Goal: Task Accomplishment & Management: Manage account settings

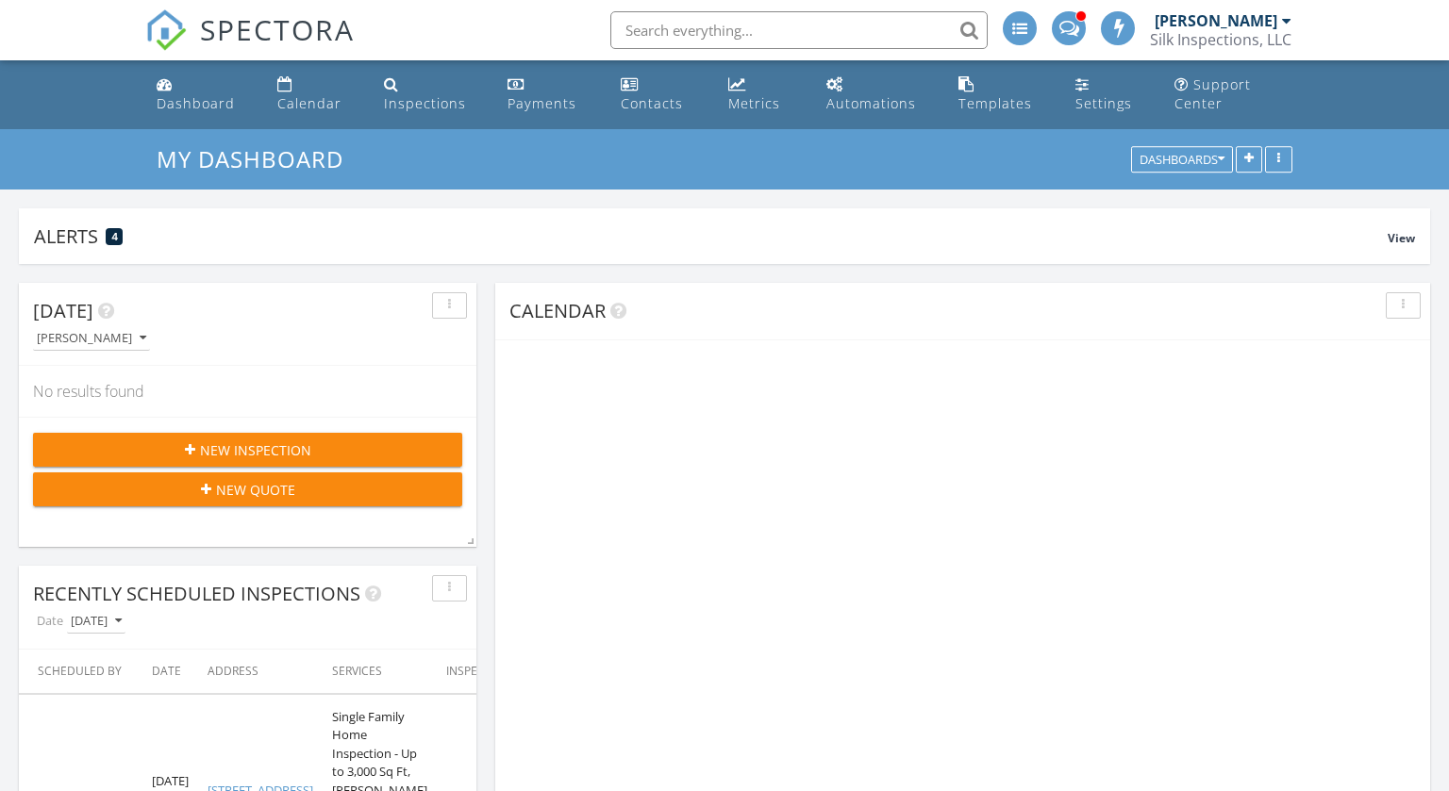
scroll to position [405, 457]
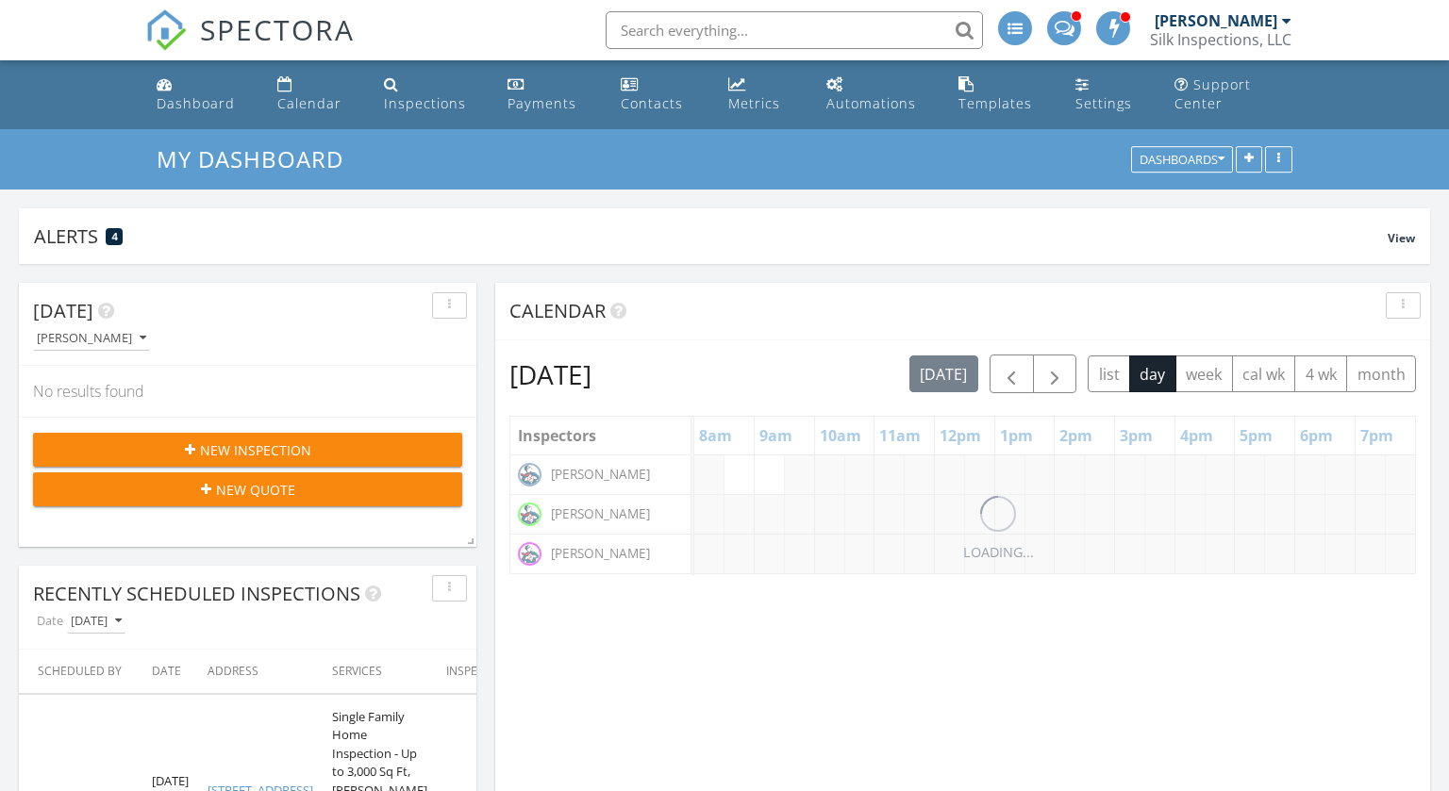
click at [1263, 20] on div "[PERSON_NAME]" at bounding box center [1216, 20] width 123 height 19
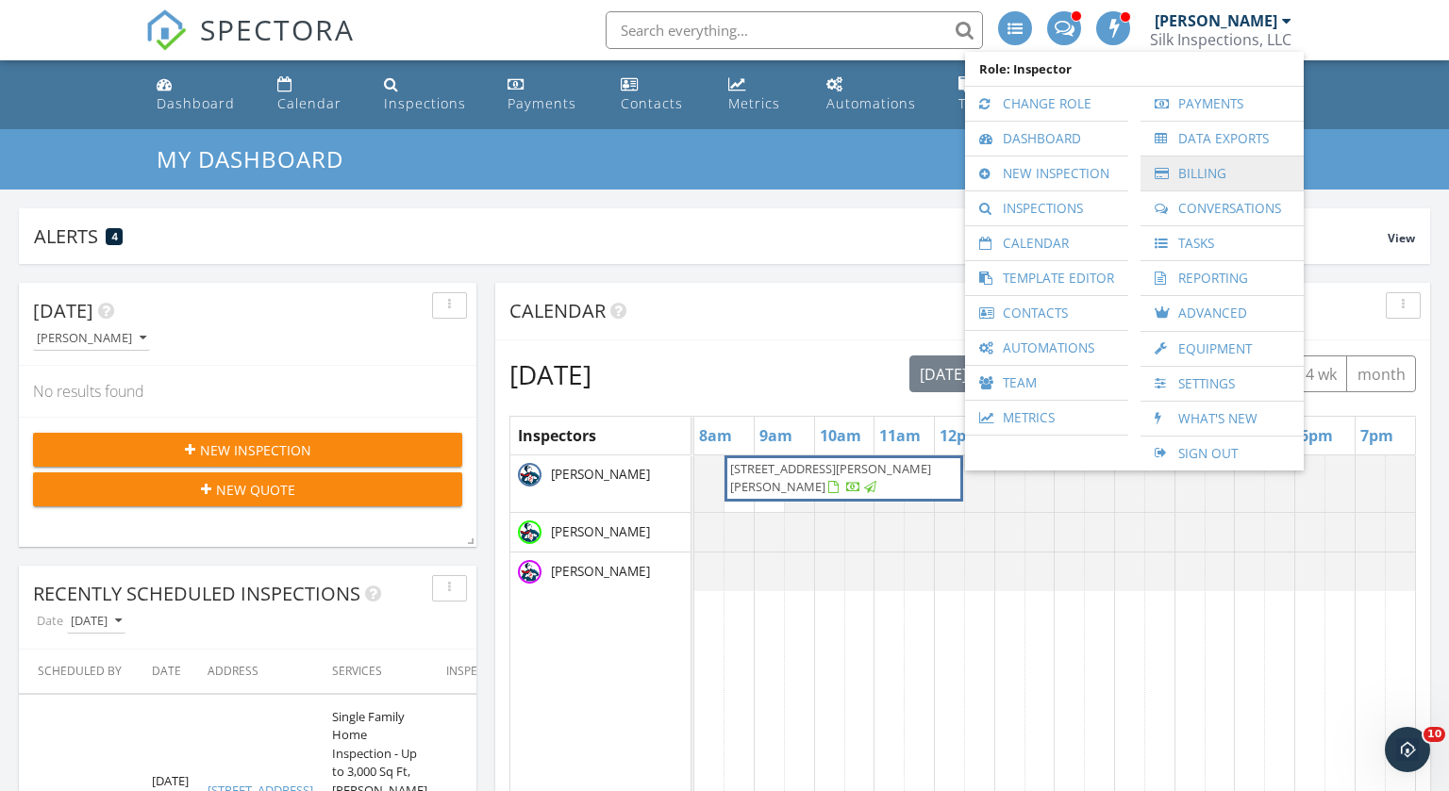
scroll to position [0, 0]
click at [1211, 376] on link "Settings" at bounding box center [1222, 384] width 144 height 34
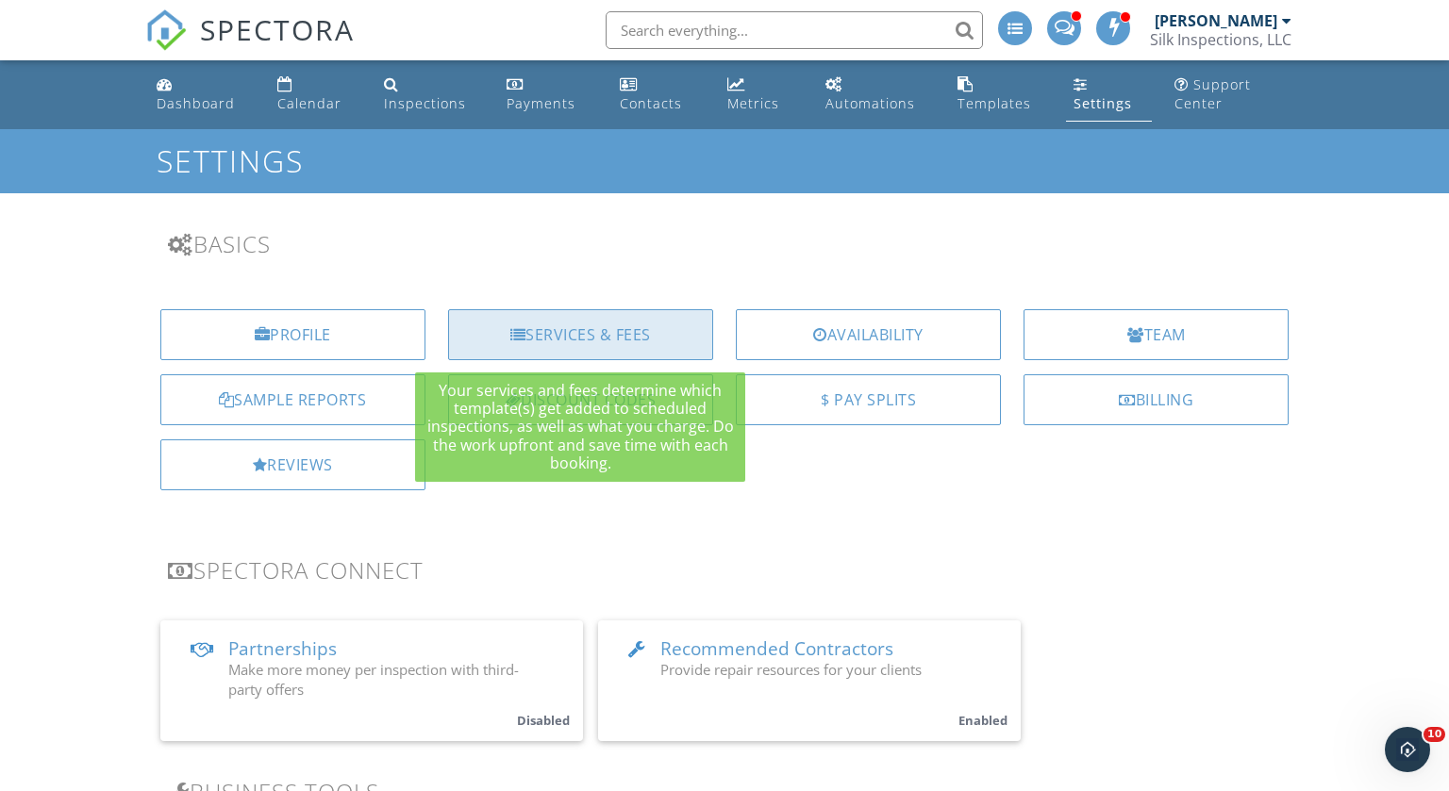
click at [557, 329] on div "Services & Fees" at bounding box center [580, 334] width 265 height 51
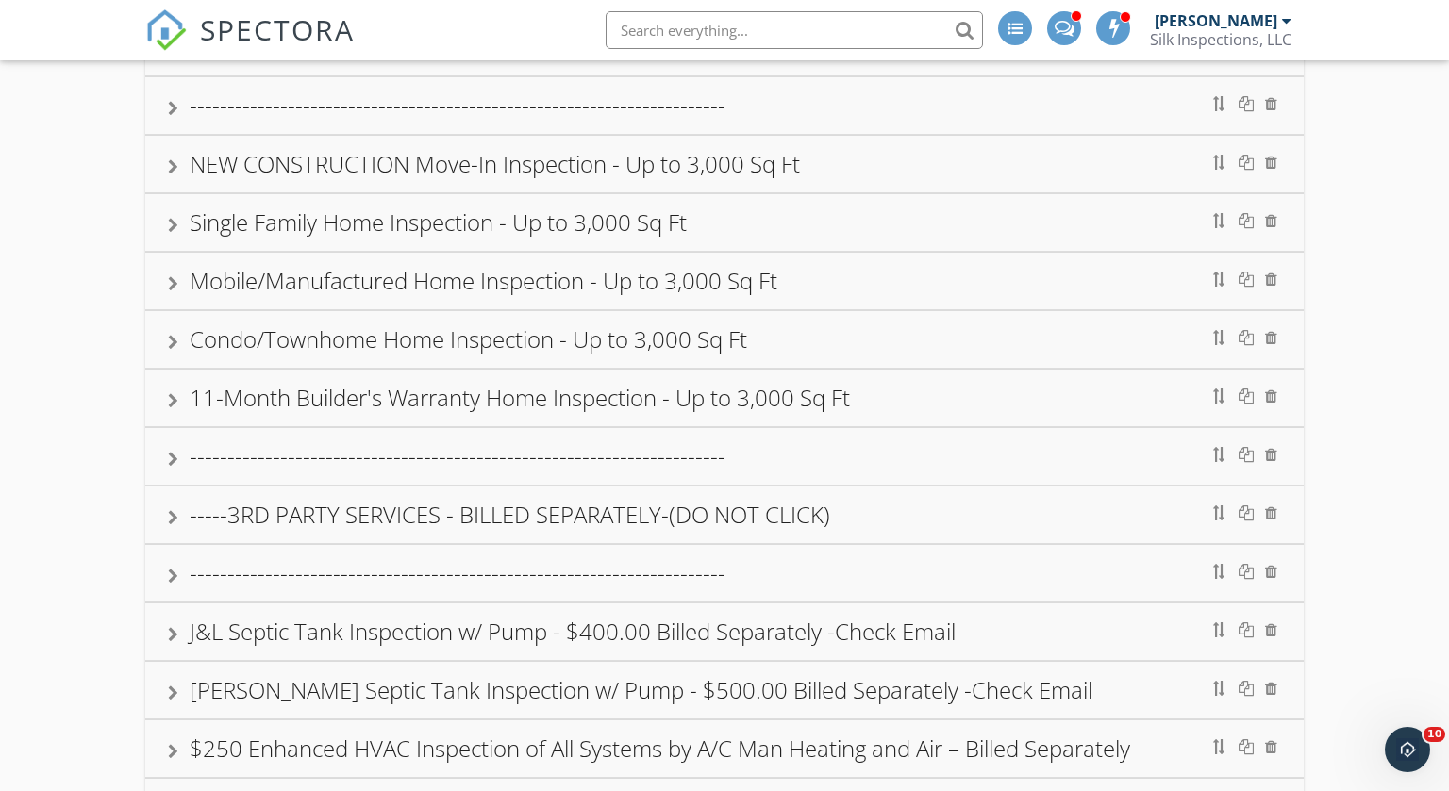
scroll to position [726, 0]
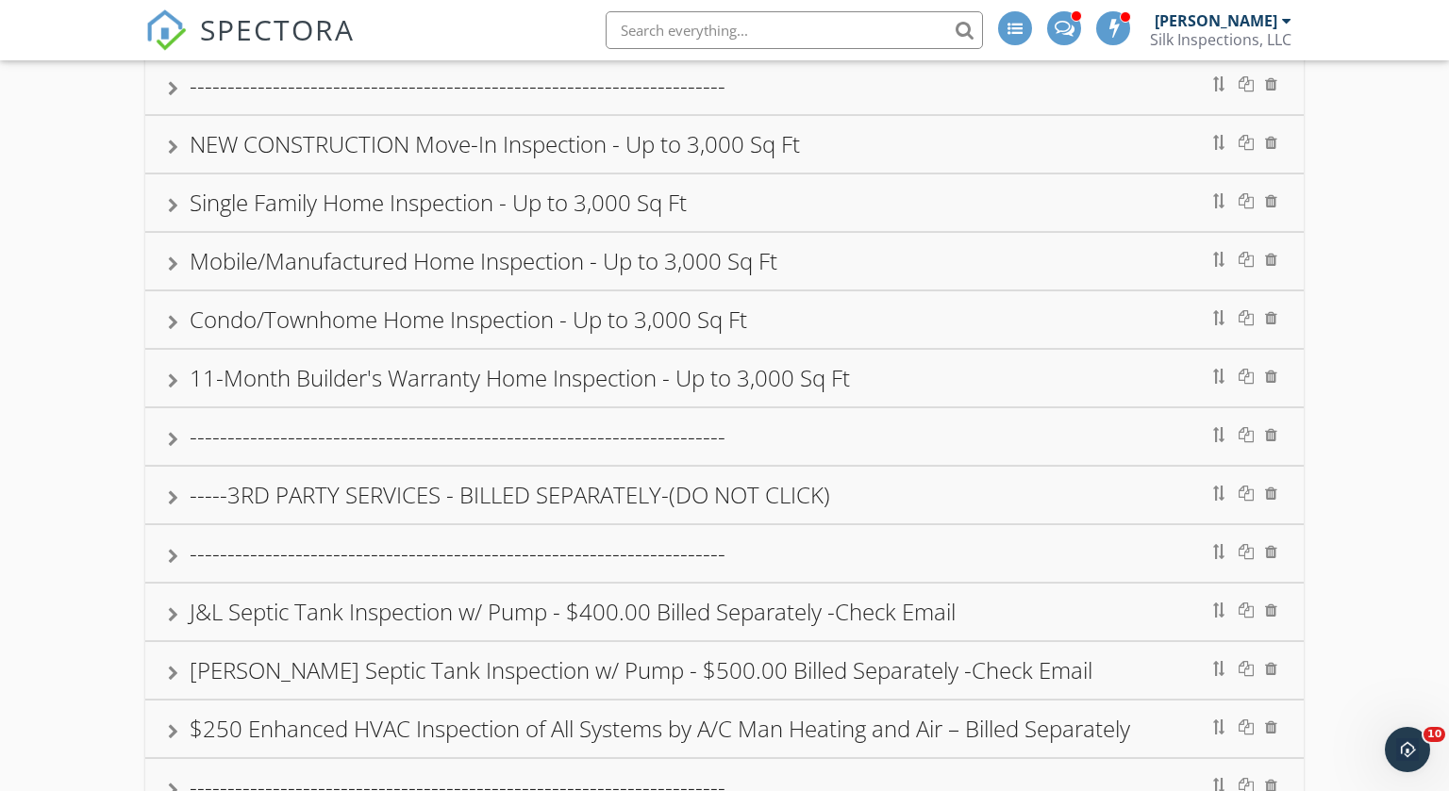
click at [176, 381] on div at bounding box center [173, 381] width 10 height 15
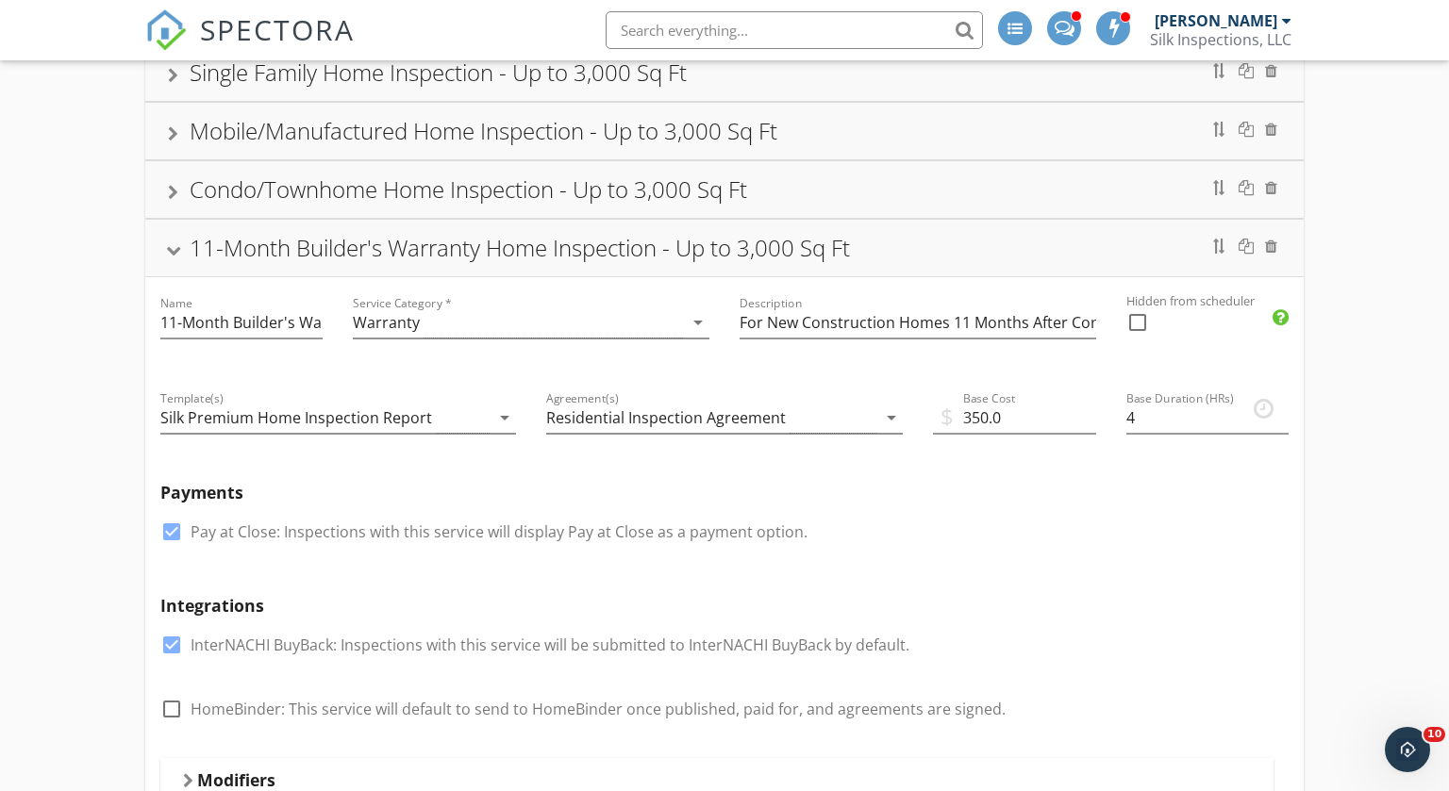
scroll to position [853, 0]
click at [173, 251] on div at bounding box center [172, 254] width 15 height 10
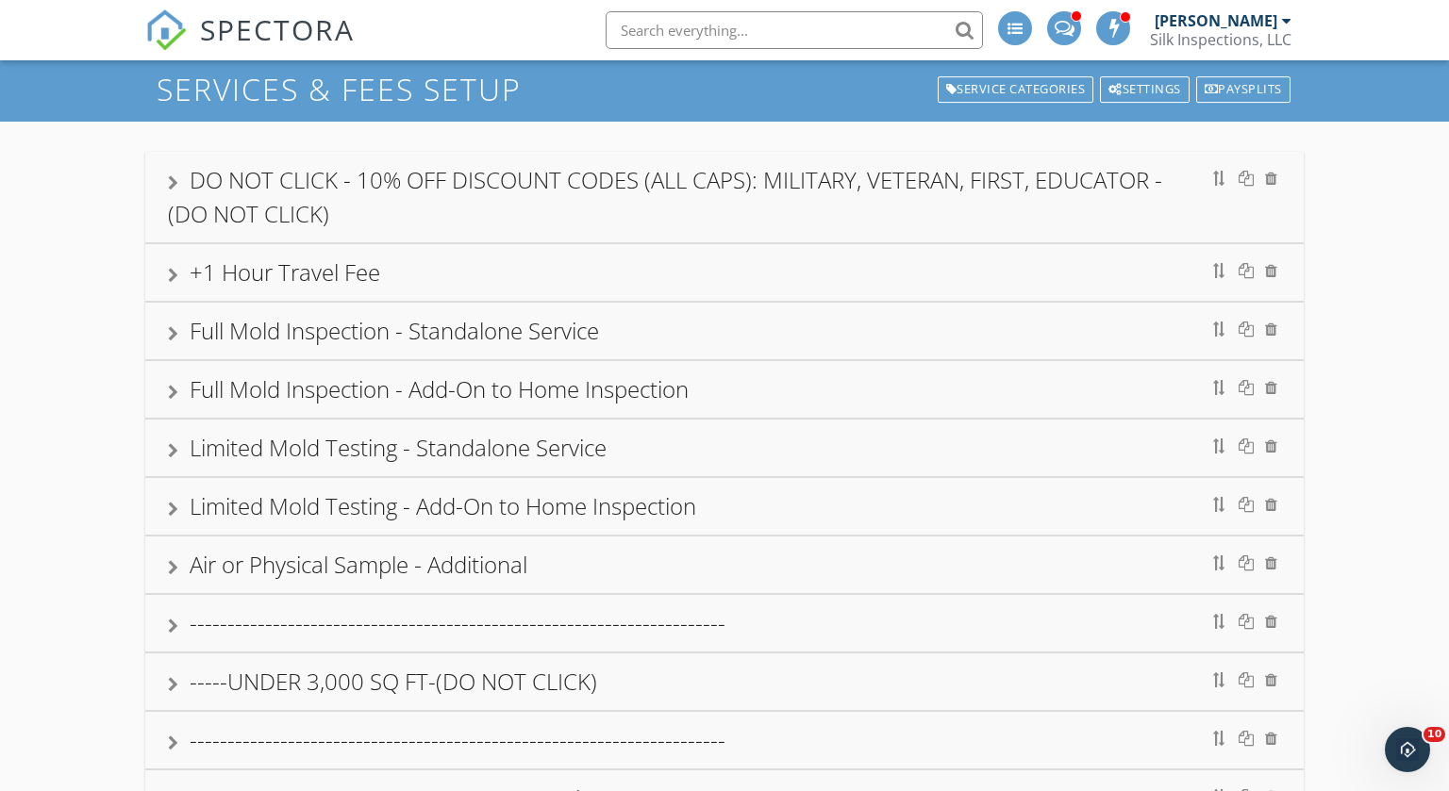
scroll to position [0, 0]
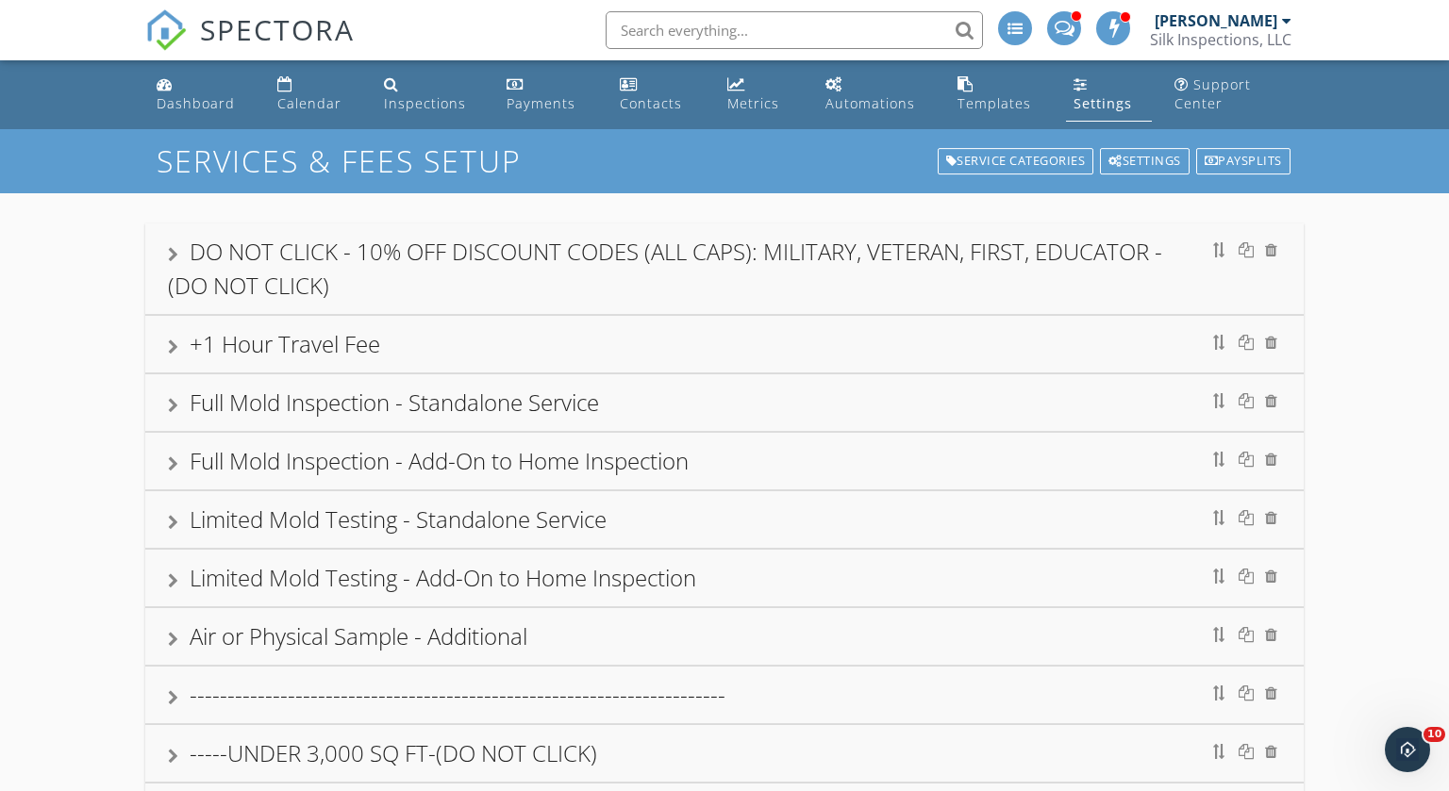
click at [1092, 92] on link "Settings" at bounding box center [1109, 95] width 86 height 54
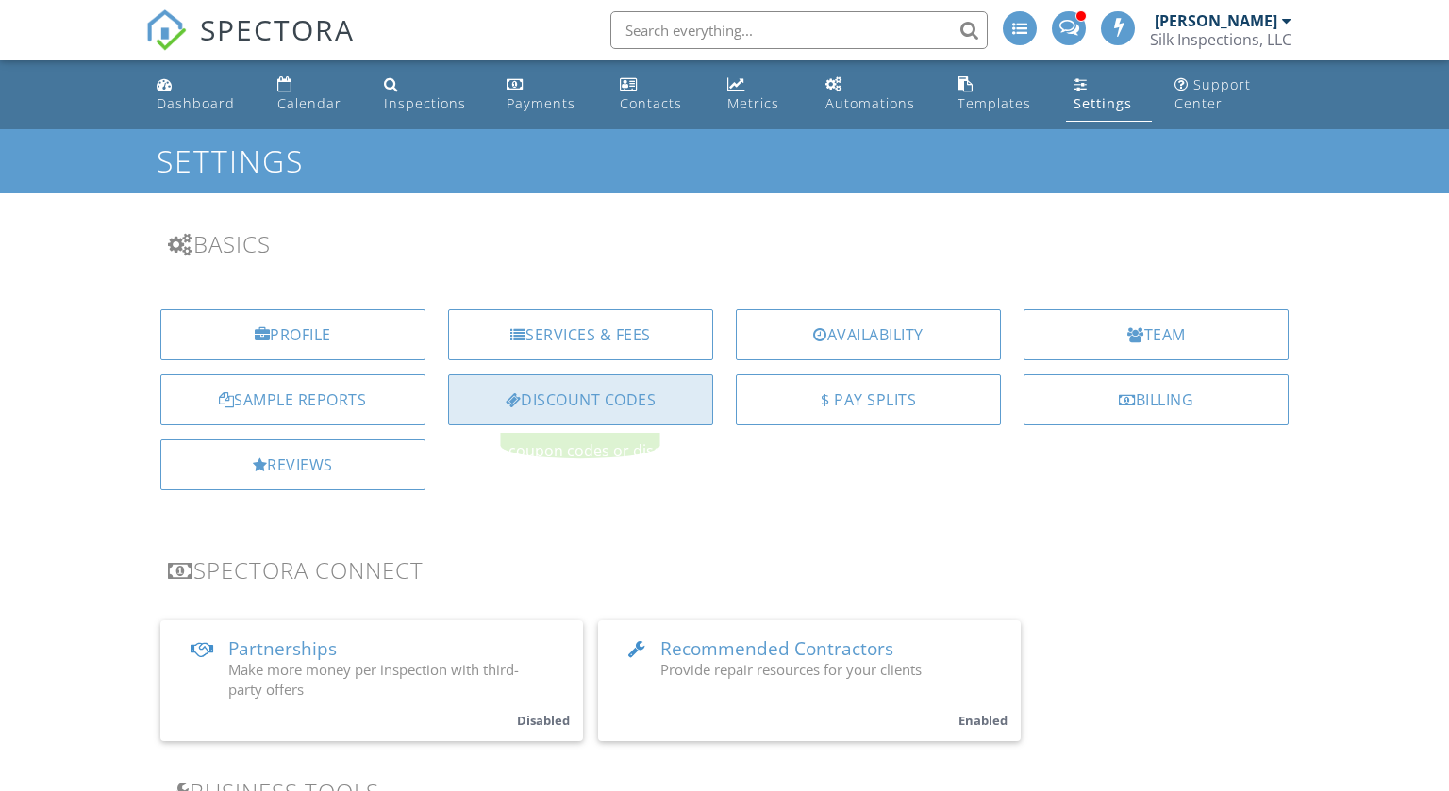
click at [515, 404] on div at bounding box center [514, 399] width 16 height 15
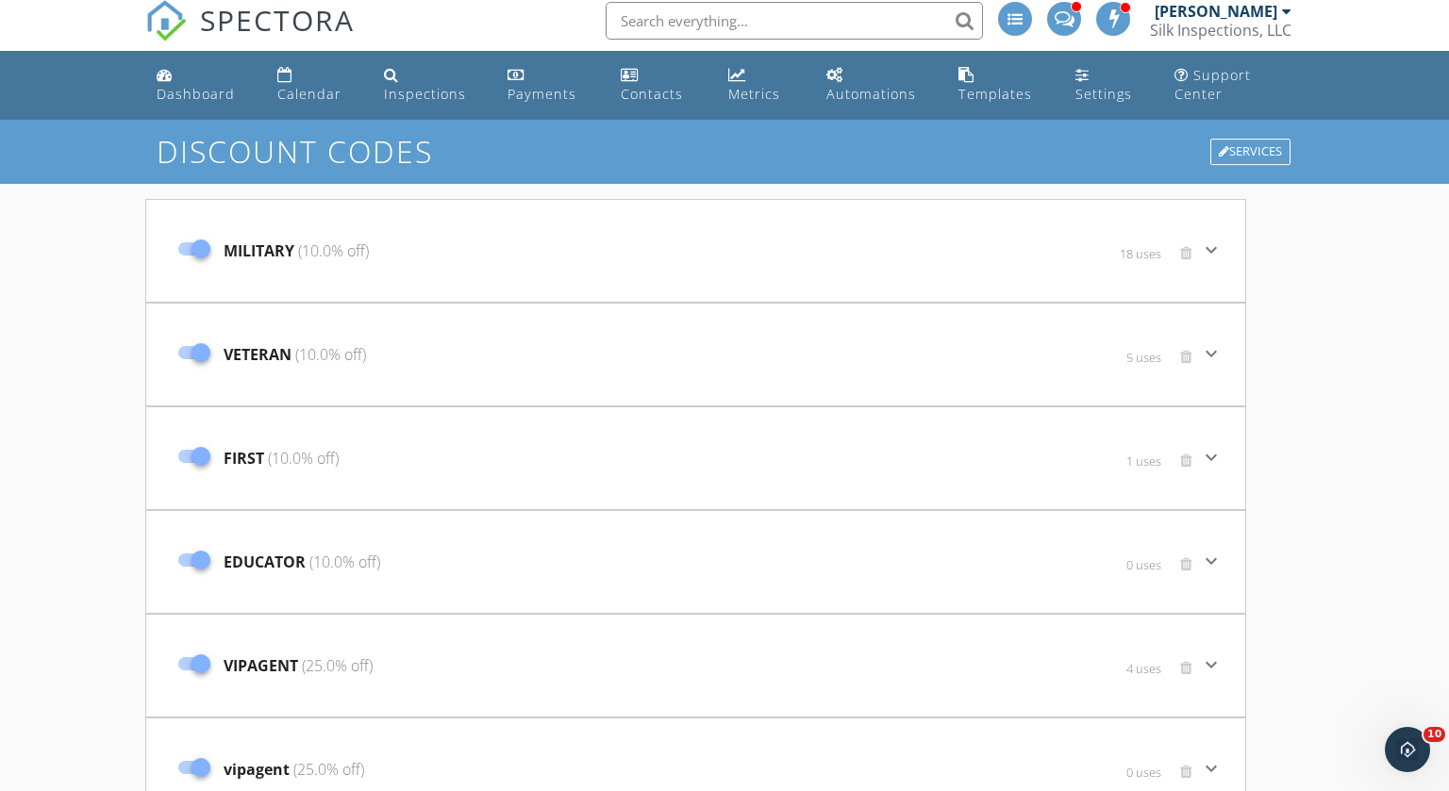
click at [1211, 241] on icon "keyboard_arrow_down" at bounding box center [1211, 250] width 23 height 23
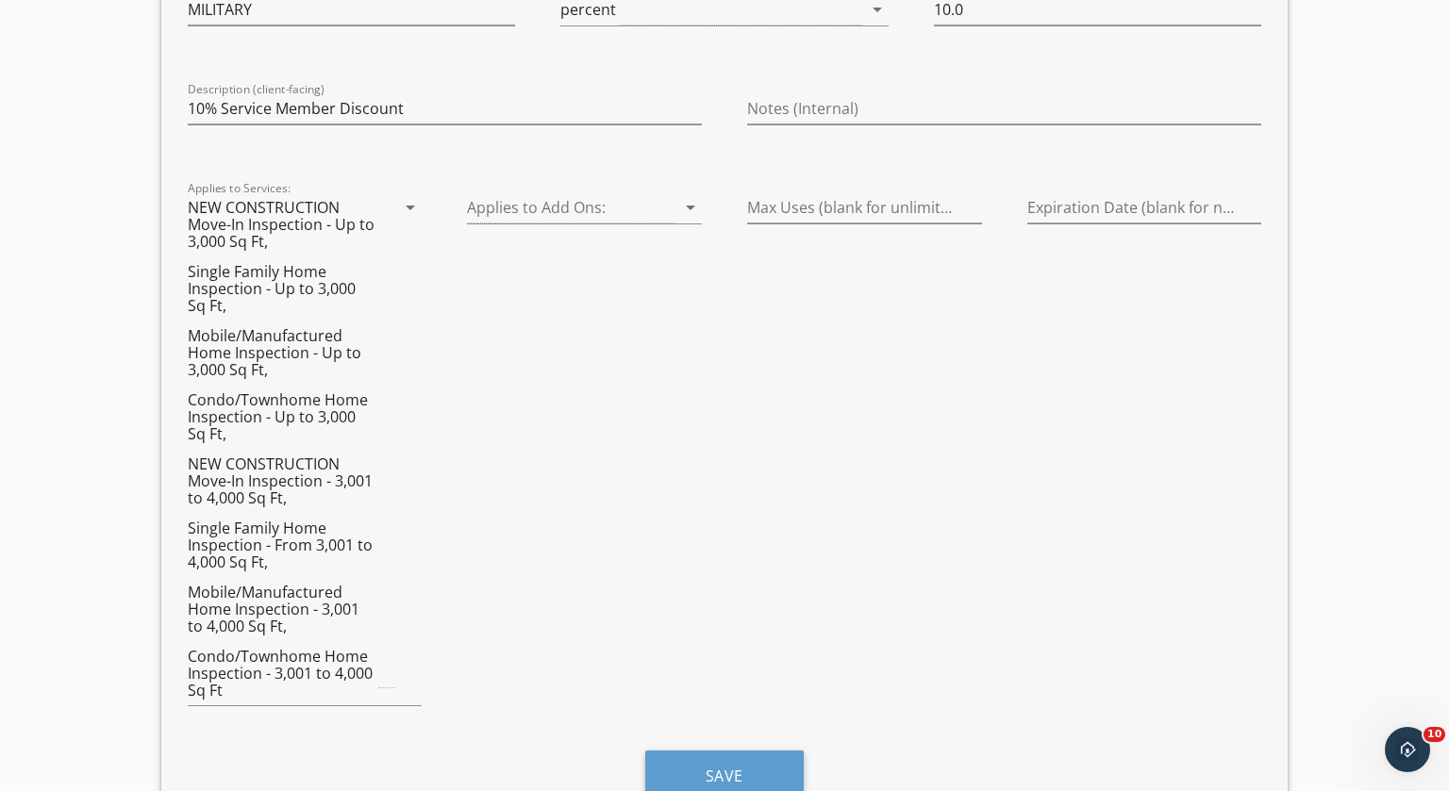
scroll to position [367, 0]
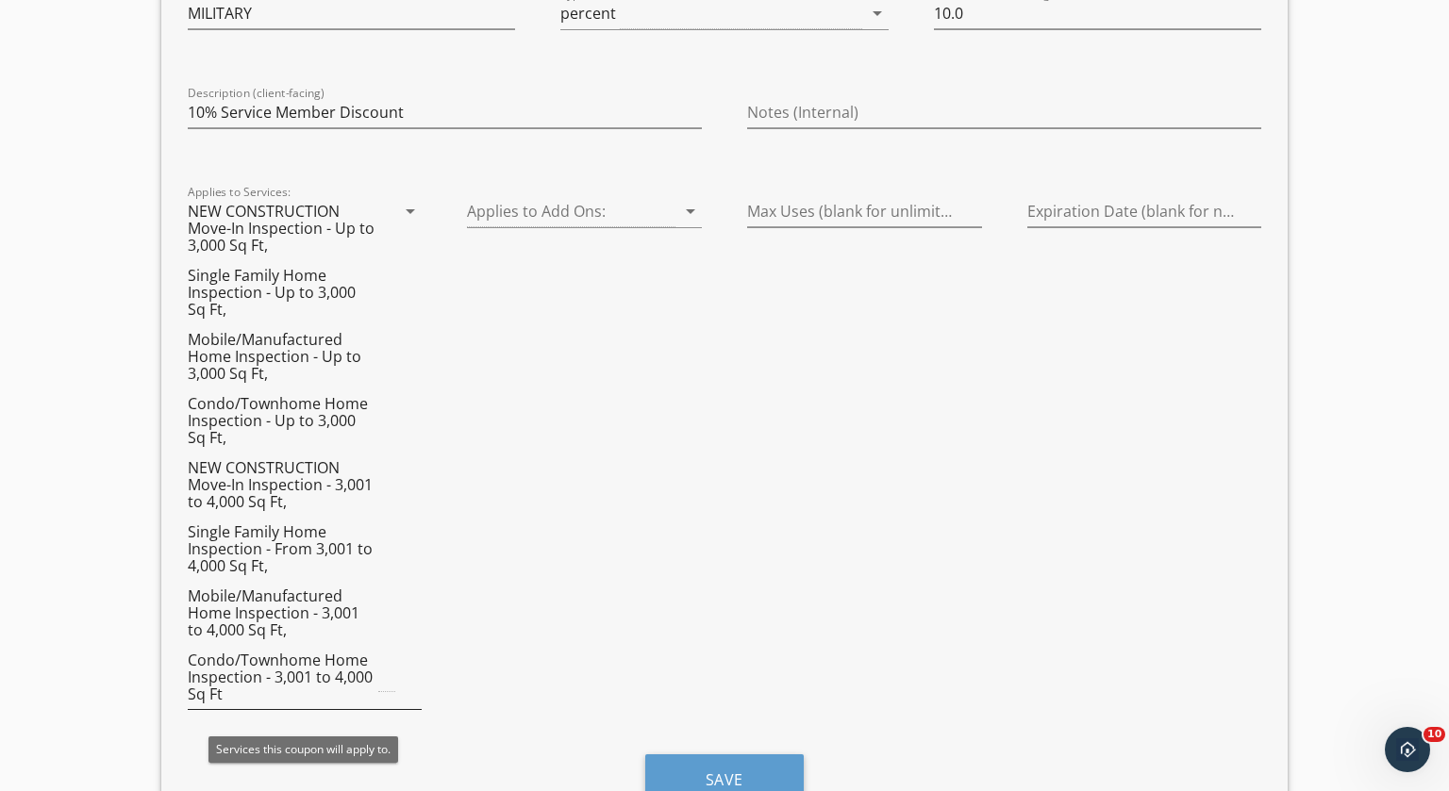
click at [398, 209] on div "arrow_drop_down" at bounding box center [408, 211] width 26 height 23
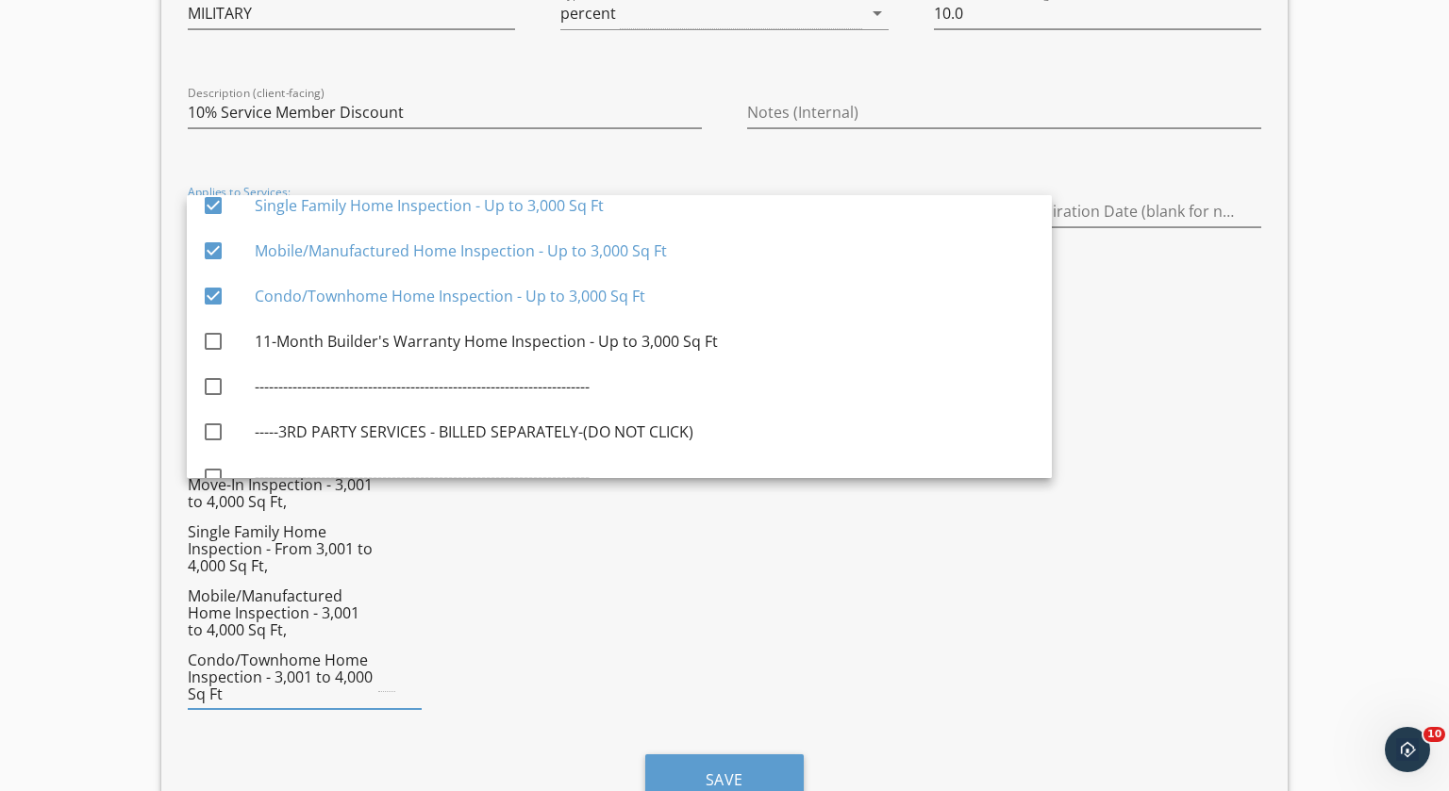
scroll to position [521, 0]
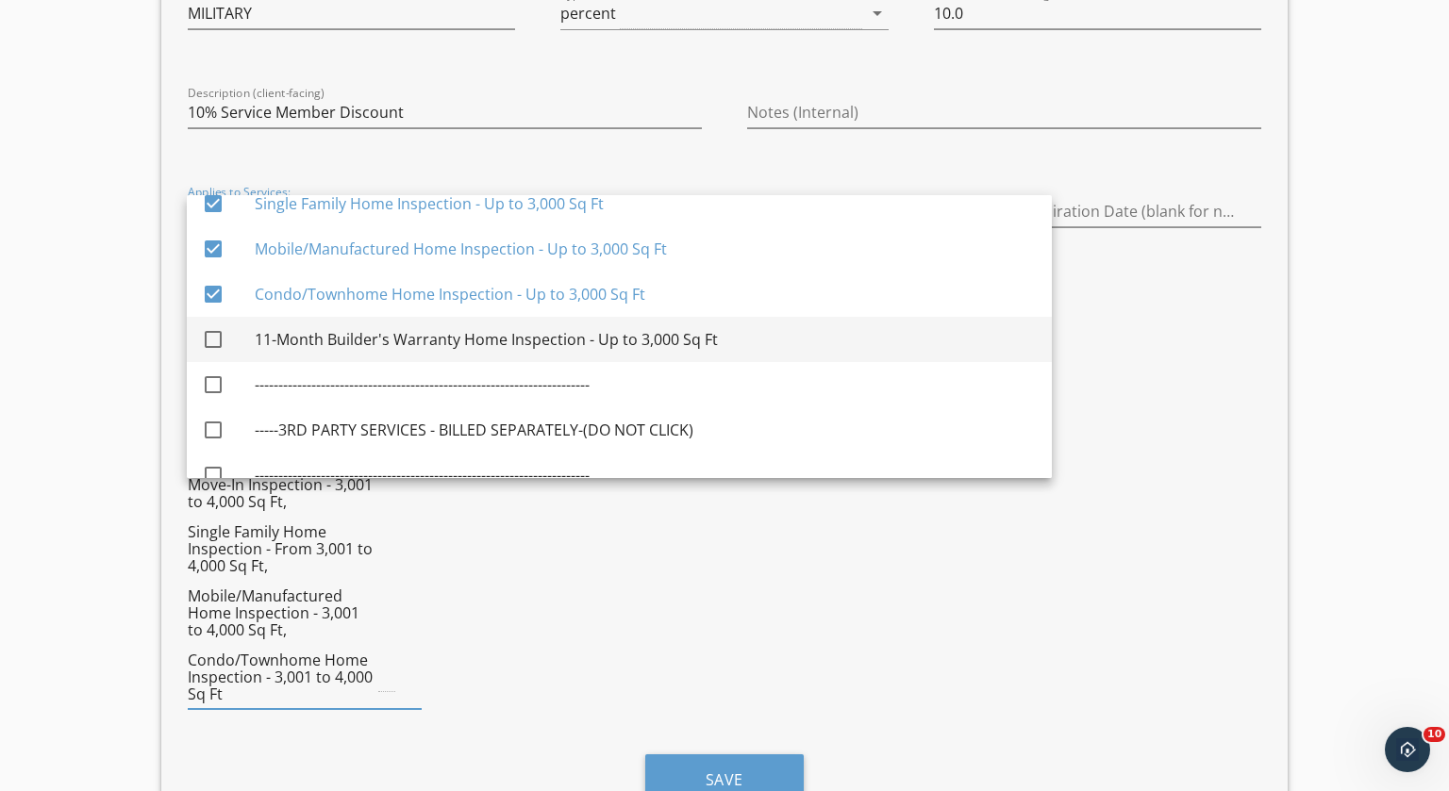
click at [213, 334] on div at bounding box center [213, 340] width 32 height 32
checkbox input "true"
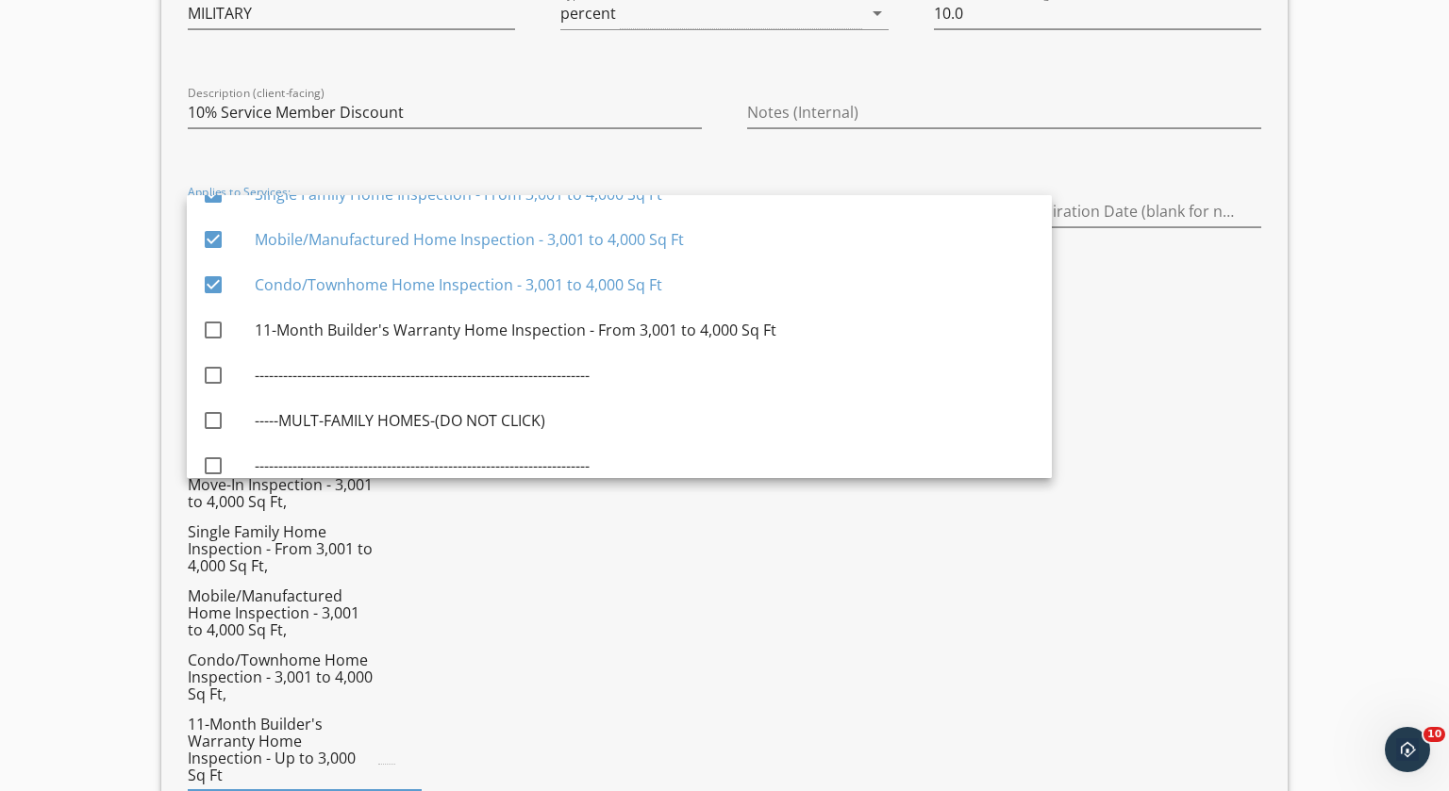
scroll to position [2028, 0]
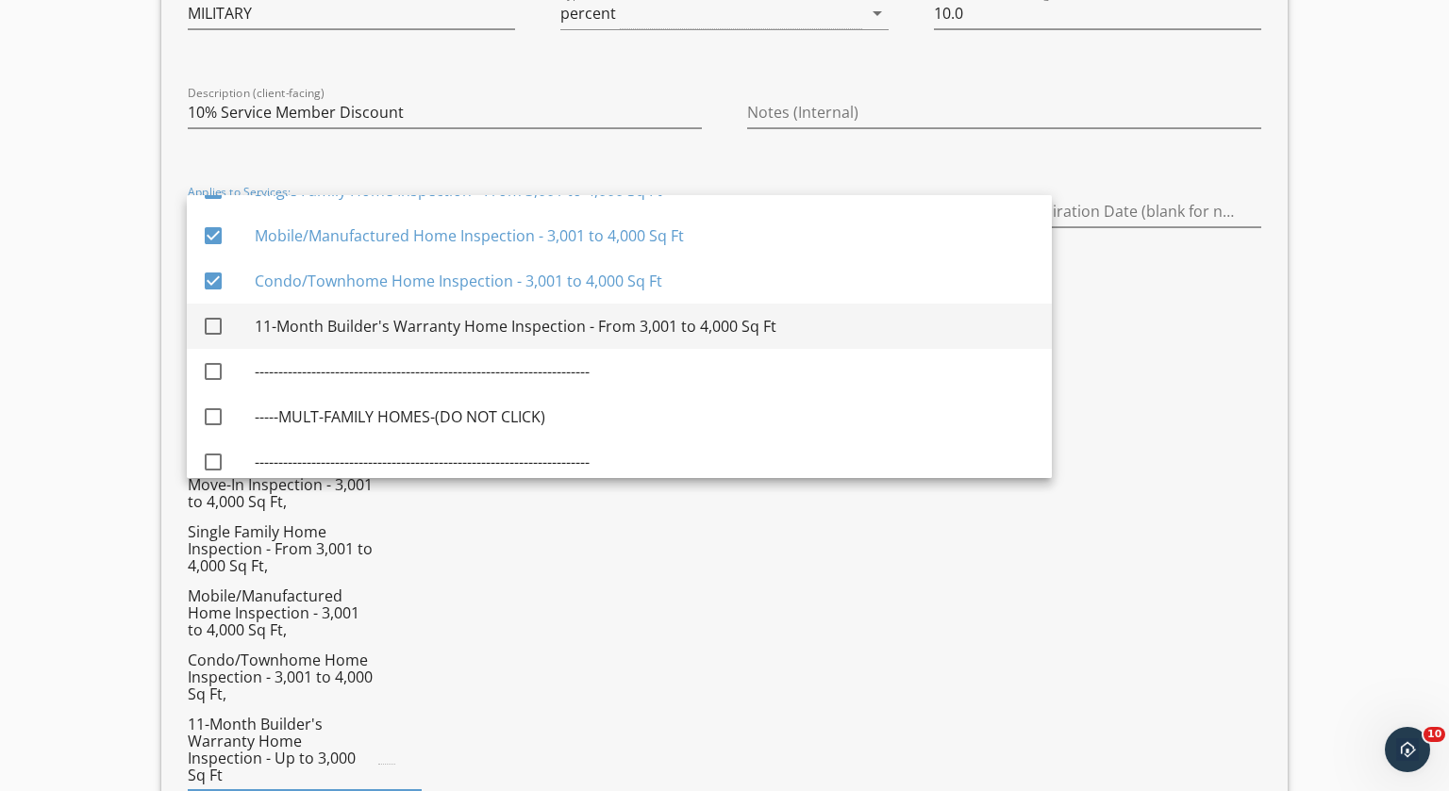
click at [211, 326] on div at bounding box center [213, 326] width 32 height 32
checkbox input "true"
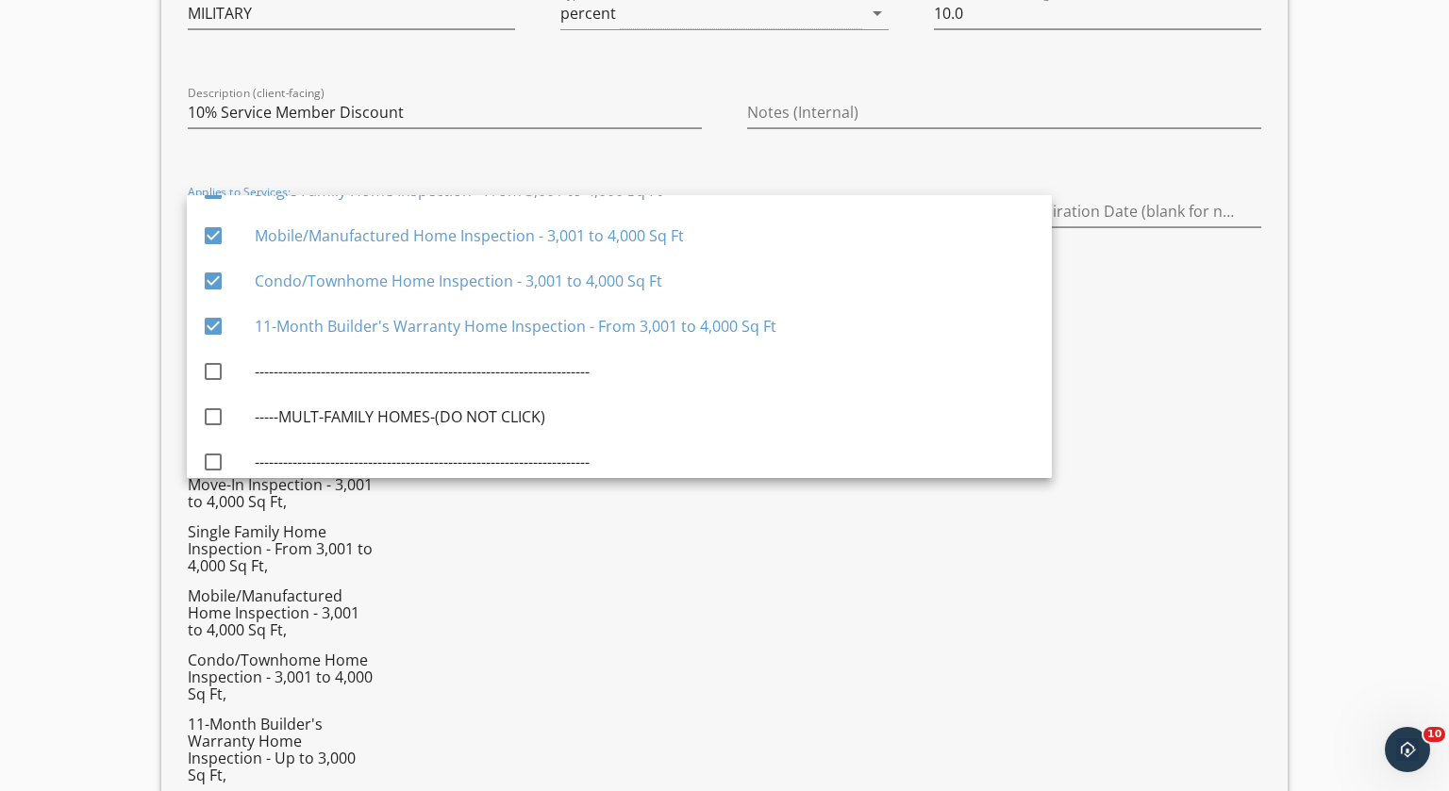
click at [55, 343] on div "Discount Codes Services MILITARY (10.0% off) 18 uses keyboard_arrow_down Code (…" at bounding box center [724, 747] width 1449 height 1971
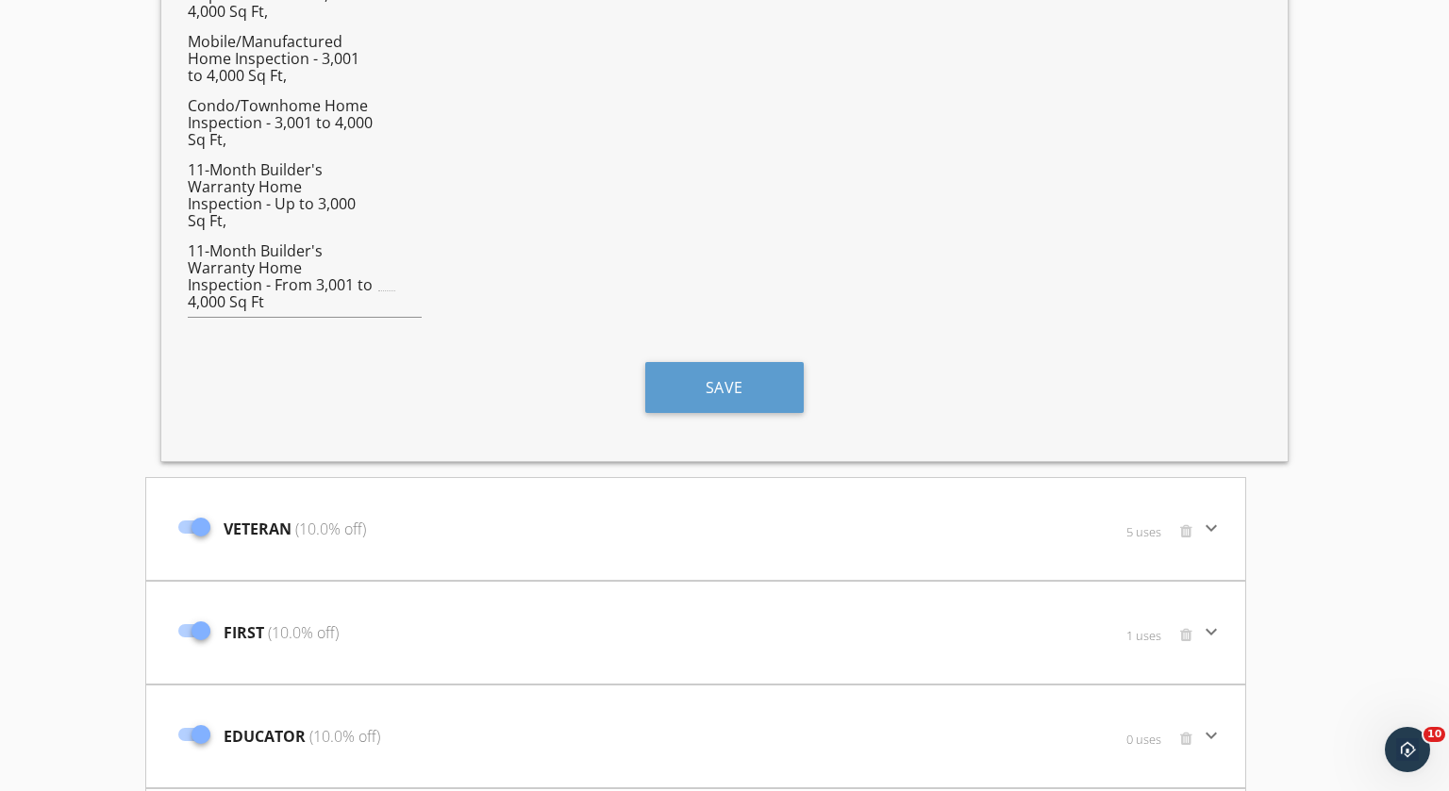
scroll to position [961, 0]
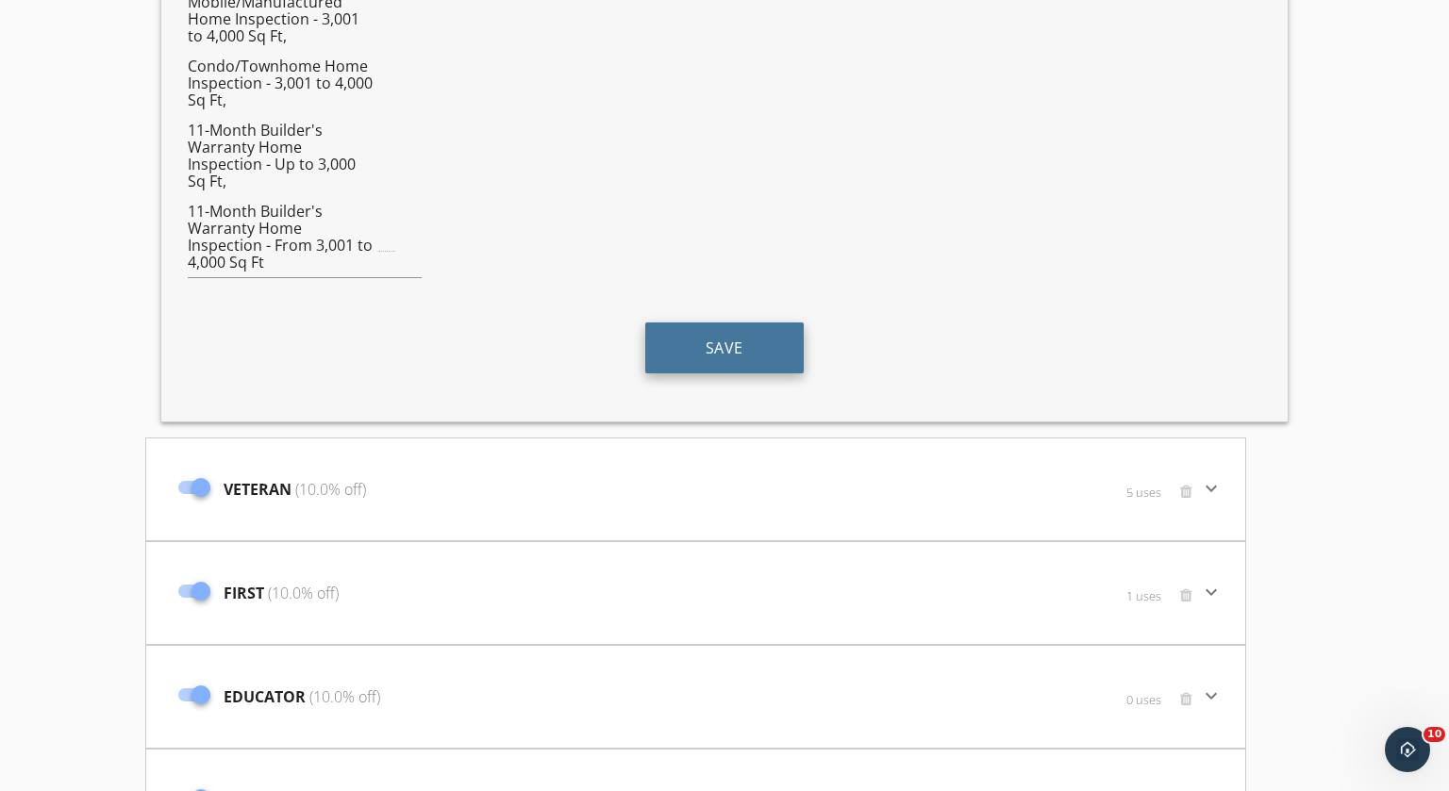
click at [751, 335] on button "Save" at bounding box center [724, 348] width 158 height 51
click at [1211, 487] on icon "keyboard_arrow_down" at bounding box center [1211, 488] width 23 height 23
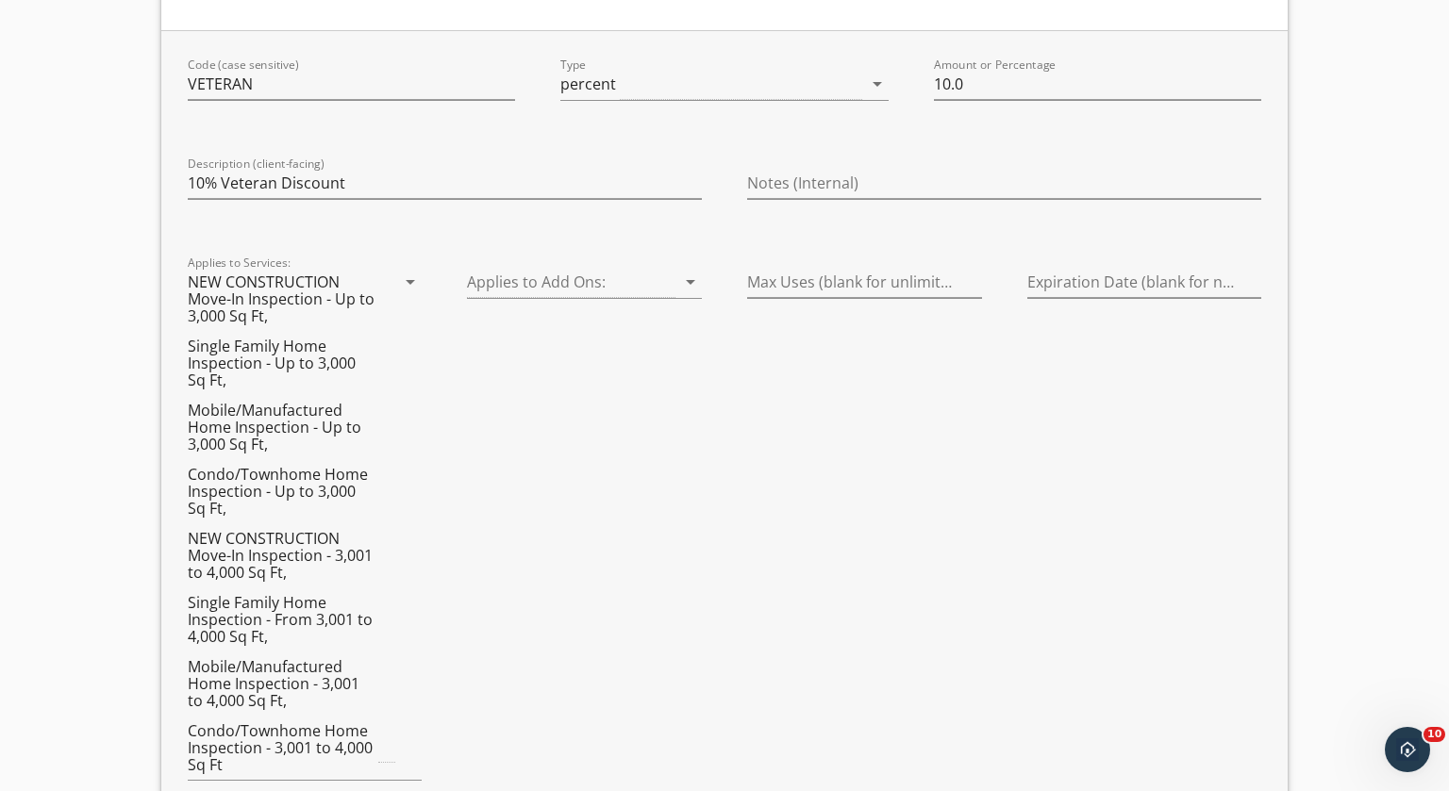
scroll to position [1498, 0]
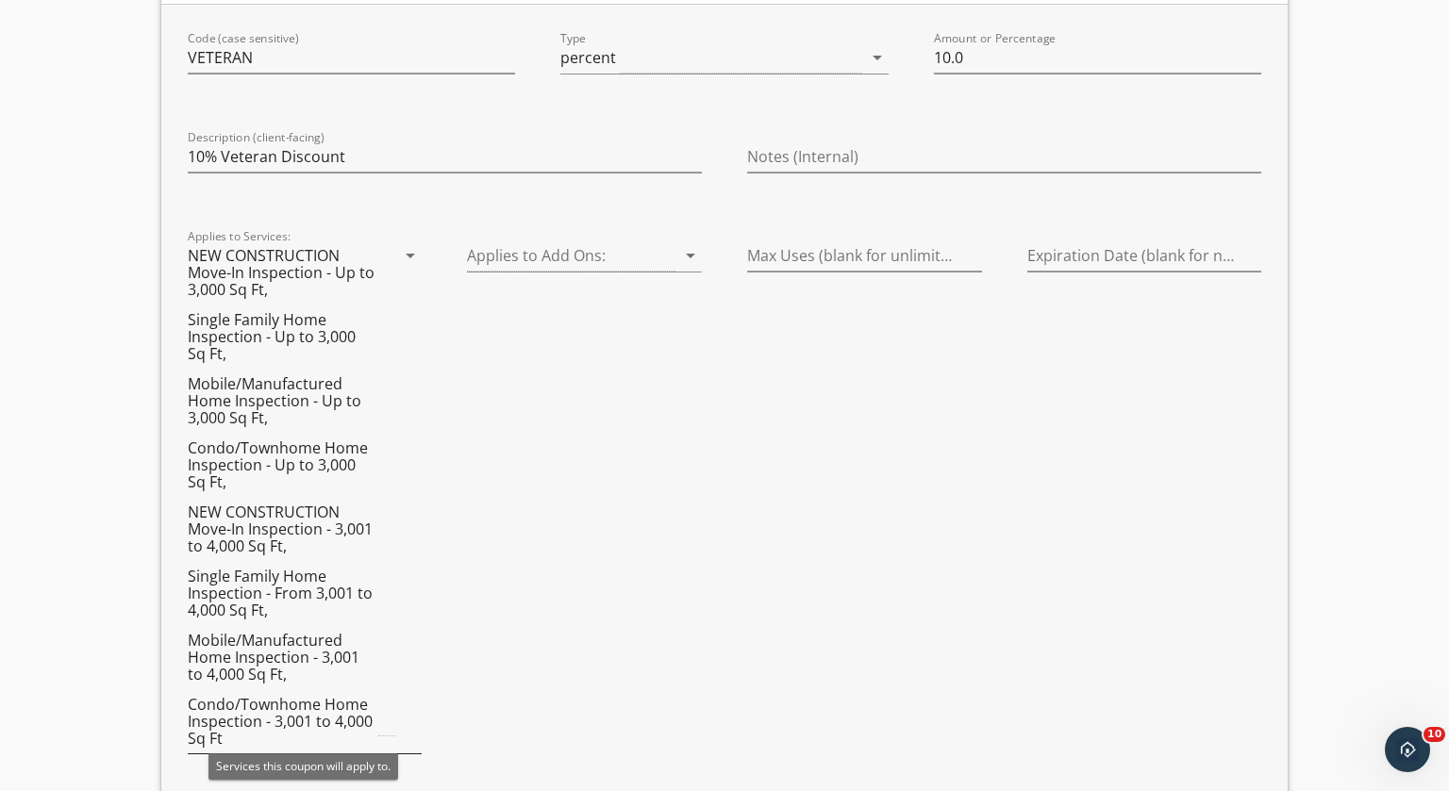
click at [405, 254] on icon "arrow_drop_down" at bounding box center [410, 255] width 23 height 23
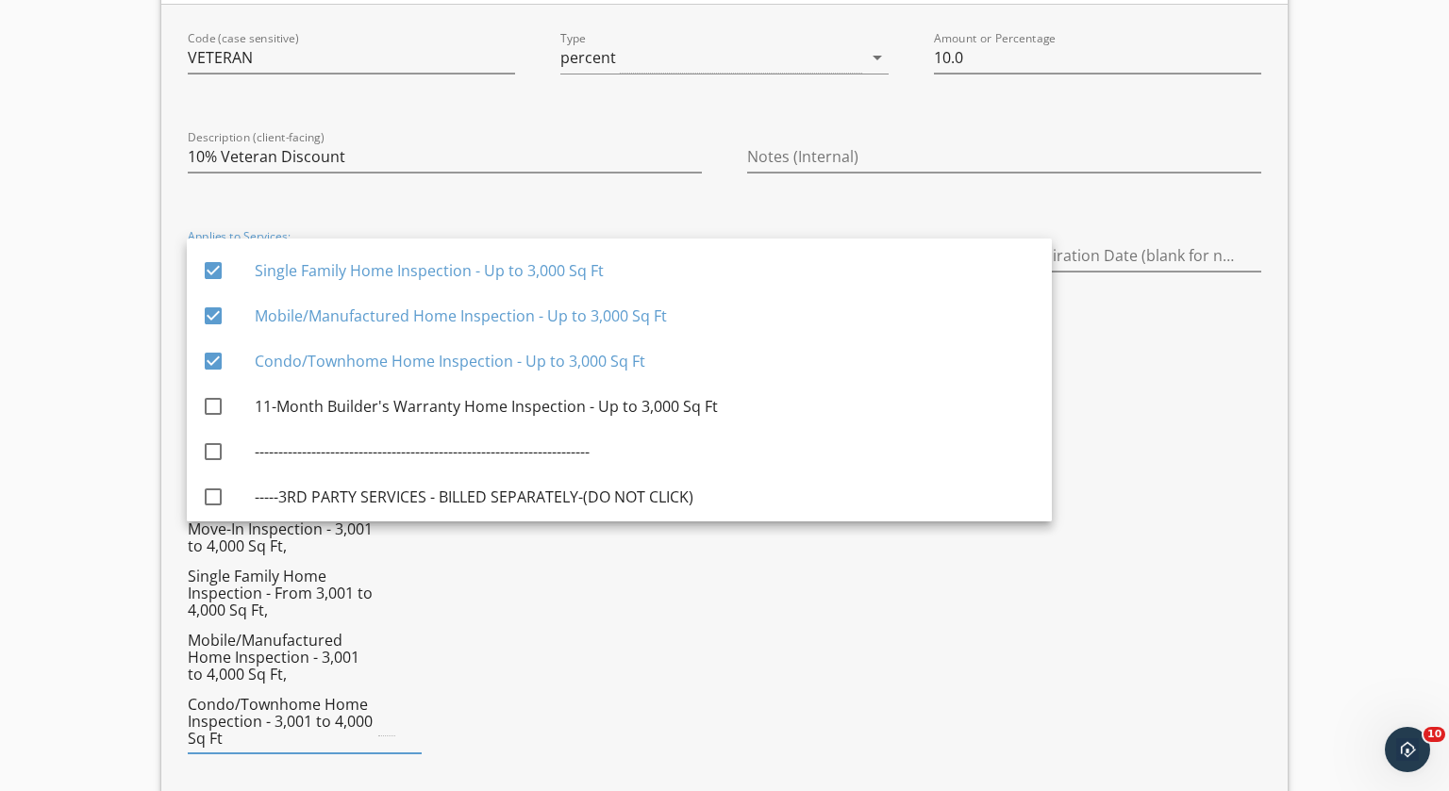
scroll to position [503, 0]
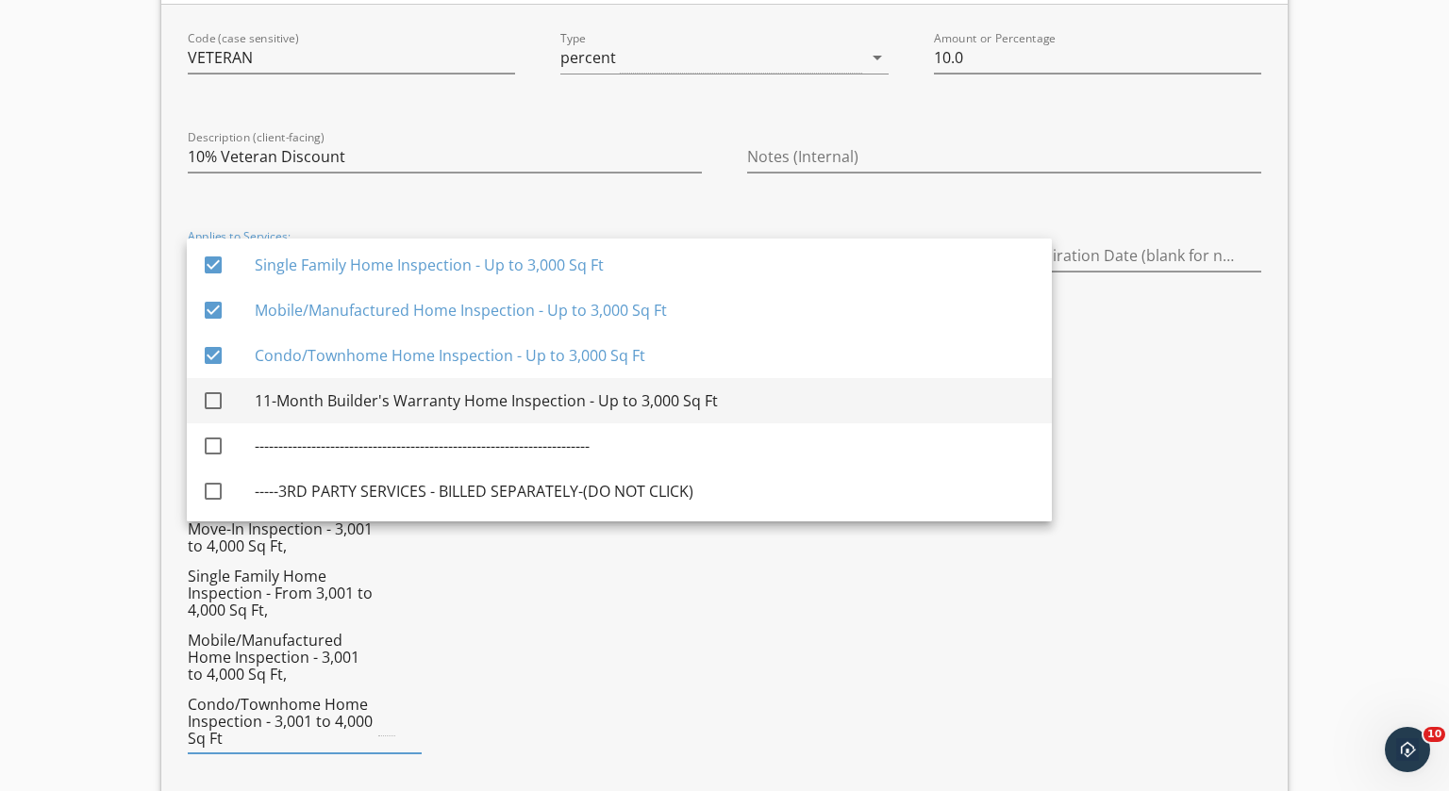
click at [209, 396] on div at bounding box center [213, 401] width 32 height 32
checkbox input "true"
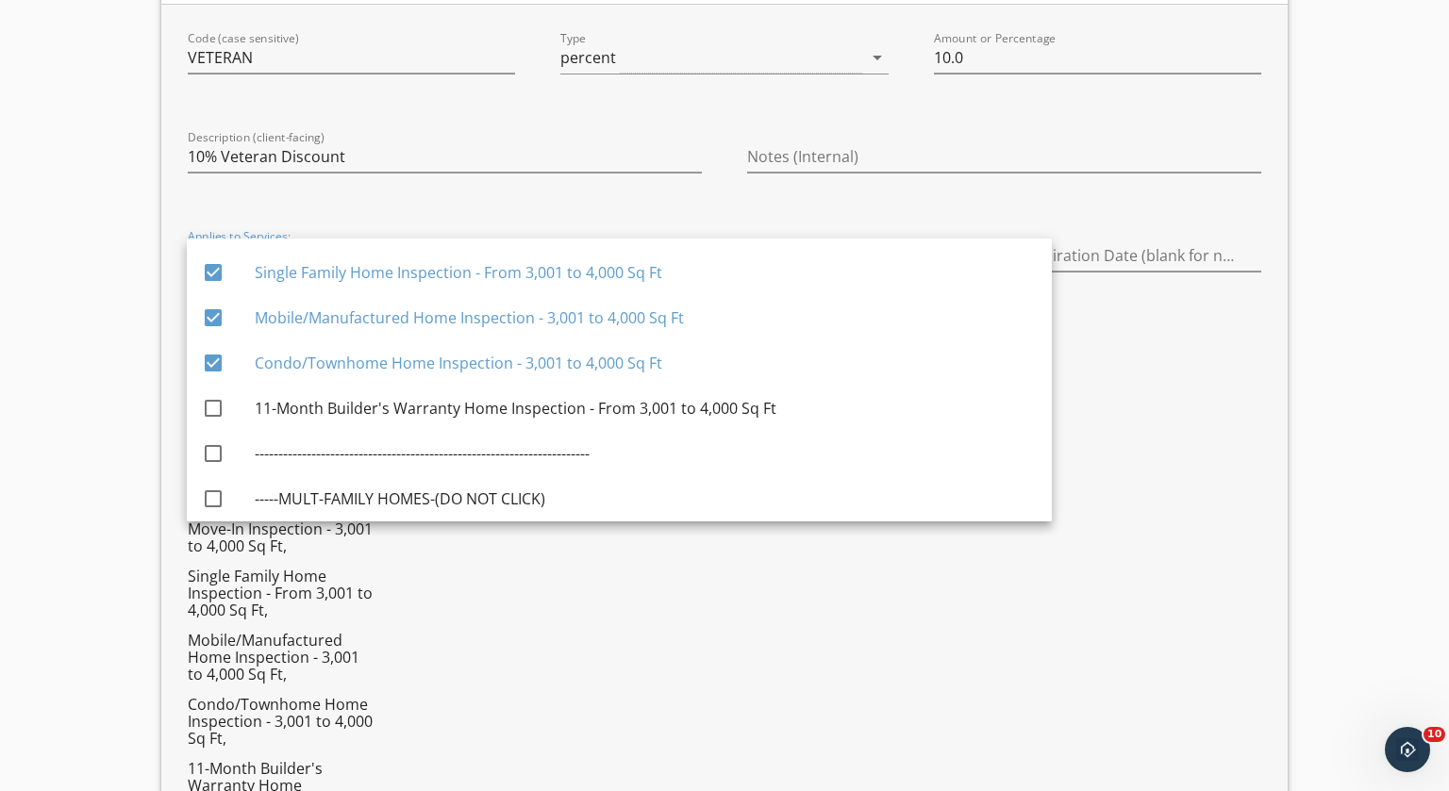
scroll to position [1999, 0]
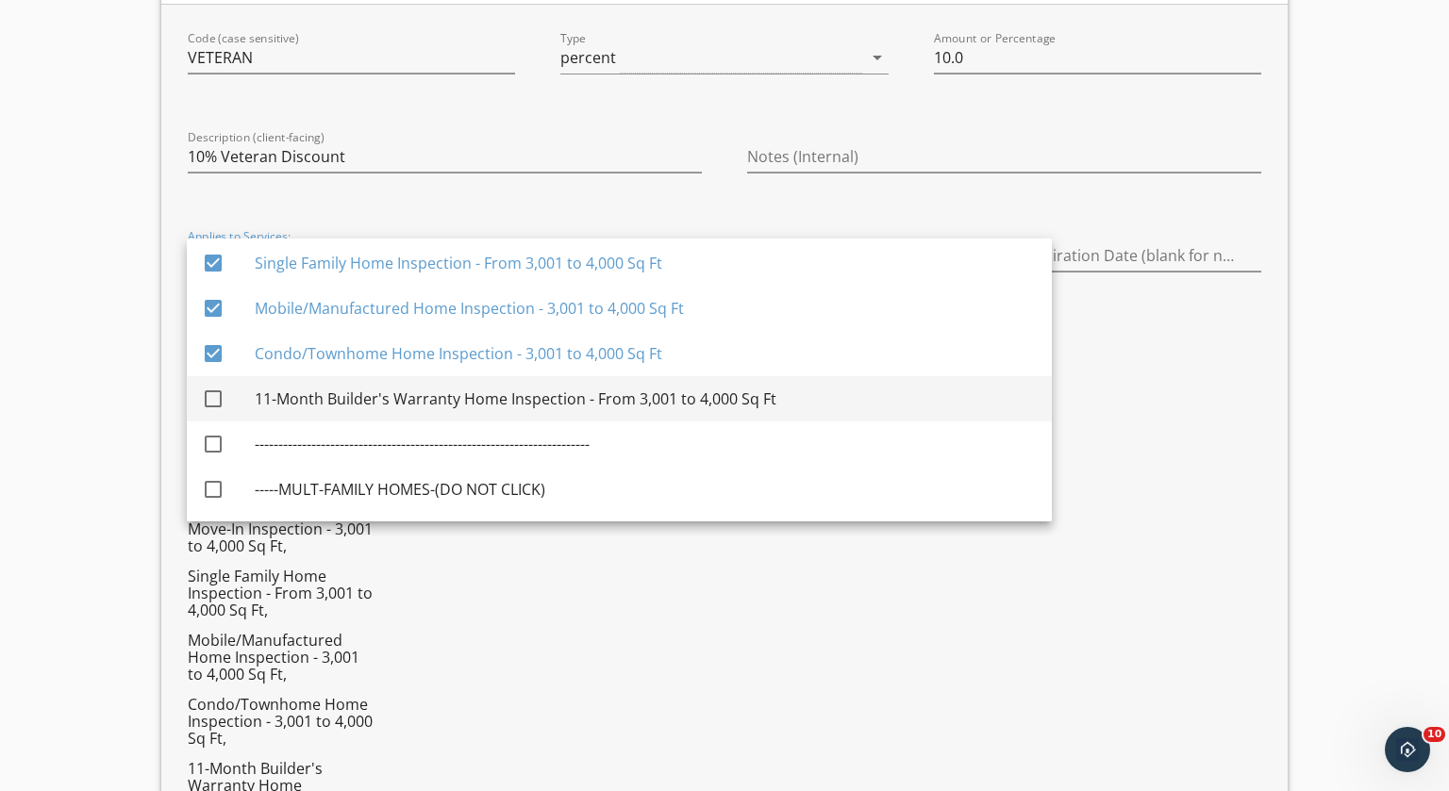
click at [216, 394] on div at bounding box center [213, 399] width 32 height 32
checkbox input "true"
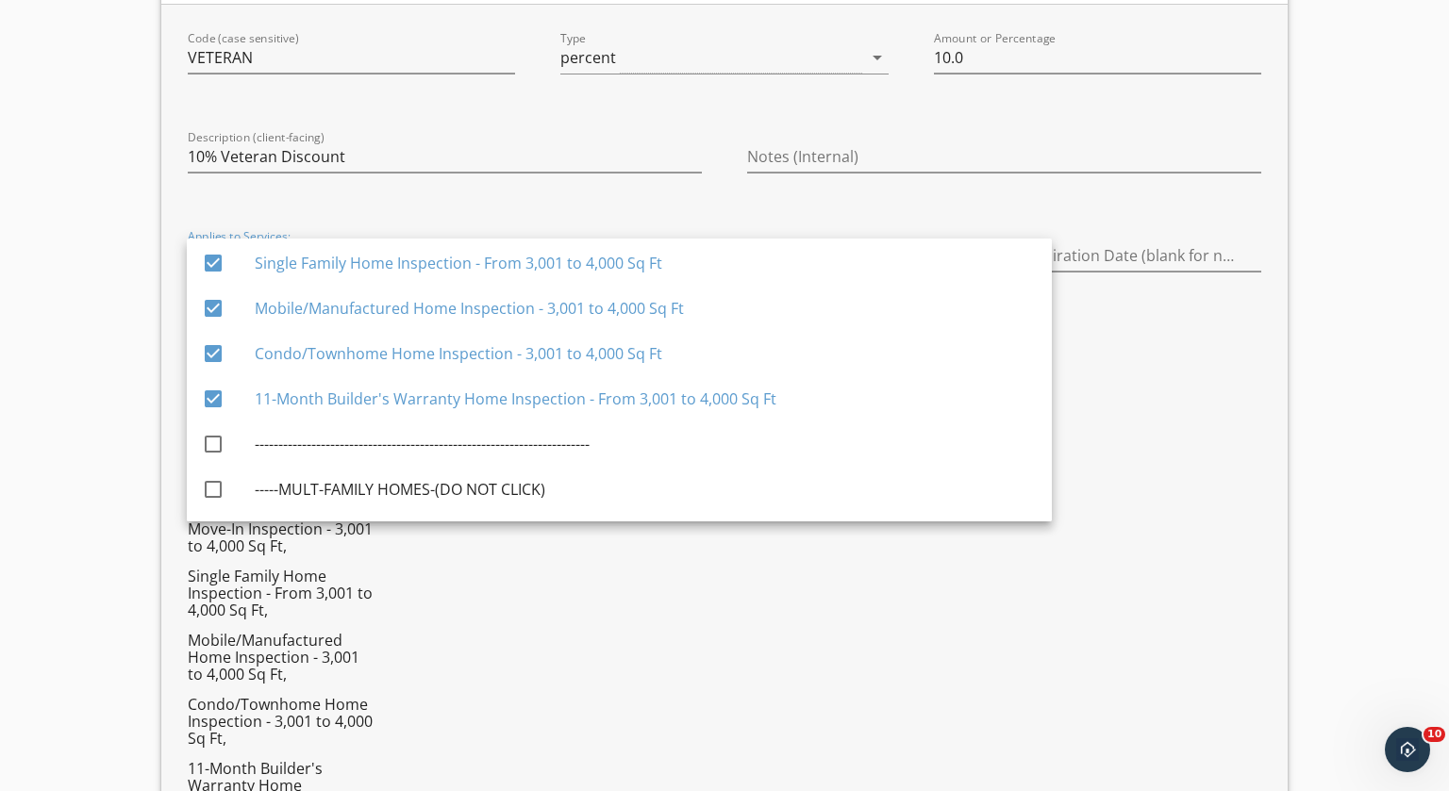
click at [83, 386] on div "Discount Codes Services MILITARY (10.0% off) 18 uses keyboard_arrow_down Code (…" at bounding box center [724, 152] width 1449 height 3043
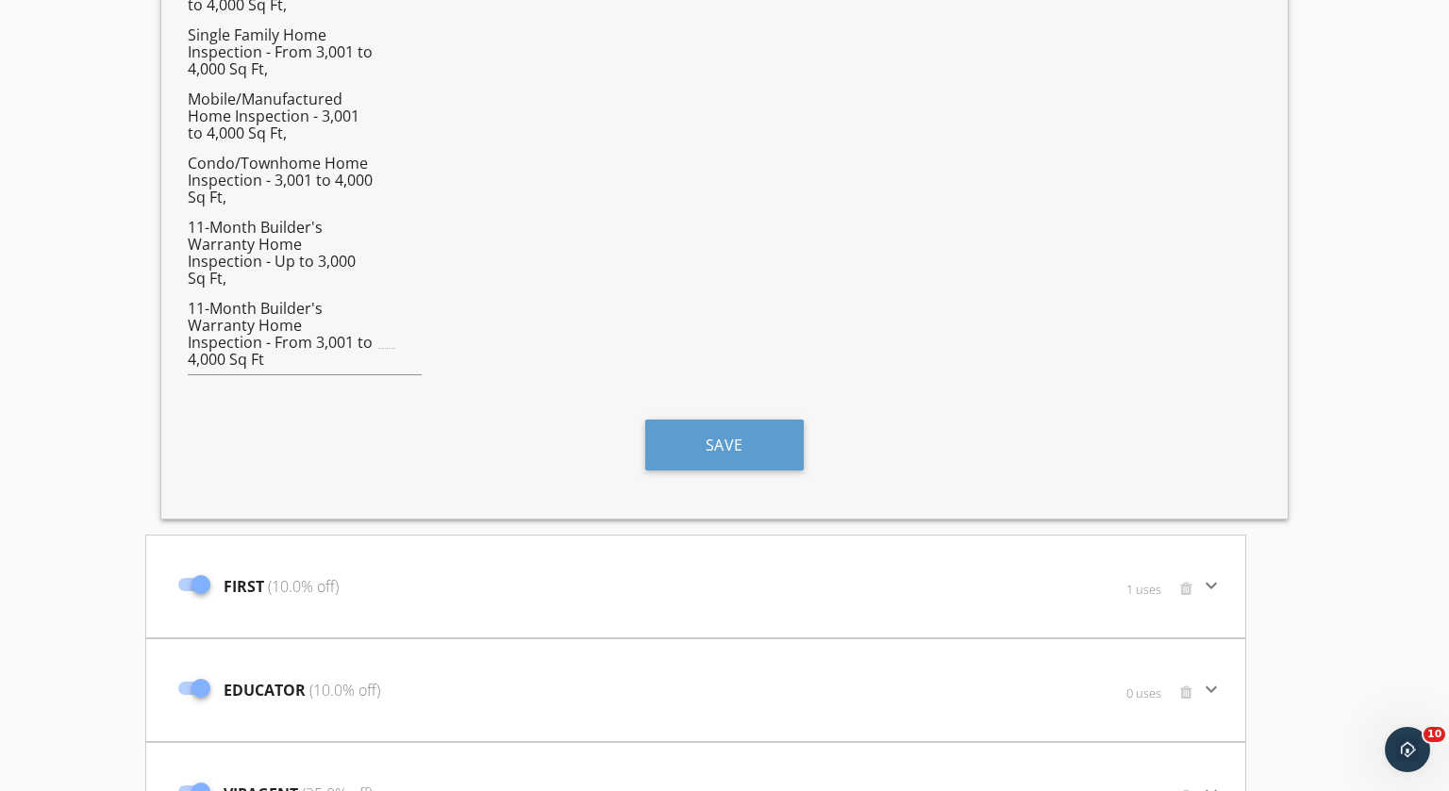
scroll to position [2054, 0]
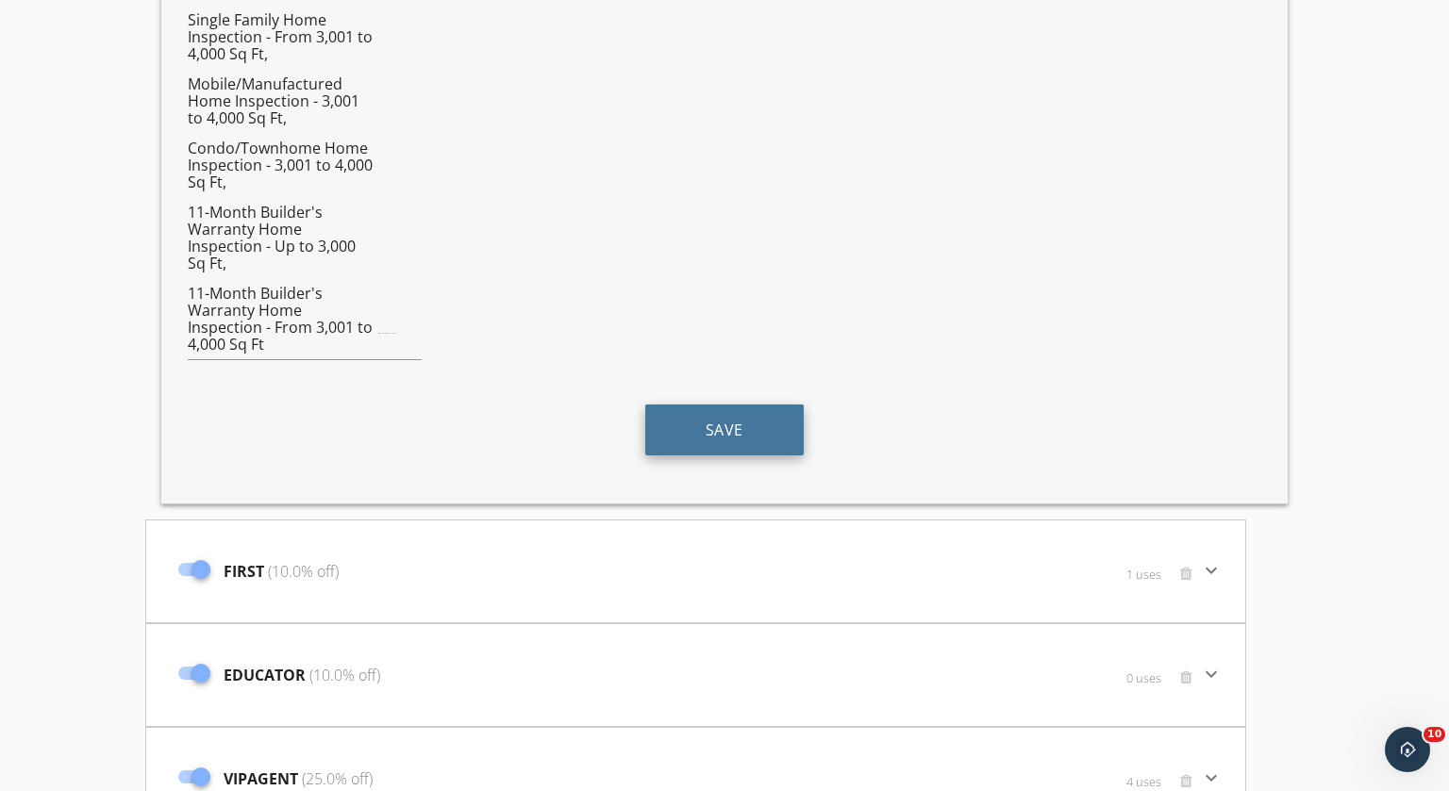
click at [739, 445] on button "Save" at bounding box center [724, 430] width 158 height 51
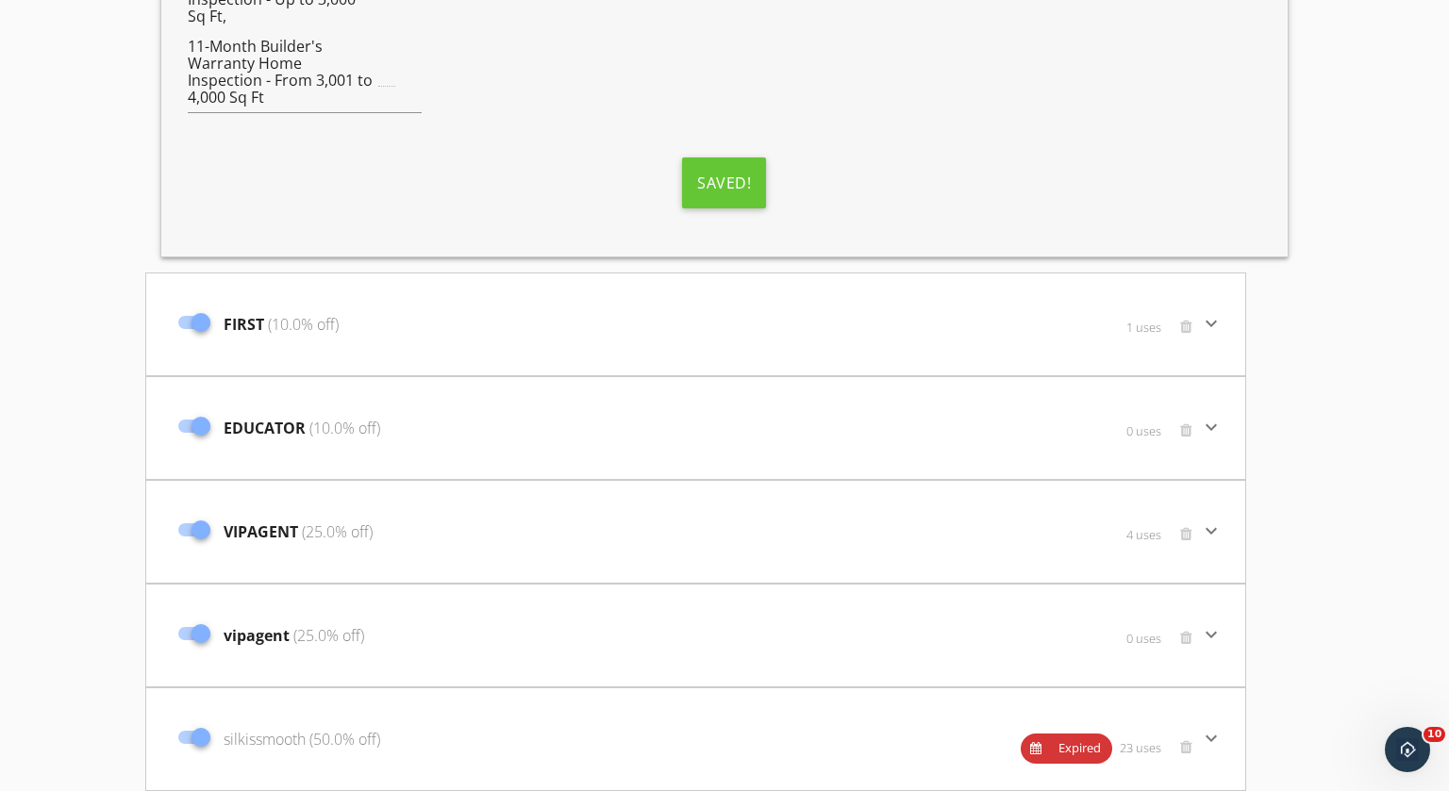
scroll to position [2305, 0]
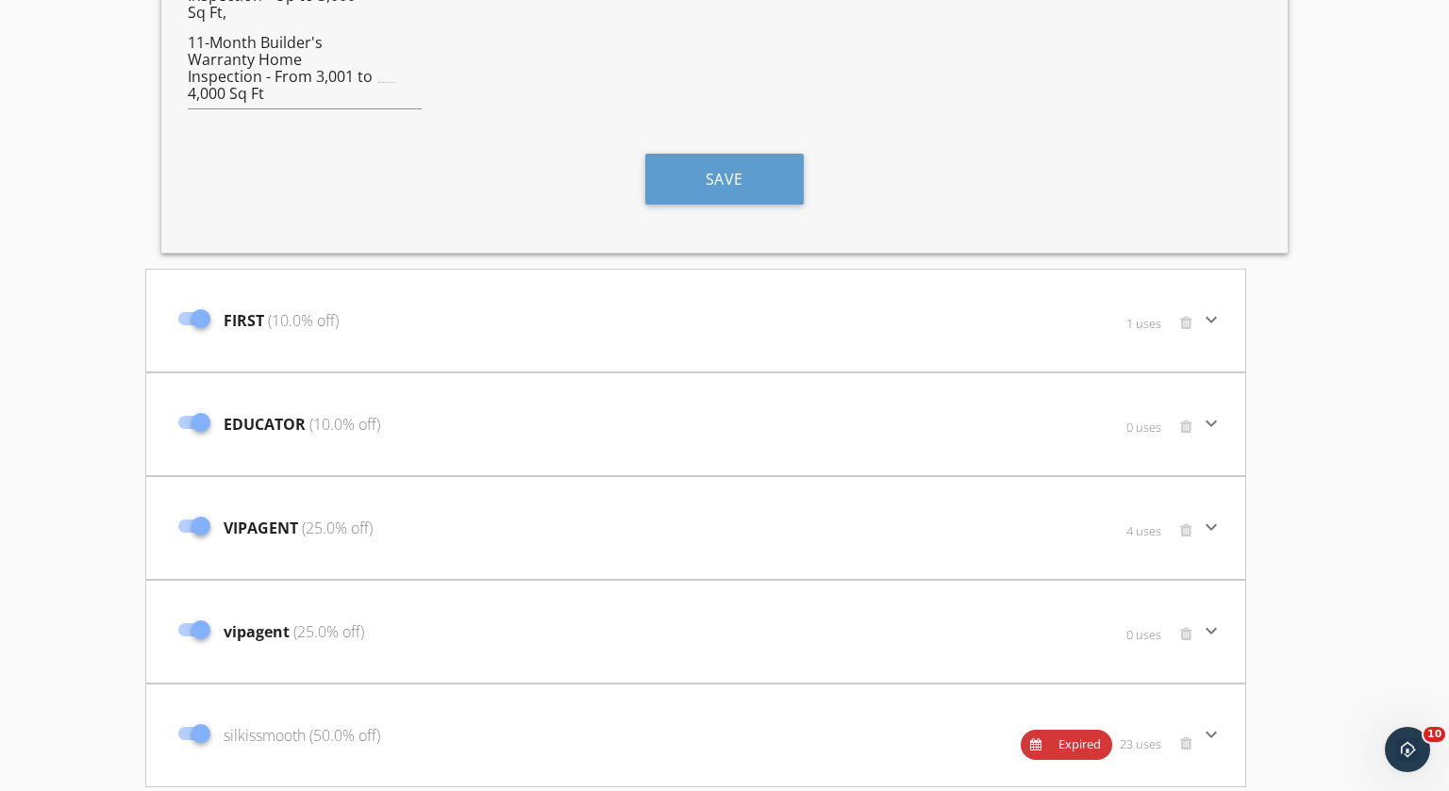
click at [1211, 315] on icon "keyboard_arrow_down" at bounding box center [1211, 319] width 23 height 23
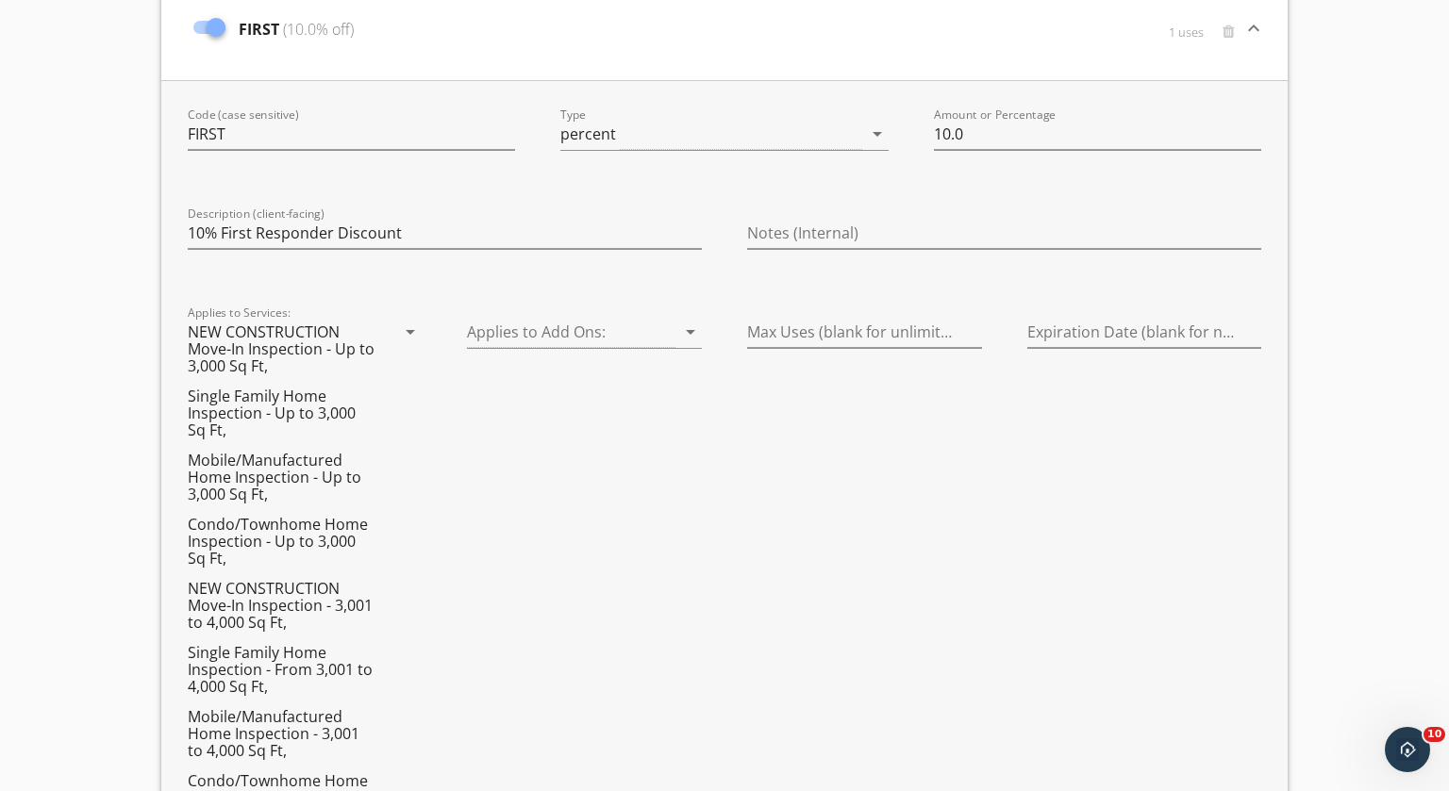
scroll to position [2601, 0]
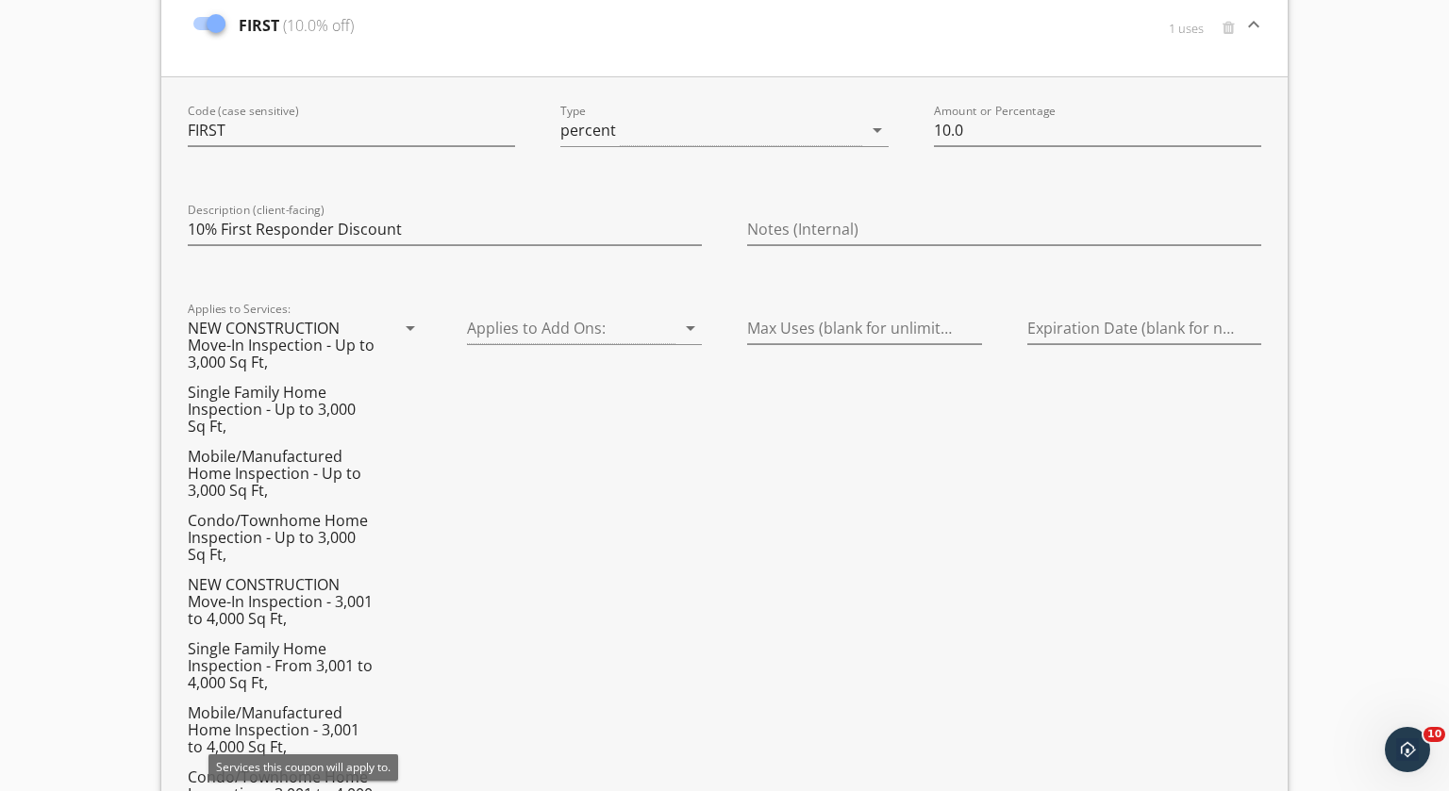
click at [408, 324] on icon "arrow_drop_down" at bounding box center [410, 328] width 23 height 23
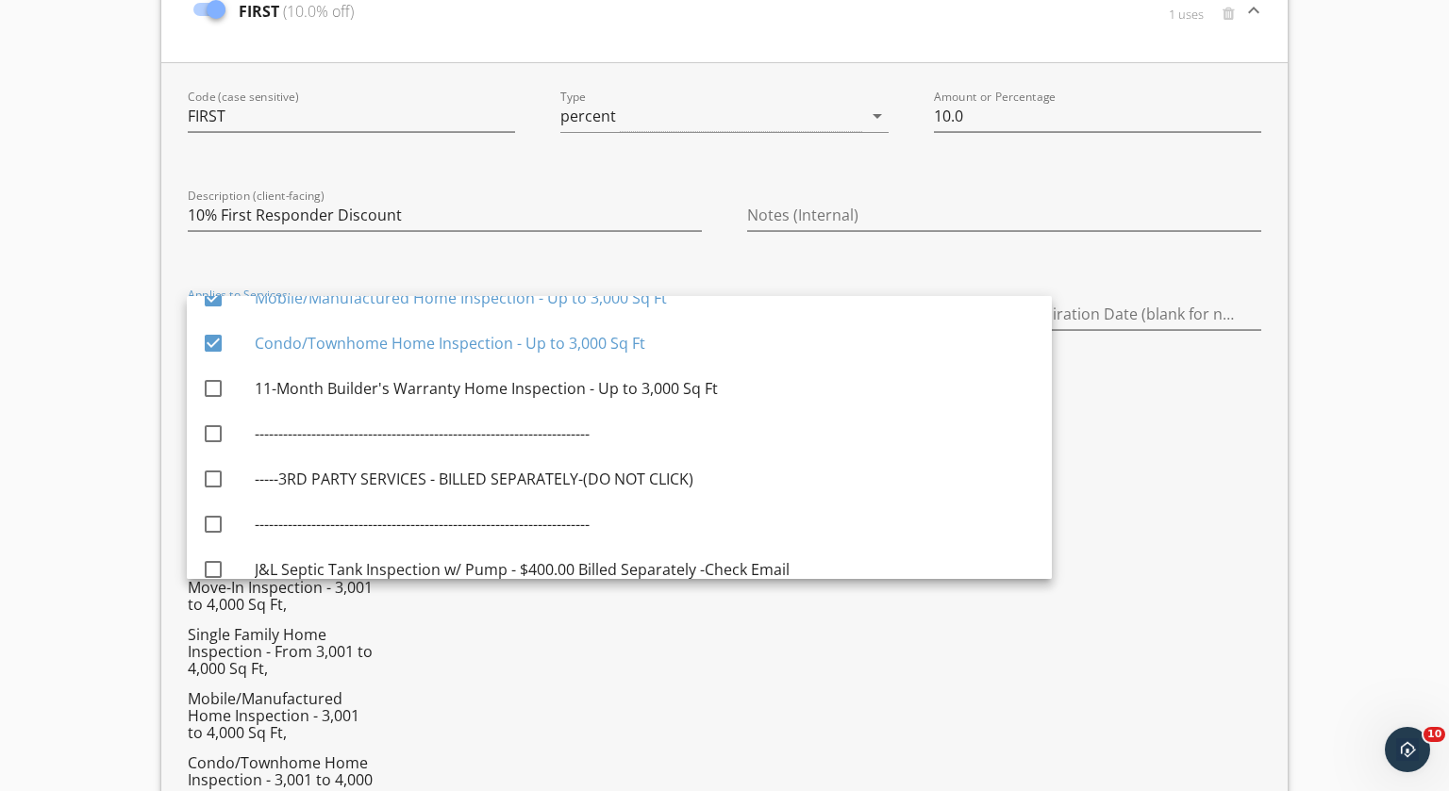
scroll to position [578, 0]
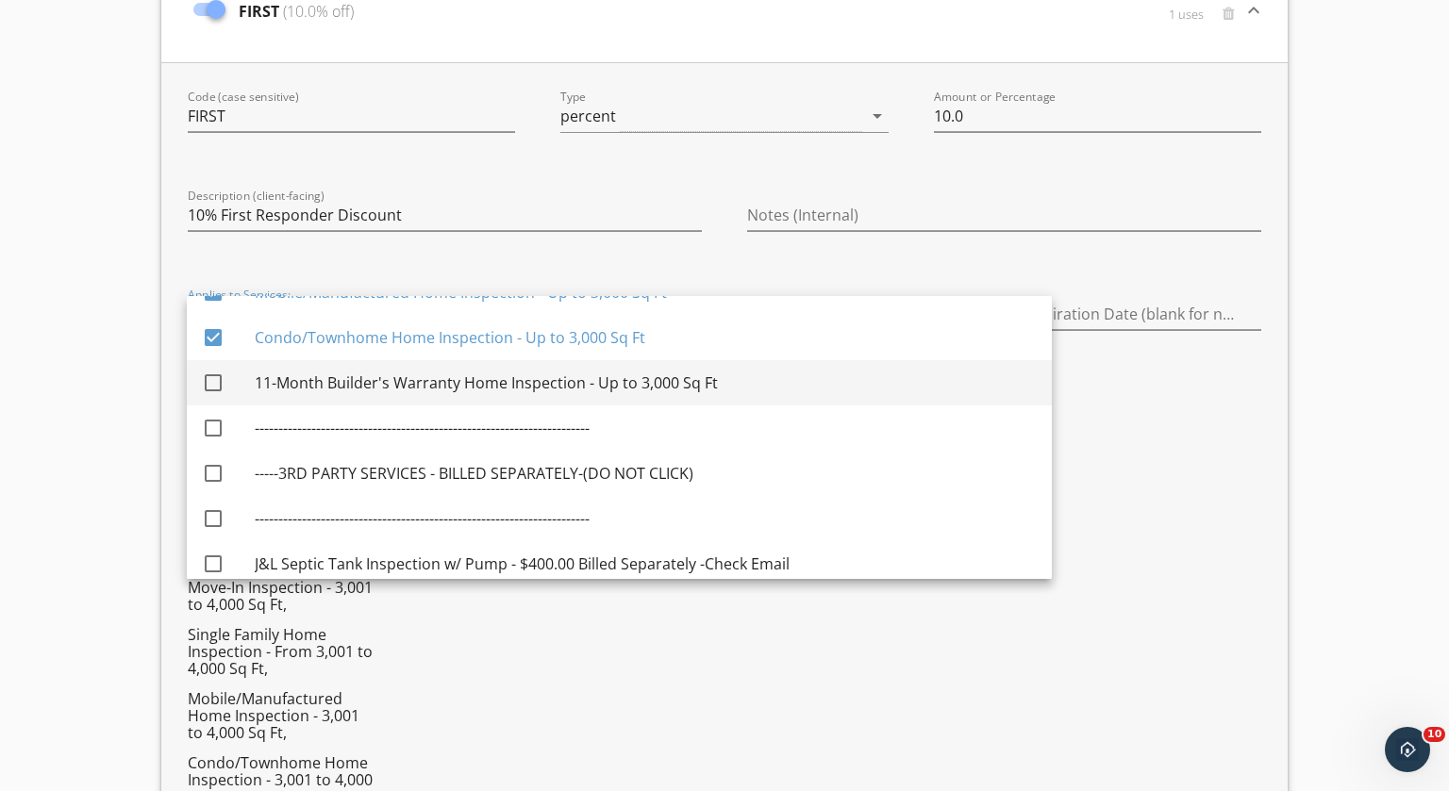
click at [209, 380] on div at bounding box center [213, 383] width 32 height 32
checkbox input "true"
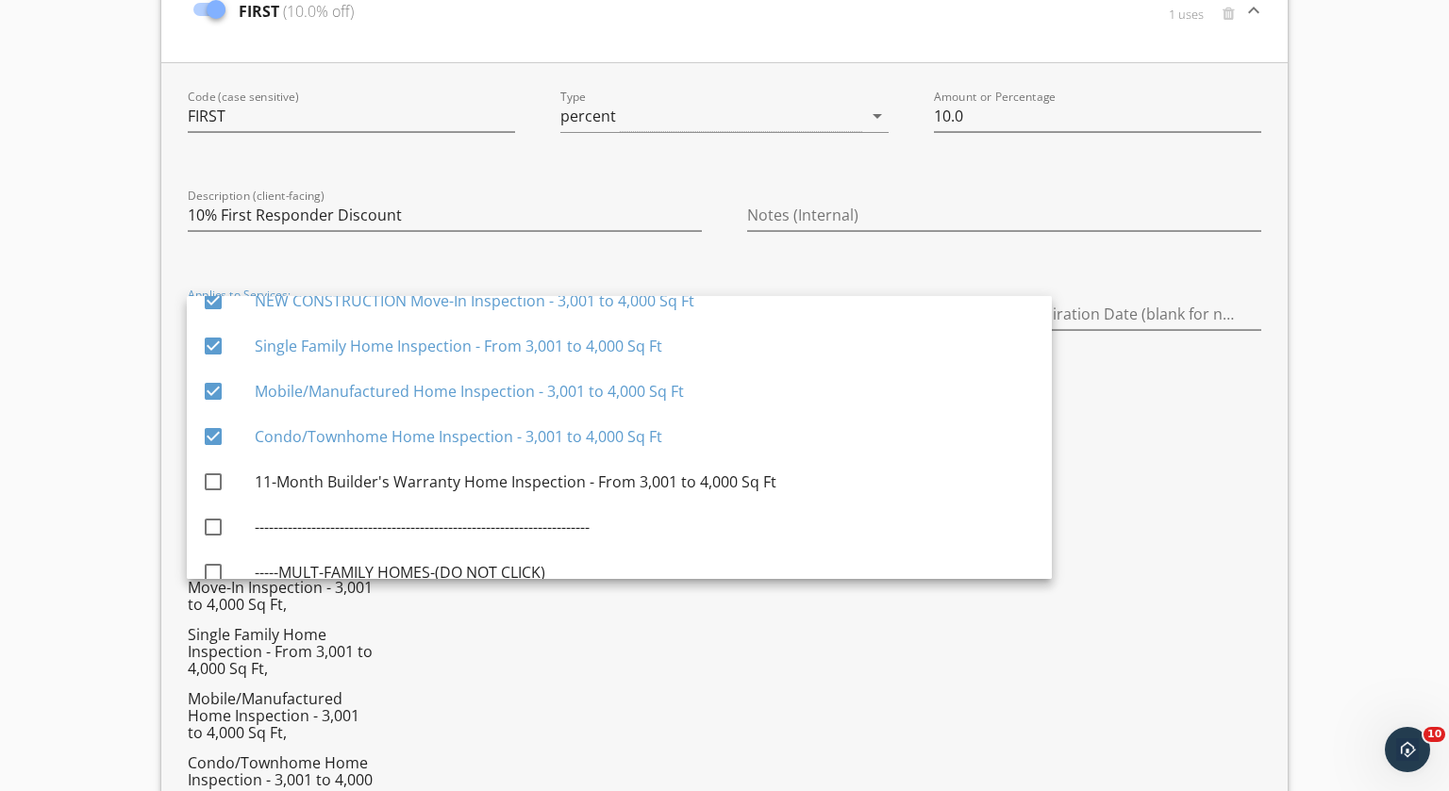
scroll to position [1976, 0]
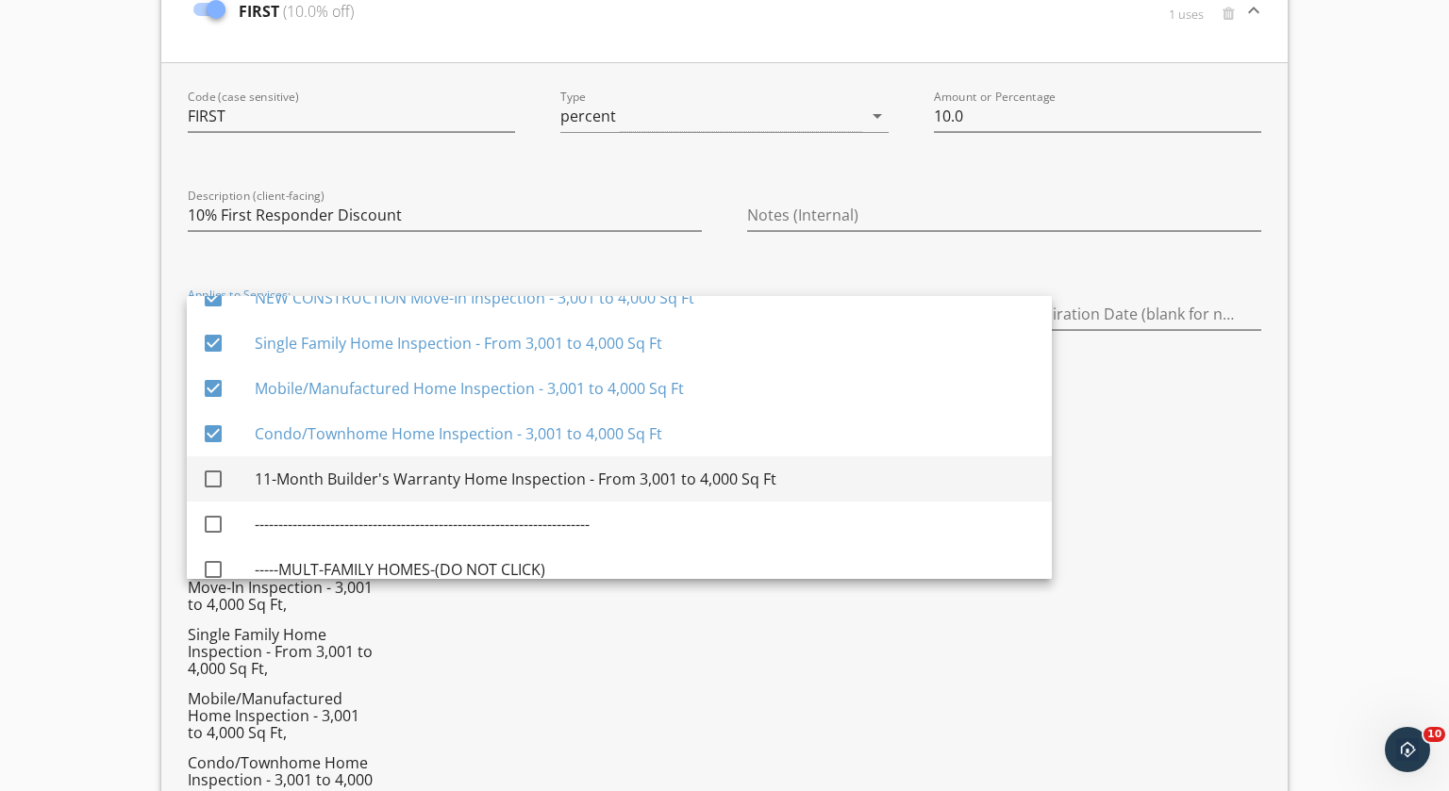
click at [218, 474] on div at bounding box center [213, 479] width 32 height 32
checkbox input "true"
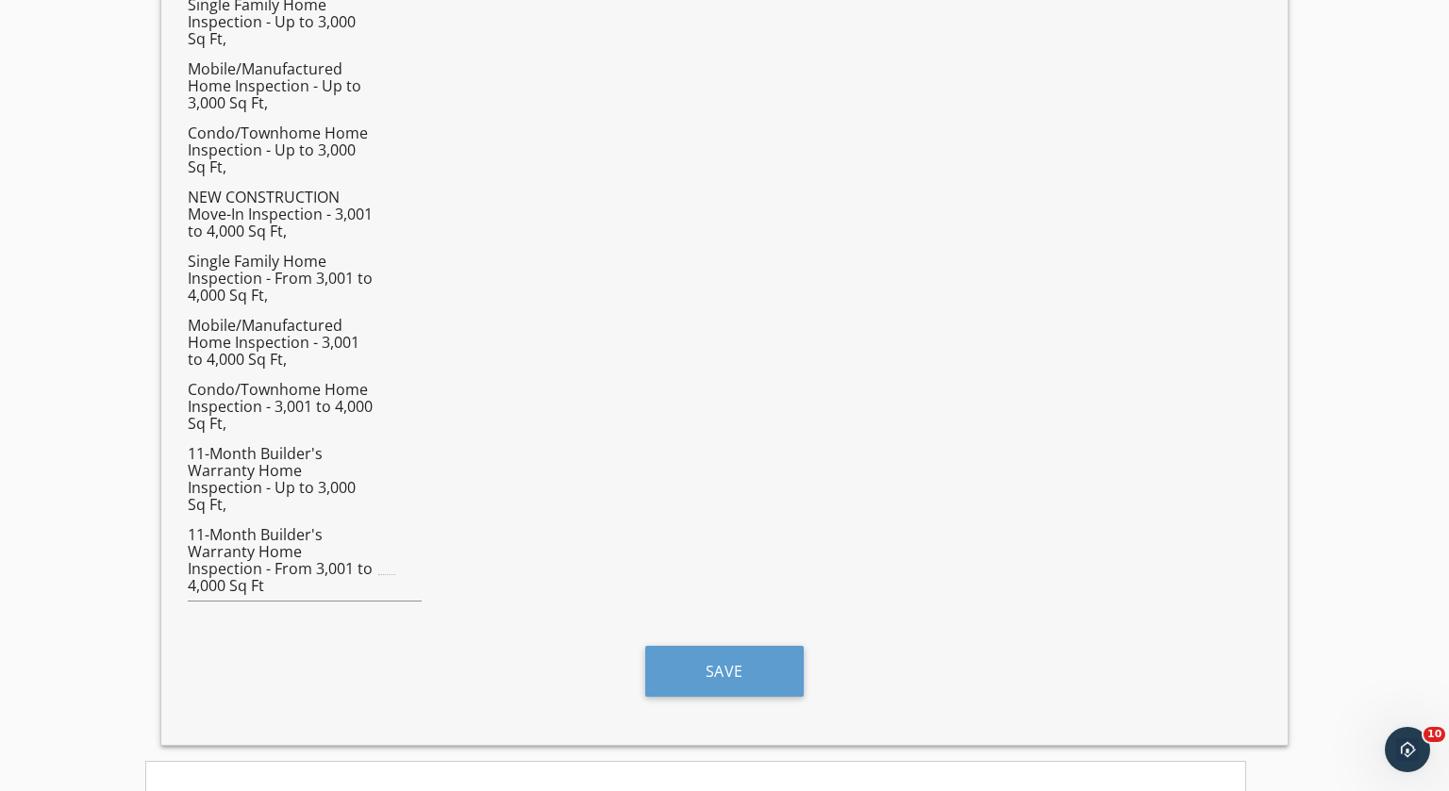
scroll to position [2989, 0]
click at [712, 673] on button "Save" at bounding box center [724, 670] width 158 height 51
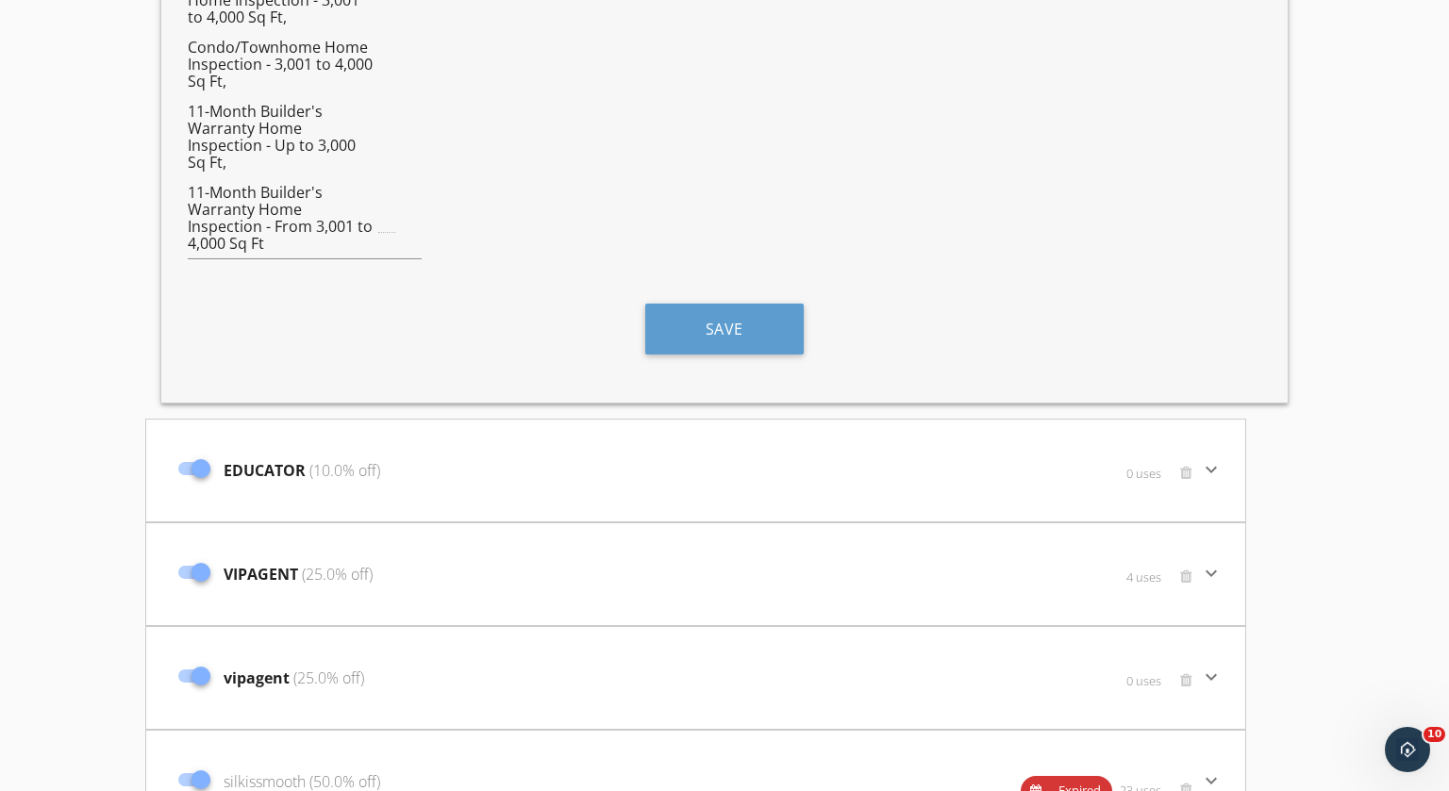
scroll to position [3343, 0]
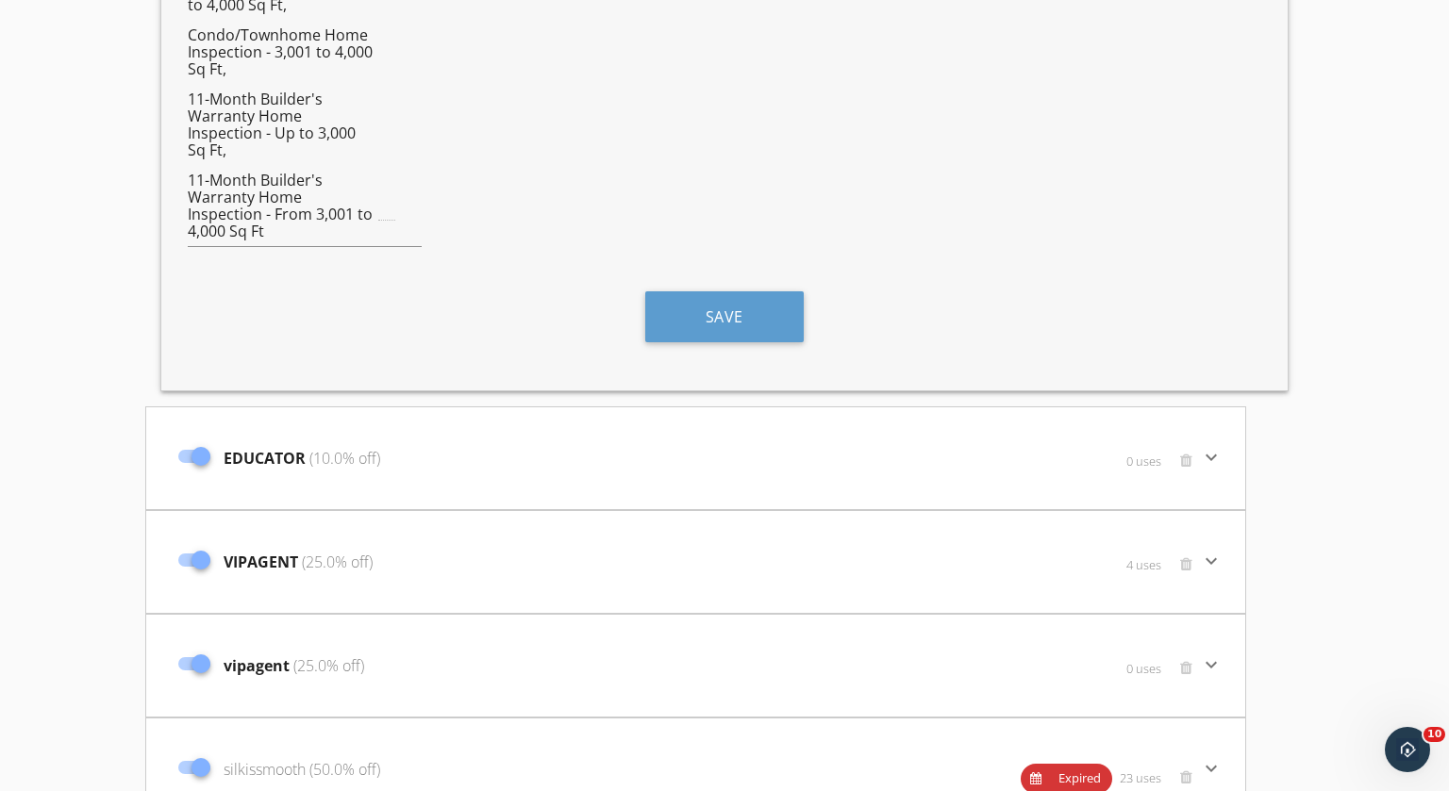
click at [1208, 454] on icon "keyboard_arrow_down" at bounding box center [1211, 457] width 23 height 23
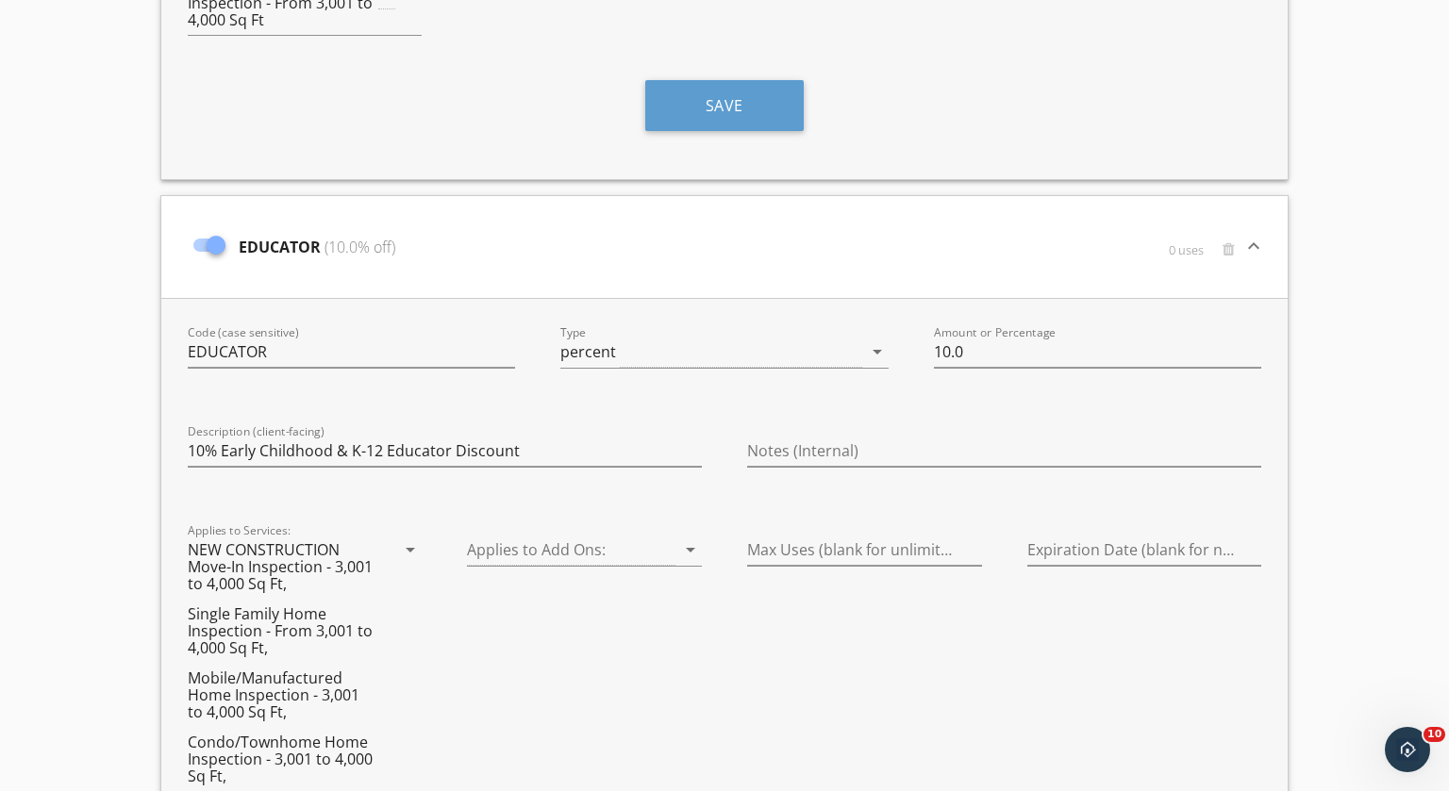
scroll to position [3556, 0]
click at [411, 545] on icon "arrow_drop_down" at bounding box center [410, 548] width 23 height 23
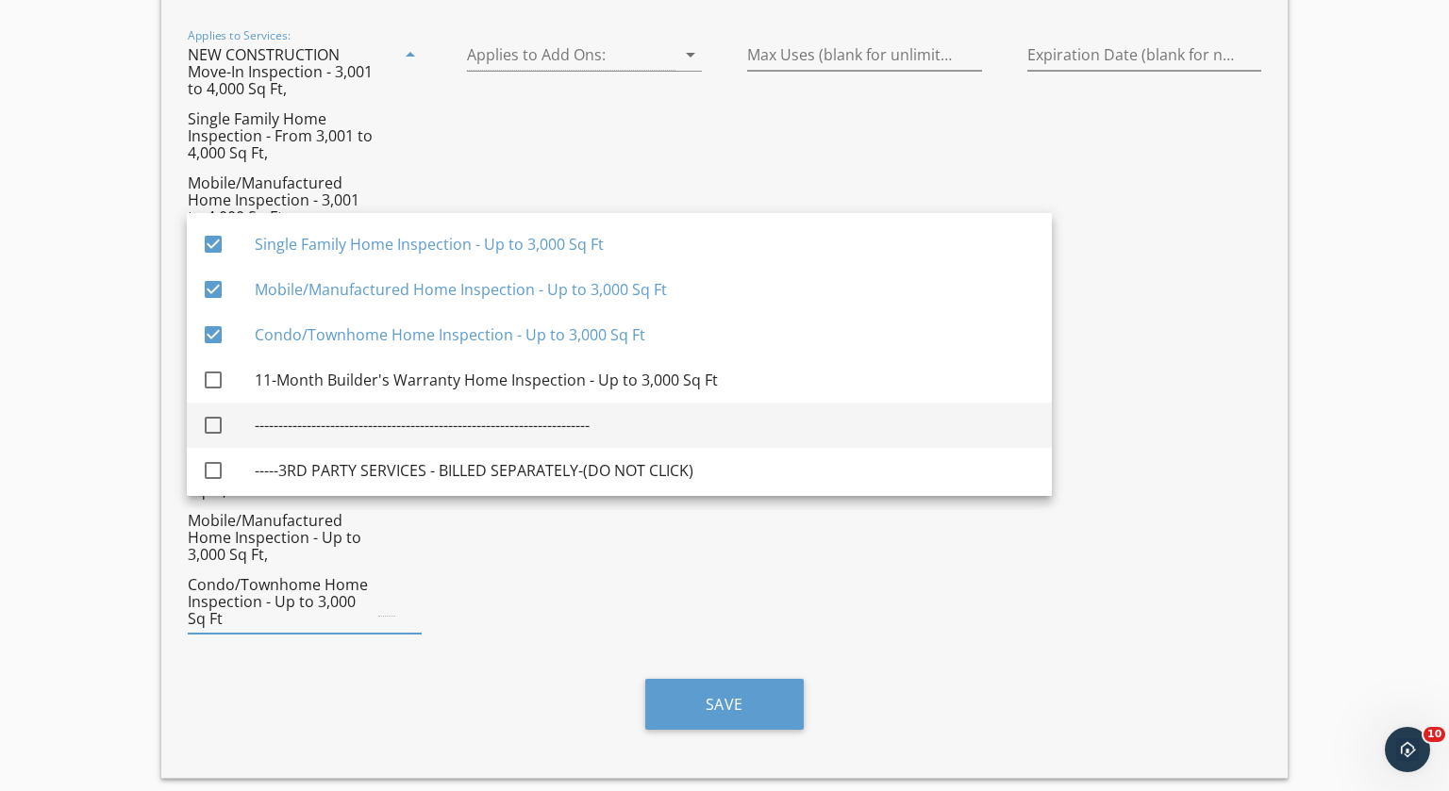
scroll to position [502, 0]
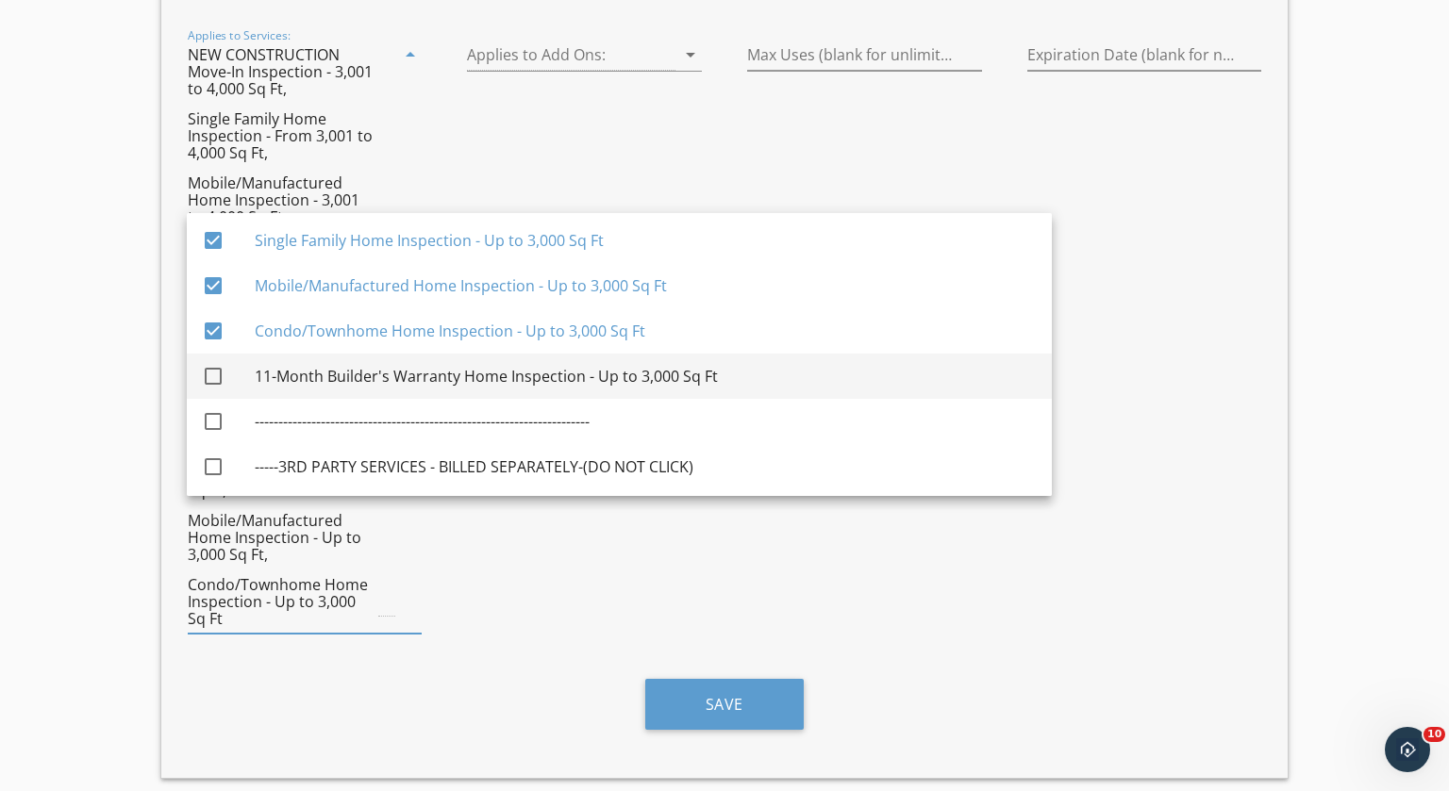
click at [209, 377] on div at bounding box center [213, 376] width 32 height 32
checkbox input "true"
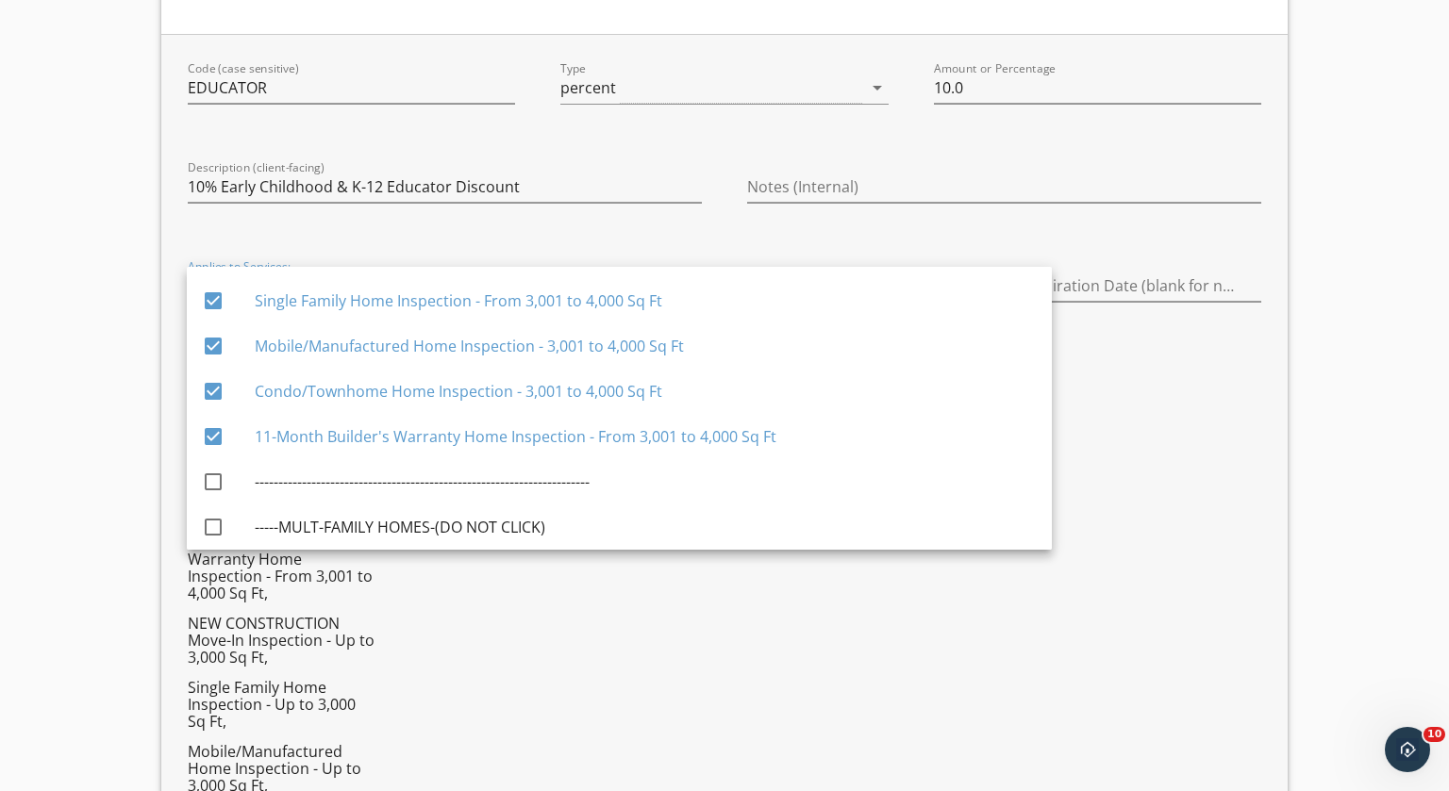
scroll to position [3817, 0]
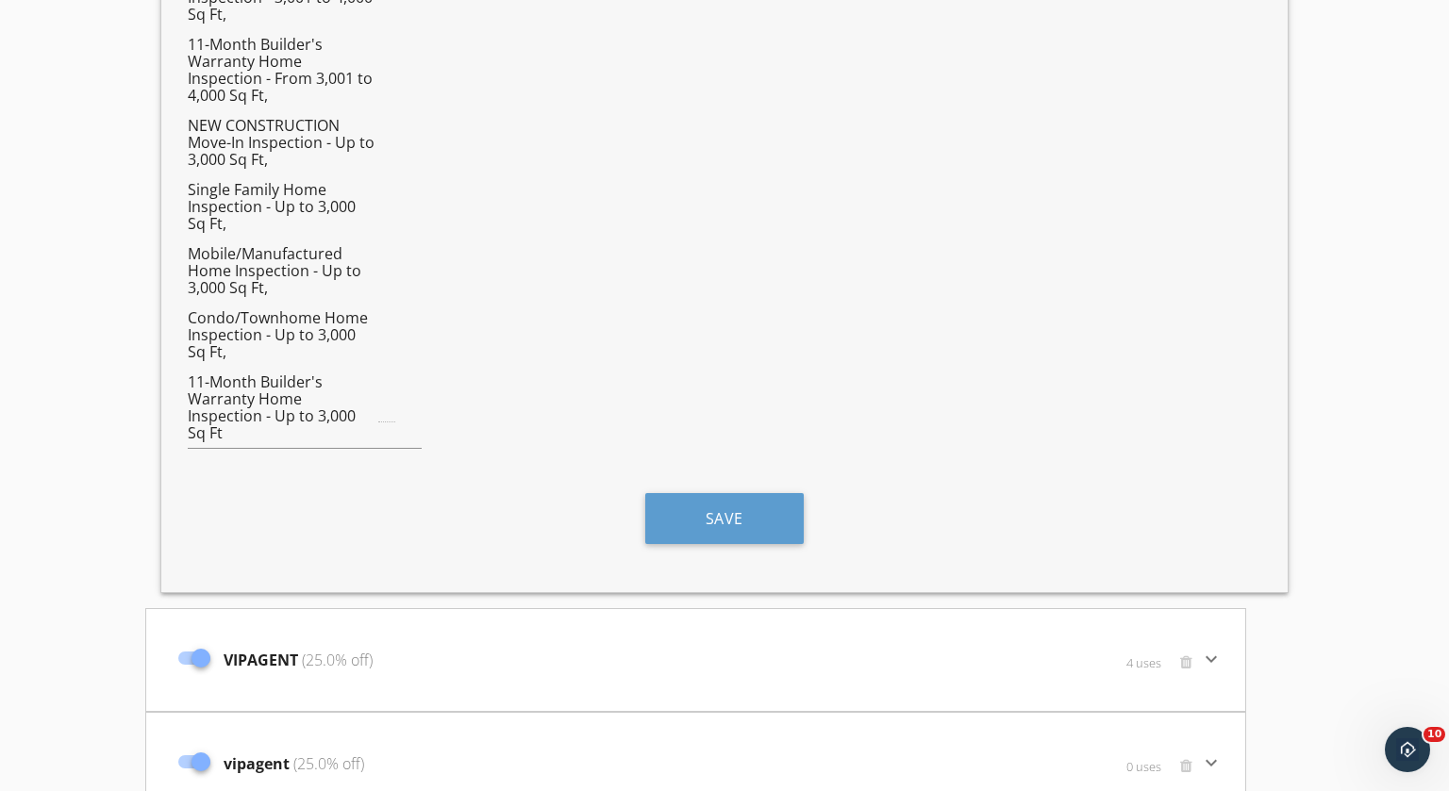
scroll to position [4331, 0]
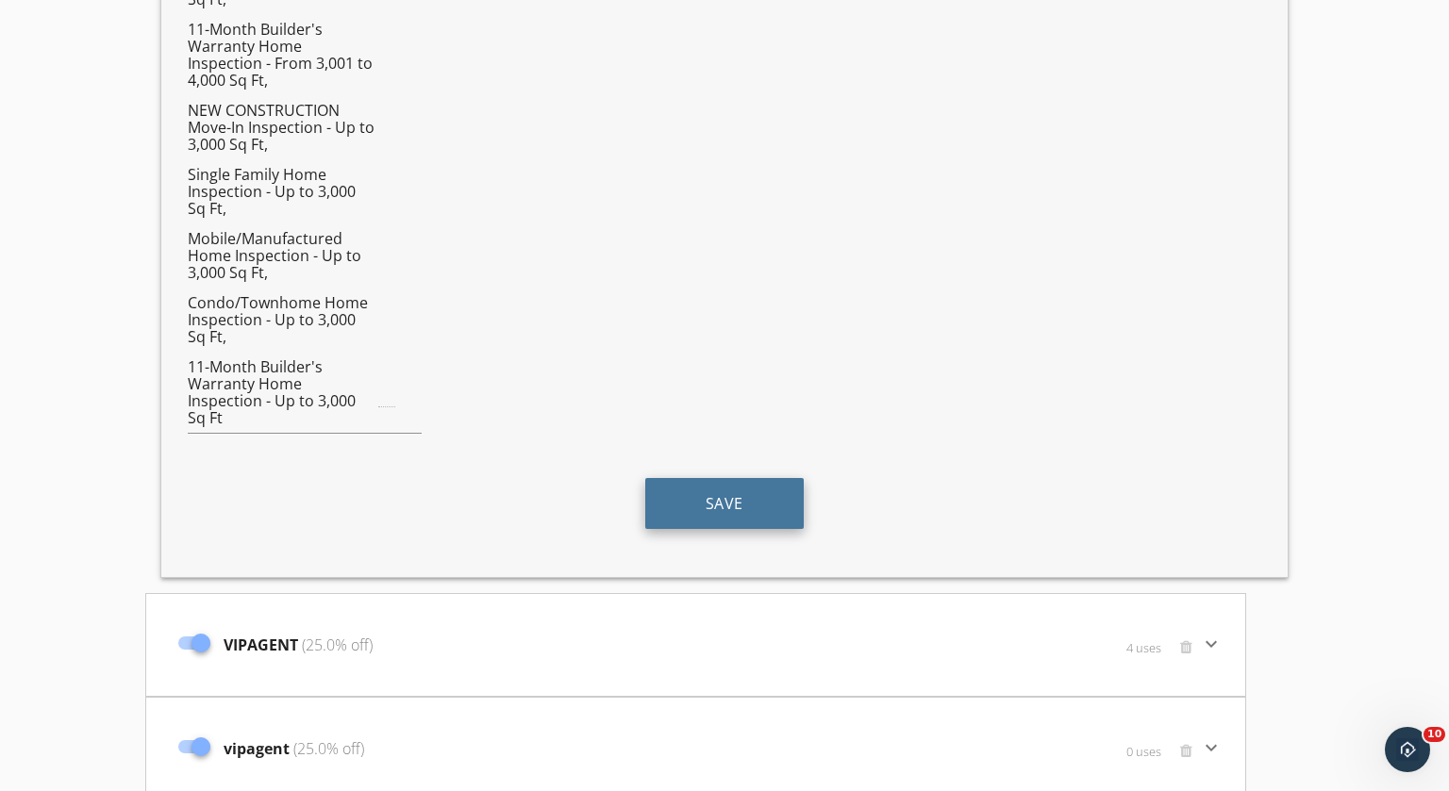
click at [706, 490] on button "Save" at bounding box center [724, 503] width 158 height 51
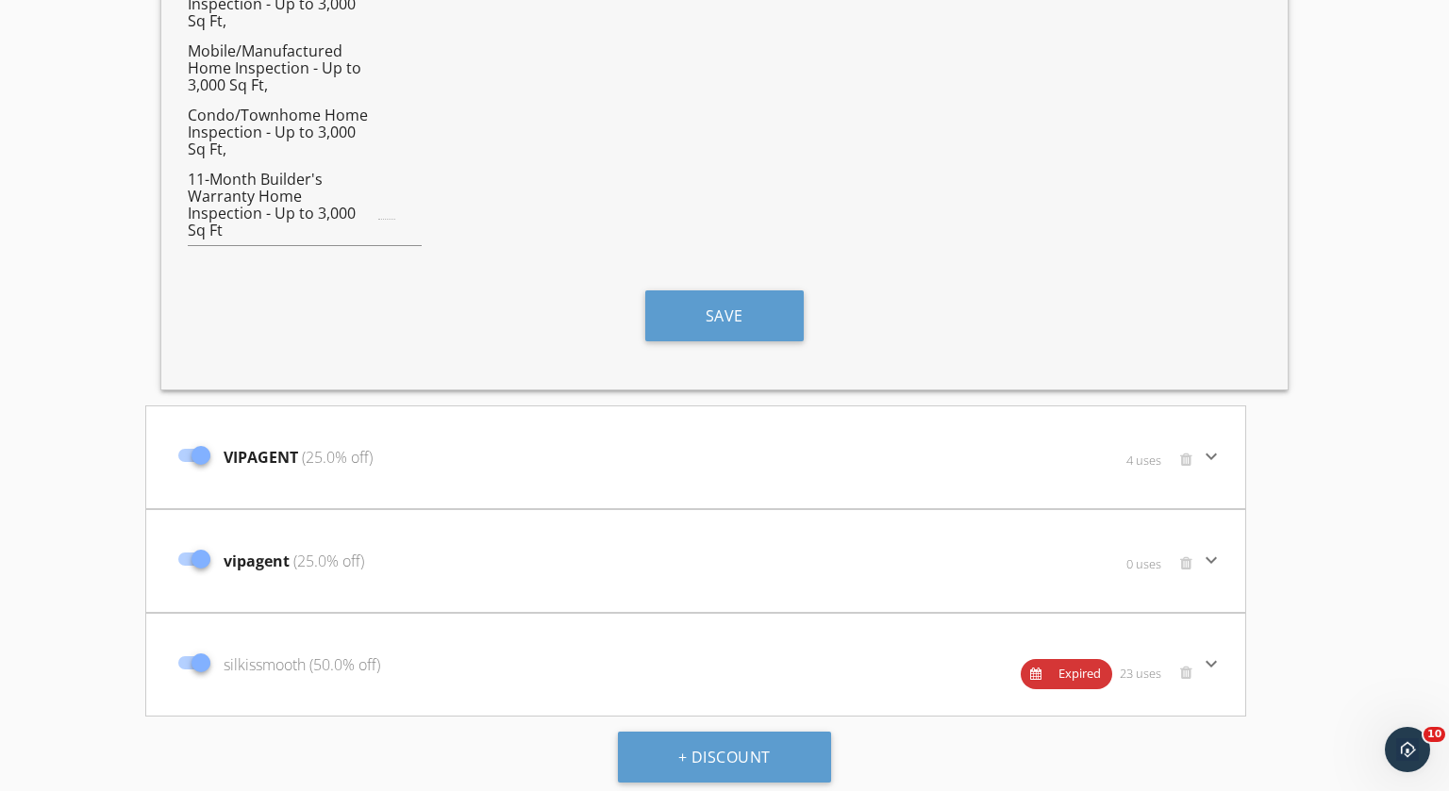
click at [1213, 449] on icon "keyboard_arrow_down" at bounding box center [1211, 456] width 23 height 23
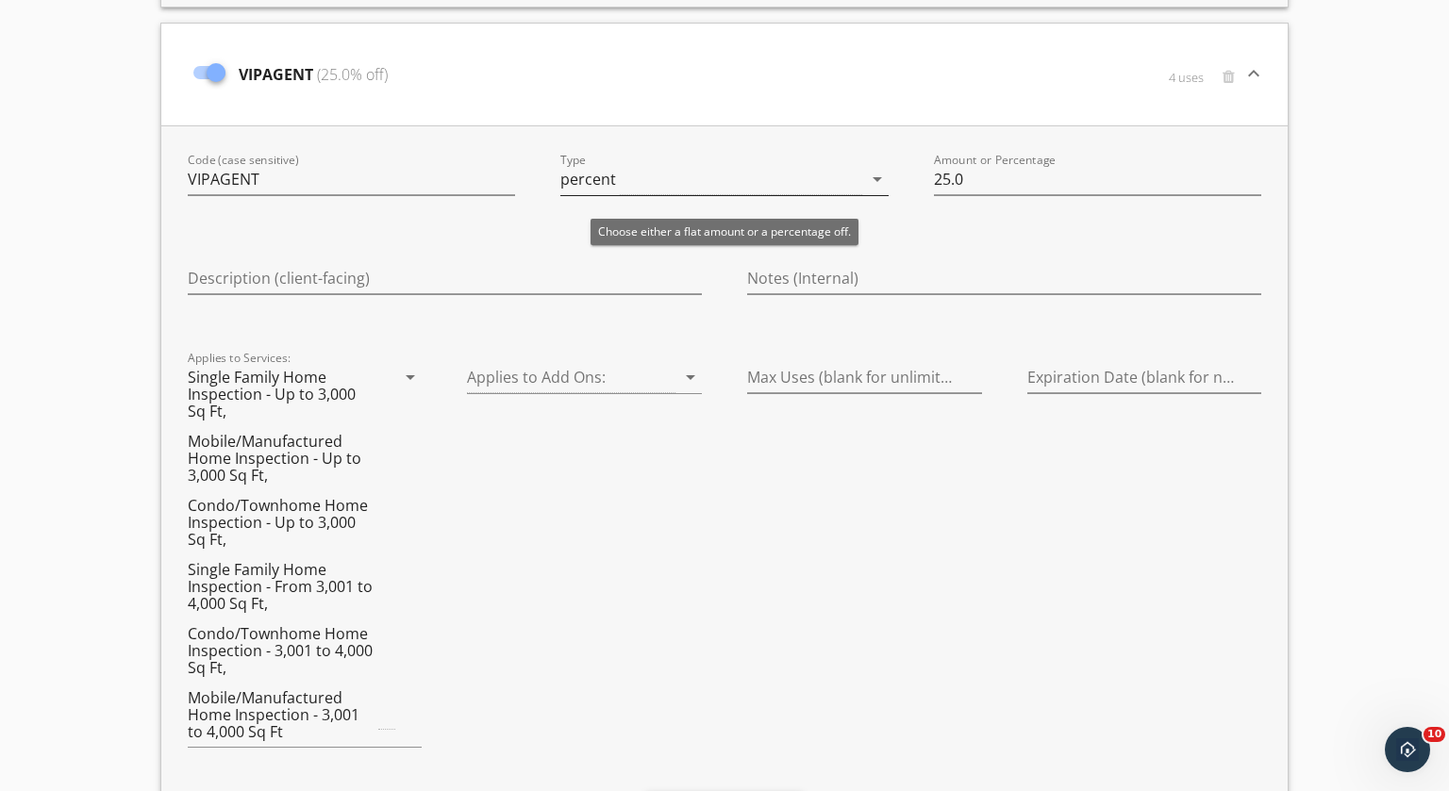
scroll to position [4918, 0]
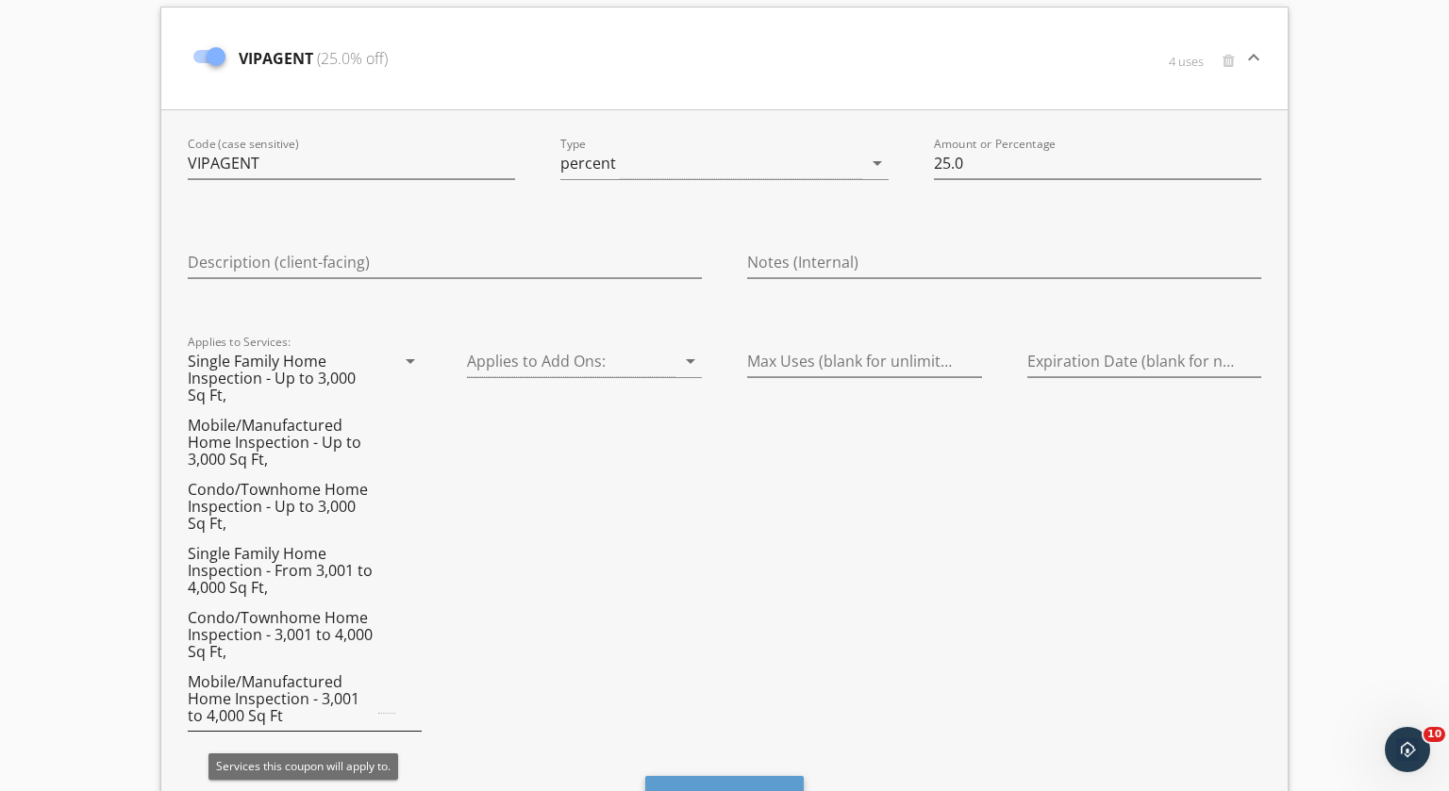
click at [407, 362] on icon "arrow_drop_down" at bounding box center [410, 361] width 23 height 23
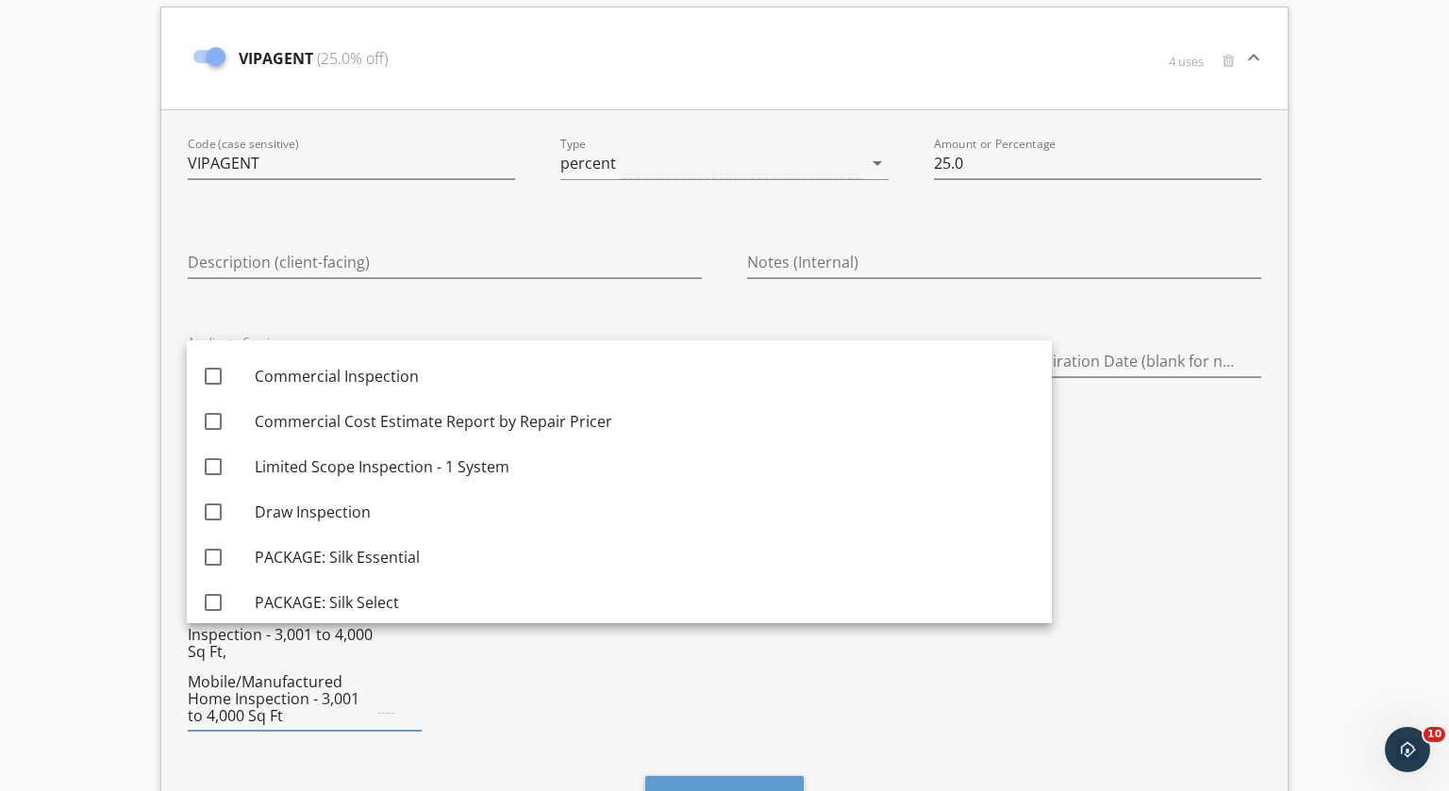
scroll to position [2720, 0]
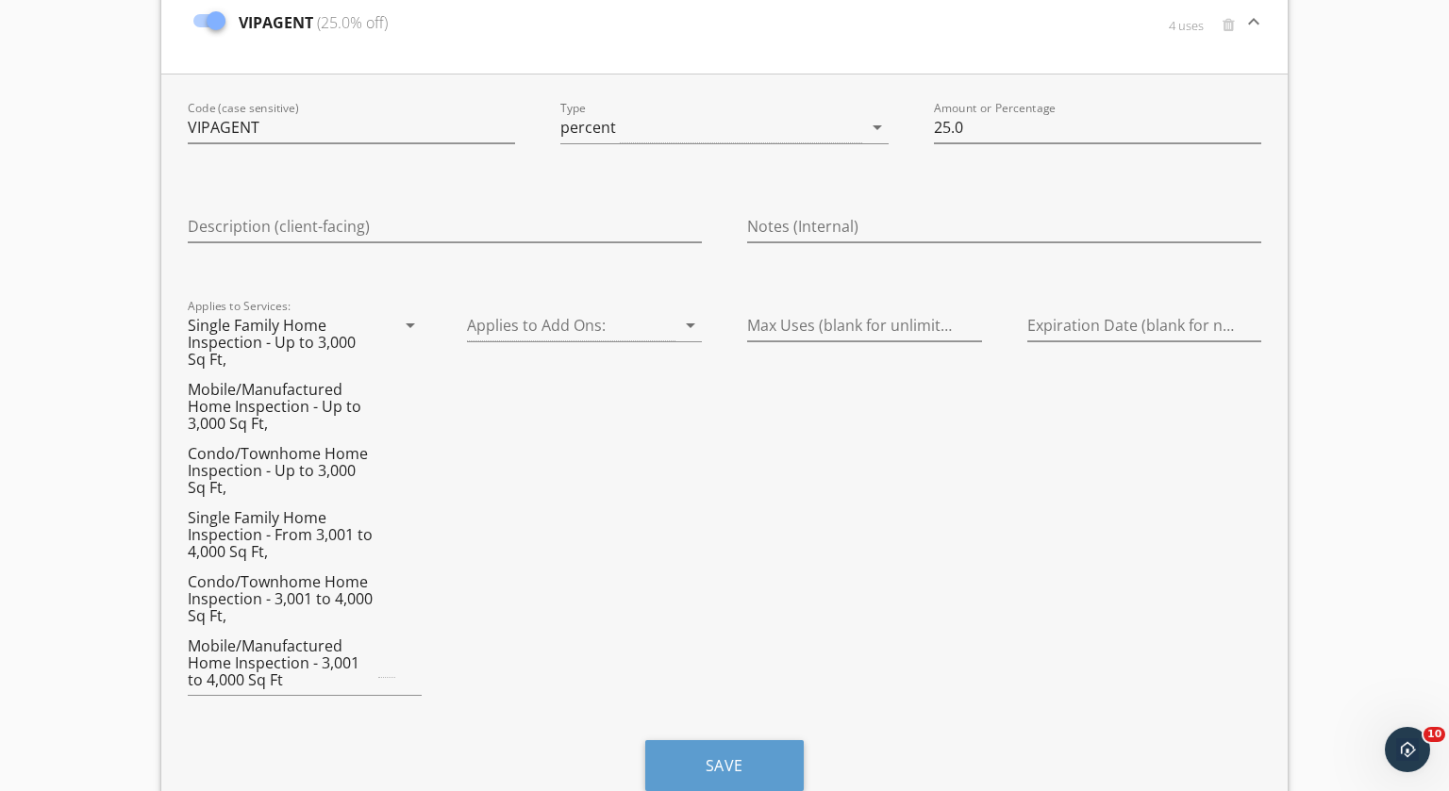
scroll to position [4956, 0]
click at [739, 756] on button "Save" at bounding box center [724, 764] width 158 height 51
click at [420, 220] on input "Description (client-facing)" at bounding box center [445, 224] width 514 height 31
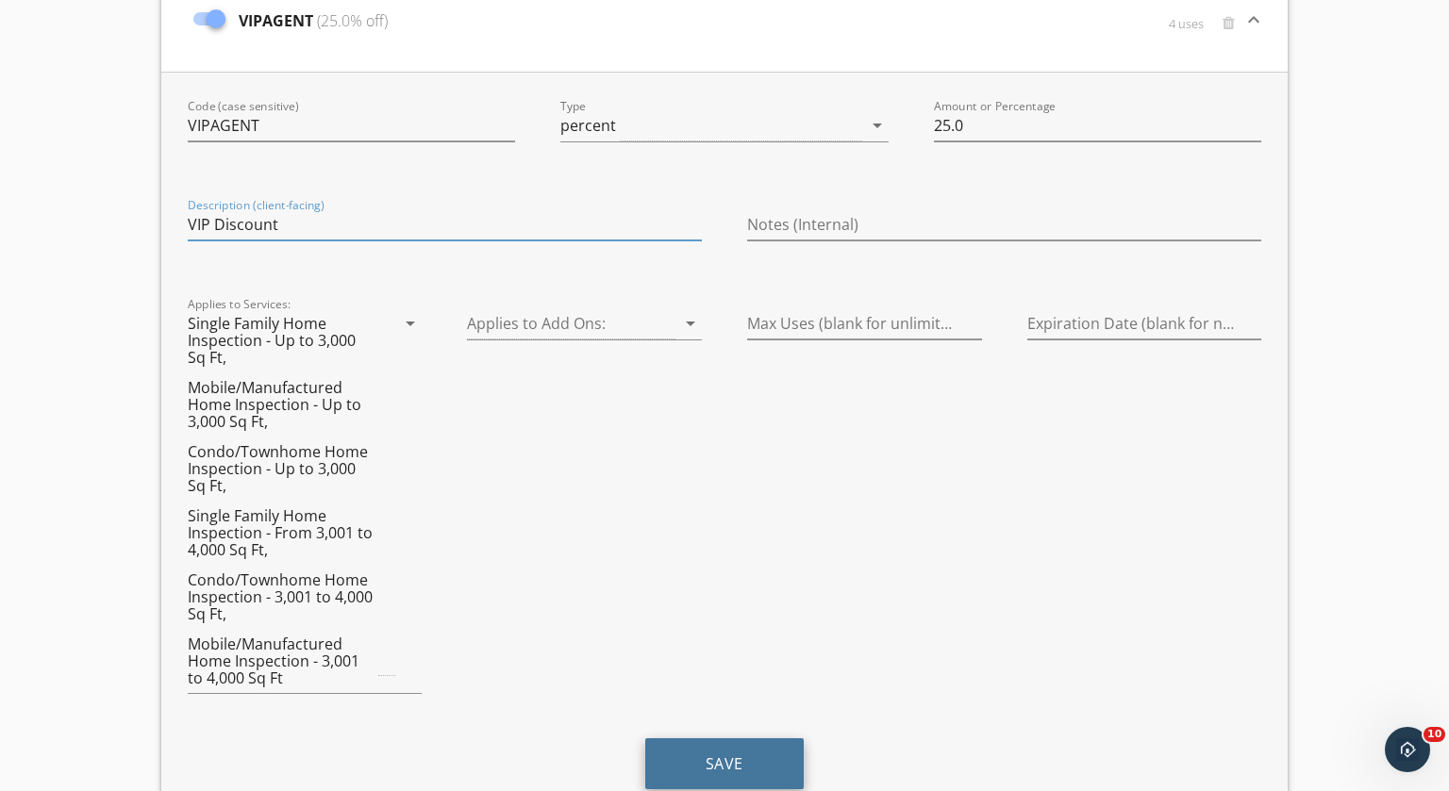
click at [723, 751] on button "Save" at bounding box center [724, 764] width 158 height 51
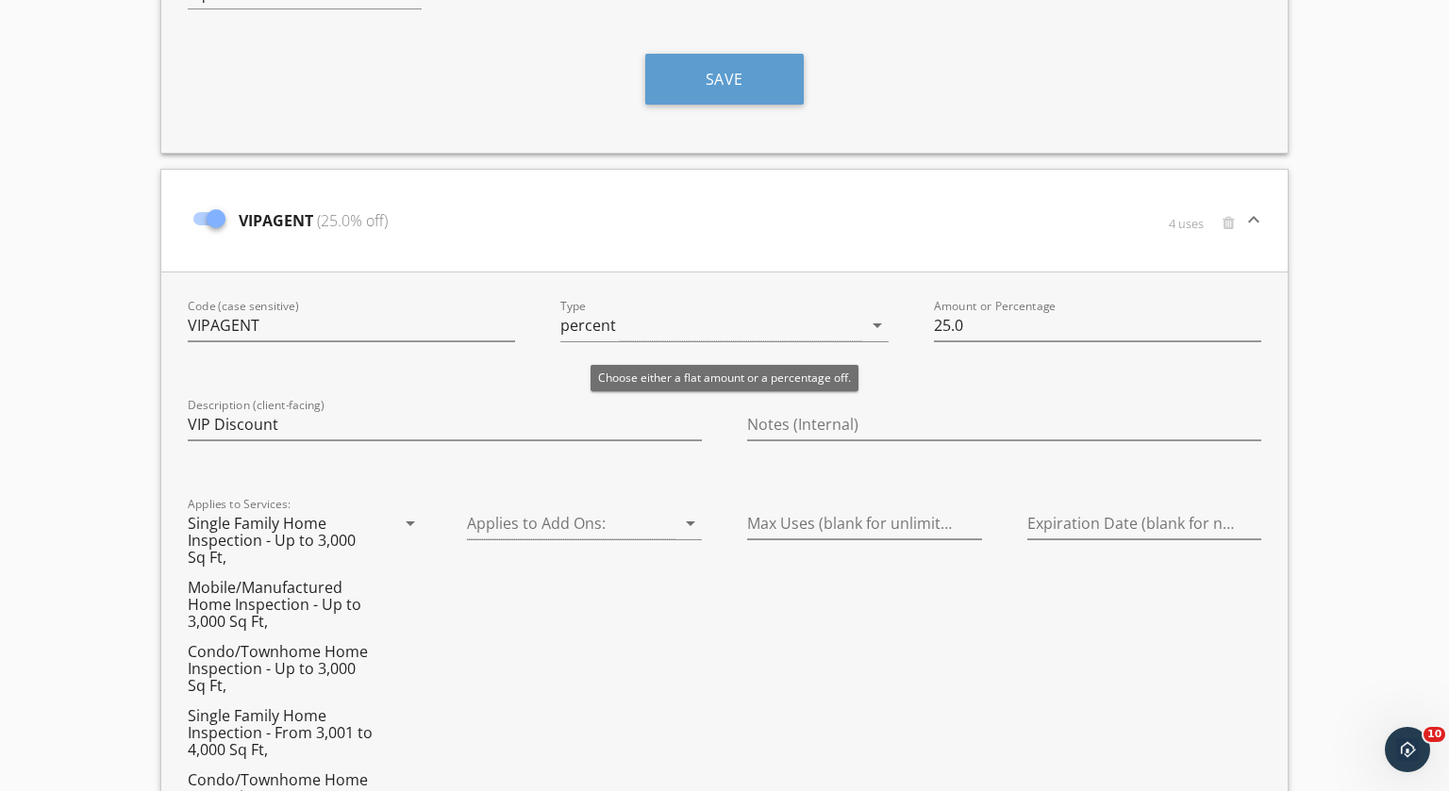
scroll to position [4773, 0]
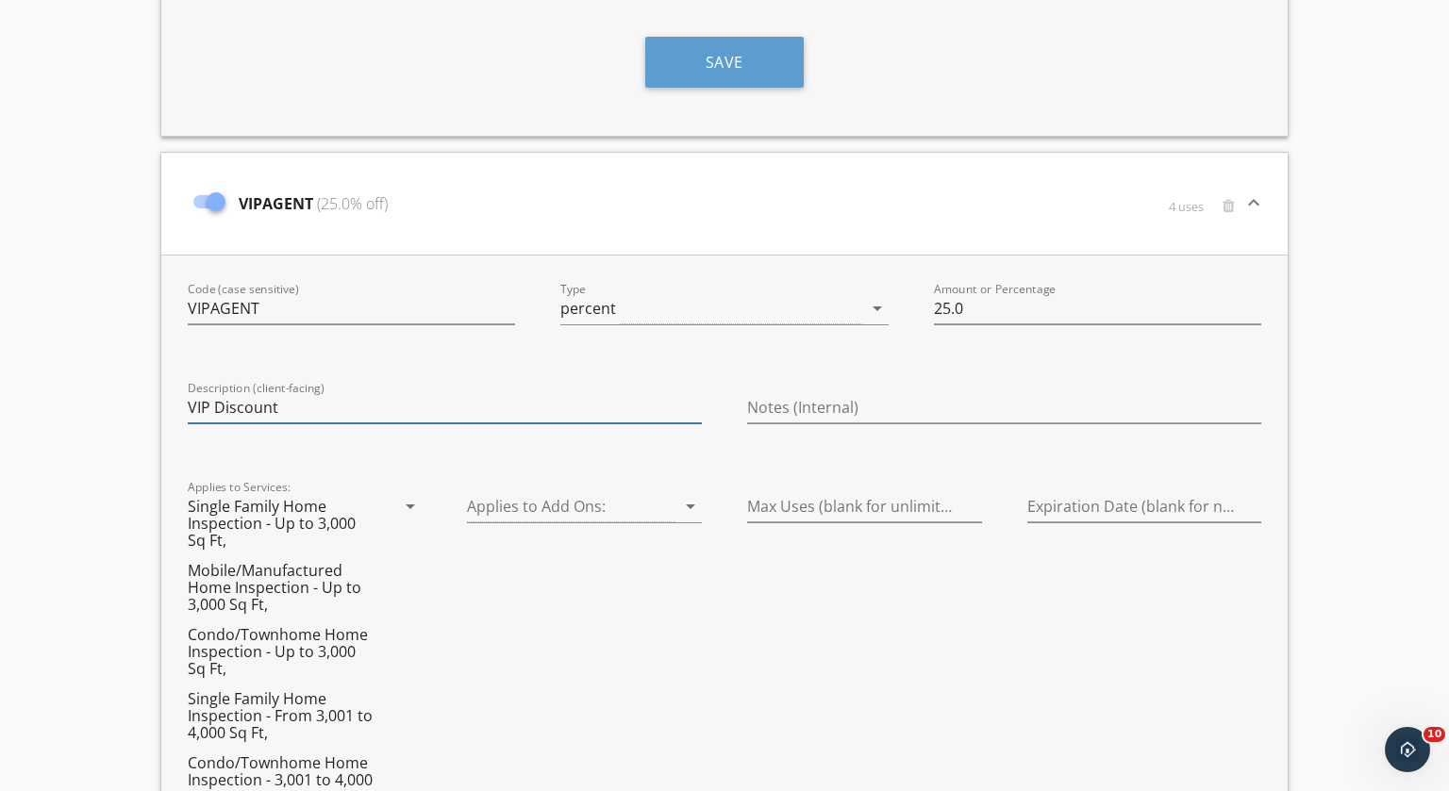
click at [189, 399] on input "VIP Discount" at bounding box center [445, 407] width 514 height 31
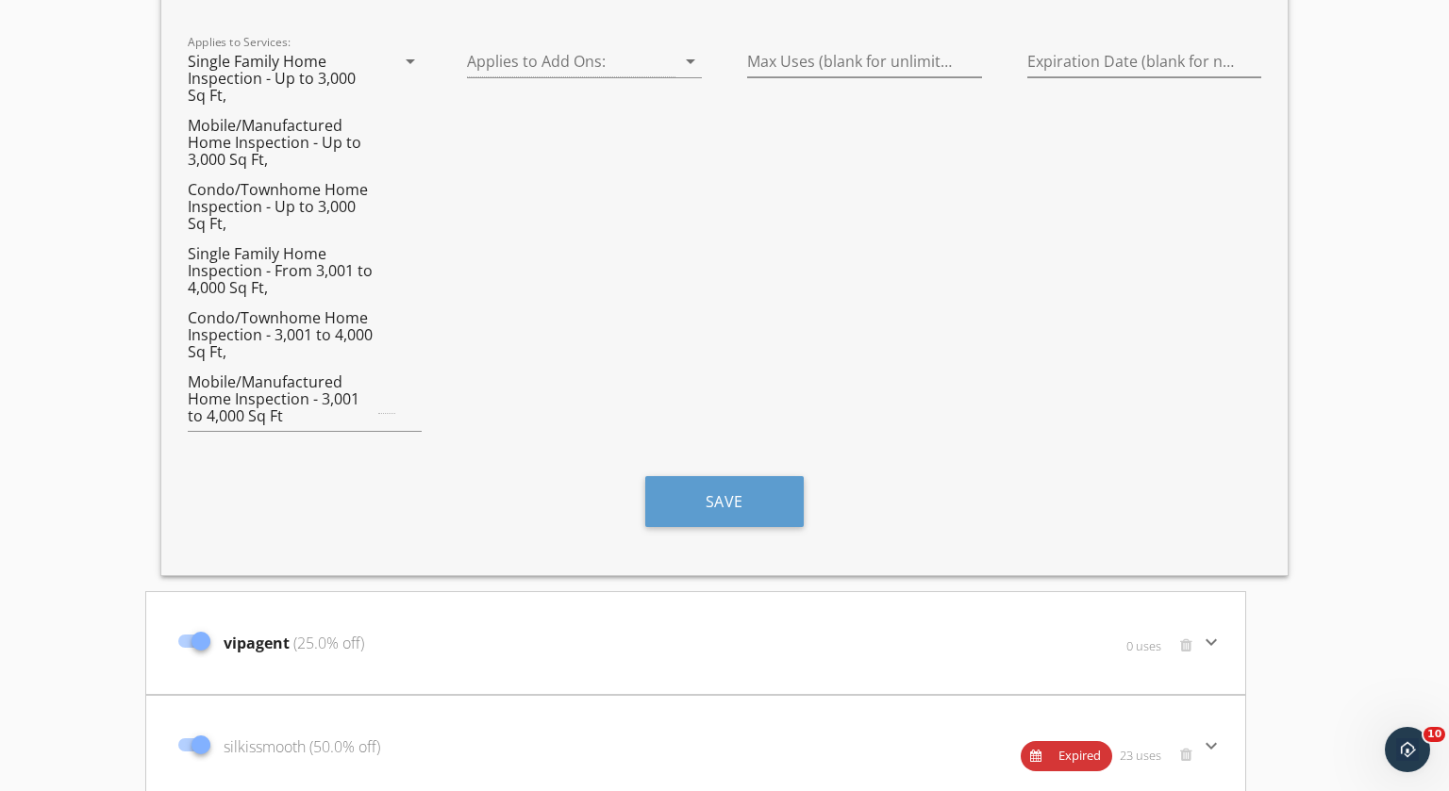
scroll to position [5299, 0]
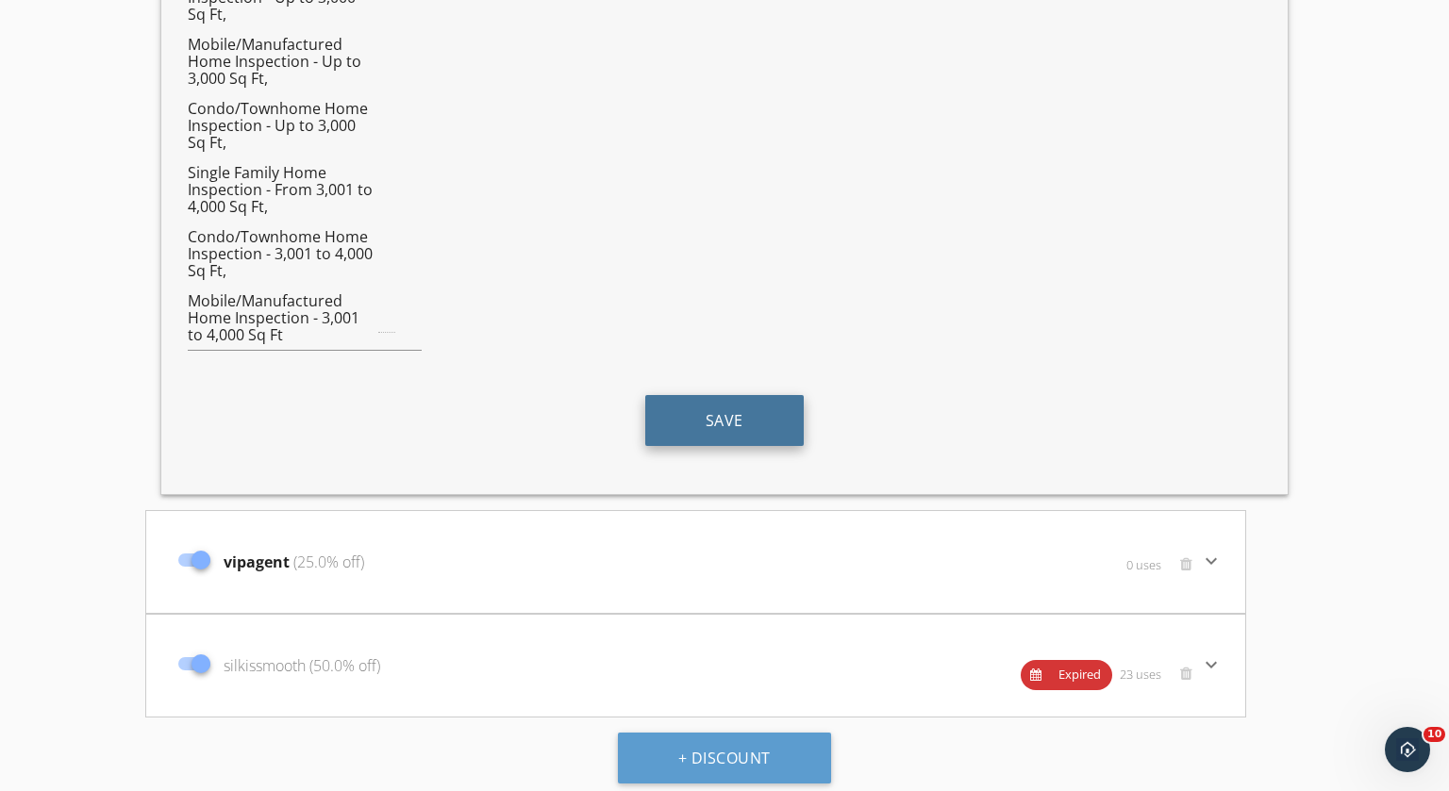
type input "25% VIP Discount"
click at [726, 412] on button "Save" at bounding box center [724, 420] width 158 height 51
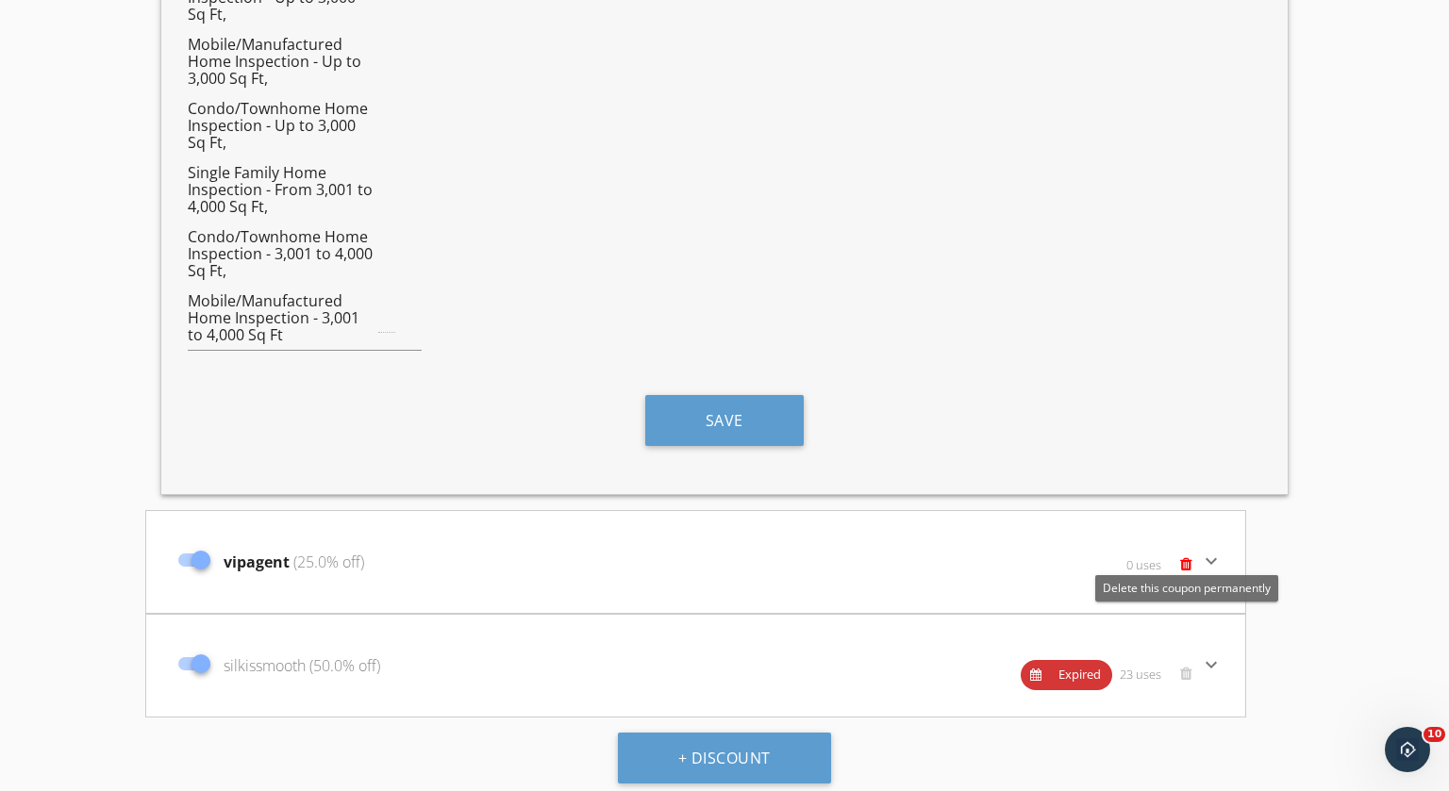
click at [1187, 559] on span at bounding box center [1186, 564] width 12 height 15
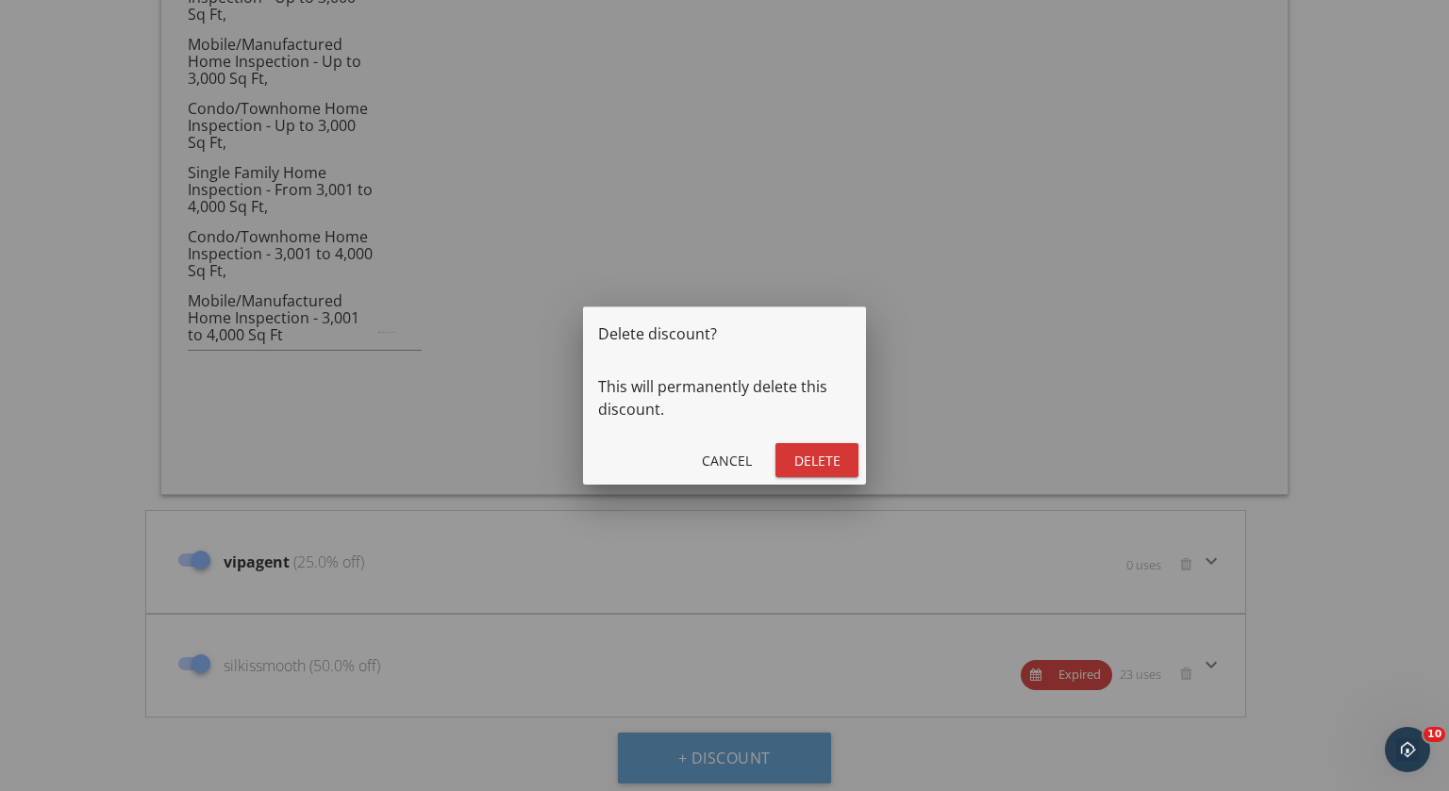
click at [833, 457] on div "Delete" at bounding box center [816, 461] width 53 height 20
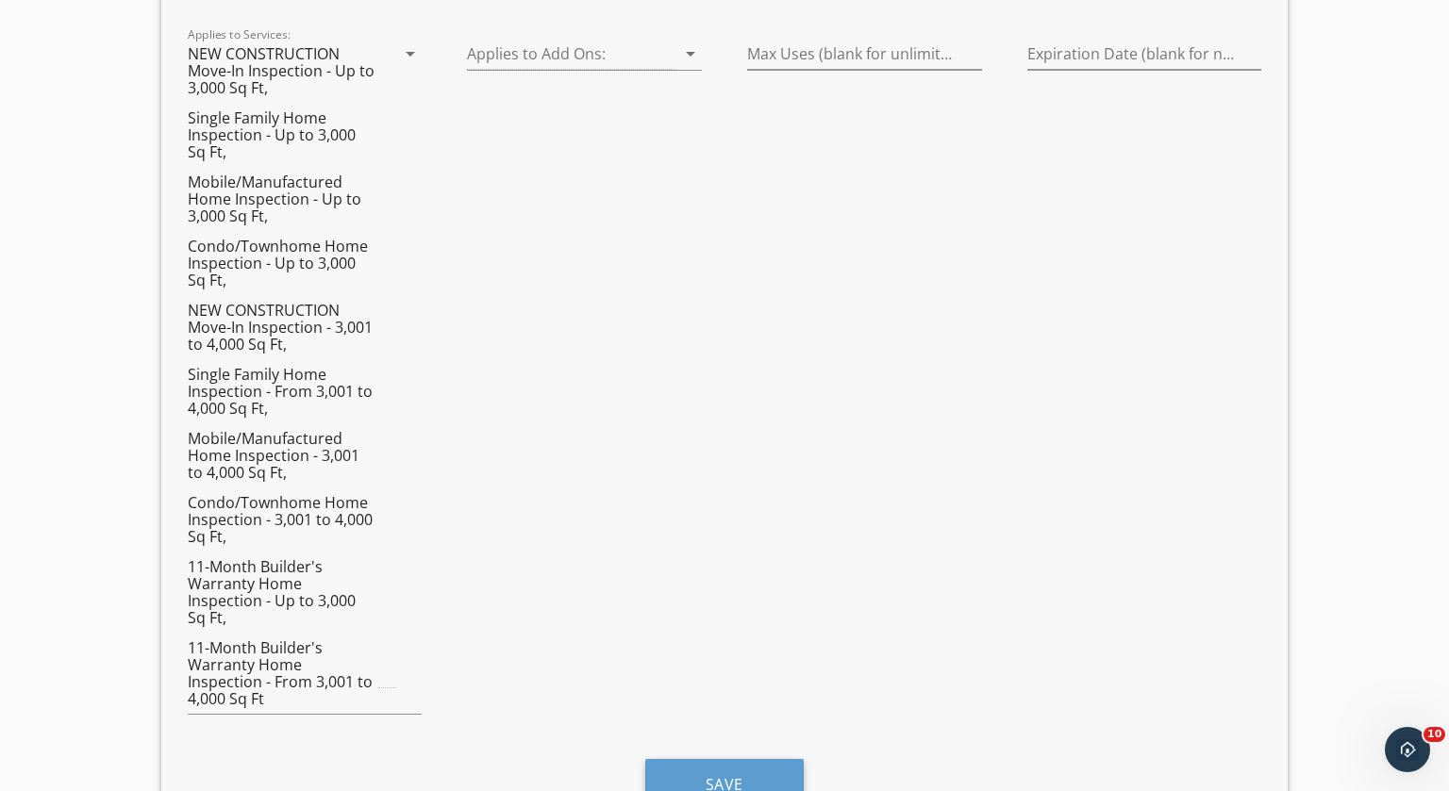
scroll to position [0, 0]
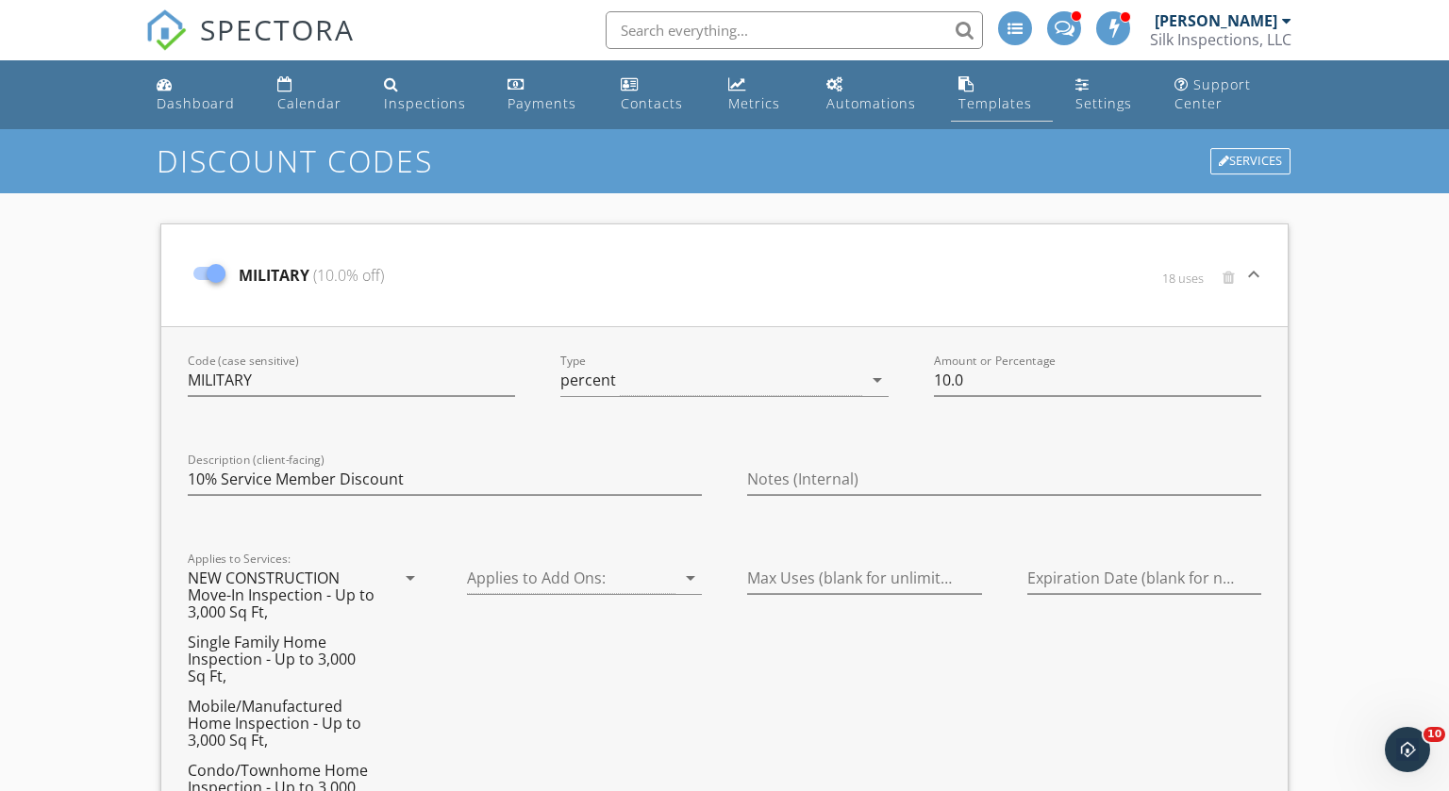
click at [963, 85] on div "Templates" at bounding box center [966, 83] width 16 height 15
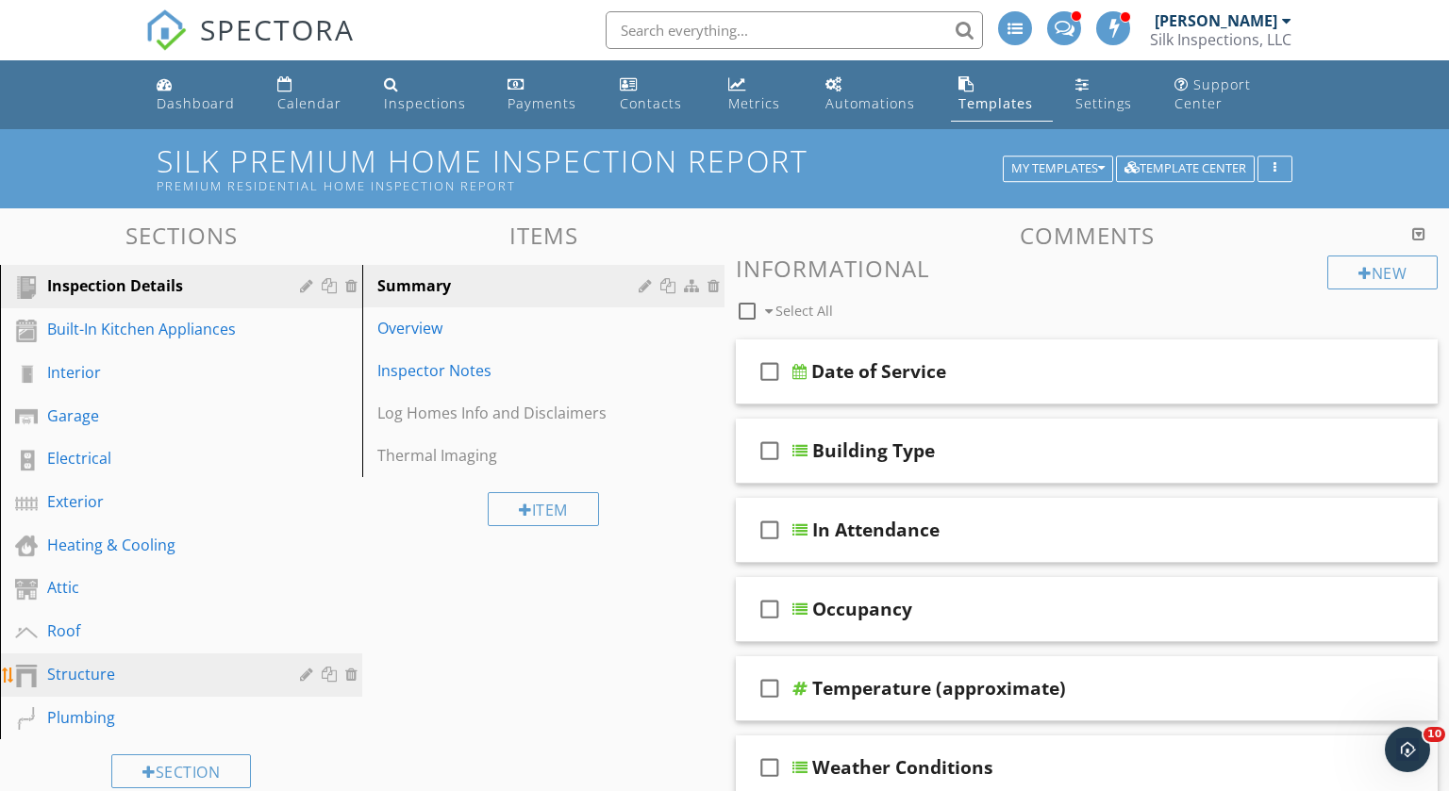
click at [113, 666] on div "Structure" at bounding box center [159, 674] width 225 height 23
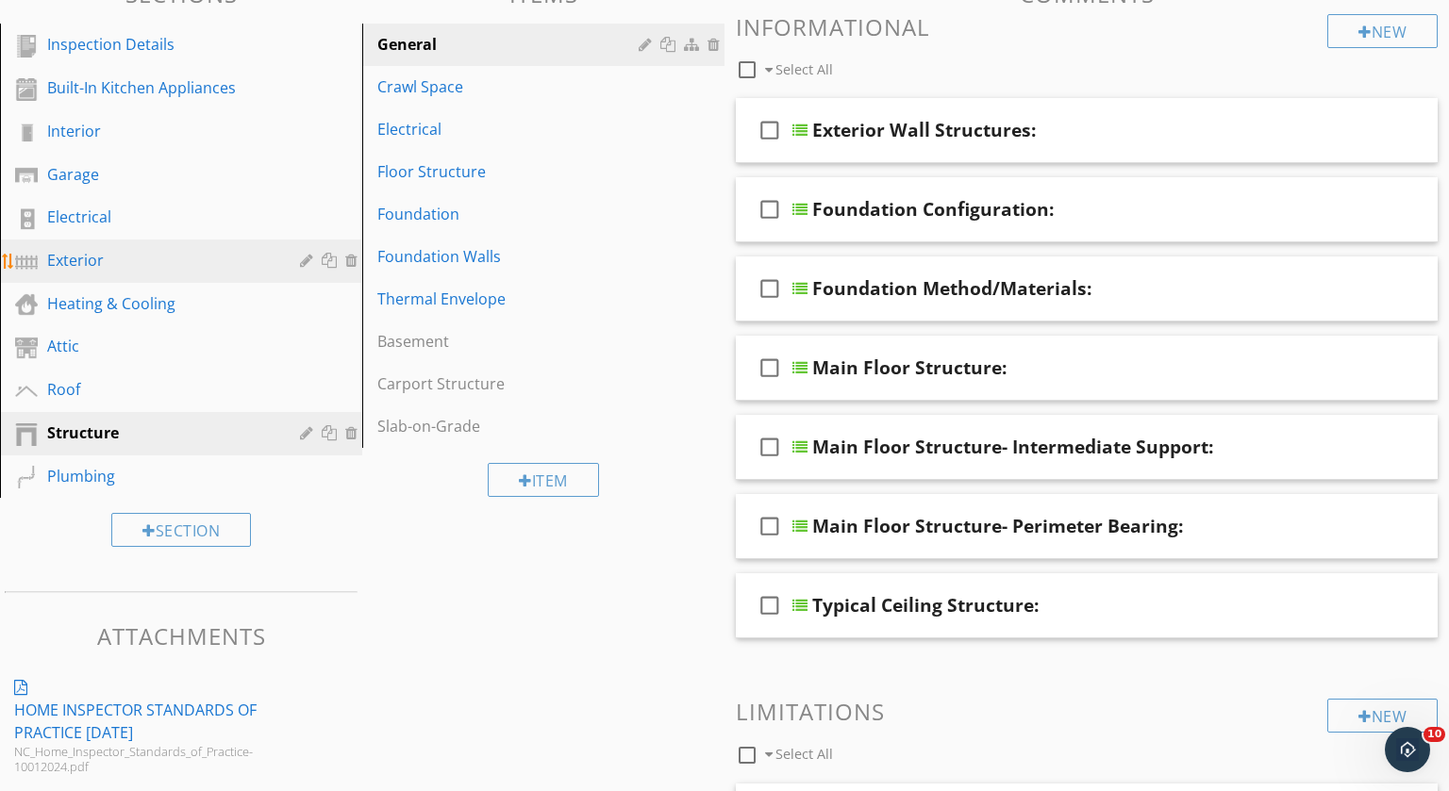
scroll to position [241, 0]
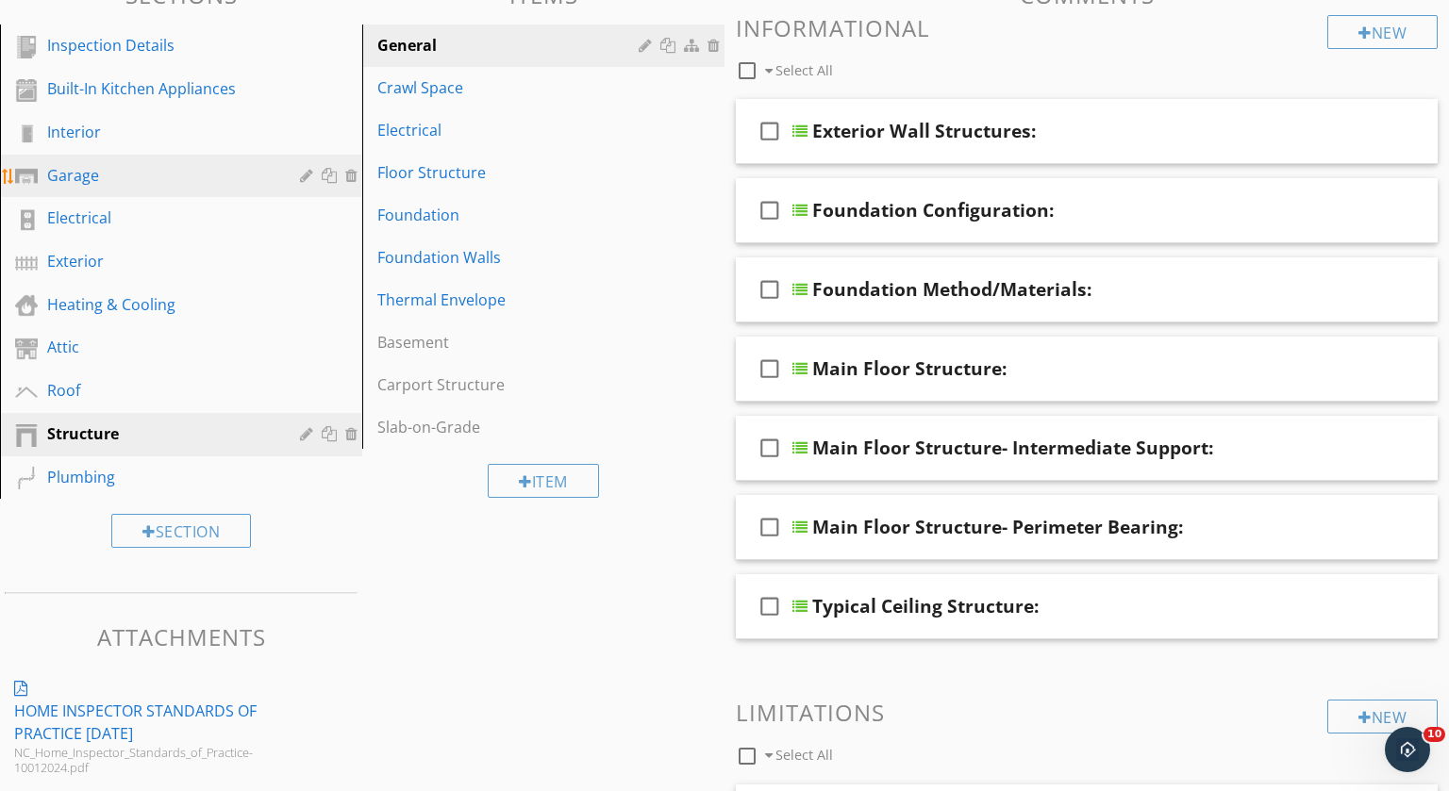
click at [146, 172] on div "Garage" at bounding box center [159, 175] width 225 height 23
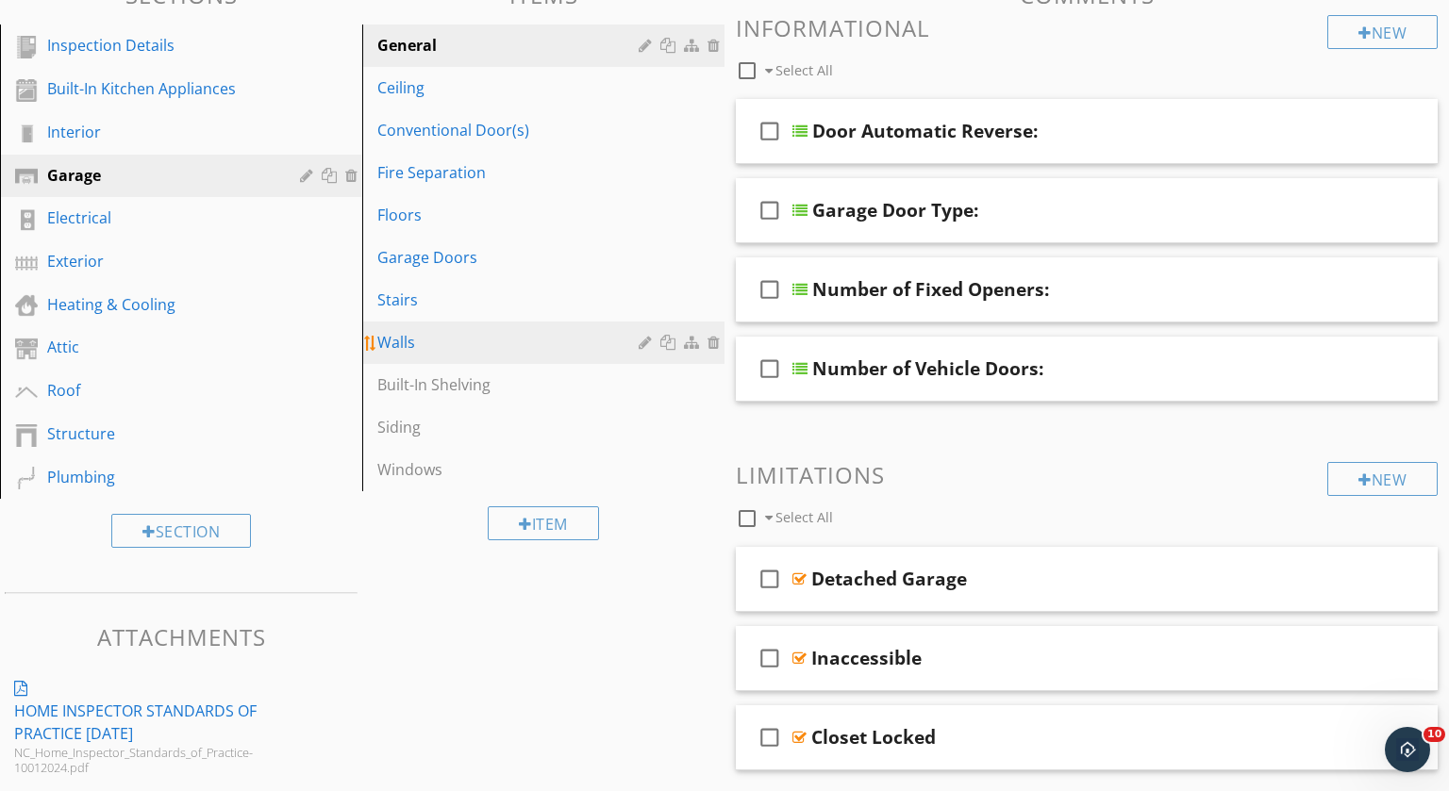
click at [462, 348] on div "Walls" at bounding box center [510, 342] width 267 height 23
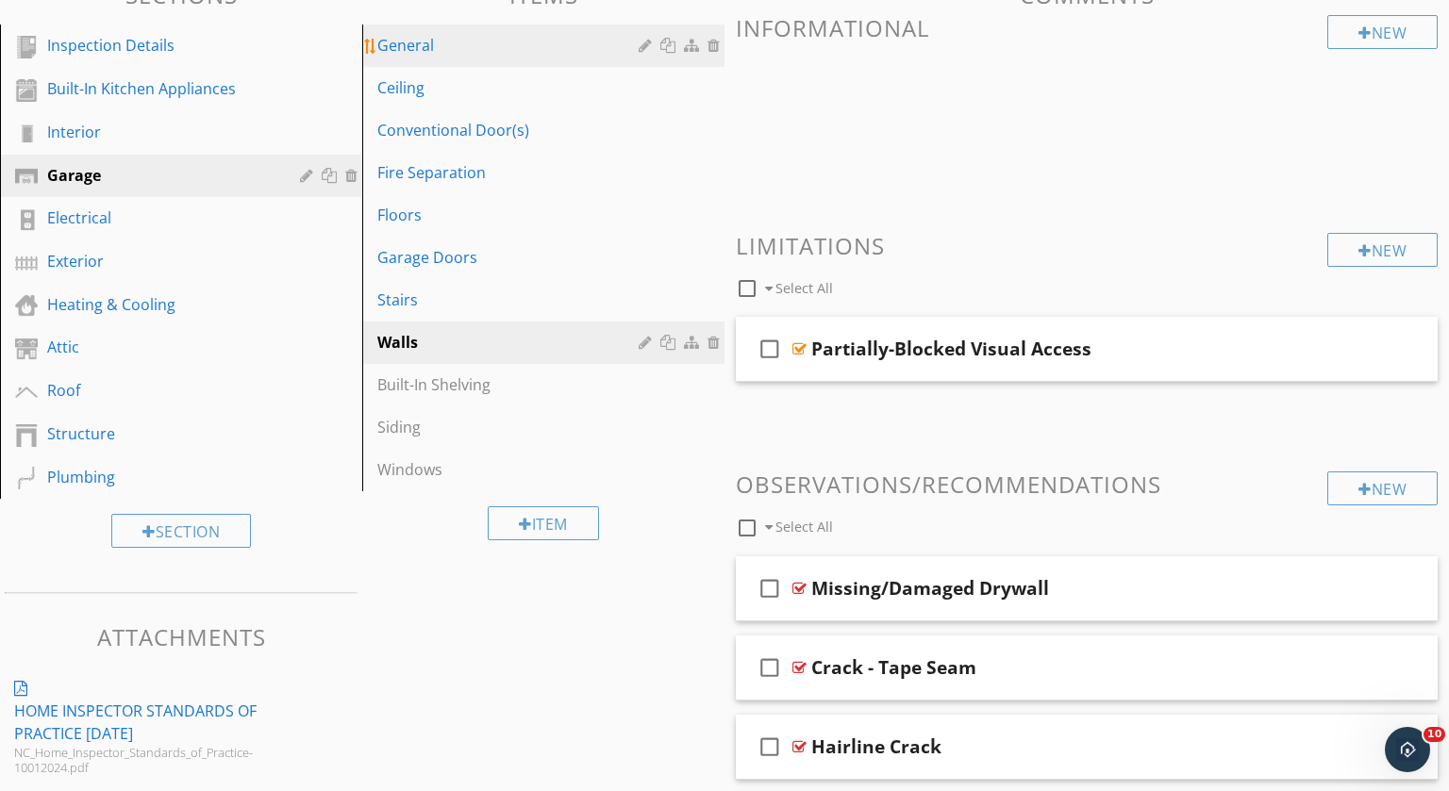
click at [410, 41] on div "General" at bounding box center [510, 45] width 267 height 23
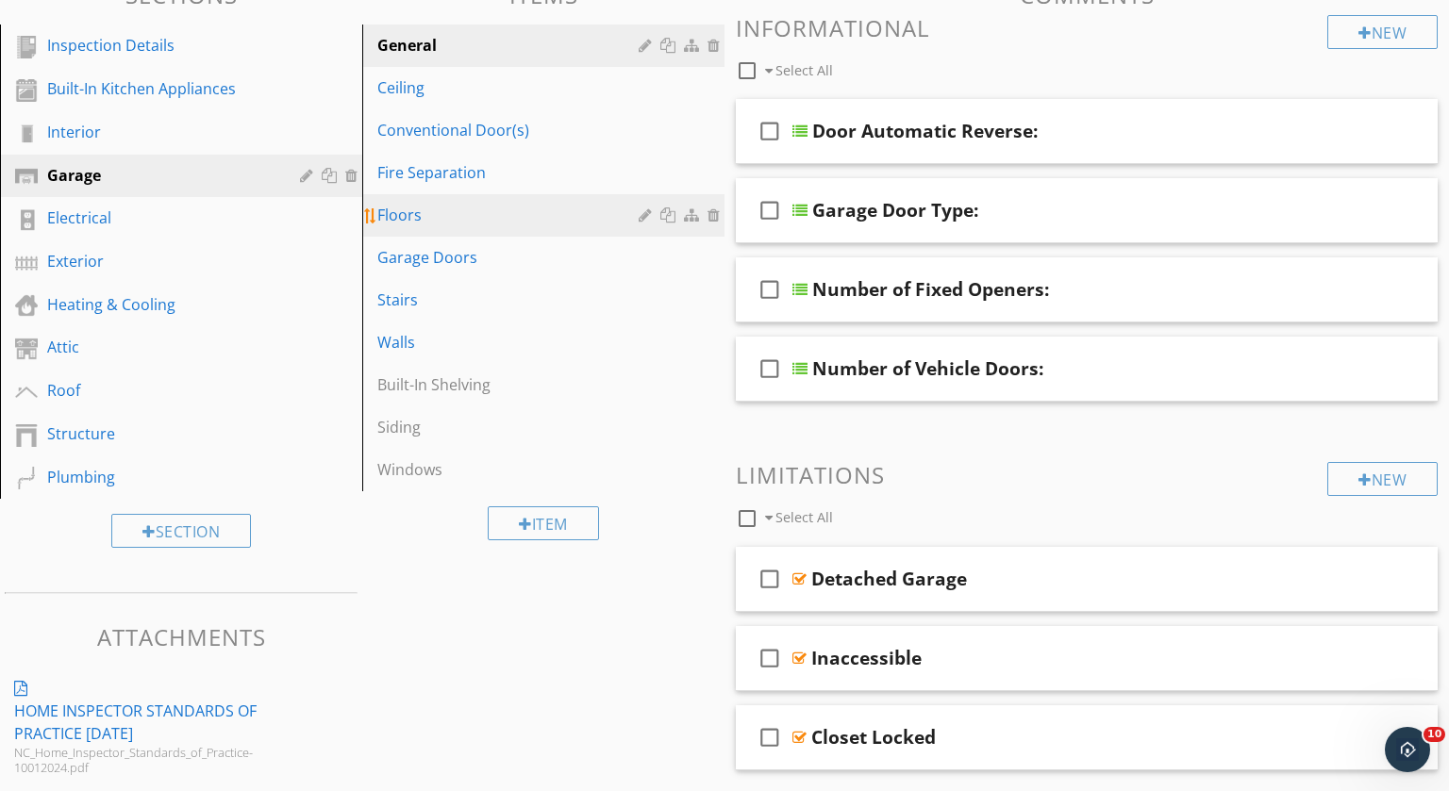
click at [471, 221] on div "Floors" at bounding box center [510, 215] width 267 height 23
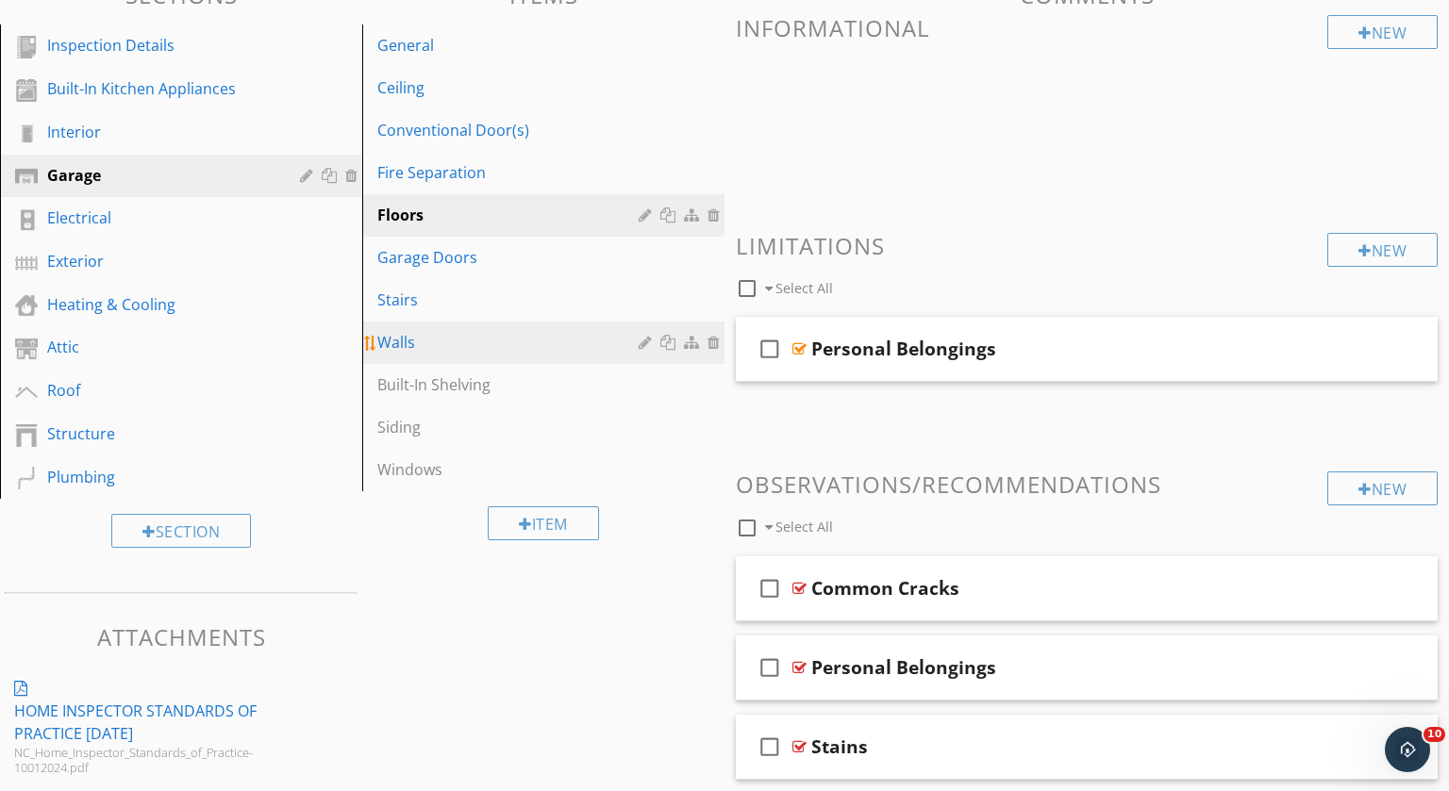
click at [452, 341] on div "Walls" at bounding box center [510, 342] width 267 height 23
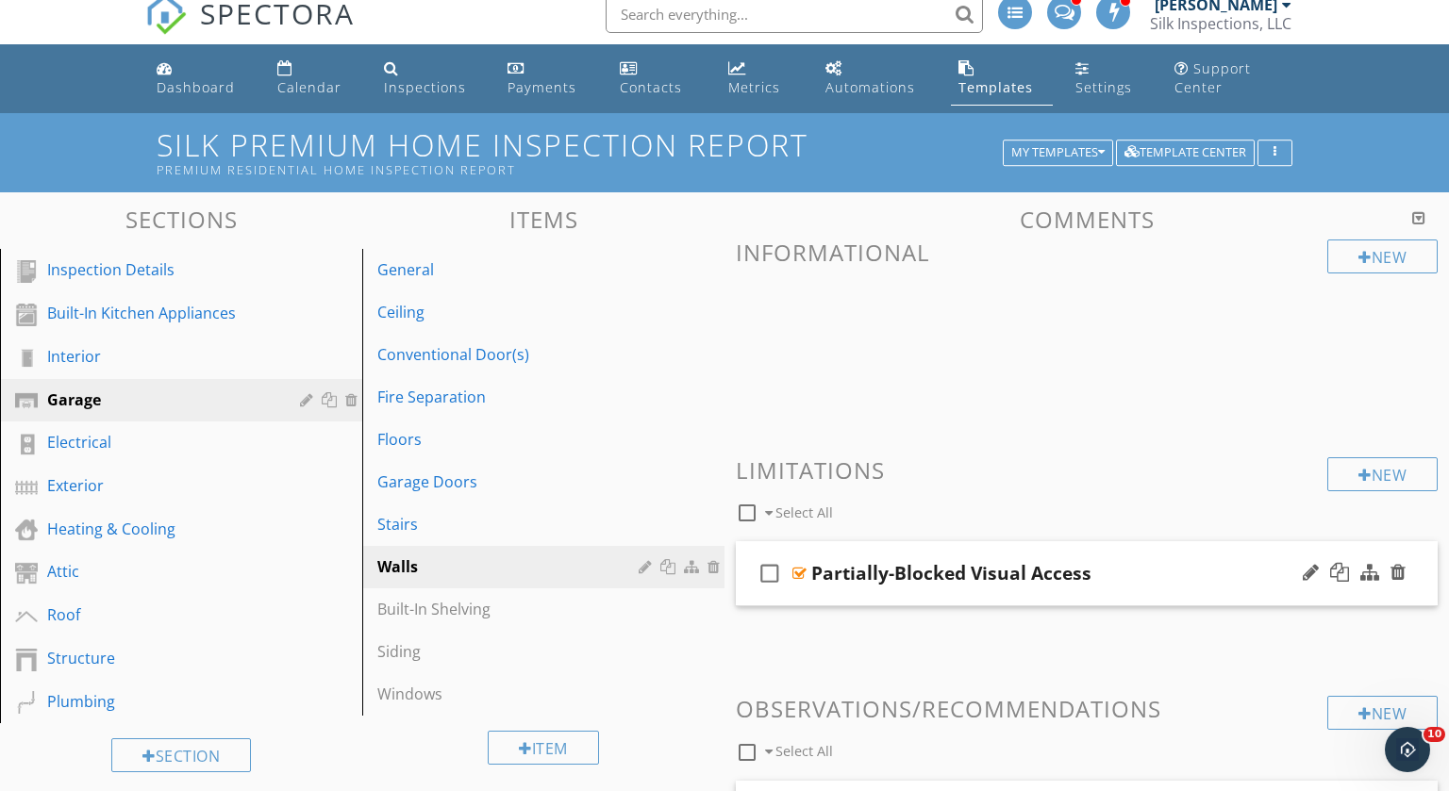
scroll to position [0, 0]
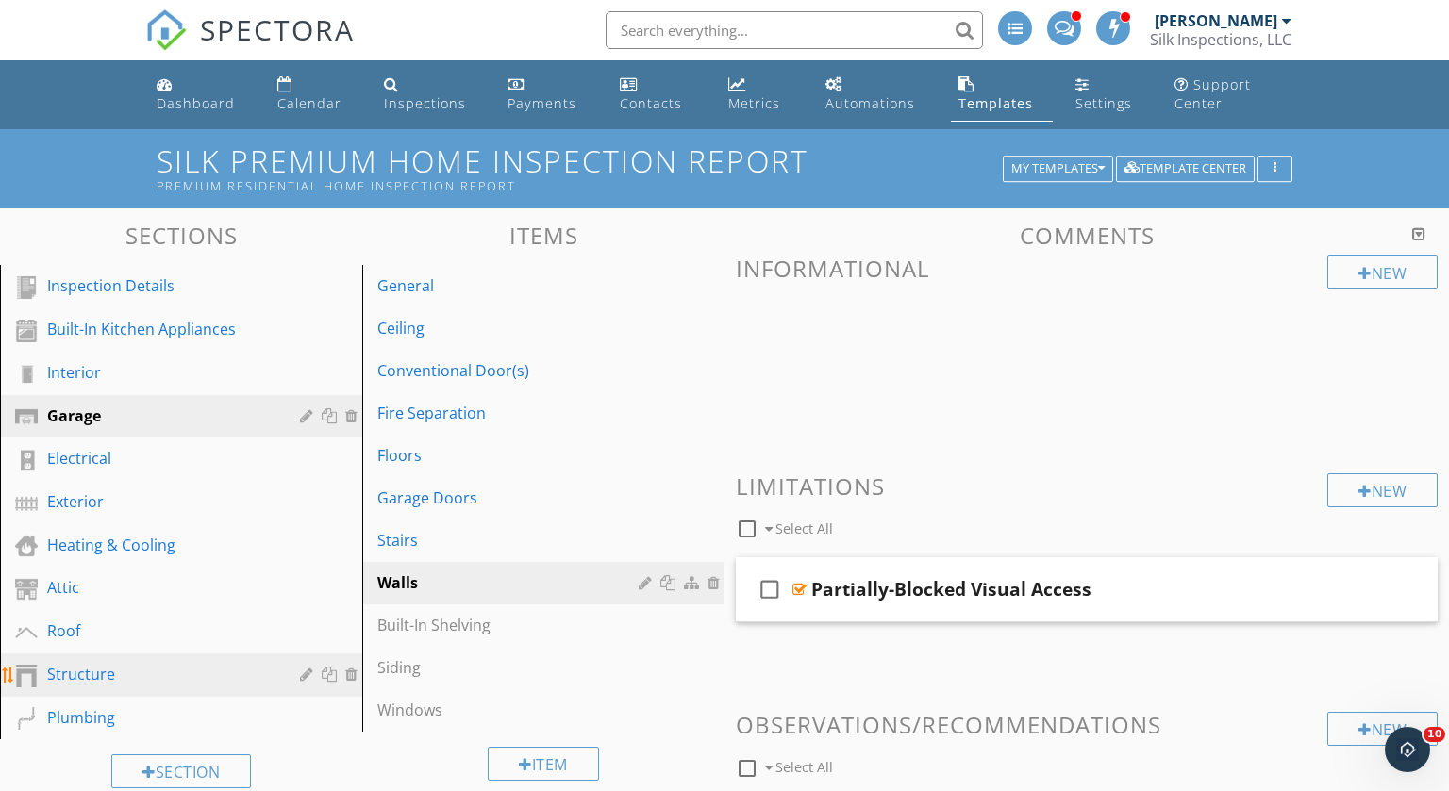
click at [161, 663] on div "Structure" at bounding box center [159, 674] width 225 height 23
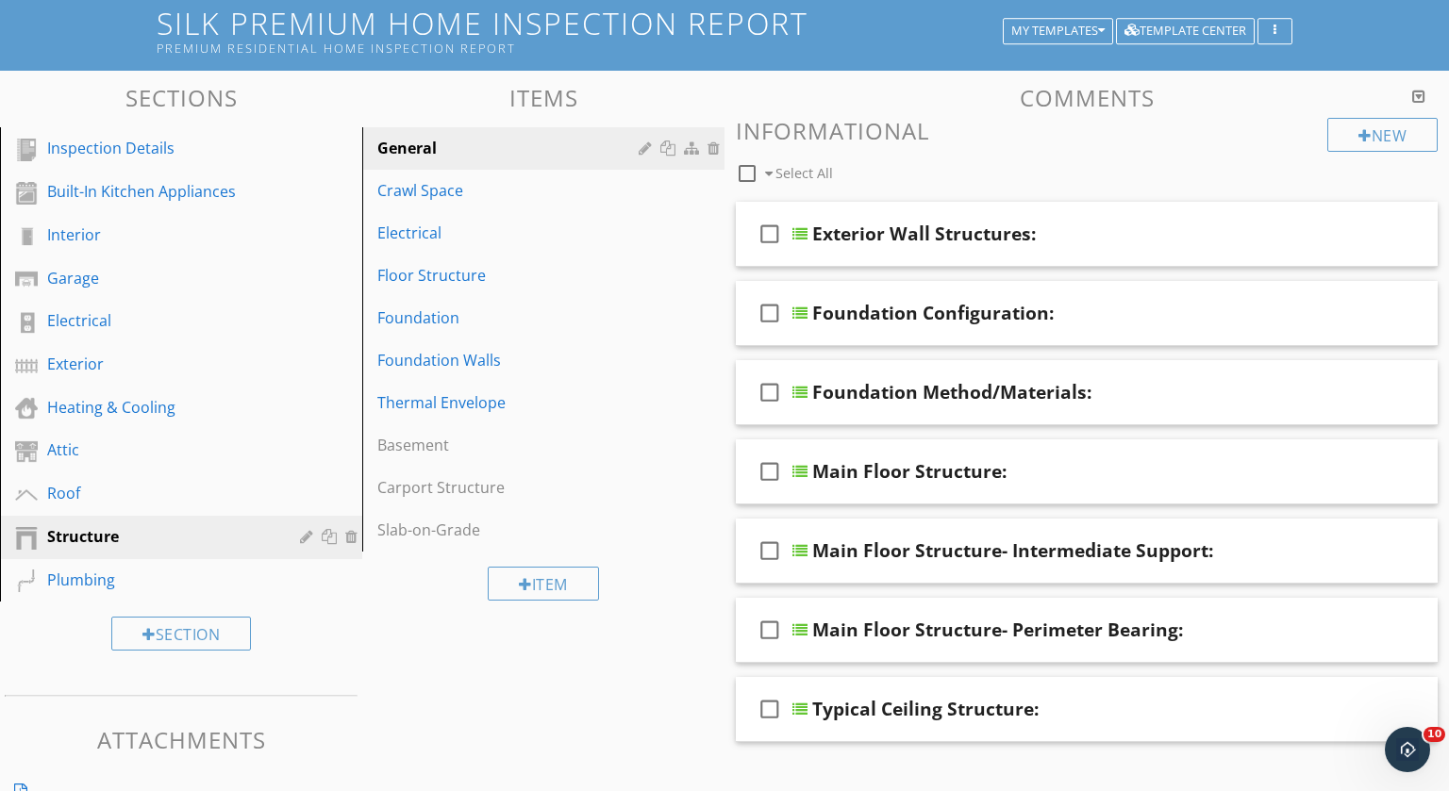
scroll to position [136, 0]
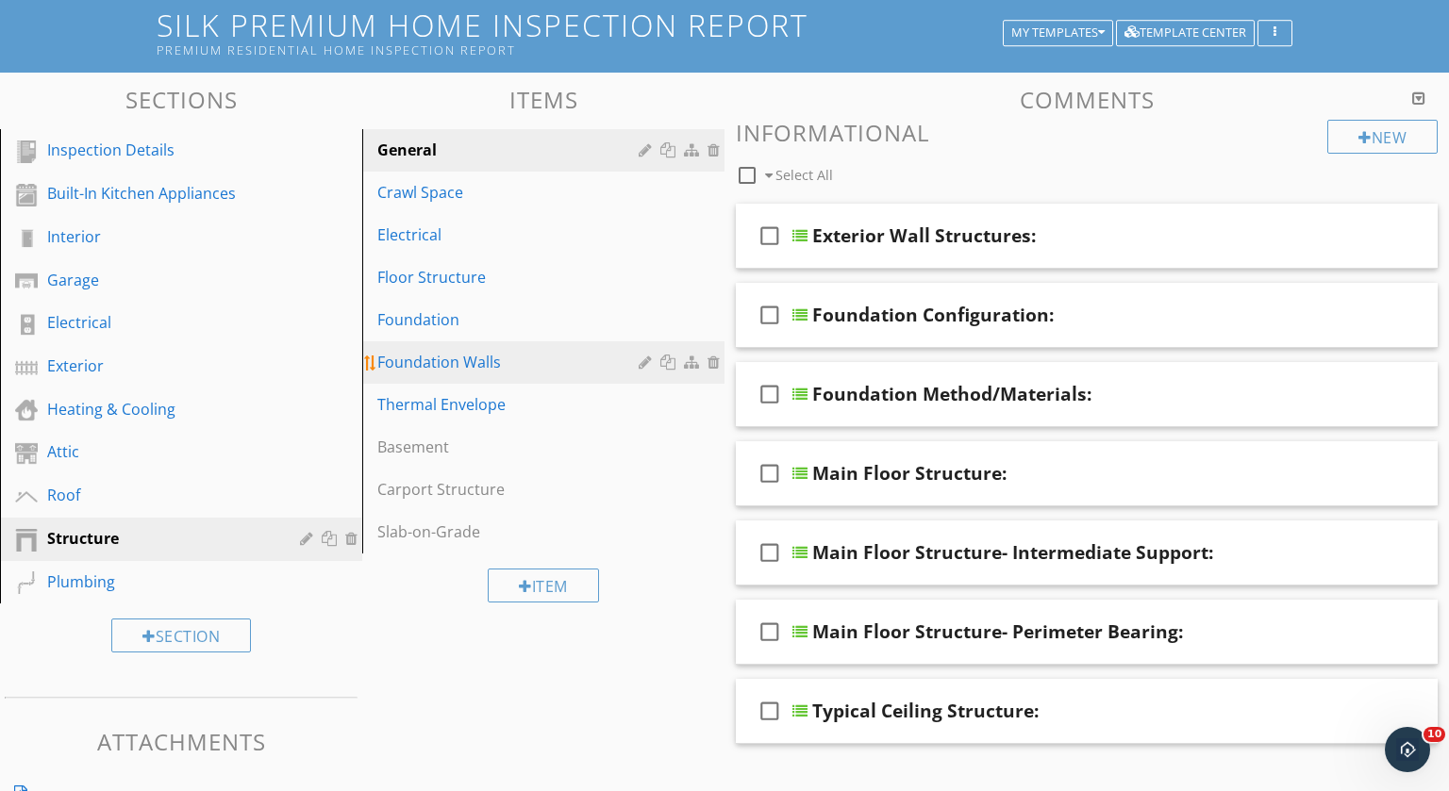
click at [472, 364] on div "Foundation Walls" at bounding box center [510, 362] width 267 height 23
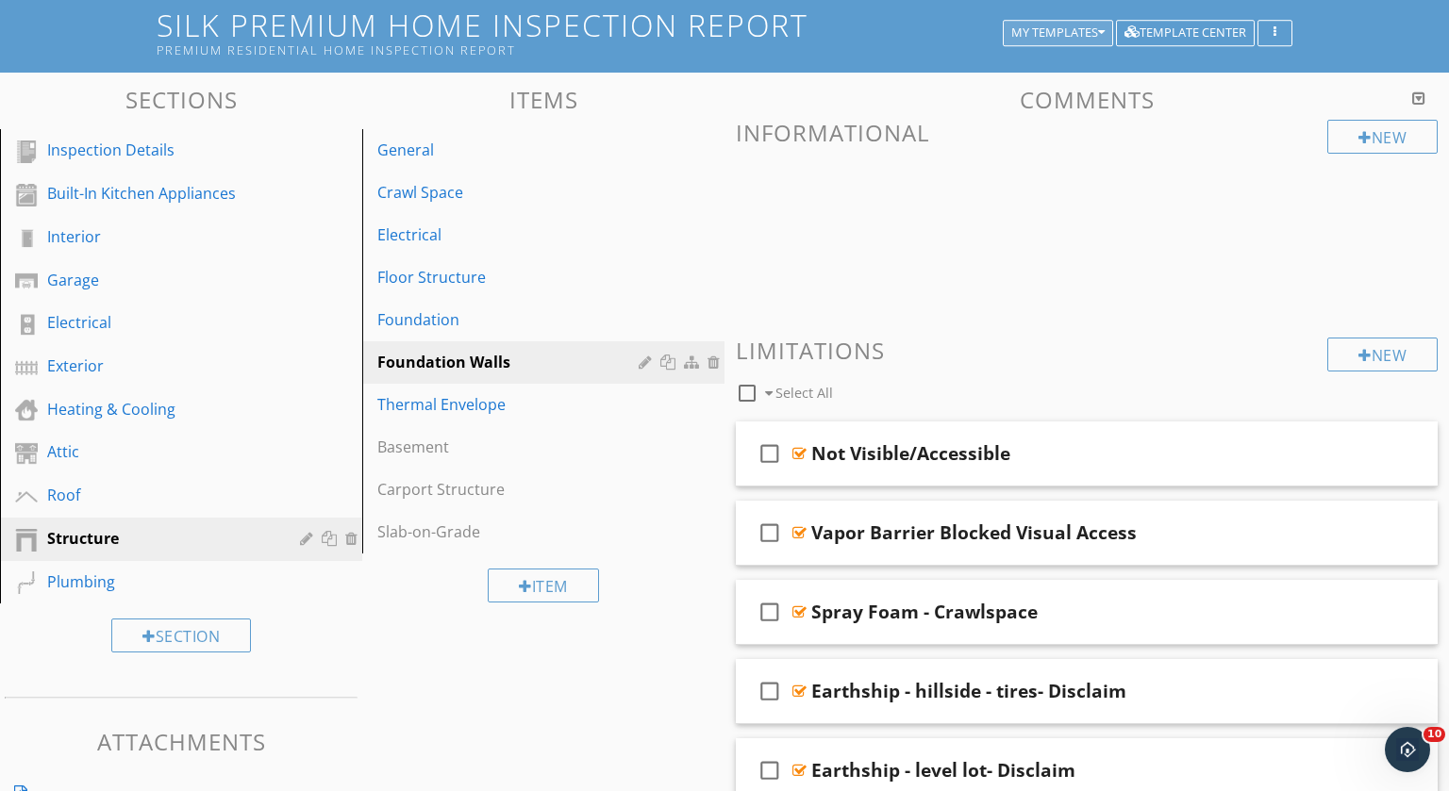
scroll to position [3202, 0]
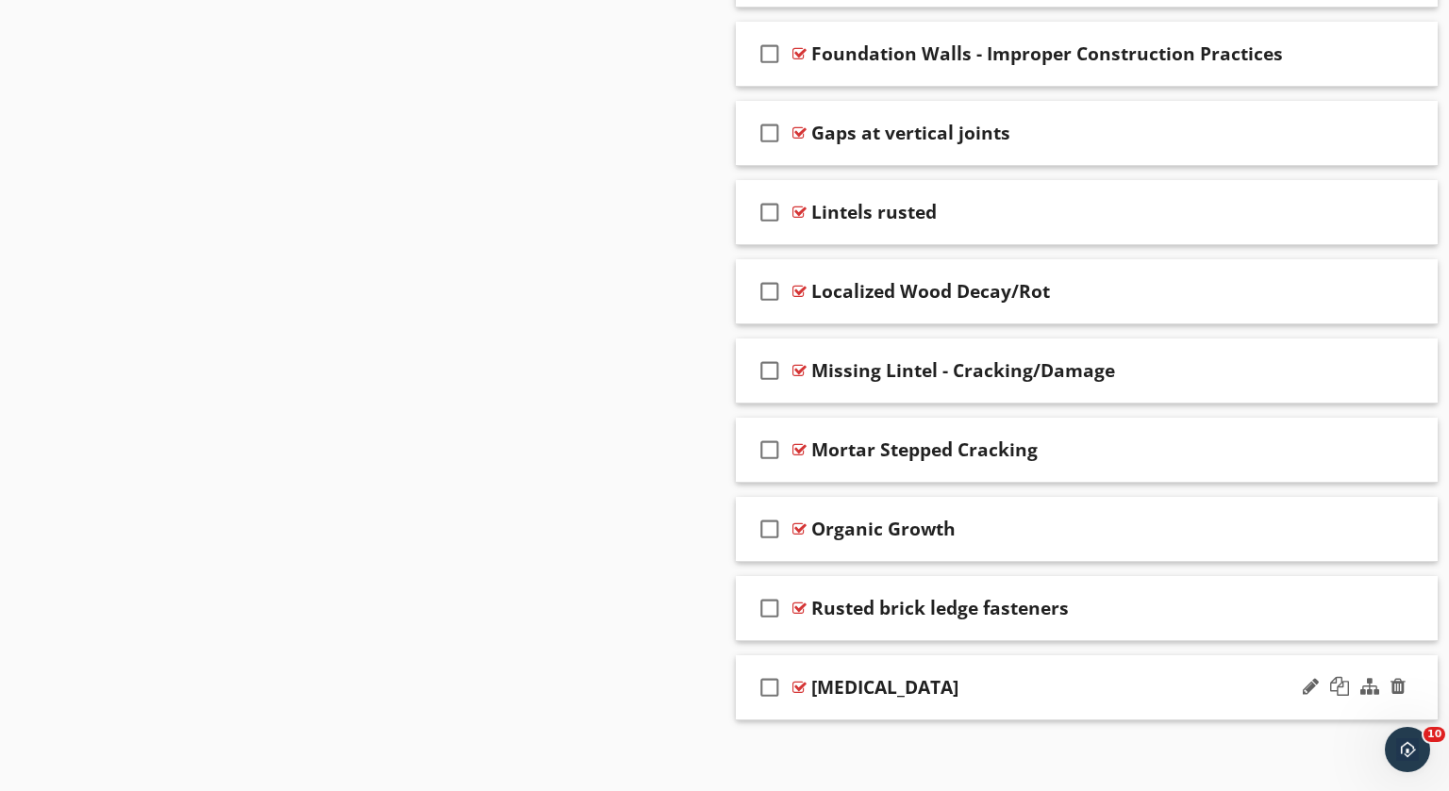
click at [797, 680] on div at bounding box center [799, 687] width 14 height 15
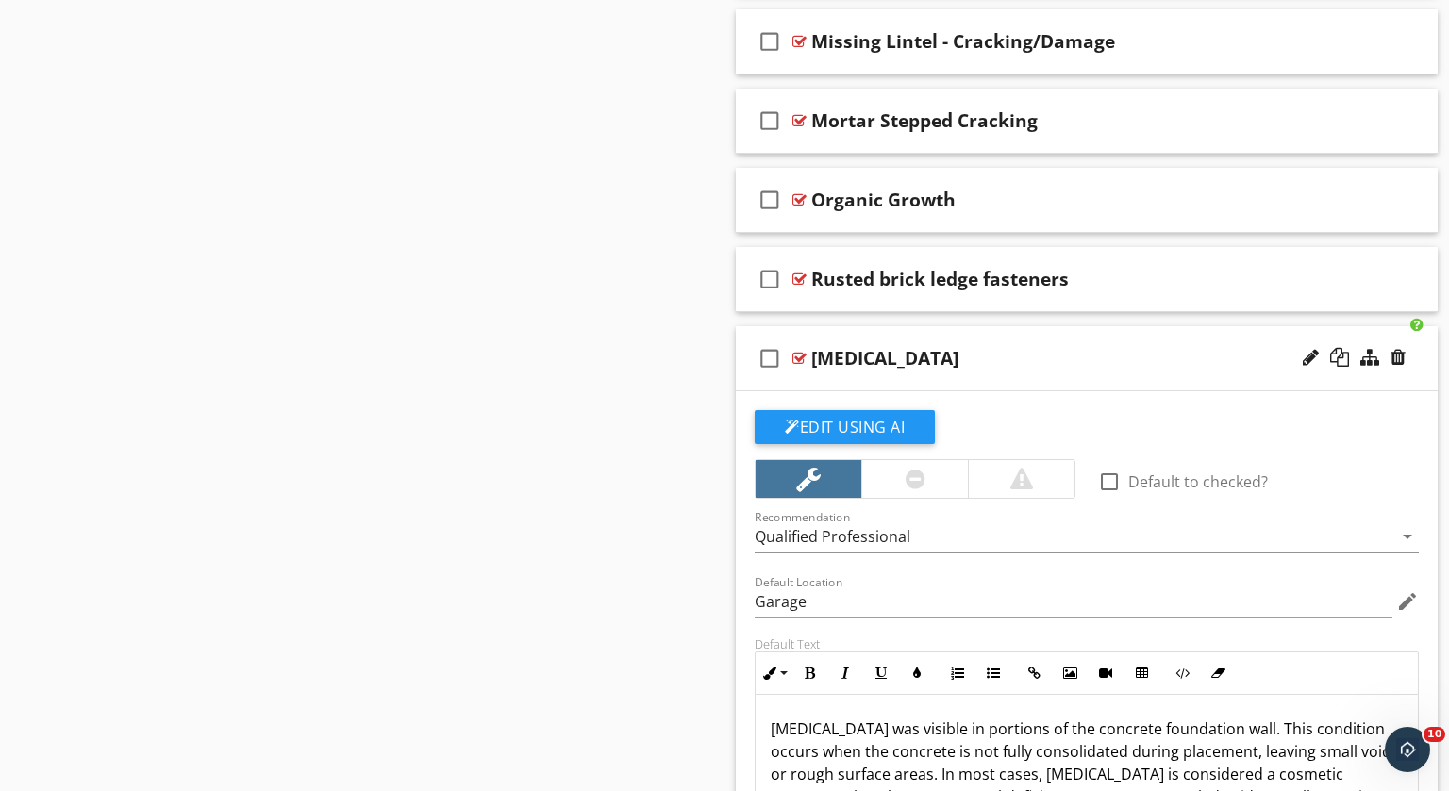
scroll to position [3551, 0]
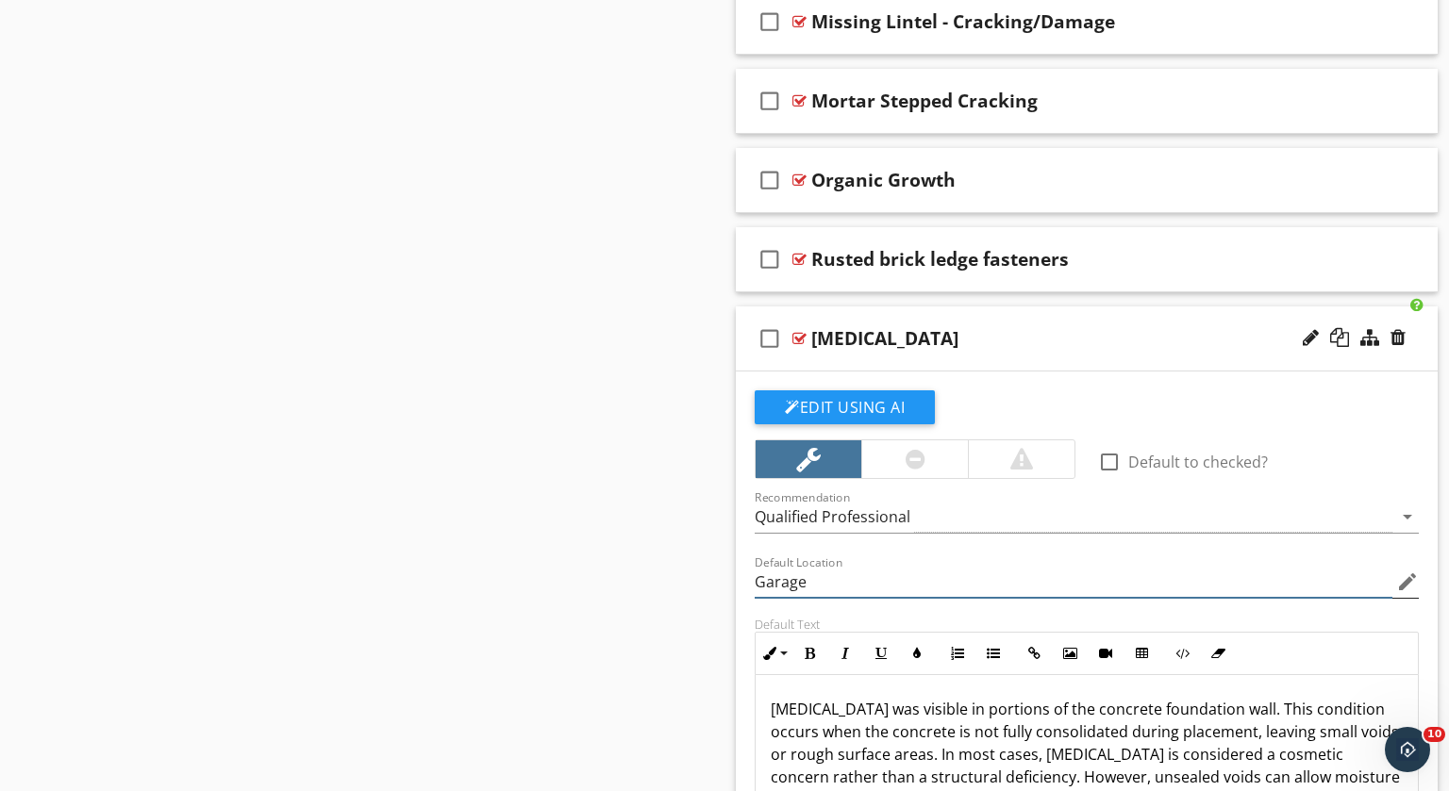
click at [1112, 579] on input "Garage" at bounding box center [1074, 582] width 638 height 31
type input "G"
click at [800, 331] on div at bounding box center [799, 338] width 14 height 15
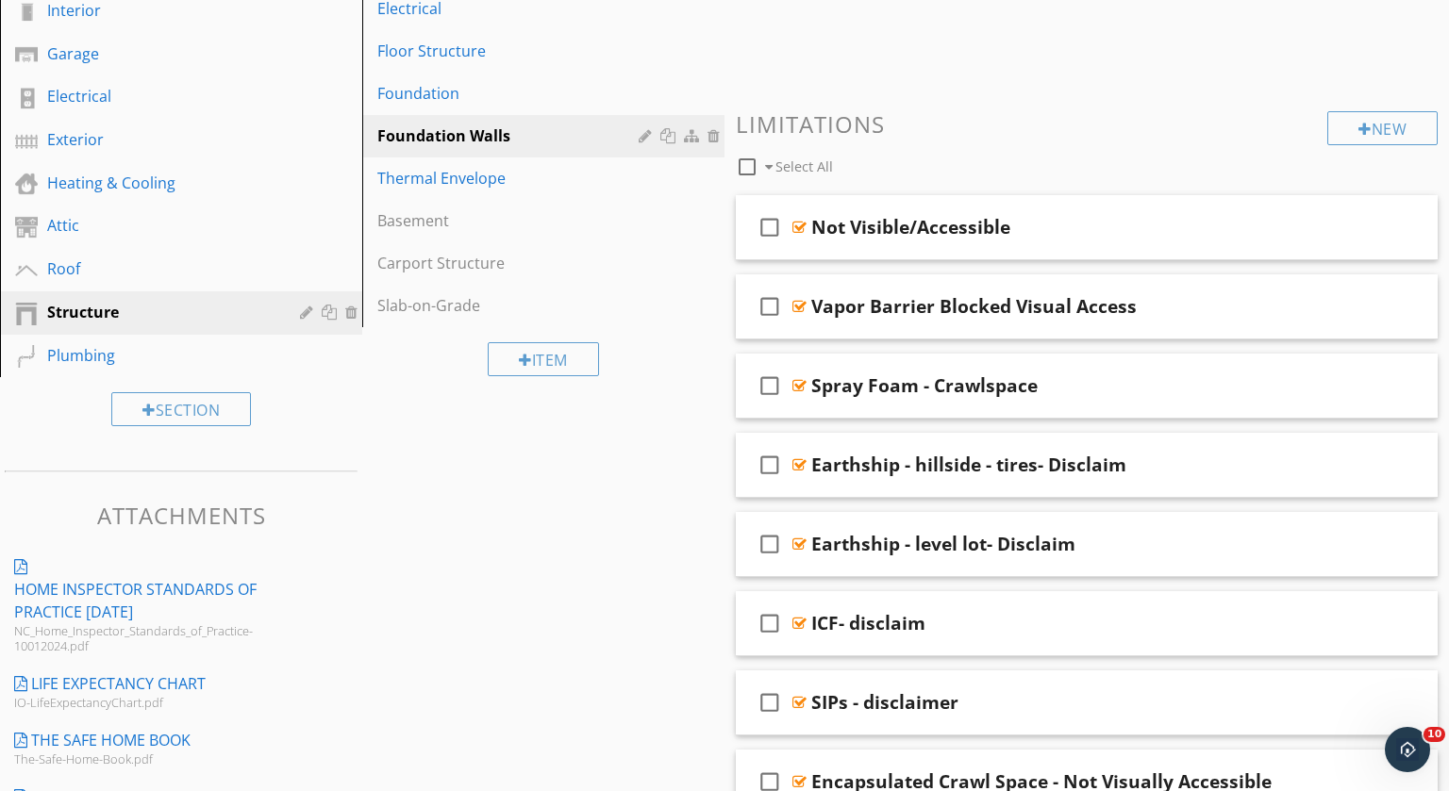
scroll to position [0, 0]
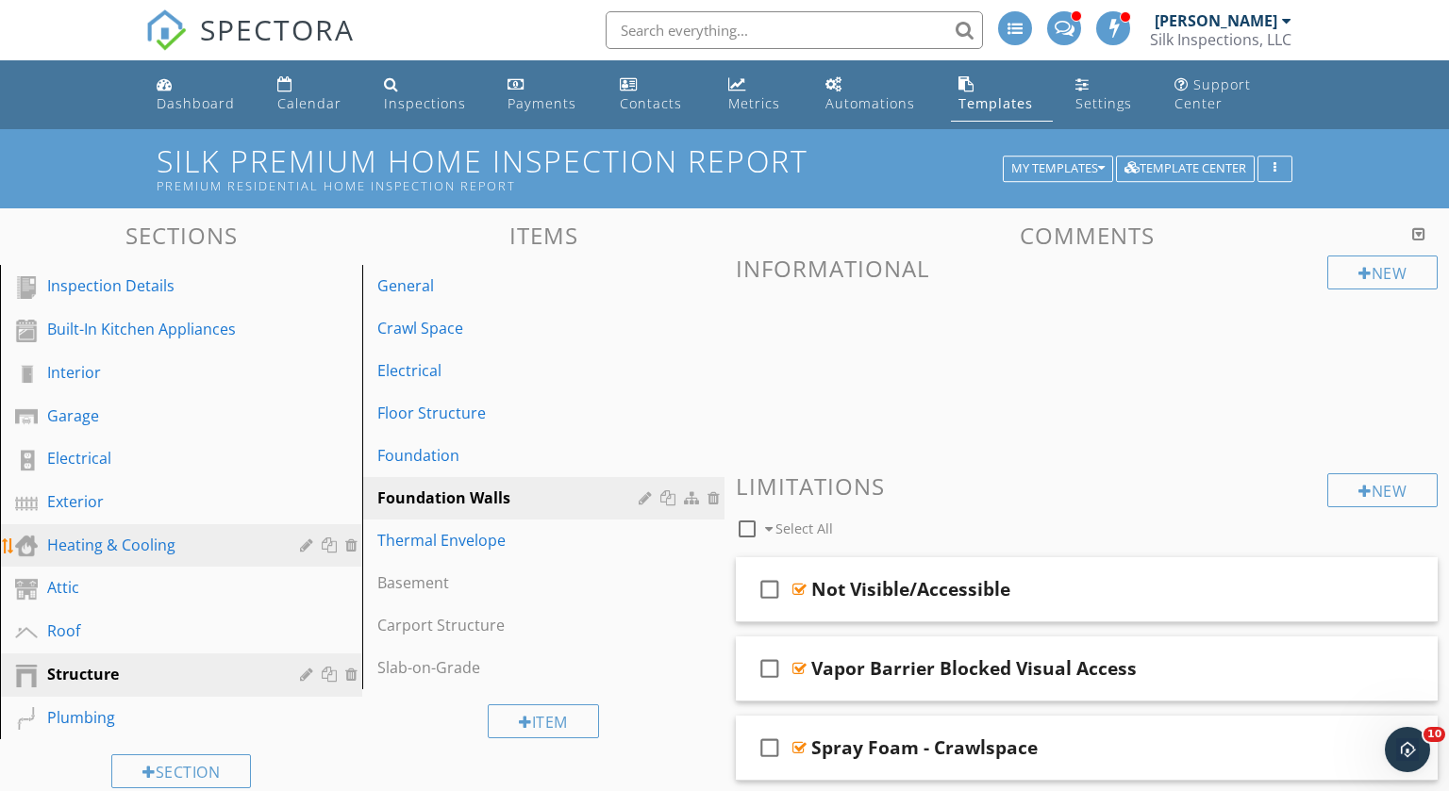
click at [117, 535] on div "Heating & Cooling" at bounding box center [159, 545] width 225 height 23
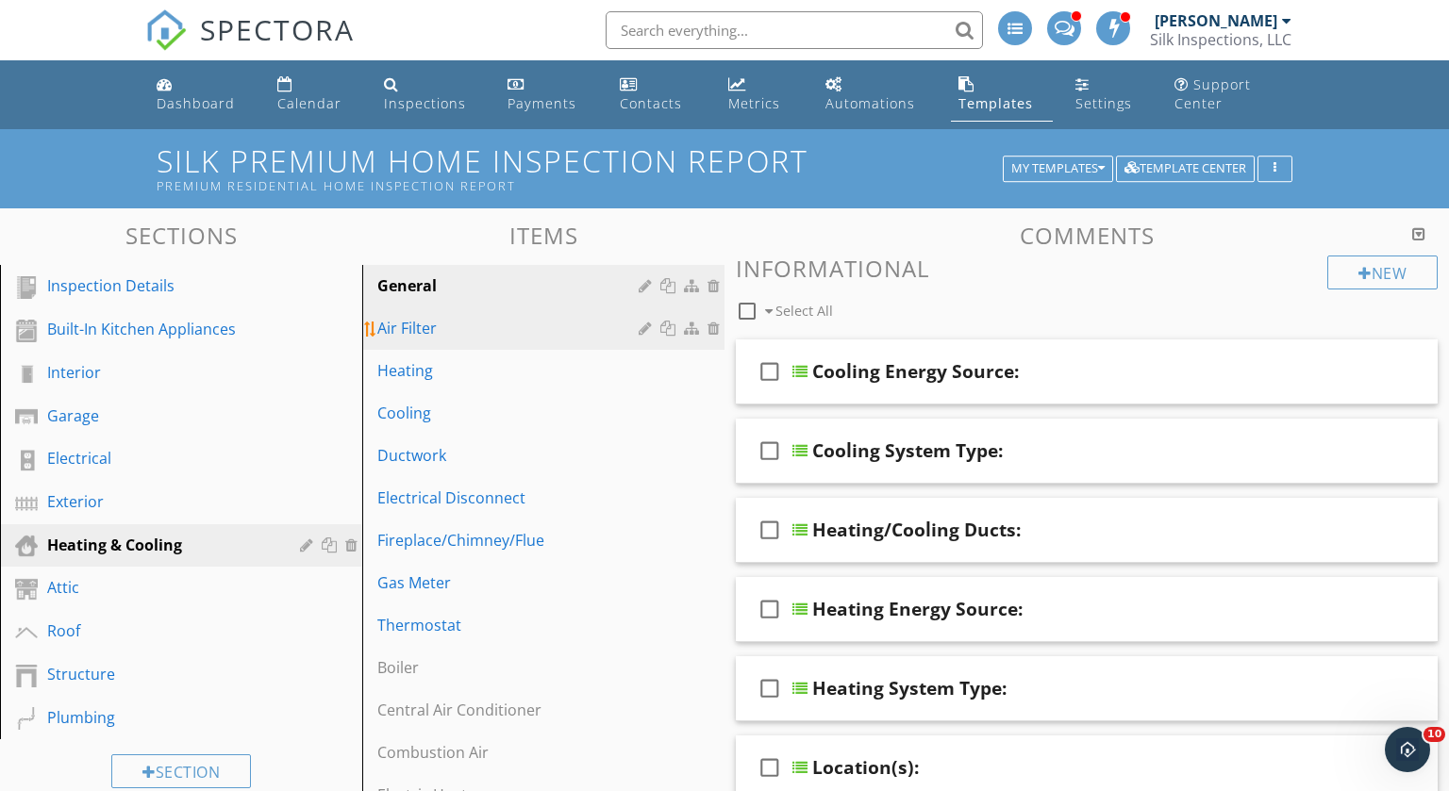
click at [407, 327] on div "Air Filter" at bounding box center [510, 328] width 267 height 23
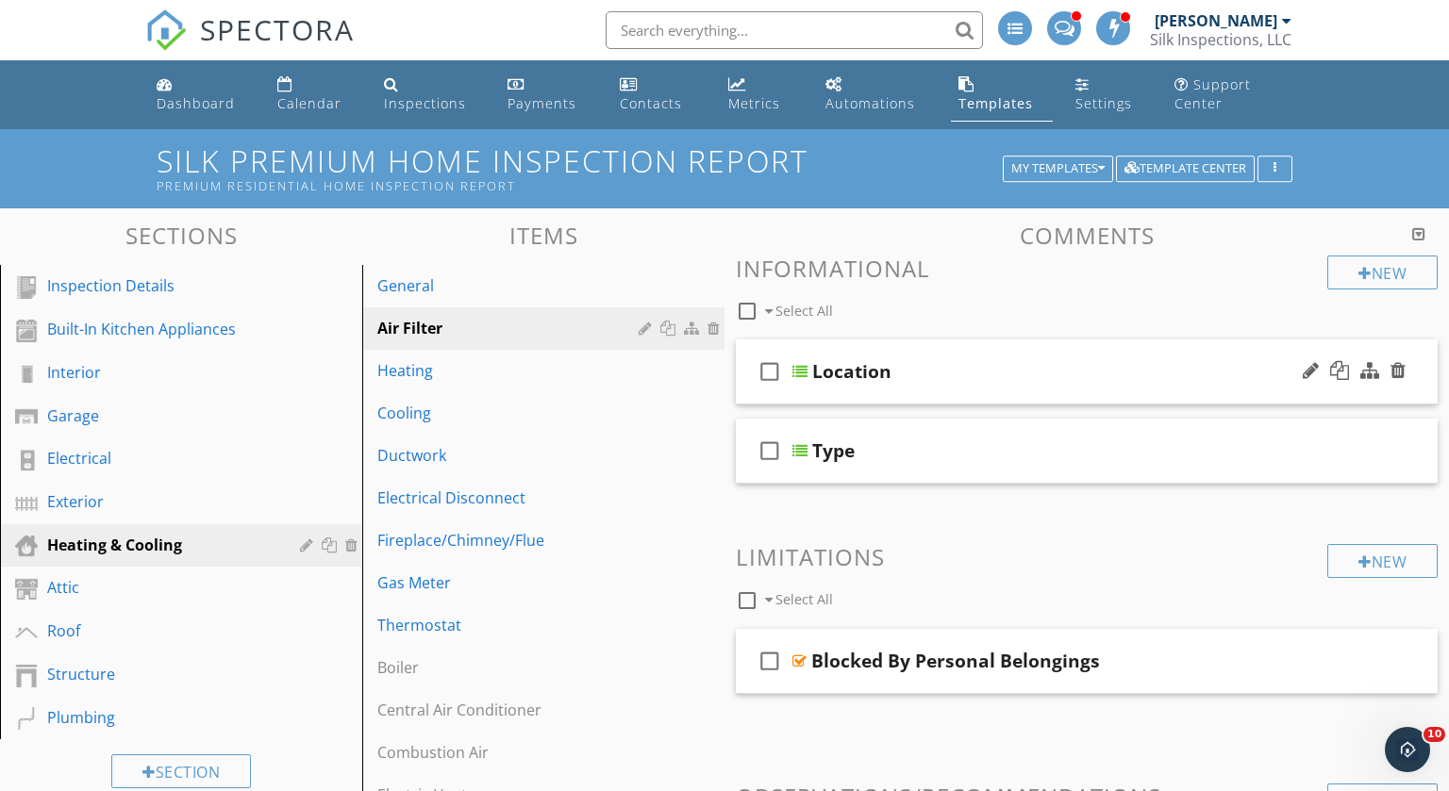
click at [796, 365] on div at bounding box center [799, 371] width 15 height 15
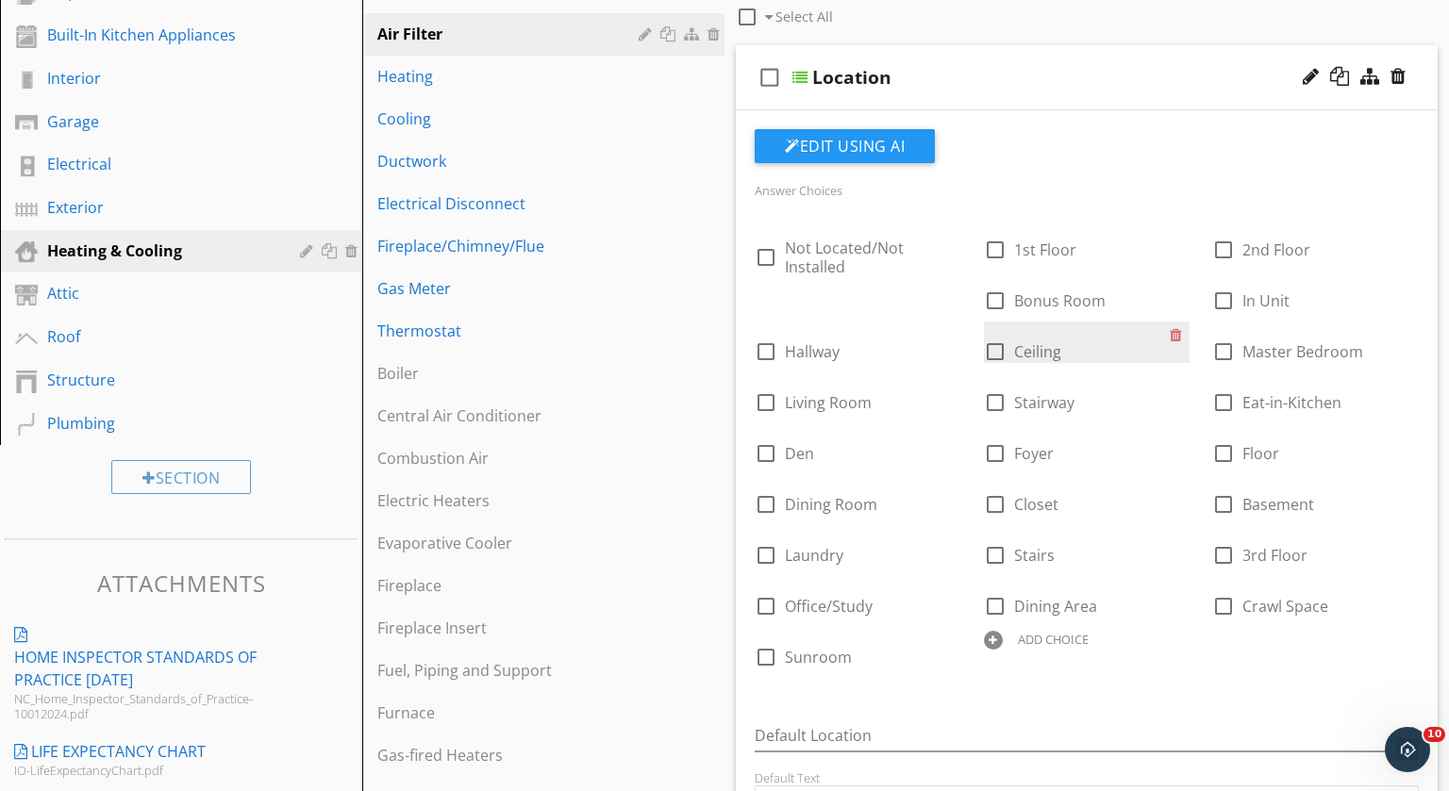
scroll to position [290, 0]
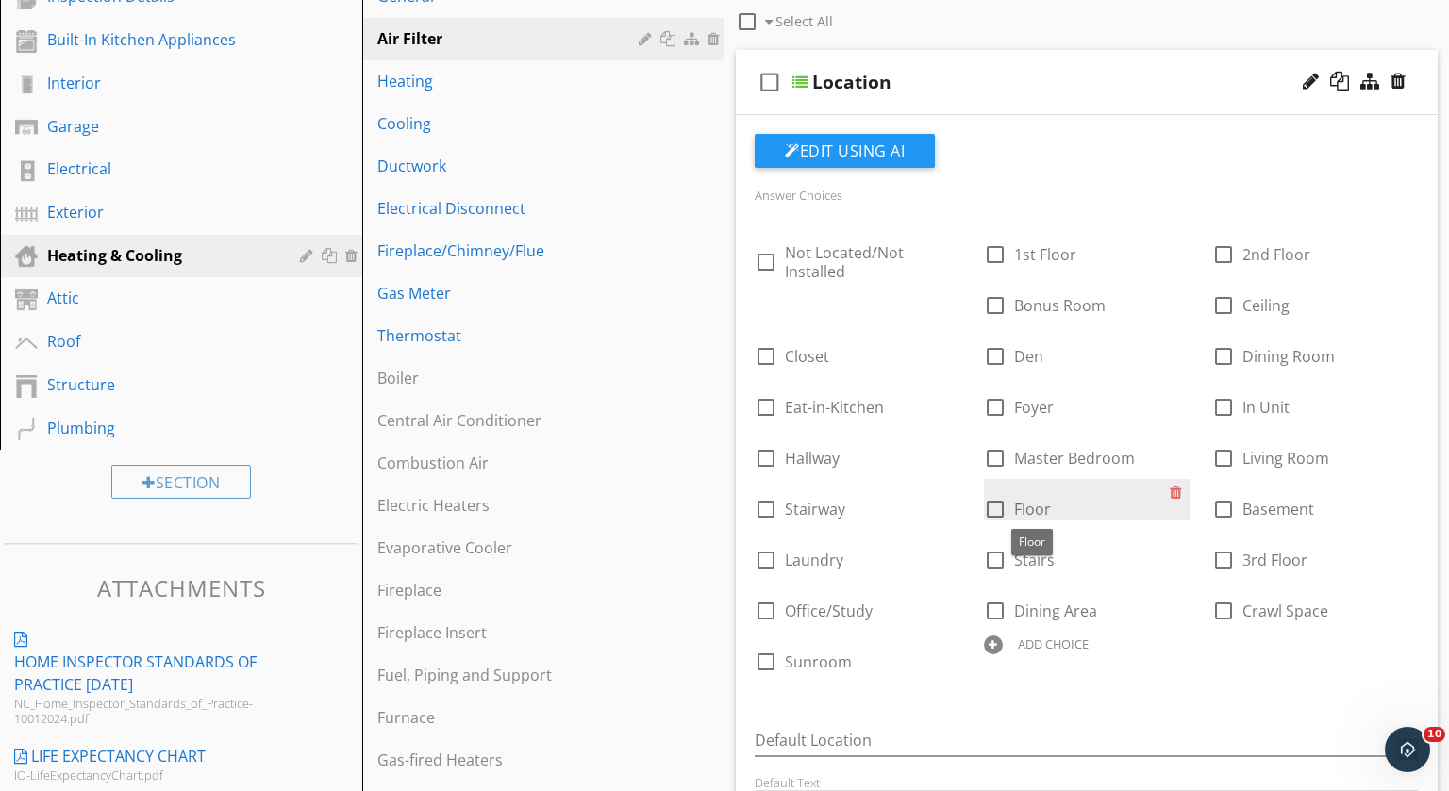
click at [1042, 507] on span "Floor" at bounding box center [1032, 509] width 37 height 21
checkbox input "true"
checkbox input "false"
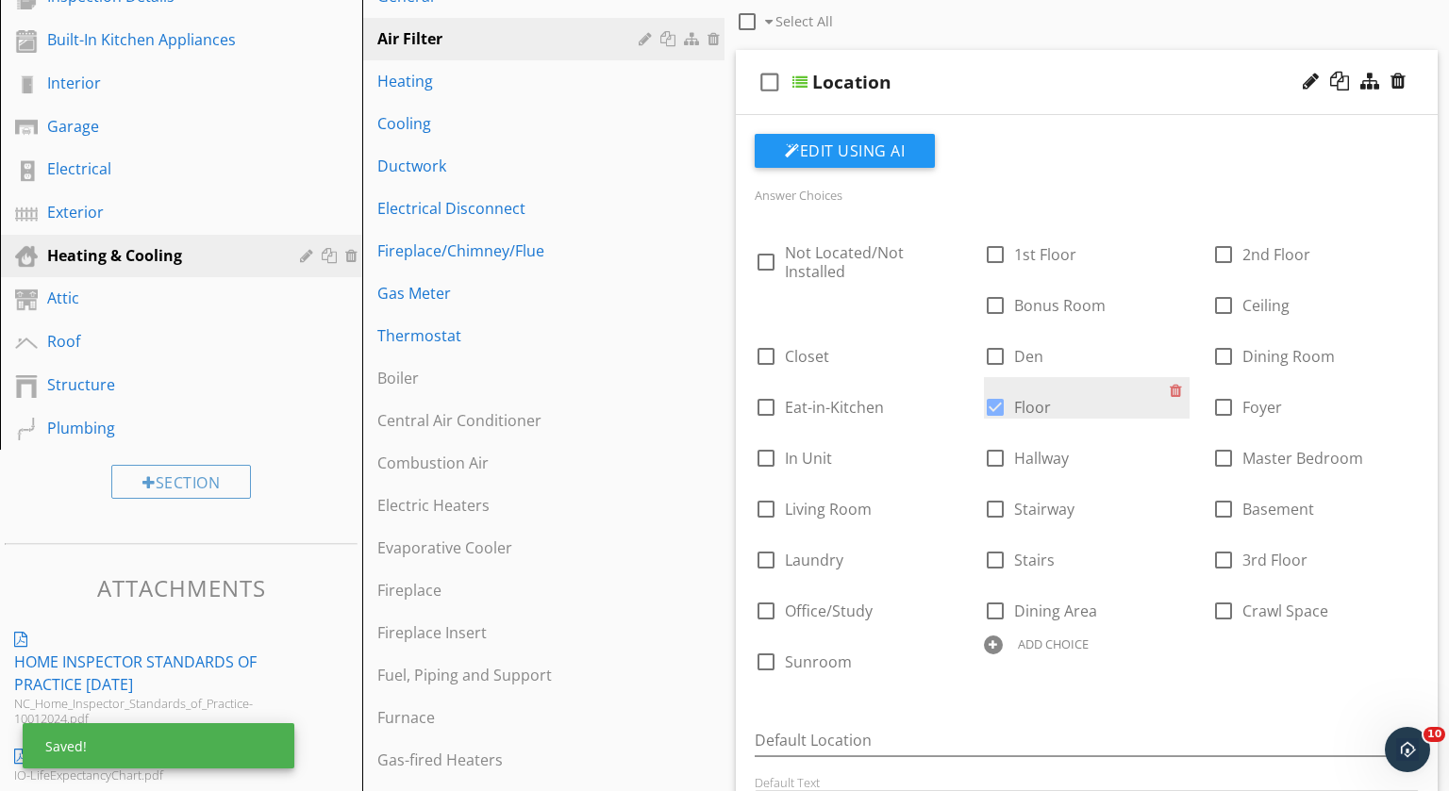
click at [994, 404] on div at bounding box center [995, 407] width 32 height 32
checkbox input "false"
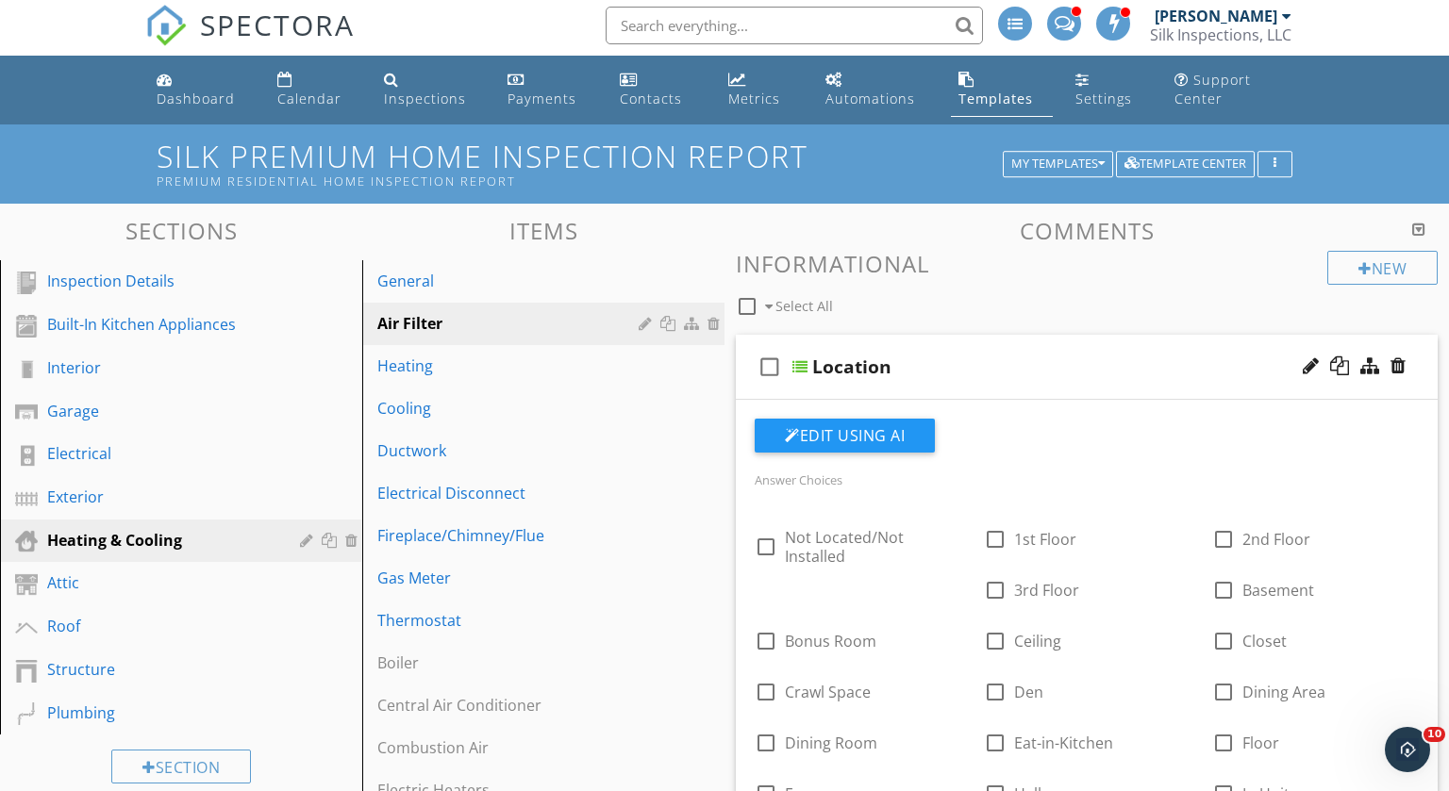
scroll to position [0, 0]
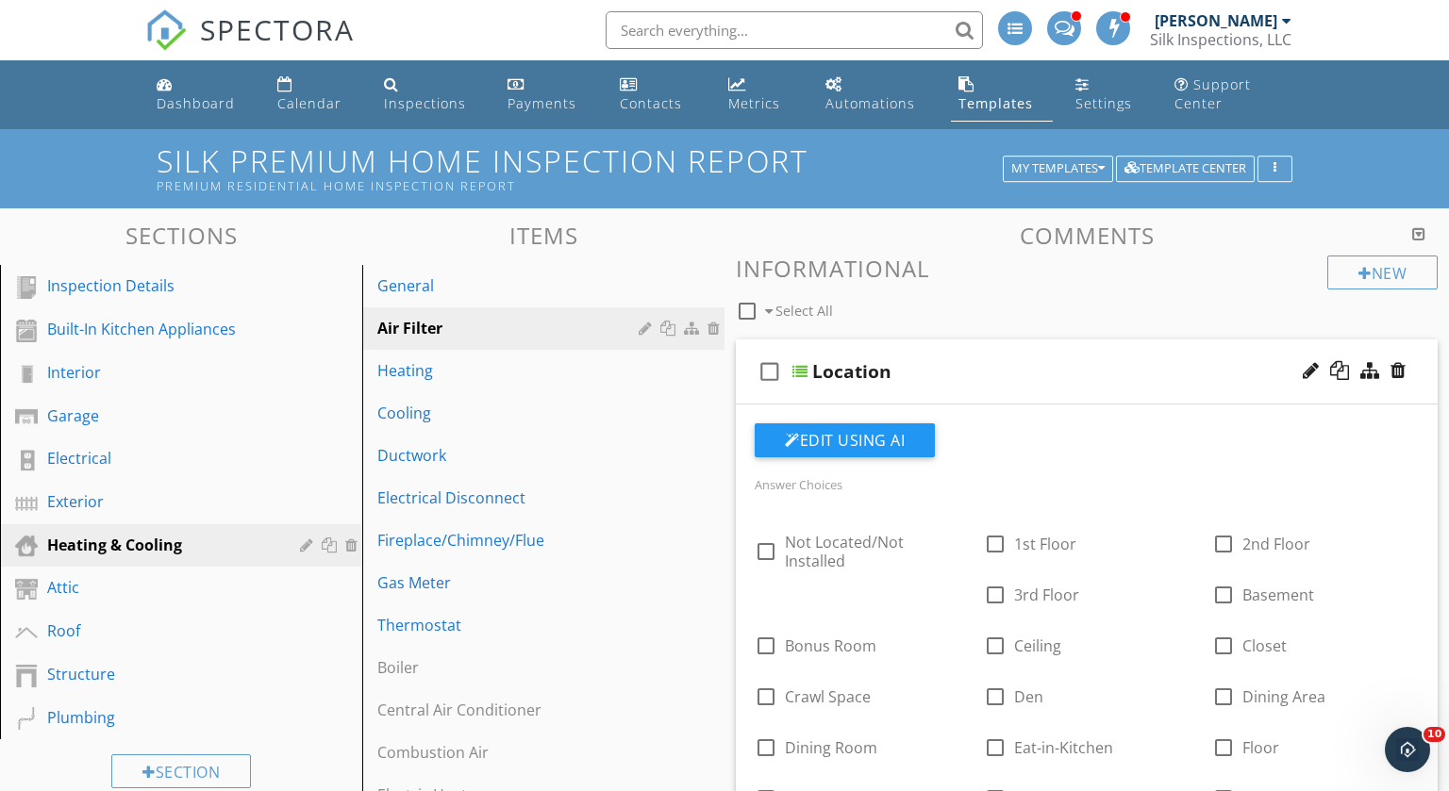
click at [803, 370] on div at bounding box center [799, 371] width 15 height 15
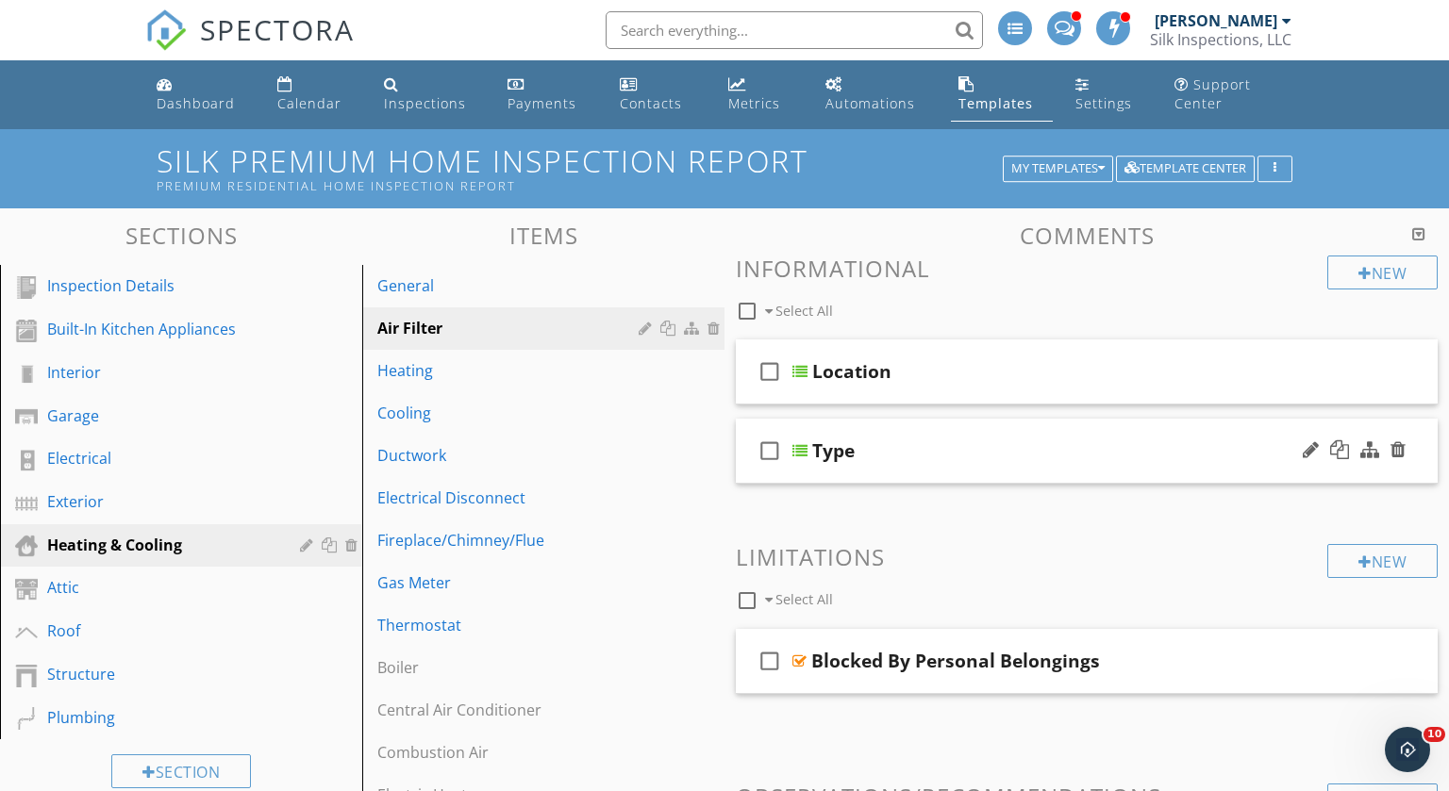
click at [803, 443] on div at bounding box center [799, 450] width 15 height 15
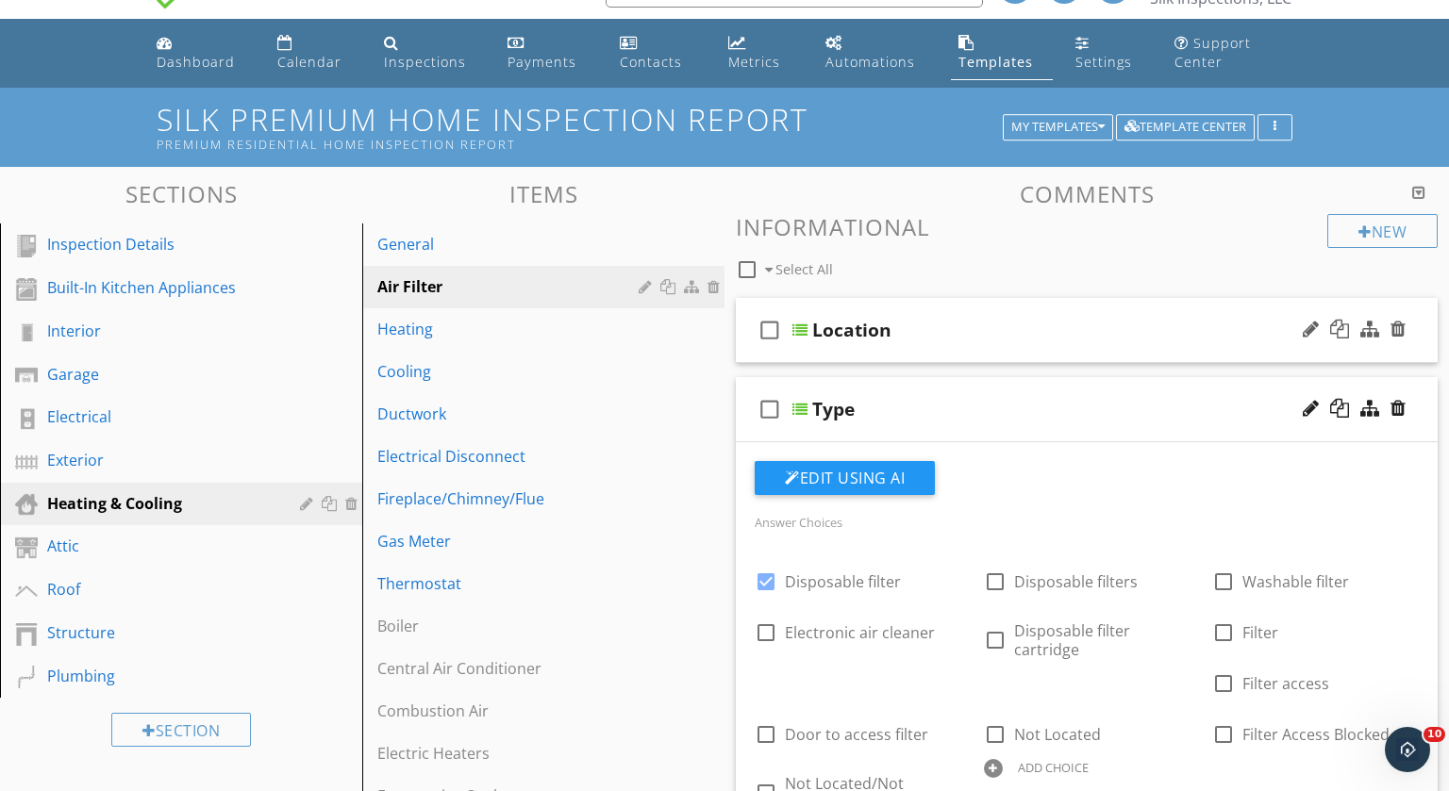
scroll to position [35, 0]
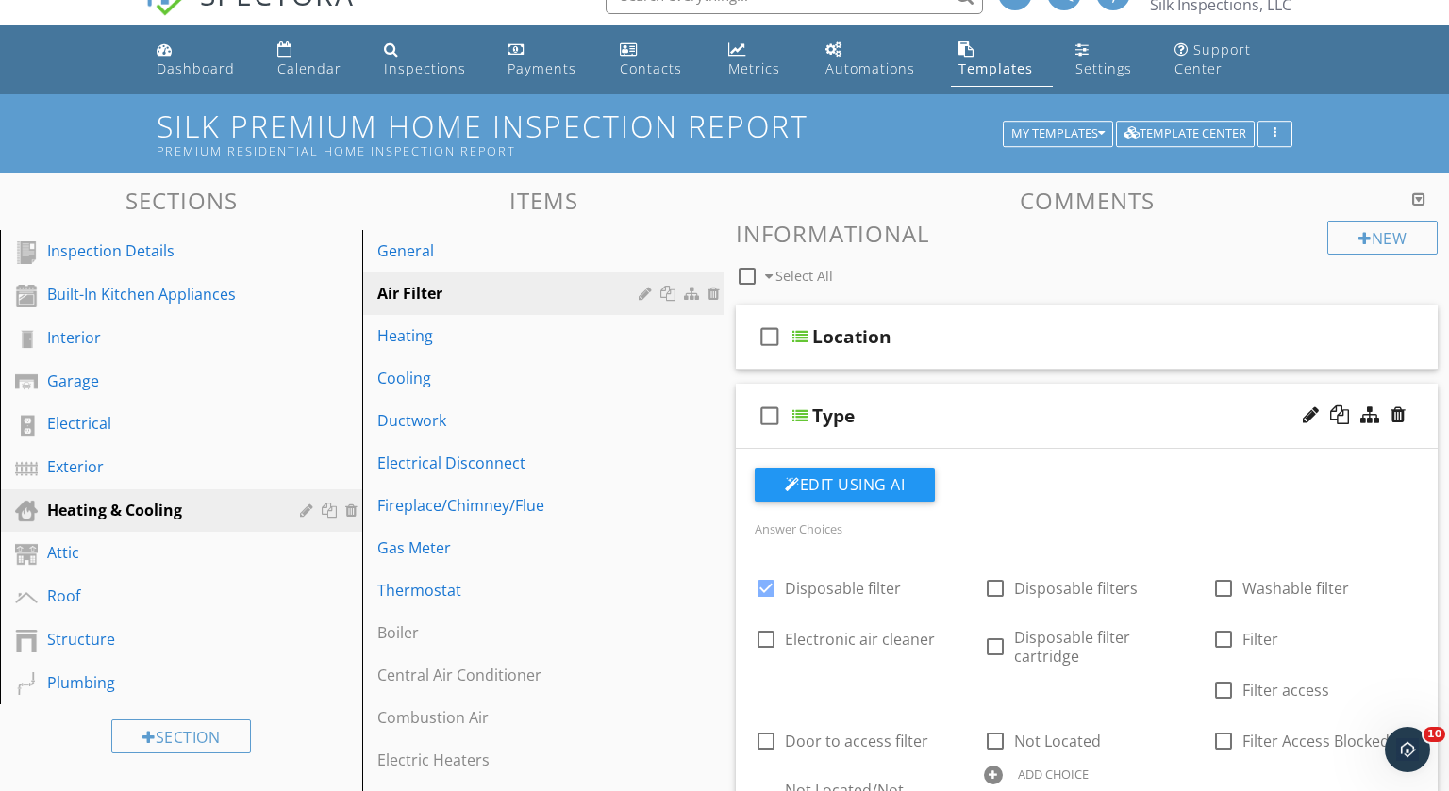
click at [806, 407] on div "check_box_outline_blank Type" at bounding box center [1087, 416] width 702 height 65
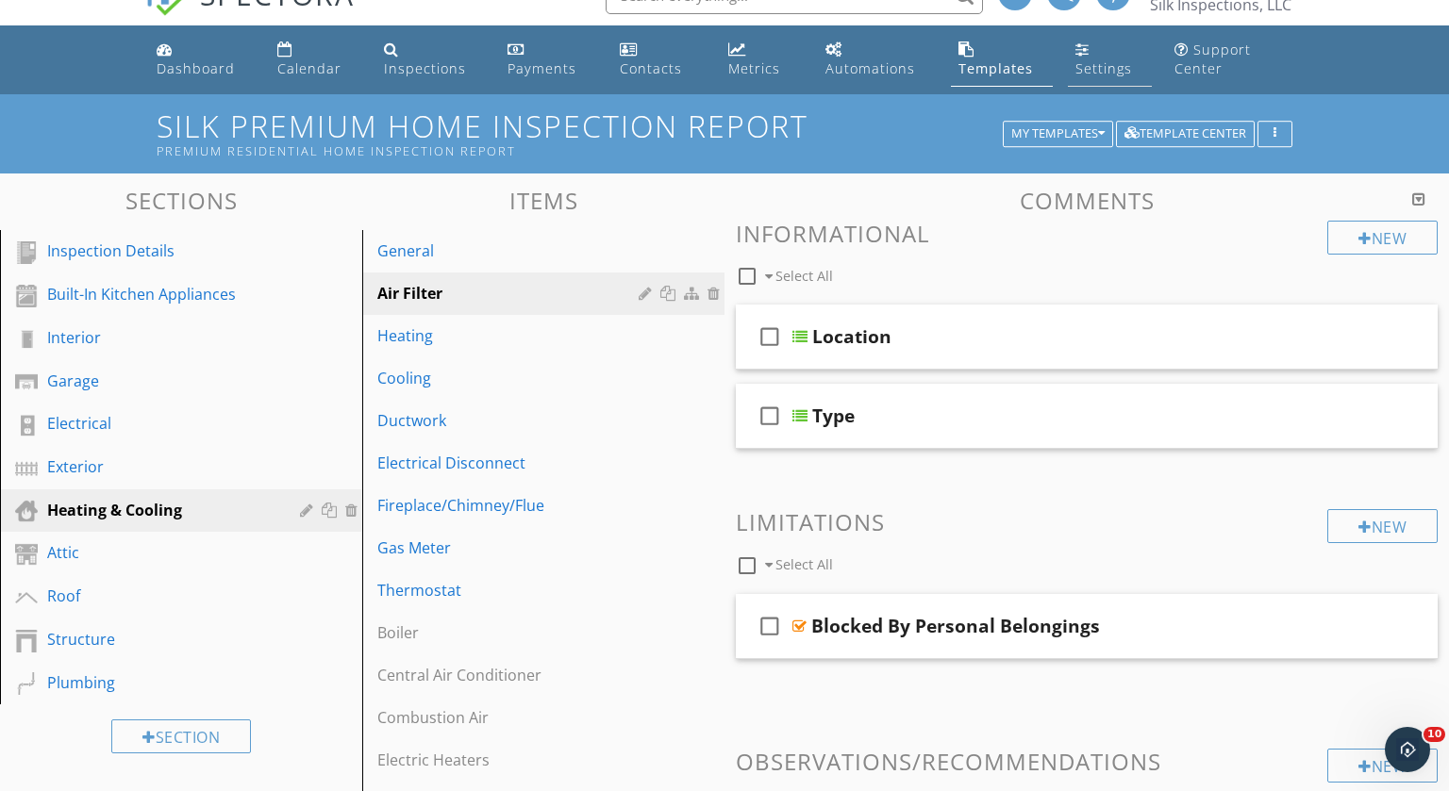
click at [1105, 60] on div "Settings" at bounding box center [1103, 68] width 57 height 18
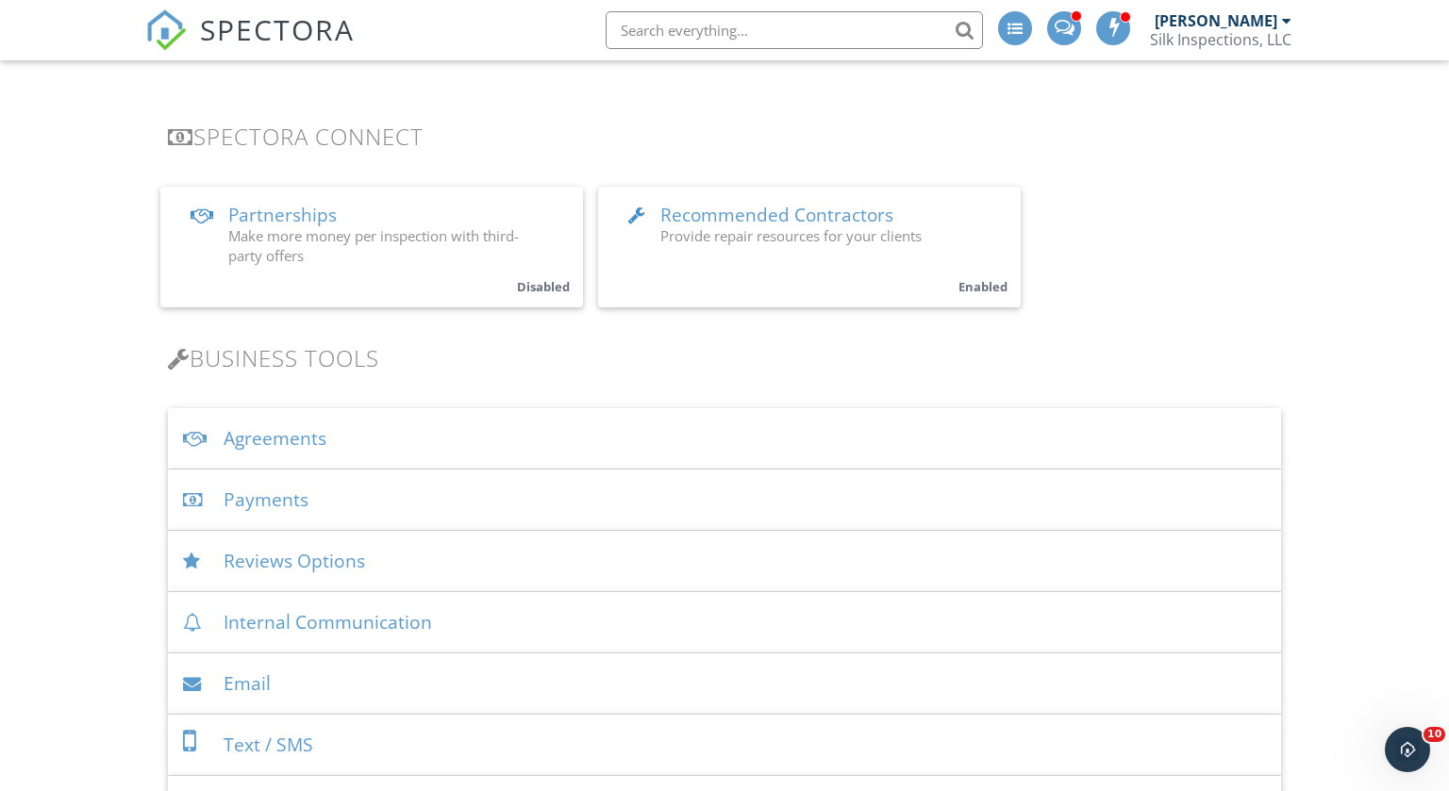
scroll to position [439, 0]
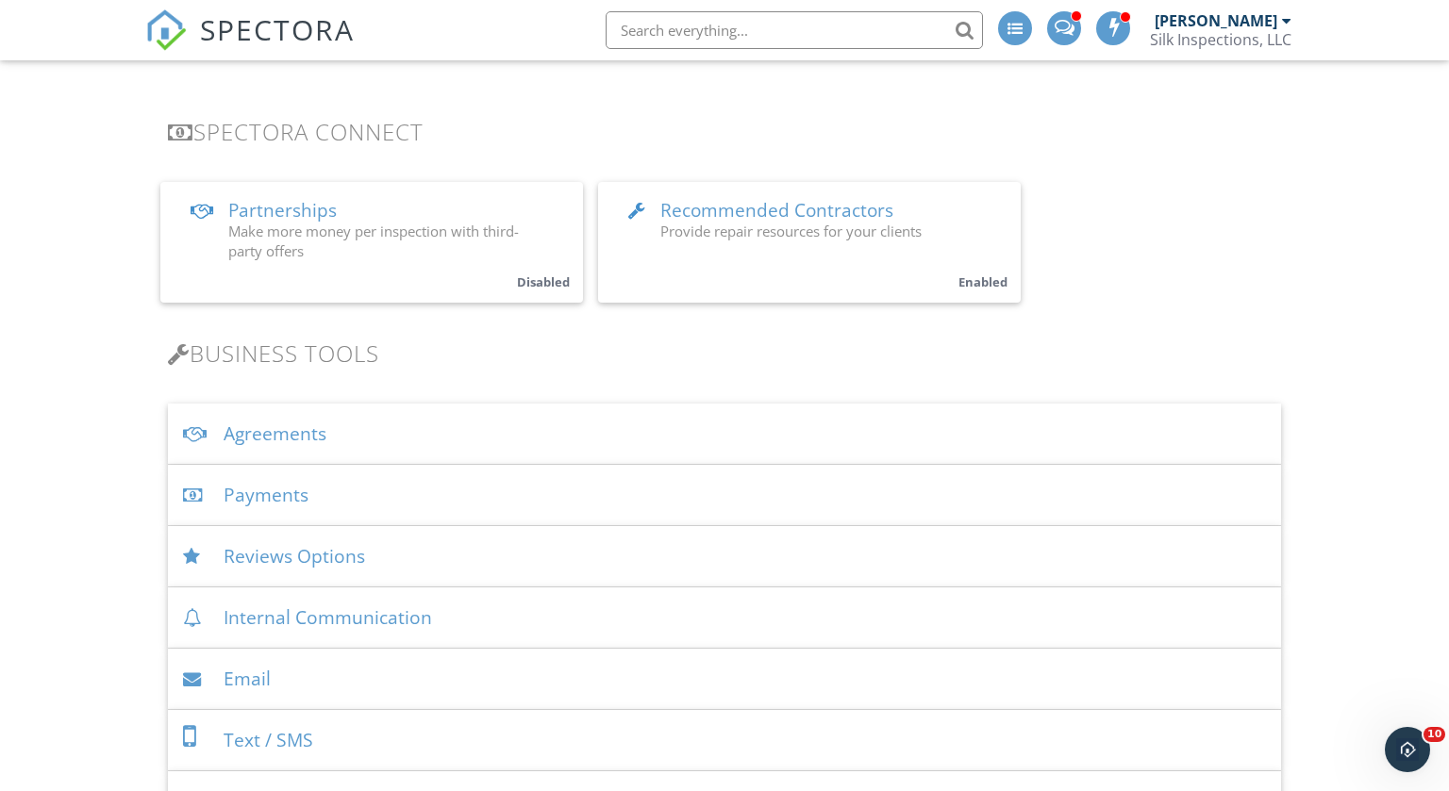
click at [249, 435] on div "Agreements" at bounding box center [725, 434] width 1114 height 61
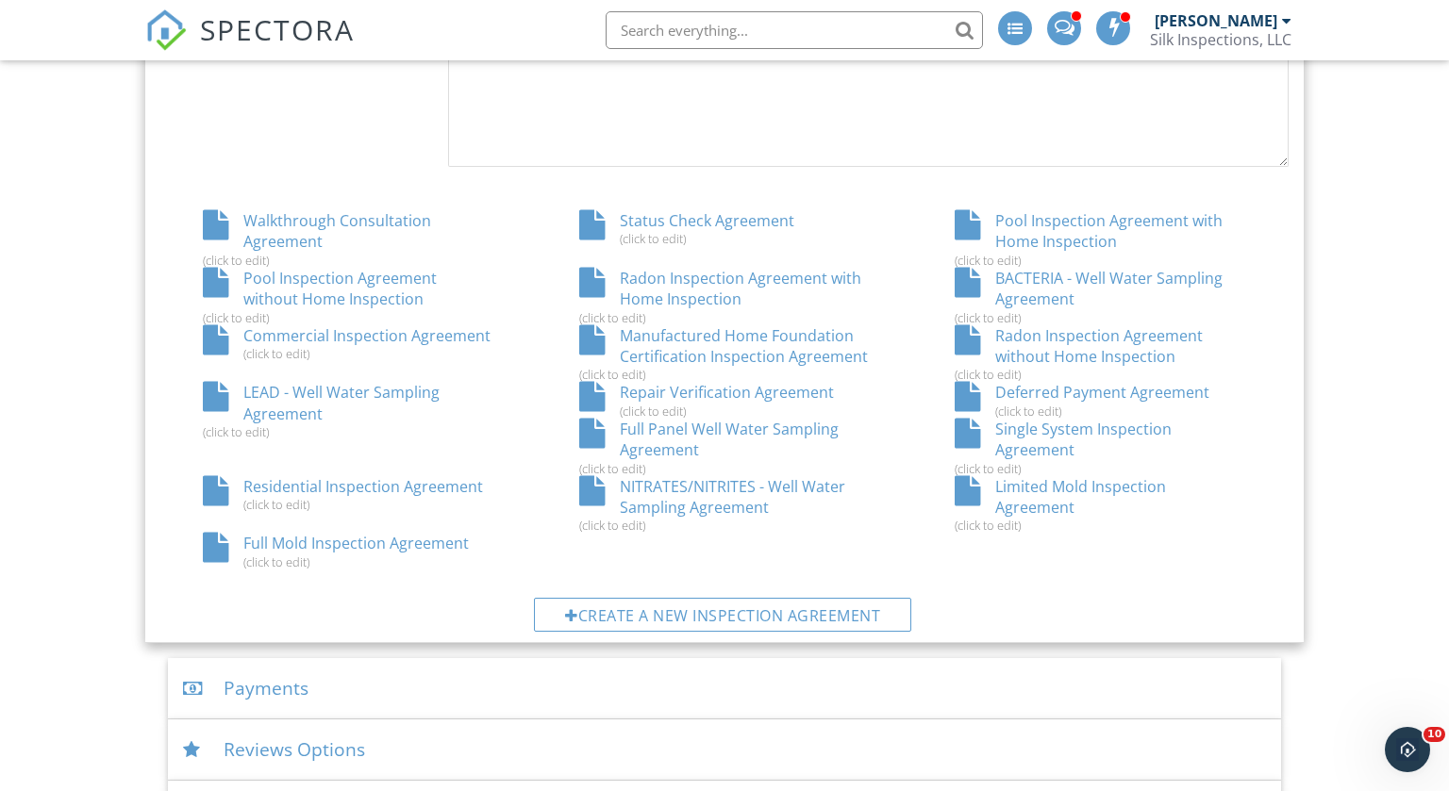
scroll to position [1124, 0]
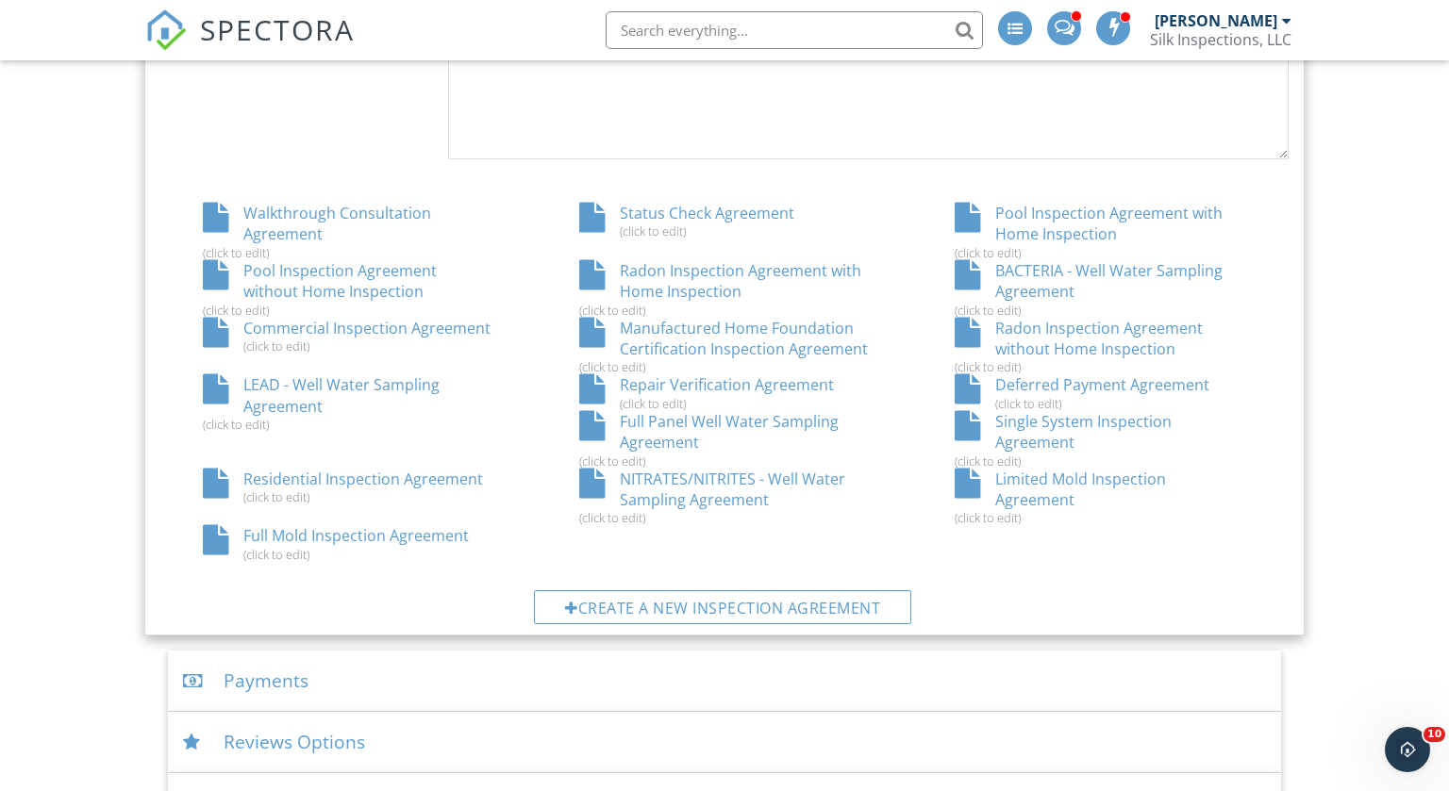
click at [657, 274] on div "Radon Inspection Agreement with Home Inspection (click to edit)" at bounding box center [725, 289] width 376 height 58
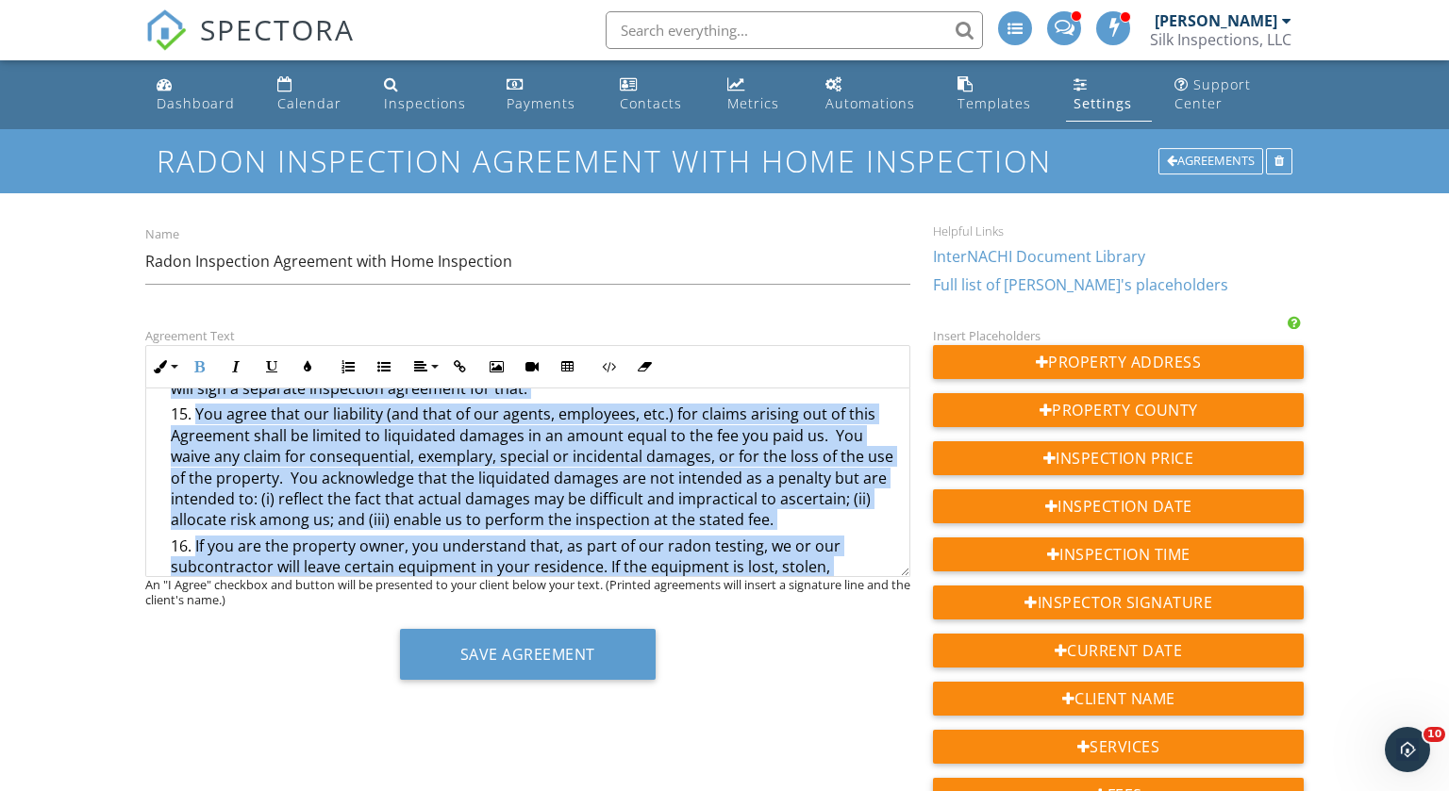
scroll to position [2034, 0]
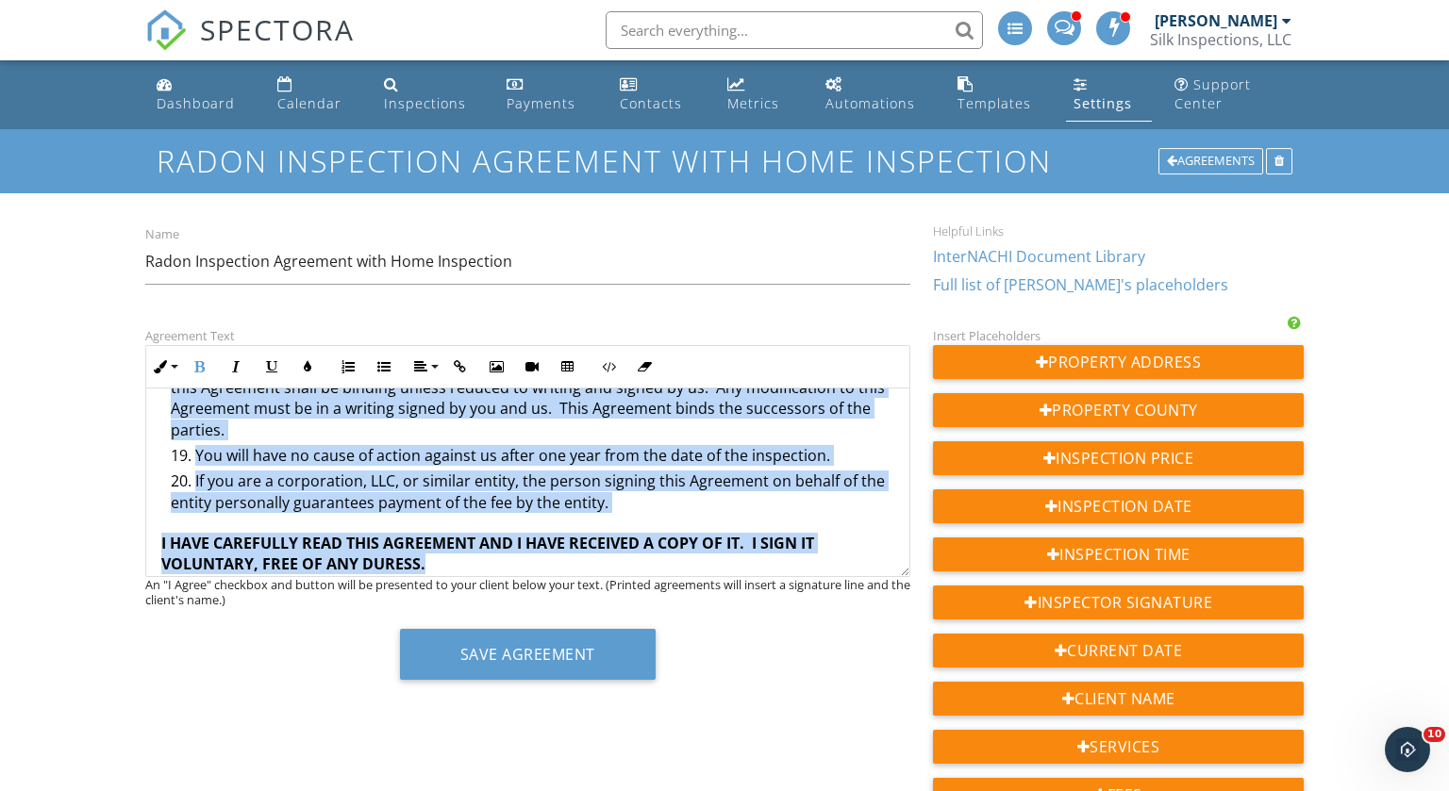
drag, startPoint x: 160, startPoint y: 472, endPoint x: 606, endPoint y: 711, distance: 505.6
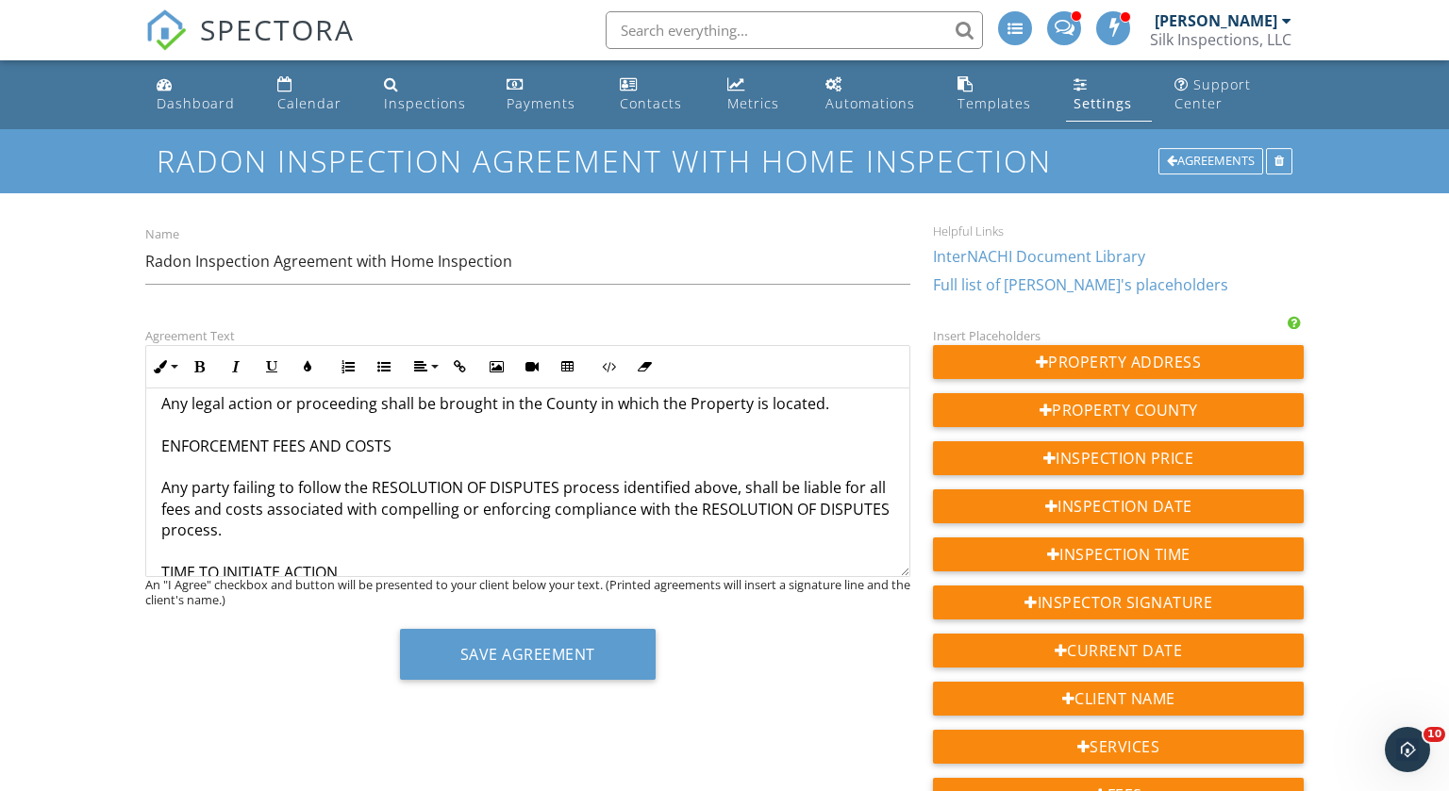
scroll to position [4187, 0]
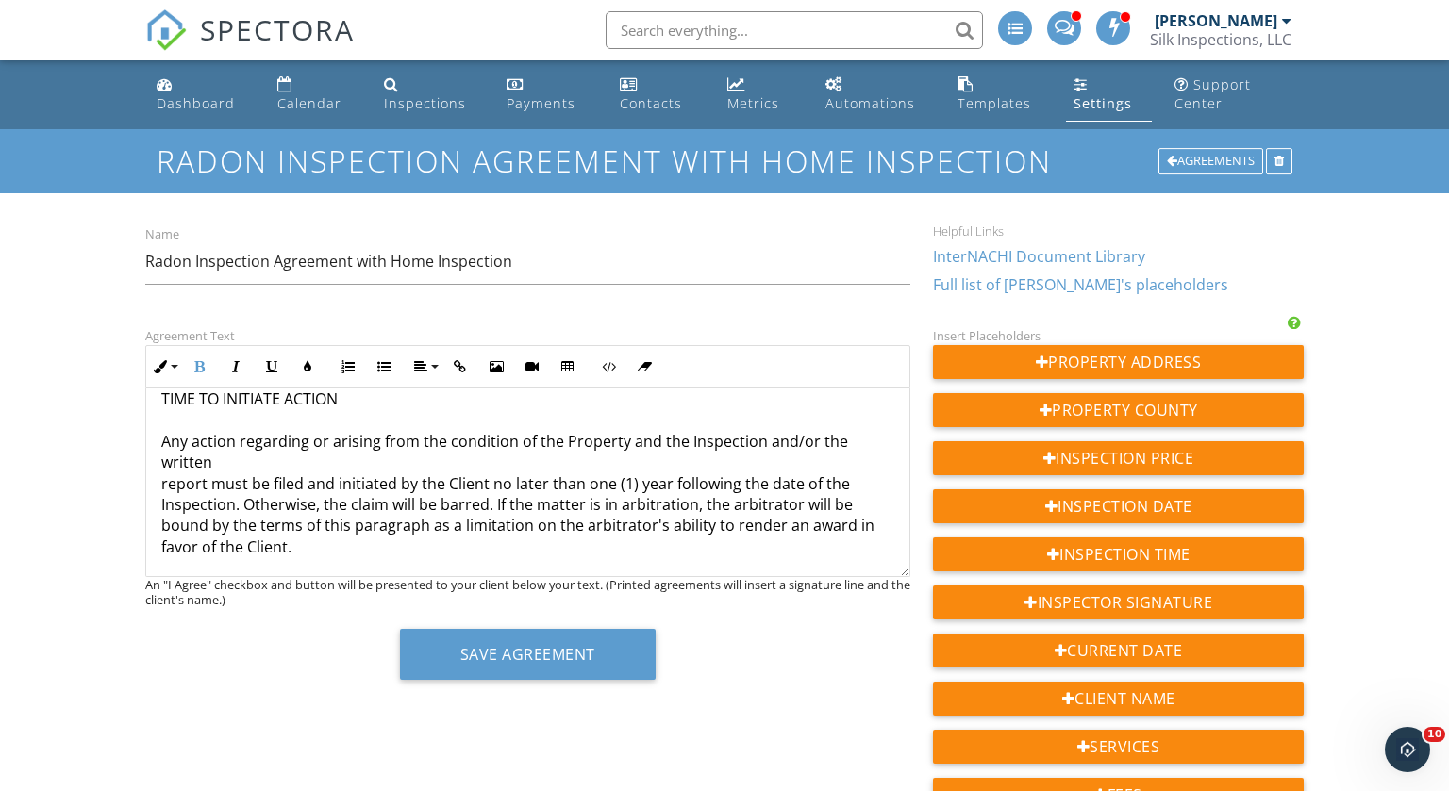
scroll to position [4369, 0]
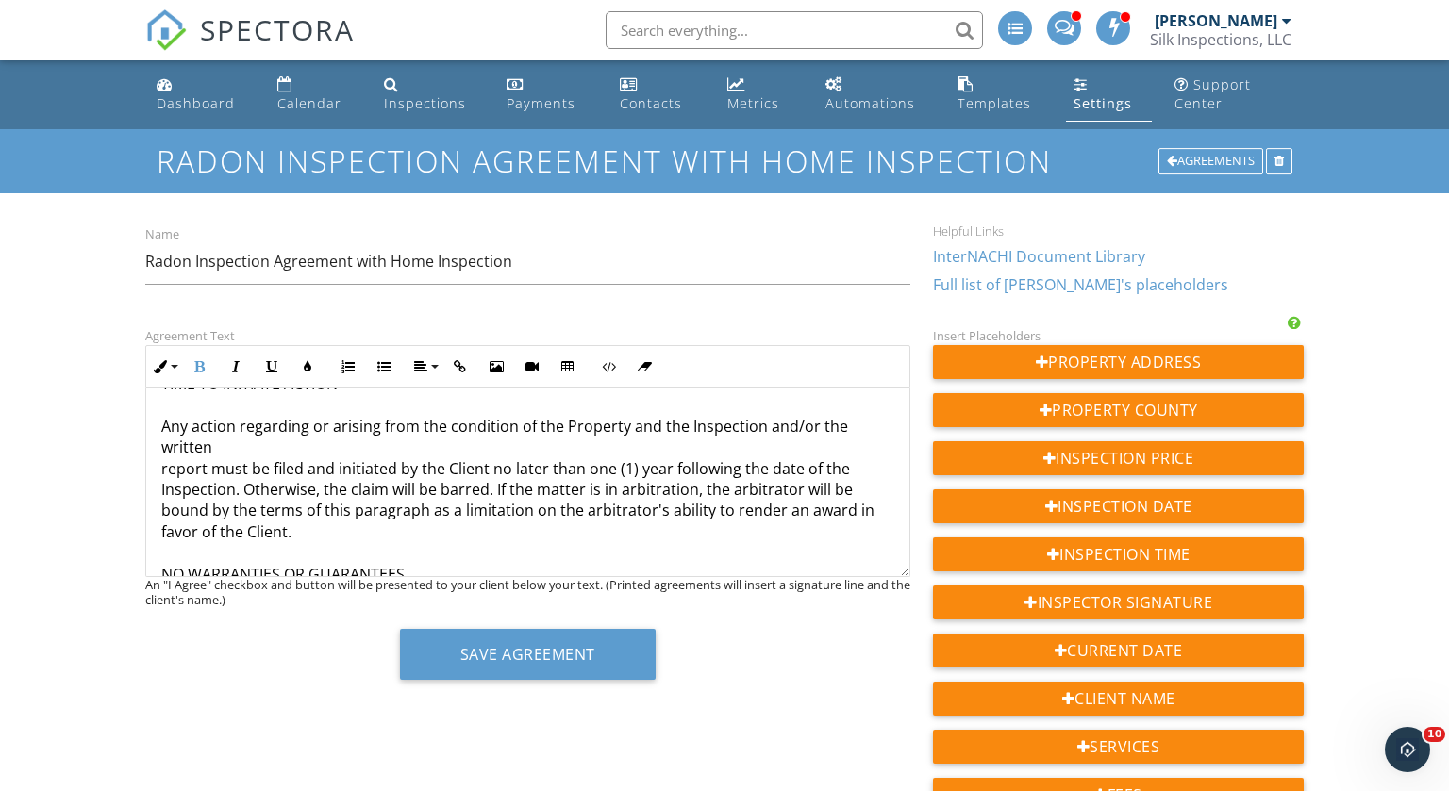
click at [203, 360] on icon "button" at bounding box center [199, 366] width 13 height 13
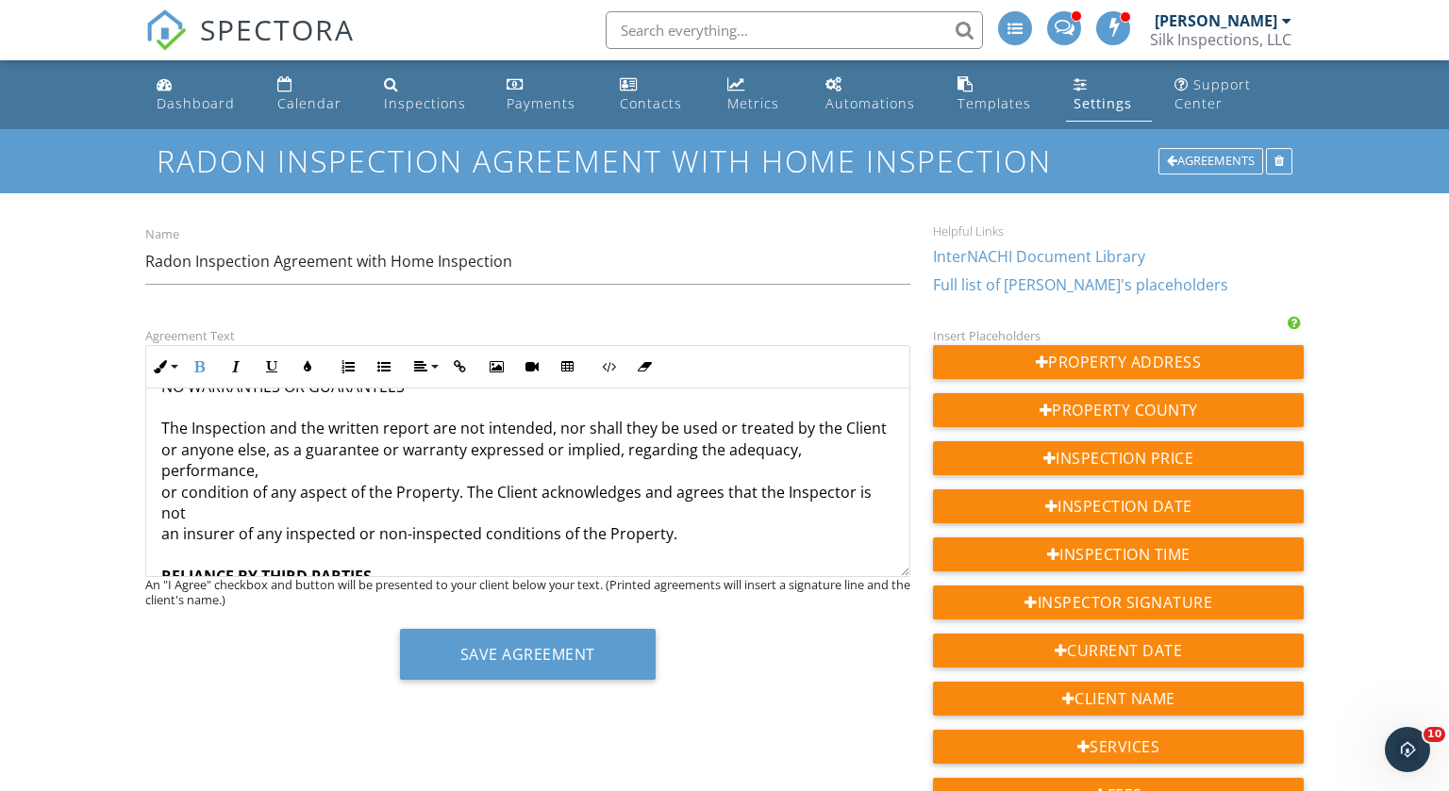
scroll to position [4554, 0]
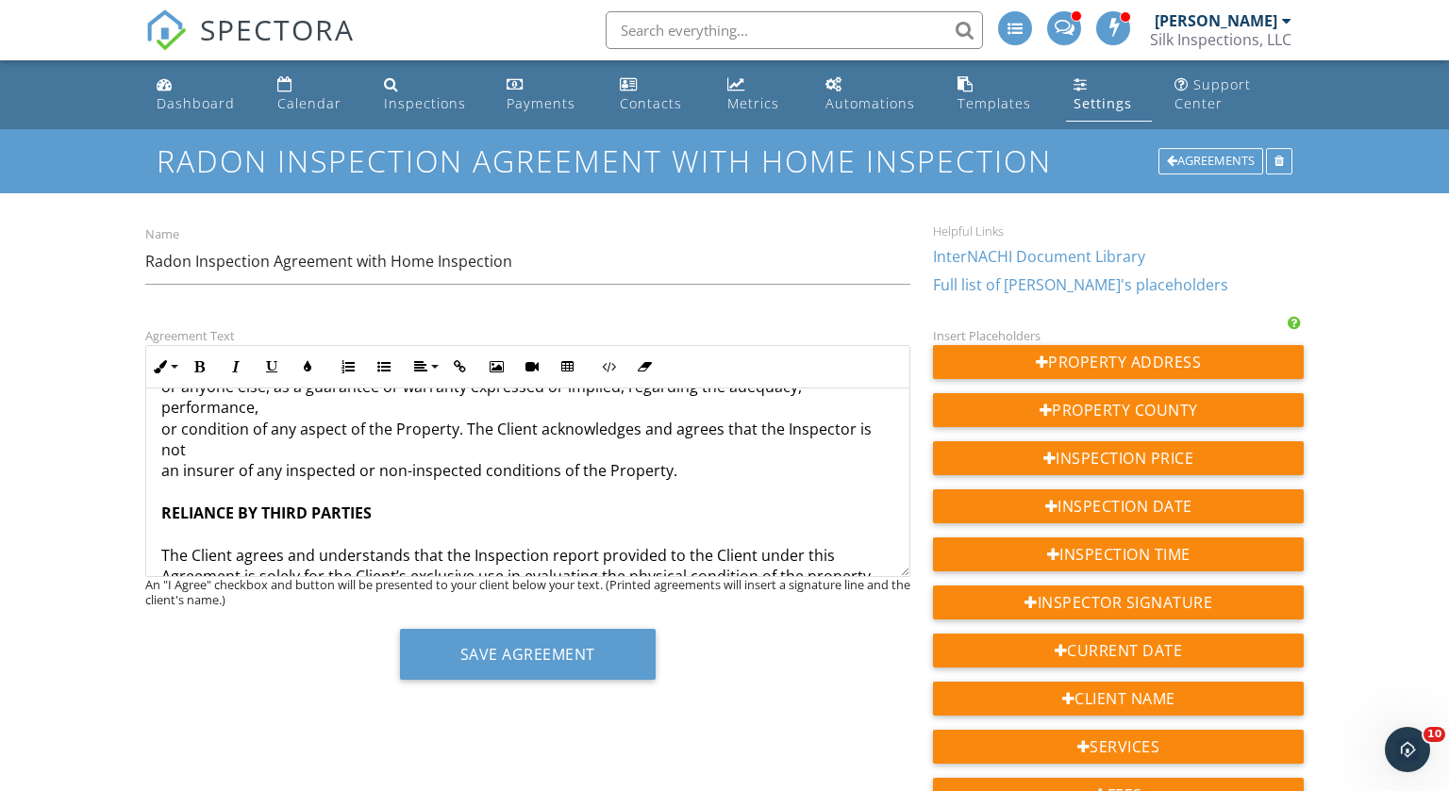
drag, startPoint x: 159, startPoint y: 523, endPoint x: 291, endPoint y: 543, distance: 133.7
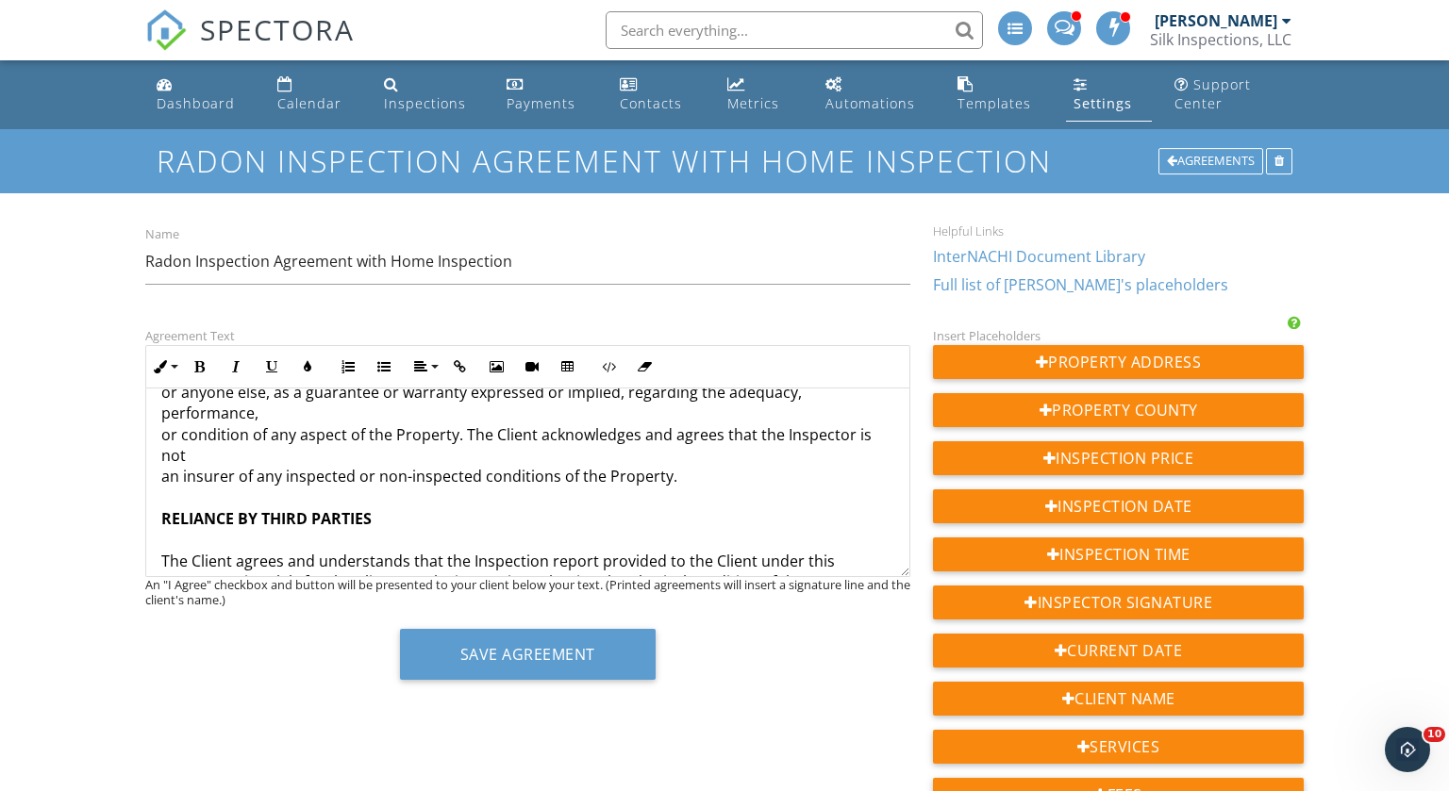
scroll to position [4670, 0]
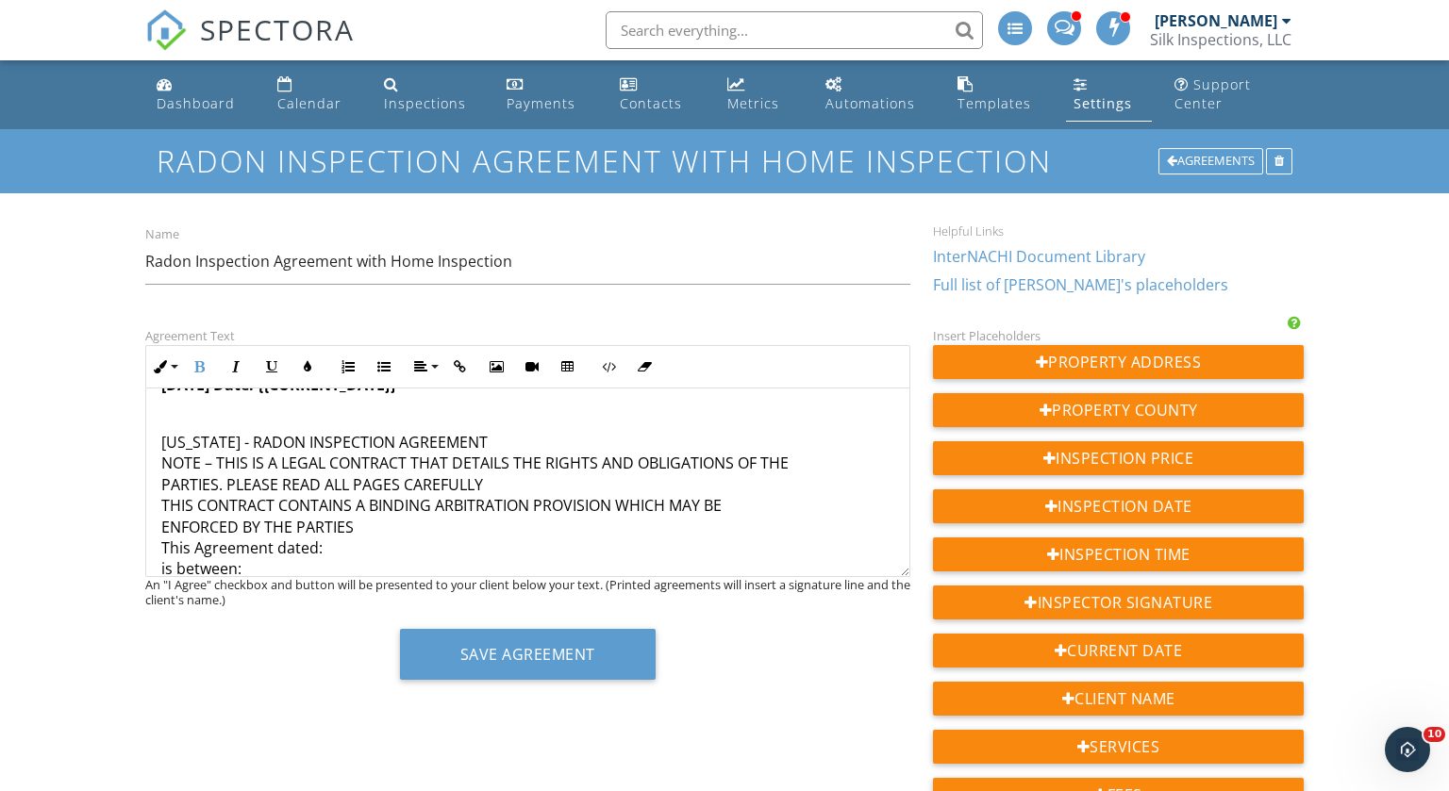
scroll to position [481, 0]
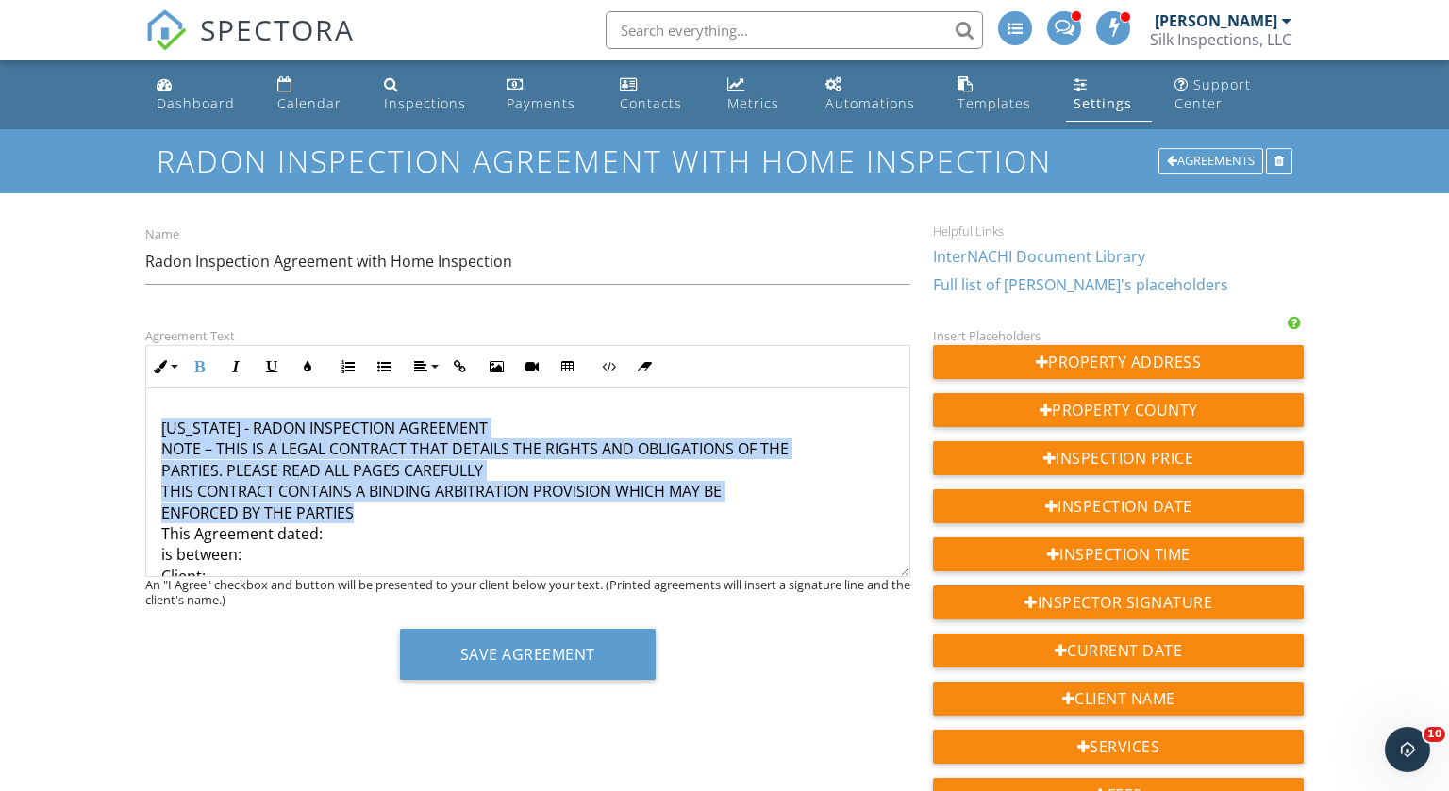
drag, startPoint x: 162, startPoint y: 423, endPoint x: 363, endPoint y: 508, distance: 218.5
click at [203, 369] on icon "button" at bounding box center [199, 366] width 13 height 13
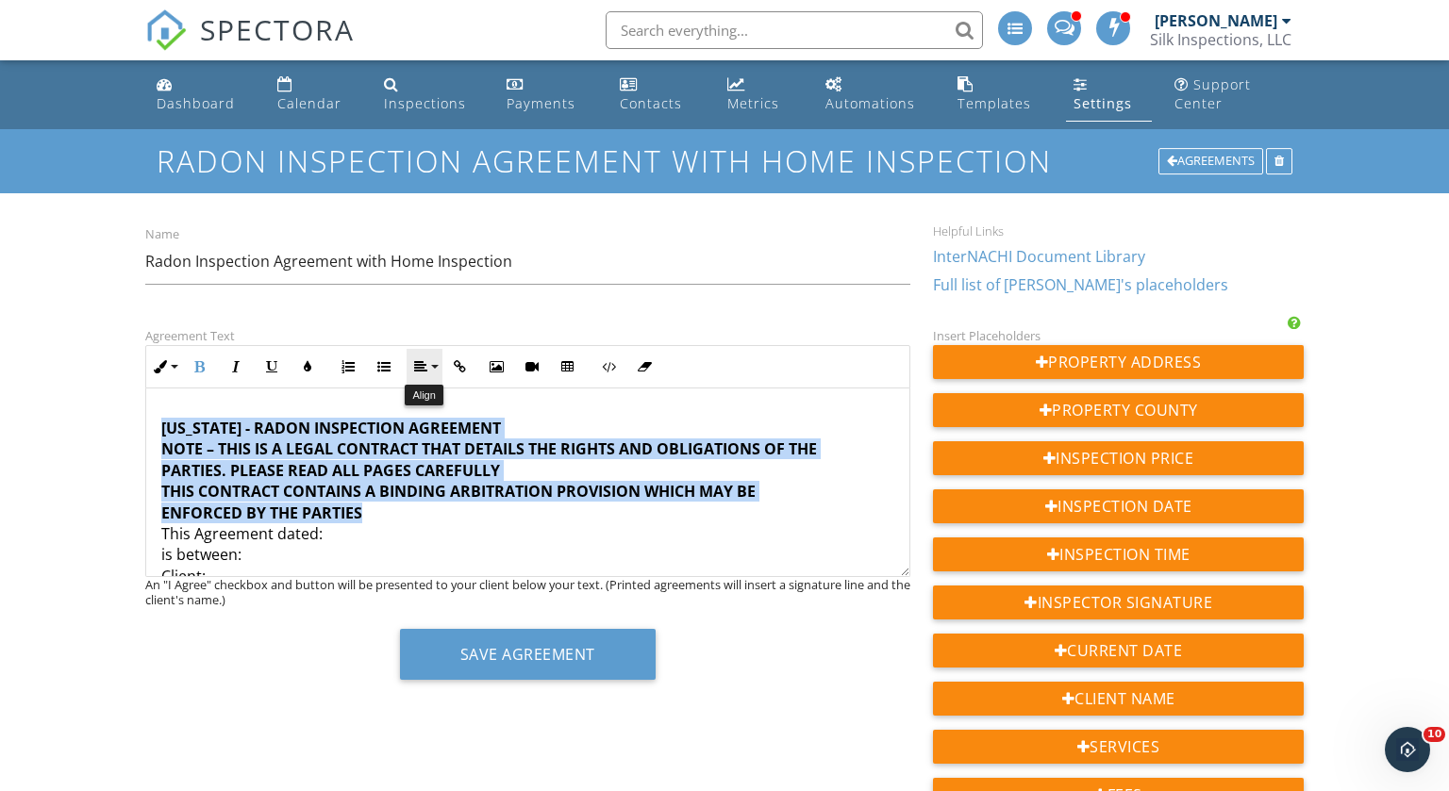
click at [432, 362] on button "Align" at bounding box center [425, 367] width 36 height 36
click at [441, 423] on icon at bounding box center [436, 424] width 14 height 14
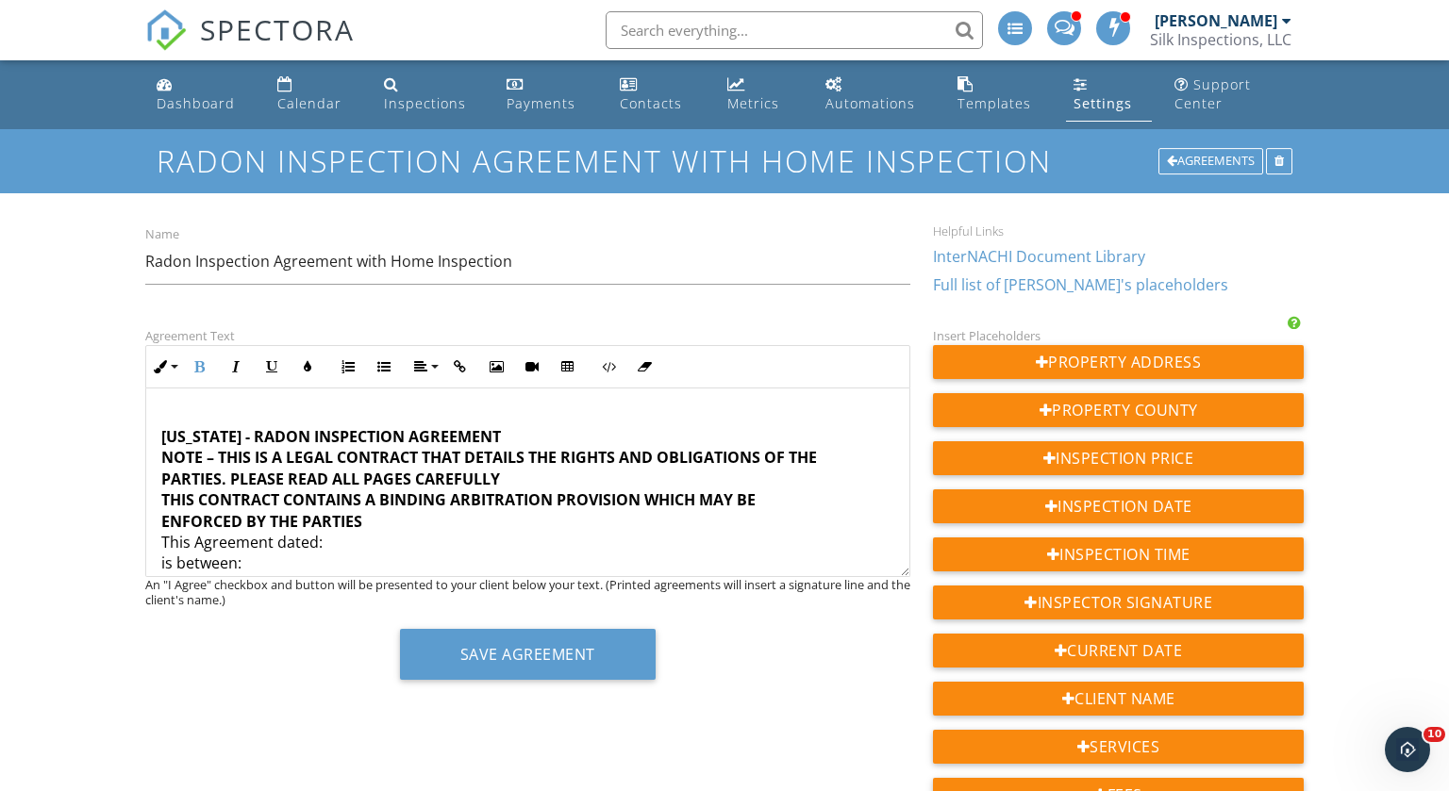
scroll to position [468, 0]
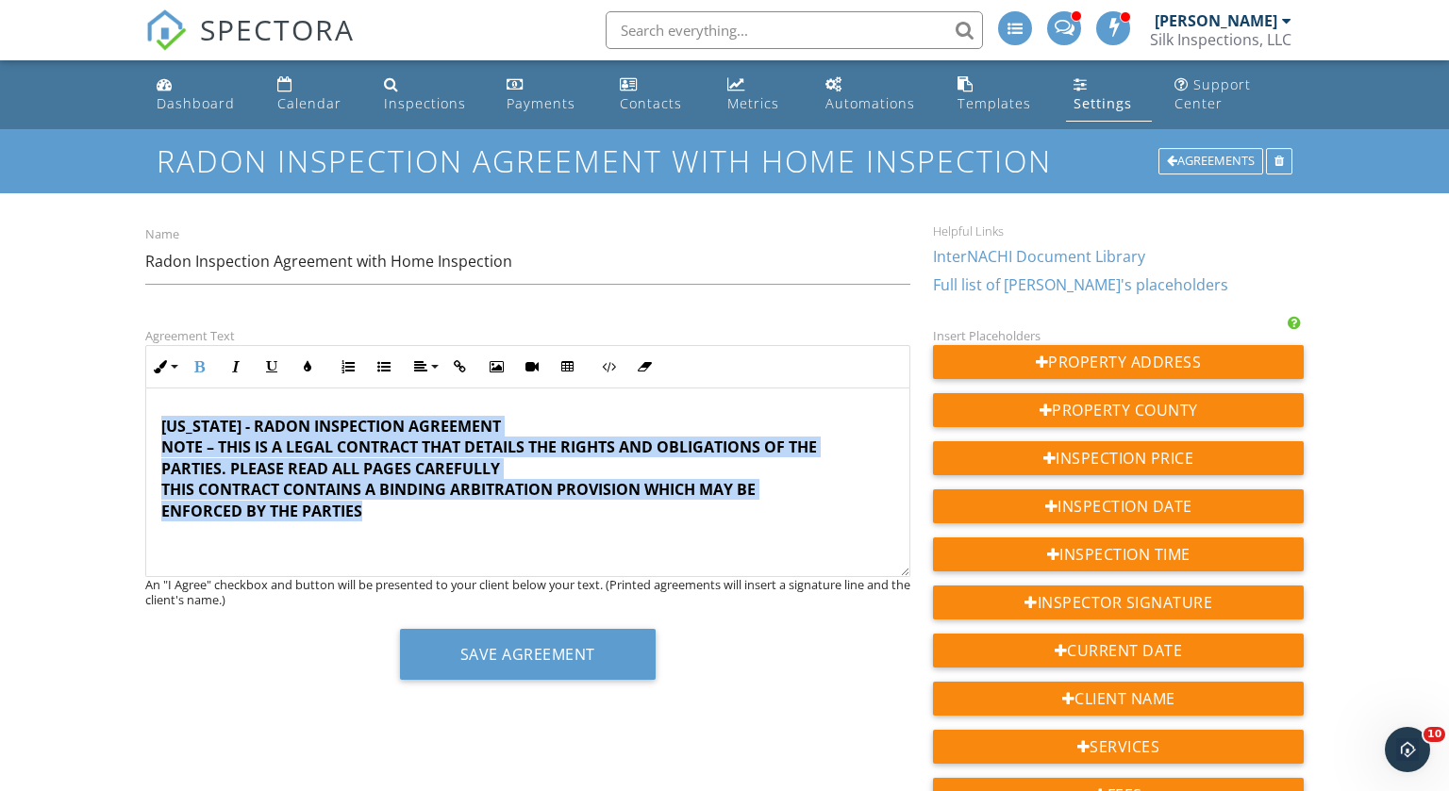
drag, startPoint x: 367, startPoint y: 504, endPoint x: 112, endPoint y: 426, distance: 266.2
click at [433, 361] on button "Align" at bounding box center [425, 367] width 36 height 36
click at [444, 418] on link "[GEOGRAPHIC_DATA]" at bounding box center [436, 424] width 59 height 28
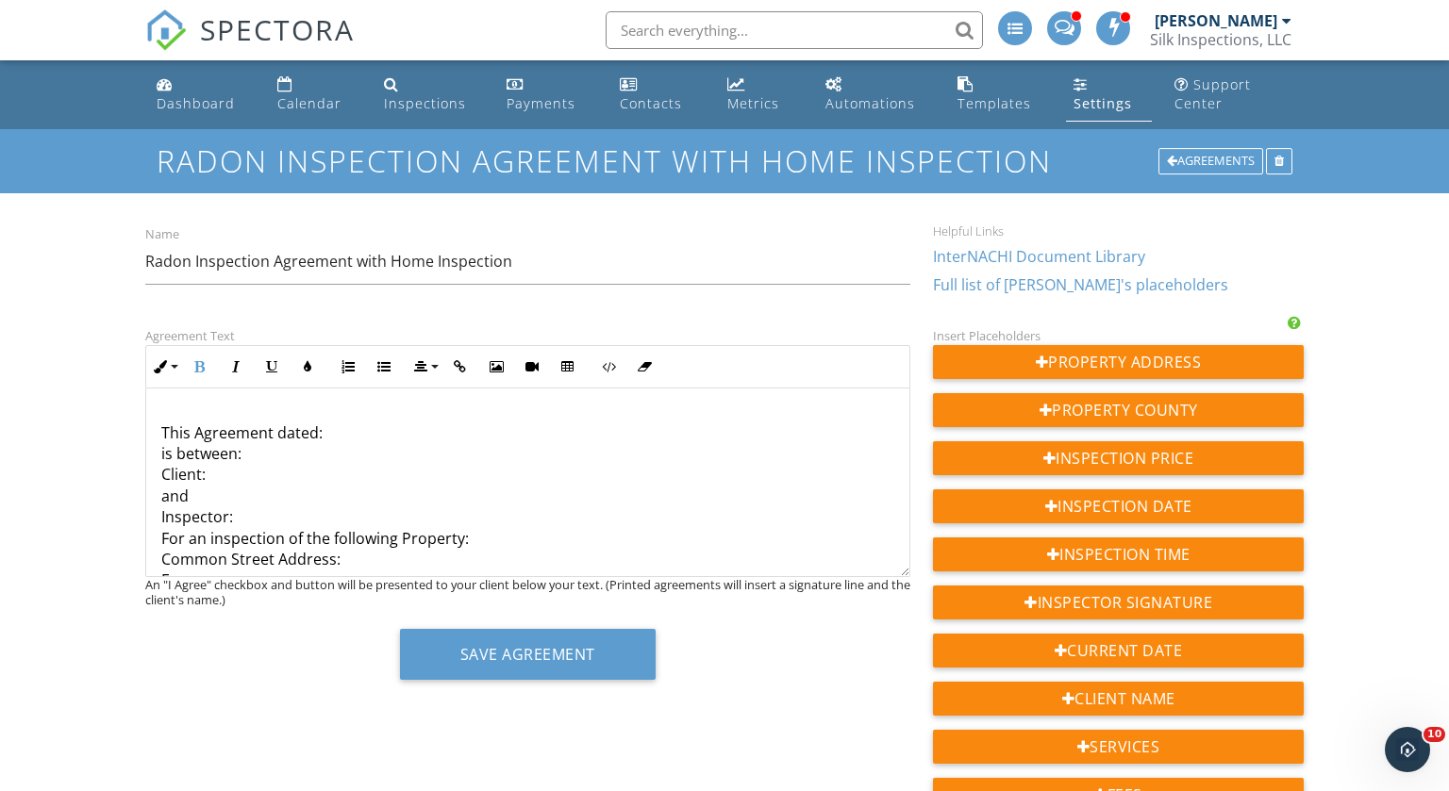
scroll to position [634, 0]
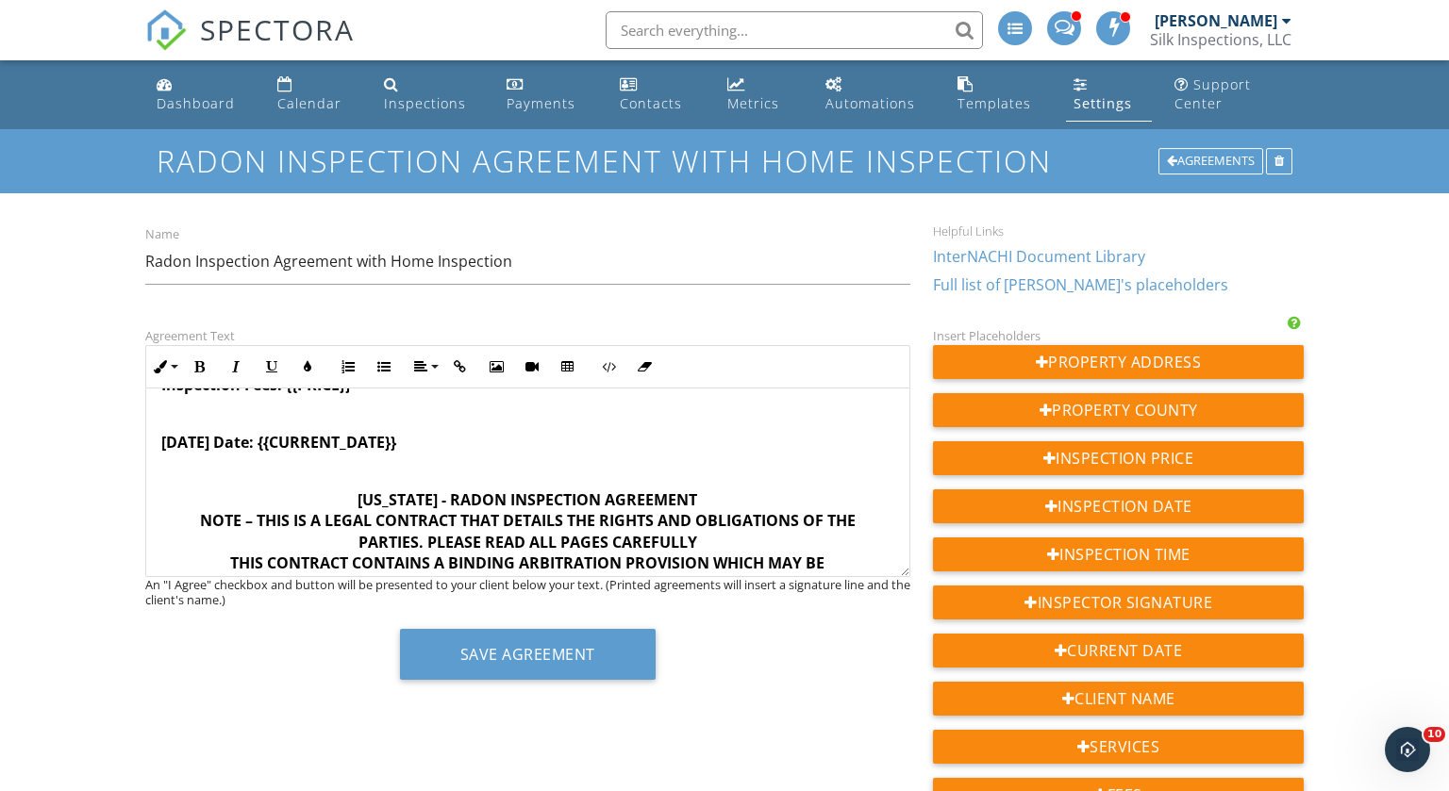
scroll to position [411, 0]
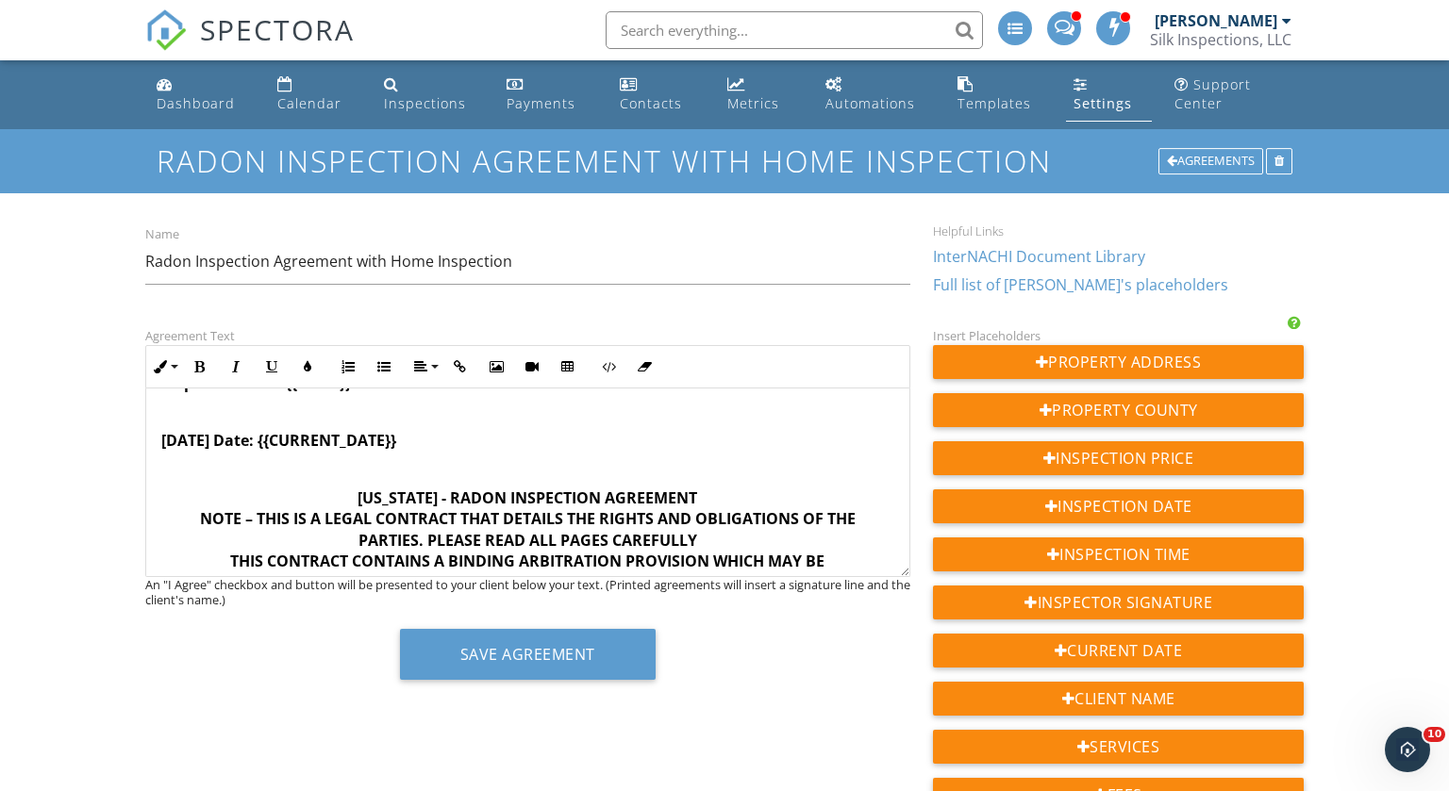
drag, startPoint x: 428, startPoint y: 435, endPoint x: 265, endPoint y: 432, distance: 163.2
click at [265, 432] on p "[DATE] Date: {{CURRENT_DATE}}" at bounding box center [527, 440] width 733 height 21
copy strong "{{CURRENT_DATE}}"
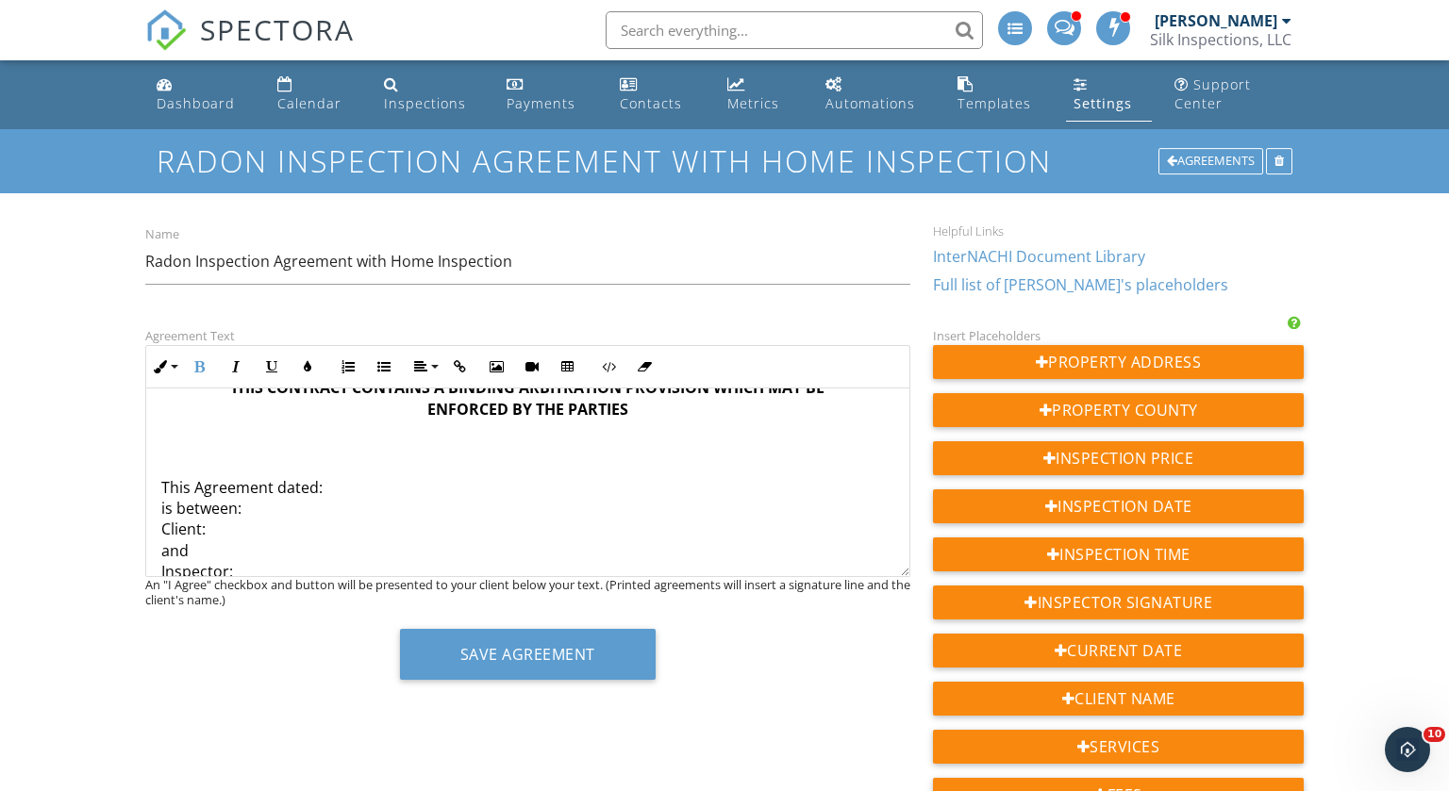
scroll to position [593, 0]
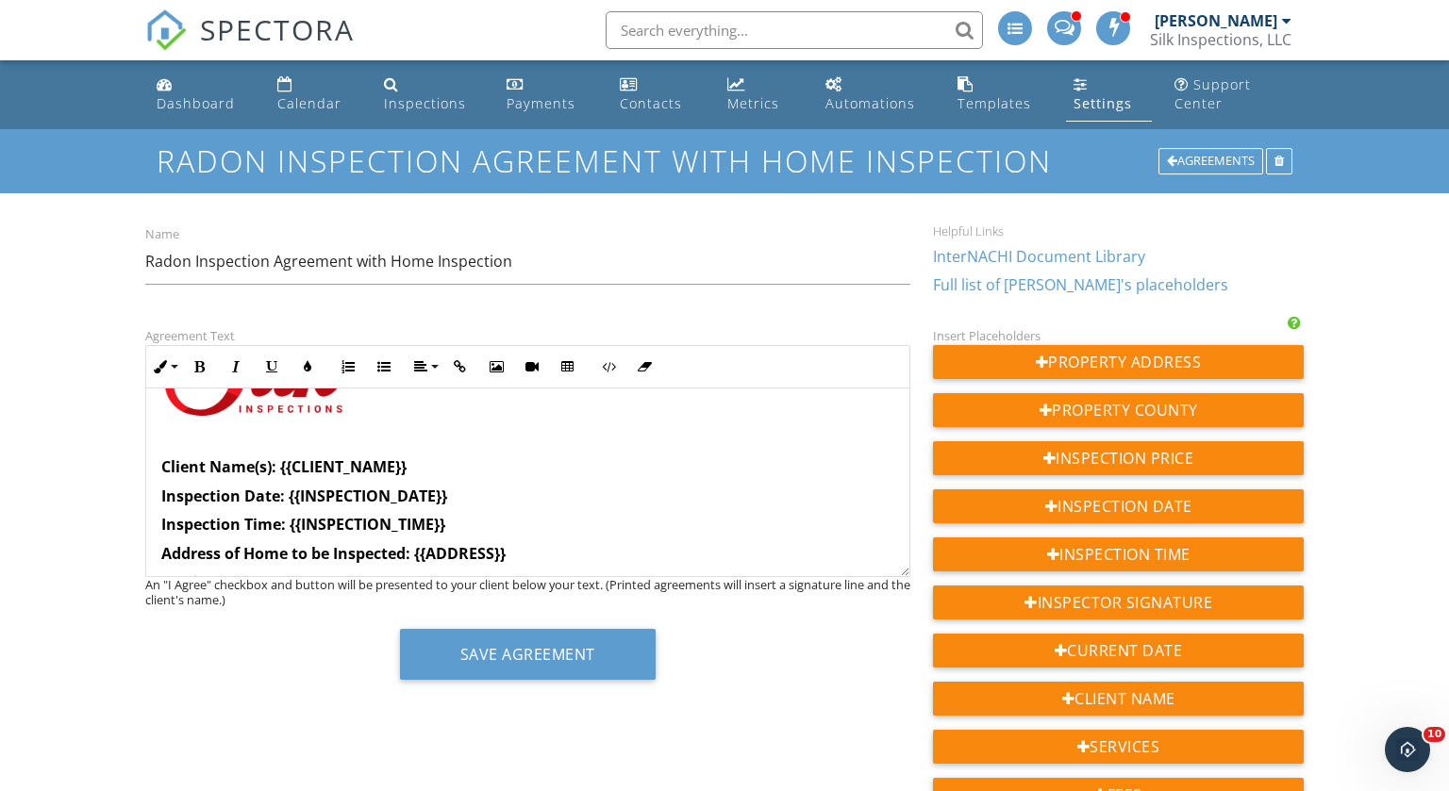
scroll to position [112, 0]
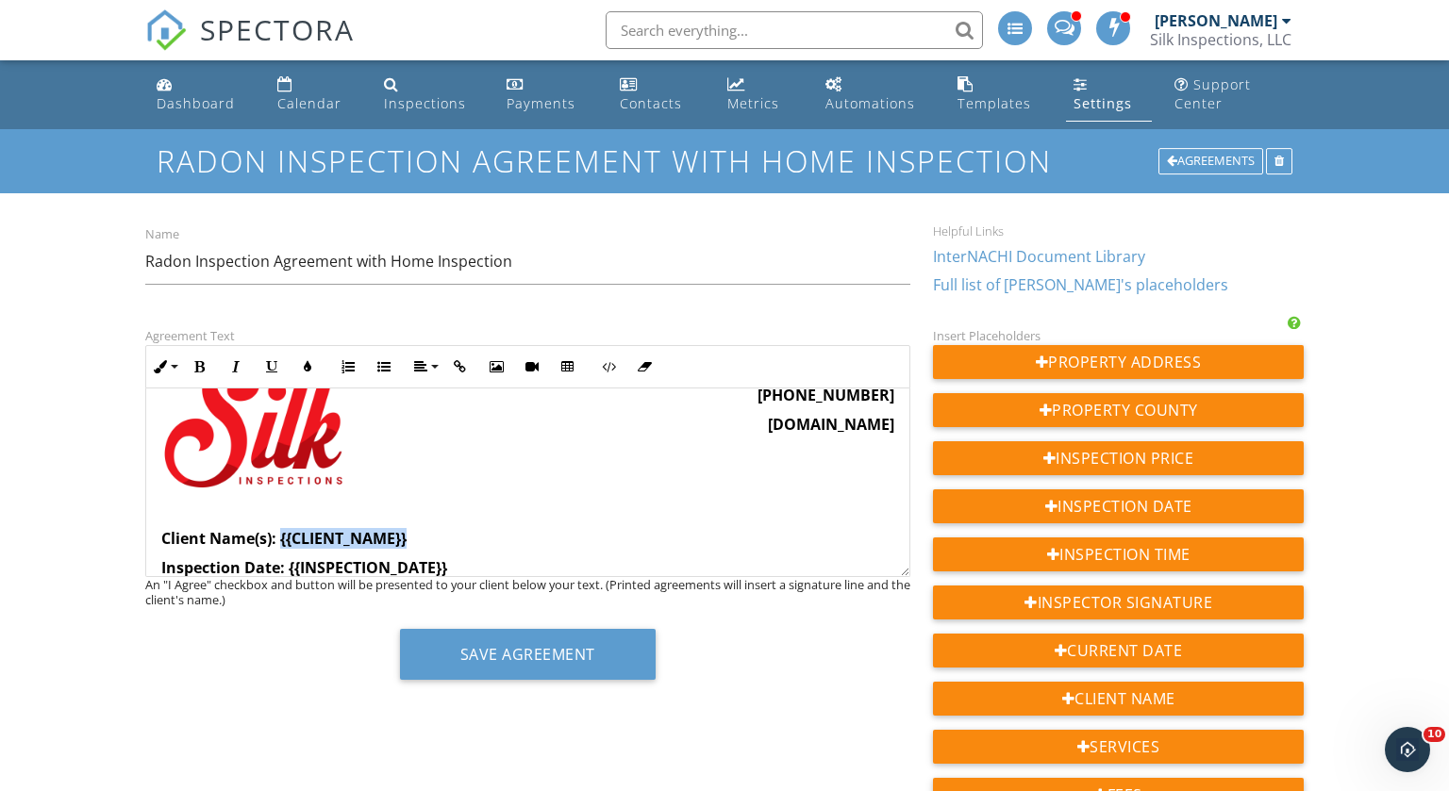
drag, startPoint x: 422, startPoint y: 534, endPoint x: 280, endPoint y: 532, distance: 141.5
click at [280, 532] on p "Client Name(s): {{CLIENT_NAME}}" at bounding box center [527, 538] width 733 height 21
copy strong "{{CLIENT_NAME}}"
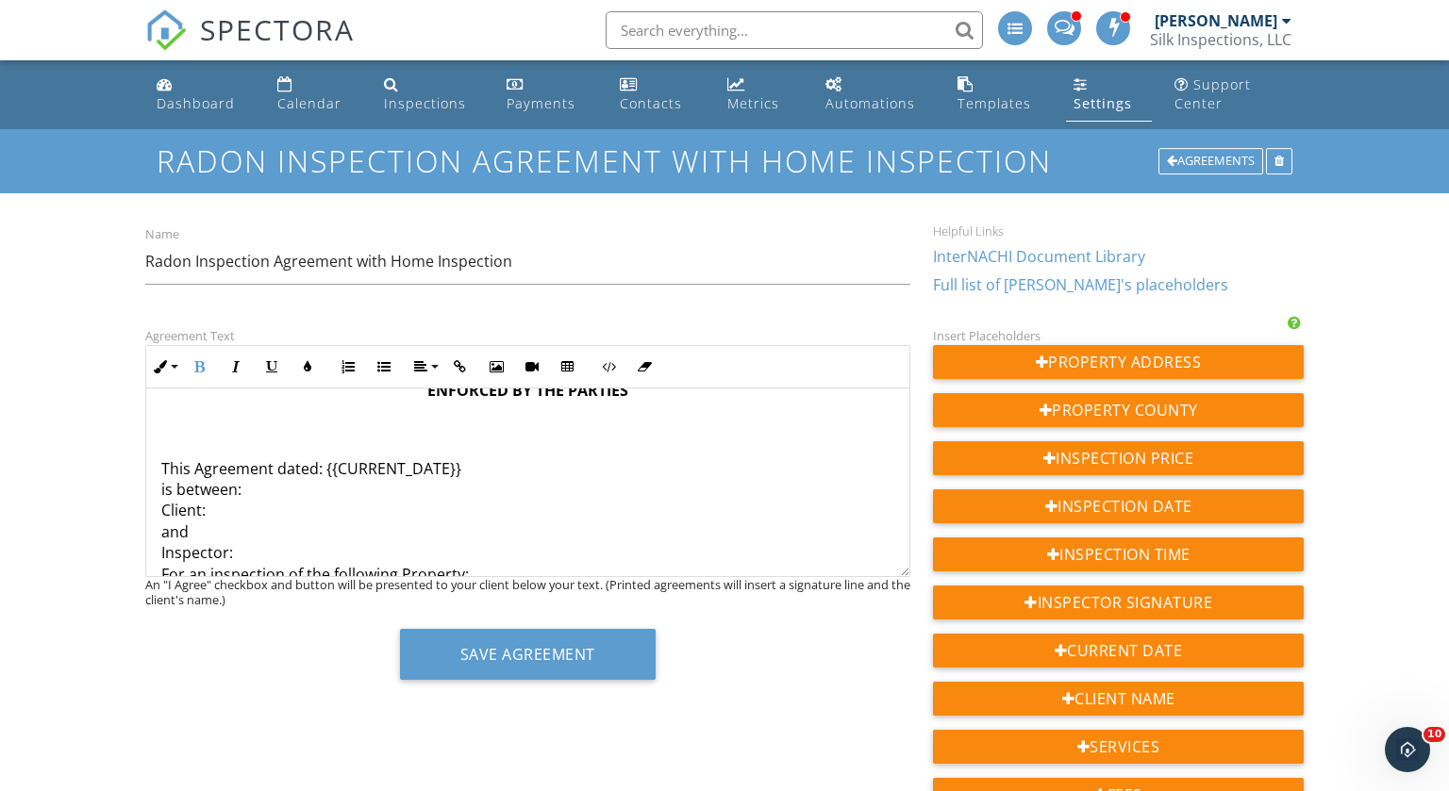
scroll to position [614, 0]
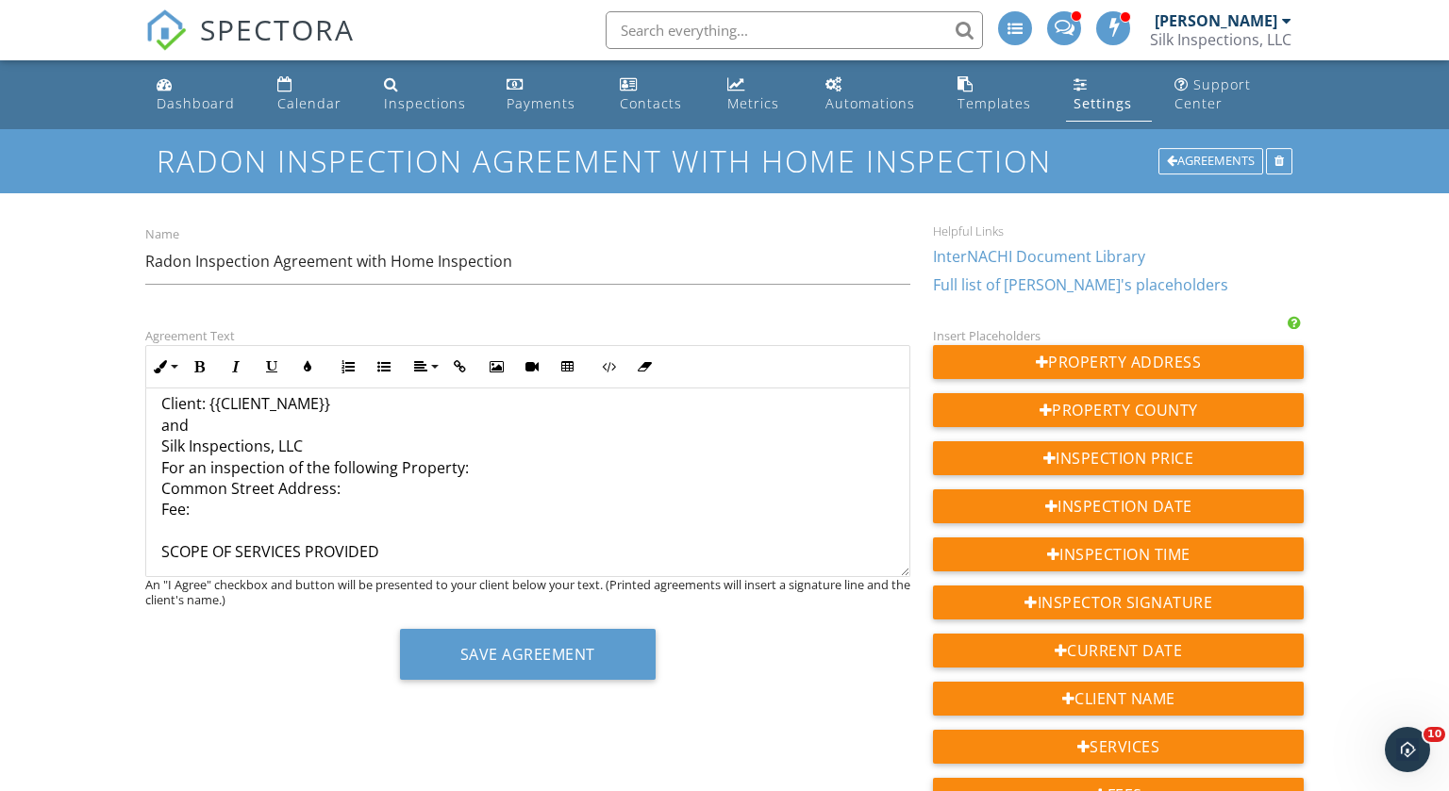
scroll to position [716, 0]
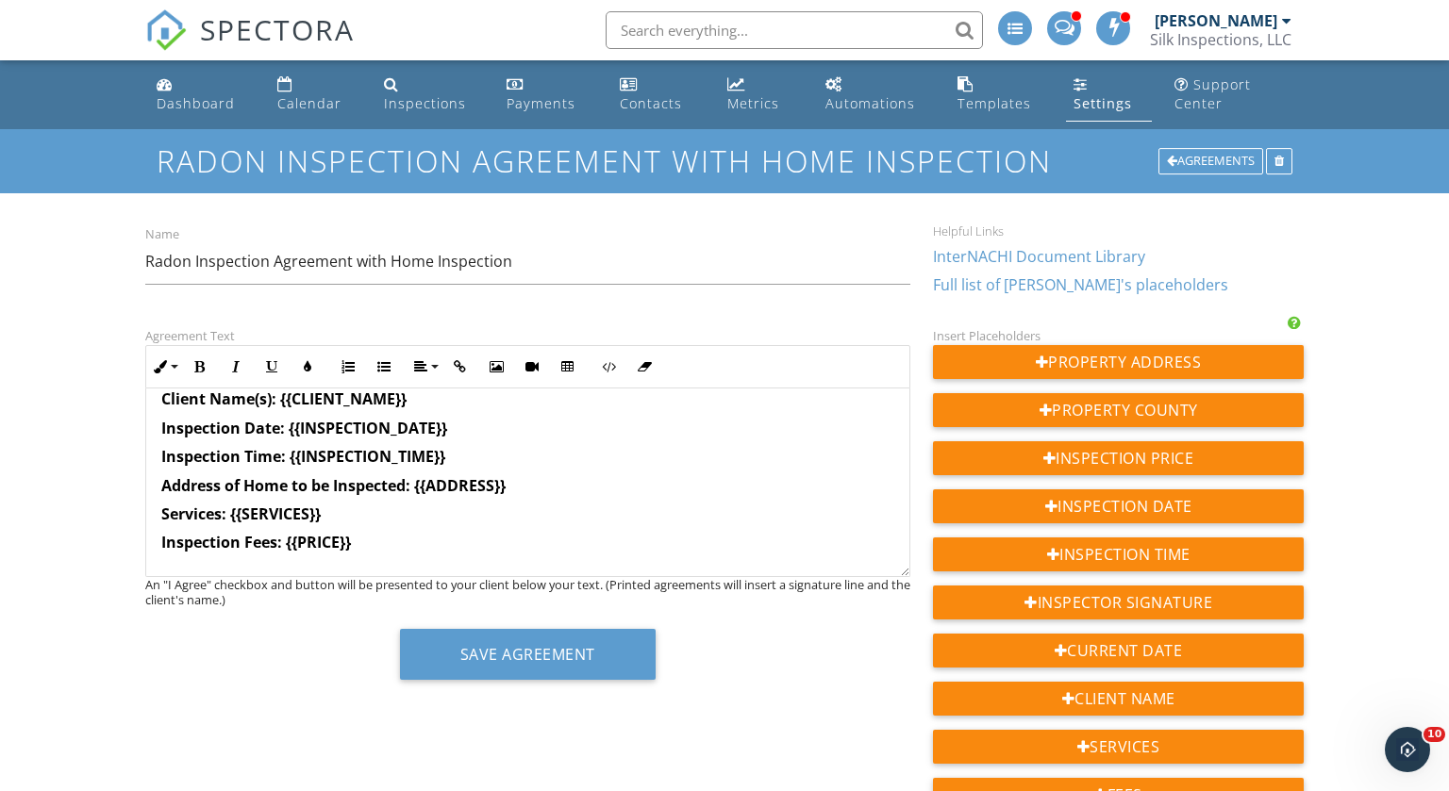
scroll to position [253, 0]
drag, startPoint x: 512, startPoint y: 489, endPoint x: 418, endPoint y: 484, distance: 94.4
click at [418, 484] on p "Address of Home to be Inspected: {{ADDRESS}}" at bounding box center [527, 484] width 733 height 21
copy strong "{{ADDRESS}}"
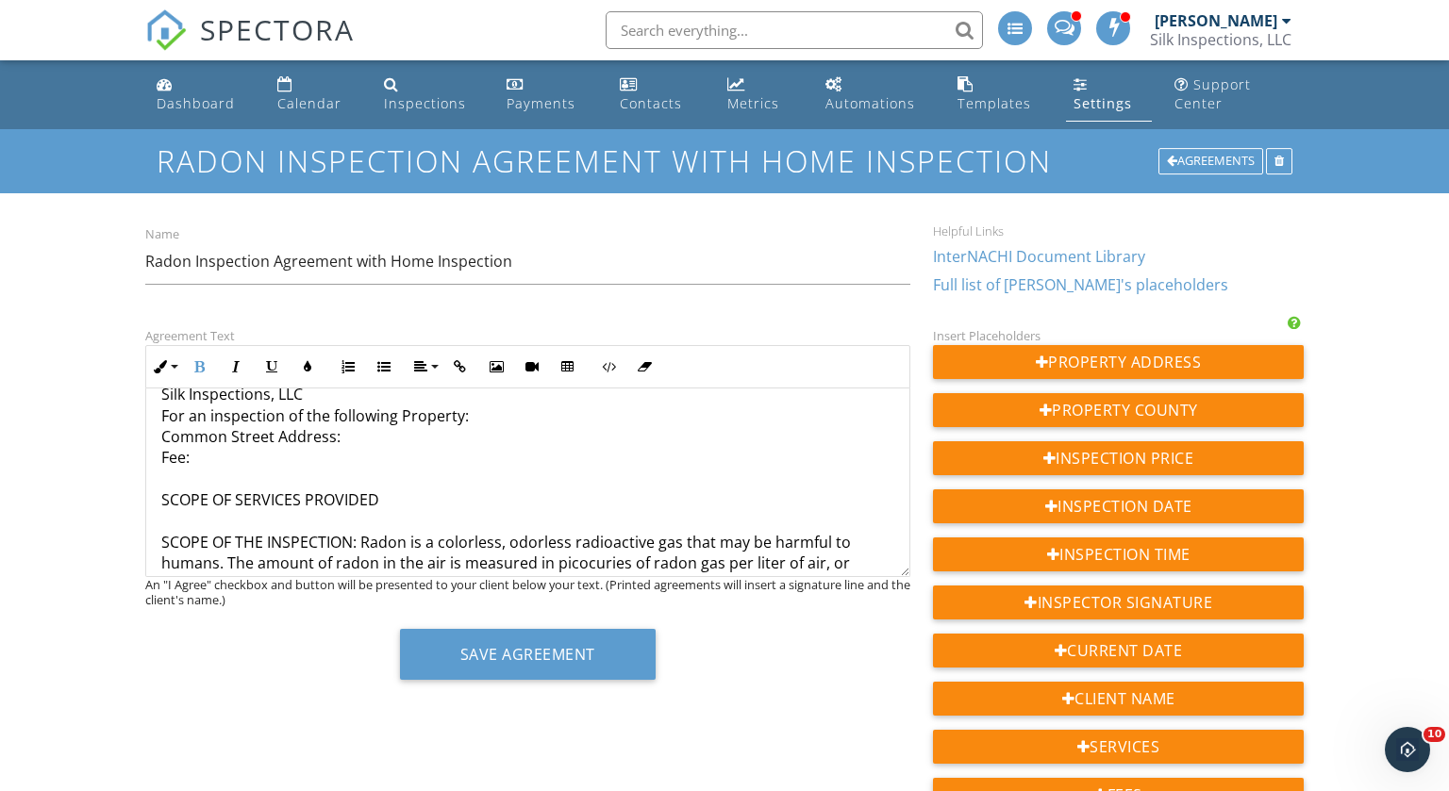
scroll to position [768, 0]
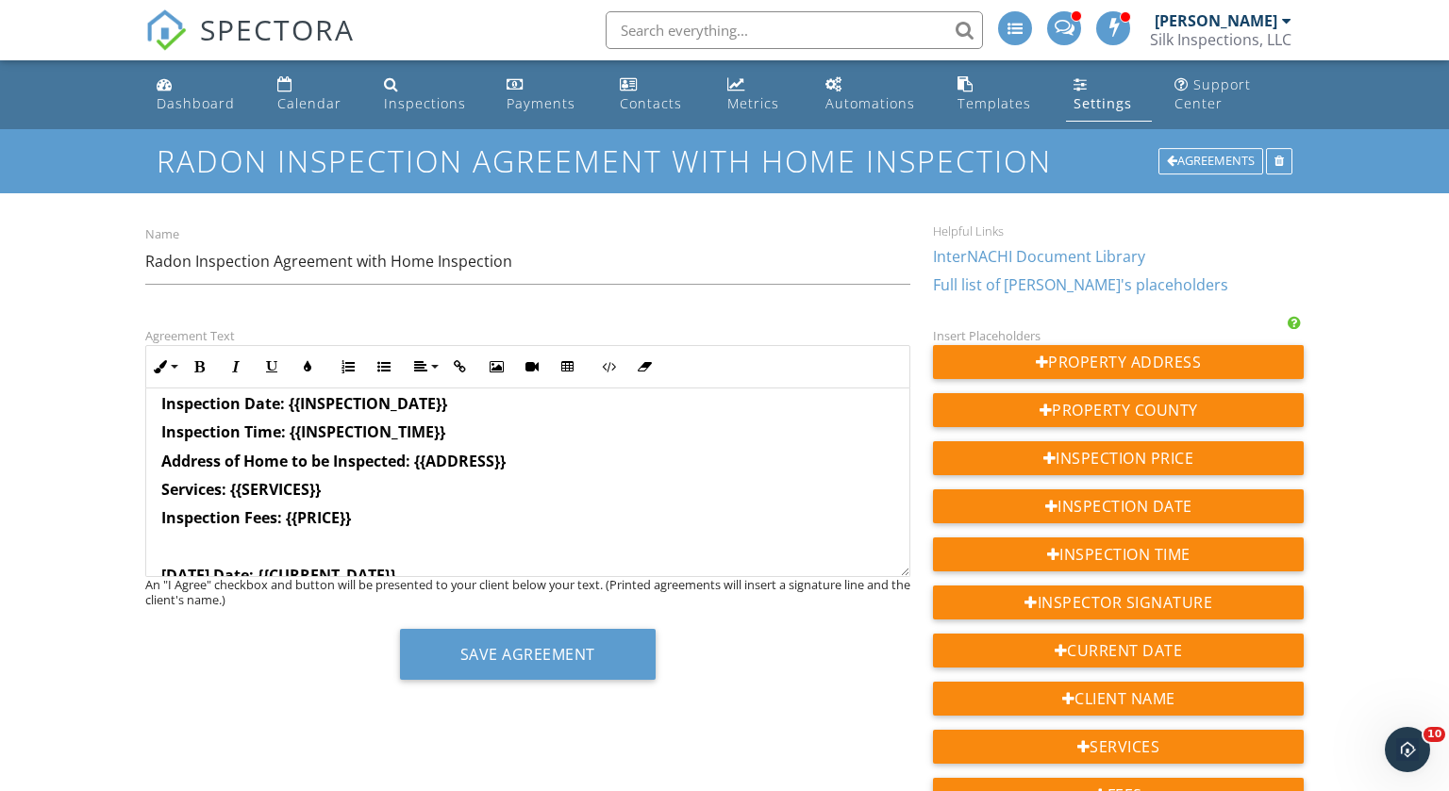
scroll to position [264, 0]
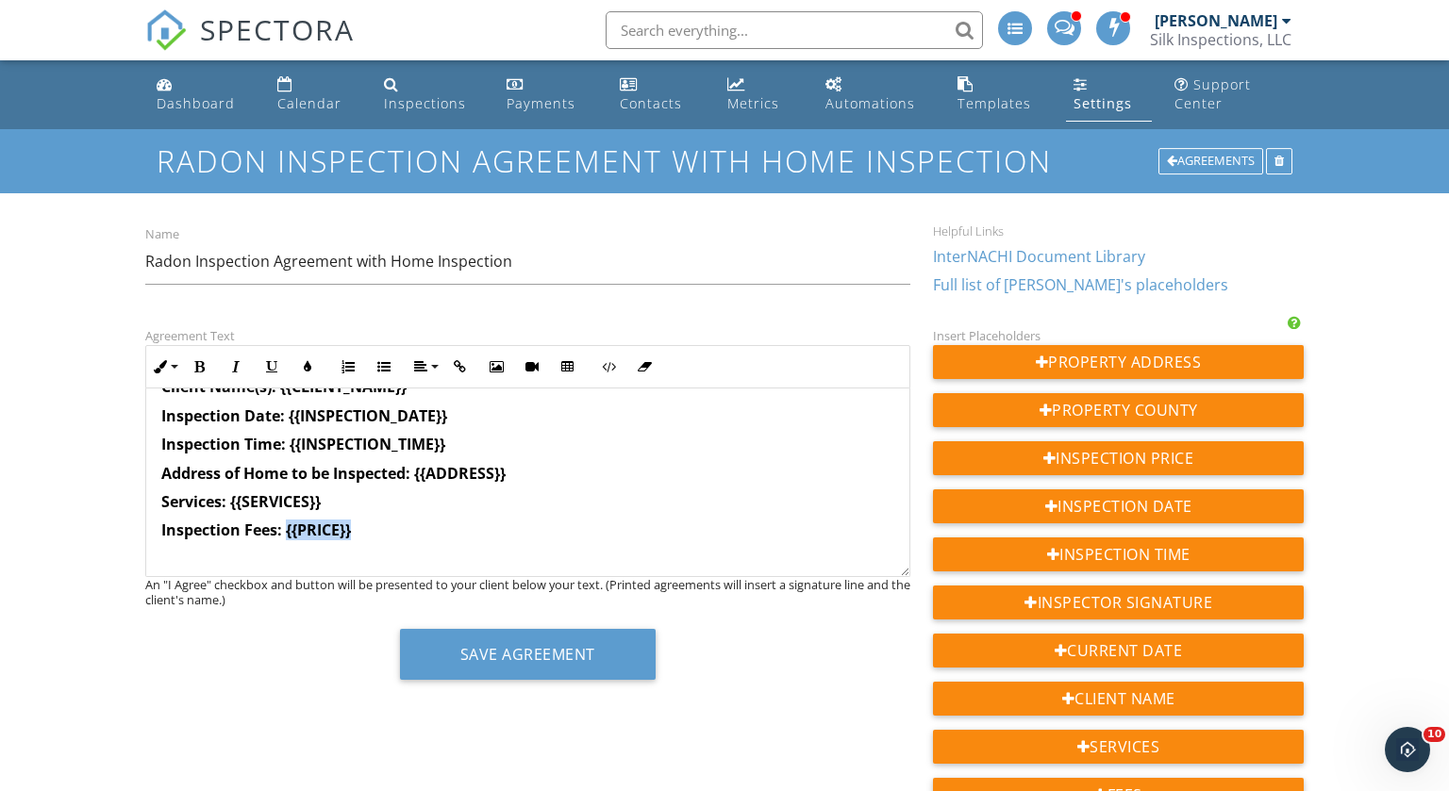
drag, startPoint x: 353, startPoint y: 529, endPoint x: 288, endPoint y: 531, distance: 65.1
click at [288, 531] on p "Inspection Fees: {{PRICE}}" at bounding box center [527, 530] width 733 height 21
copy strong "{{PRICE}}"
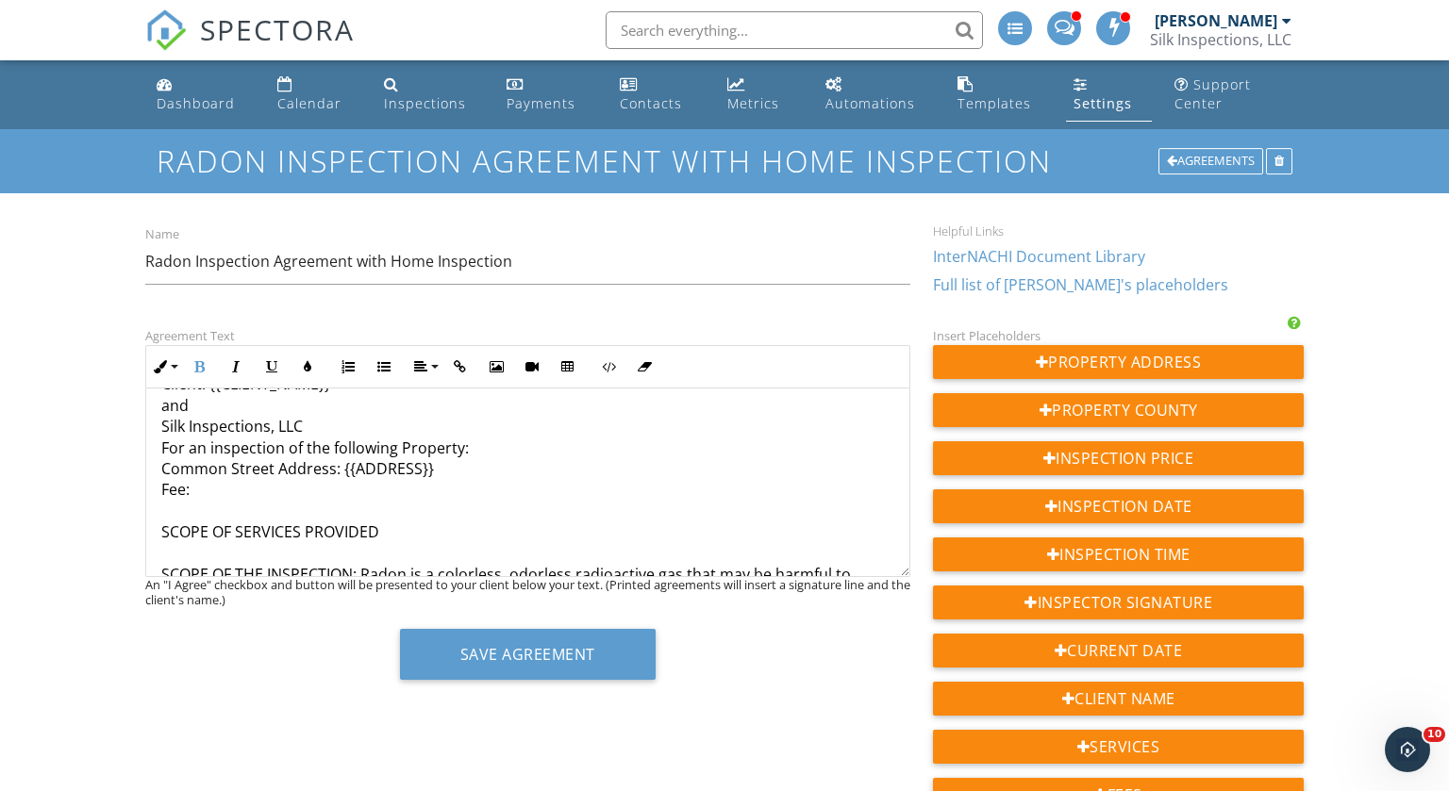
scroll to position [740, 0]
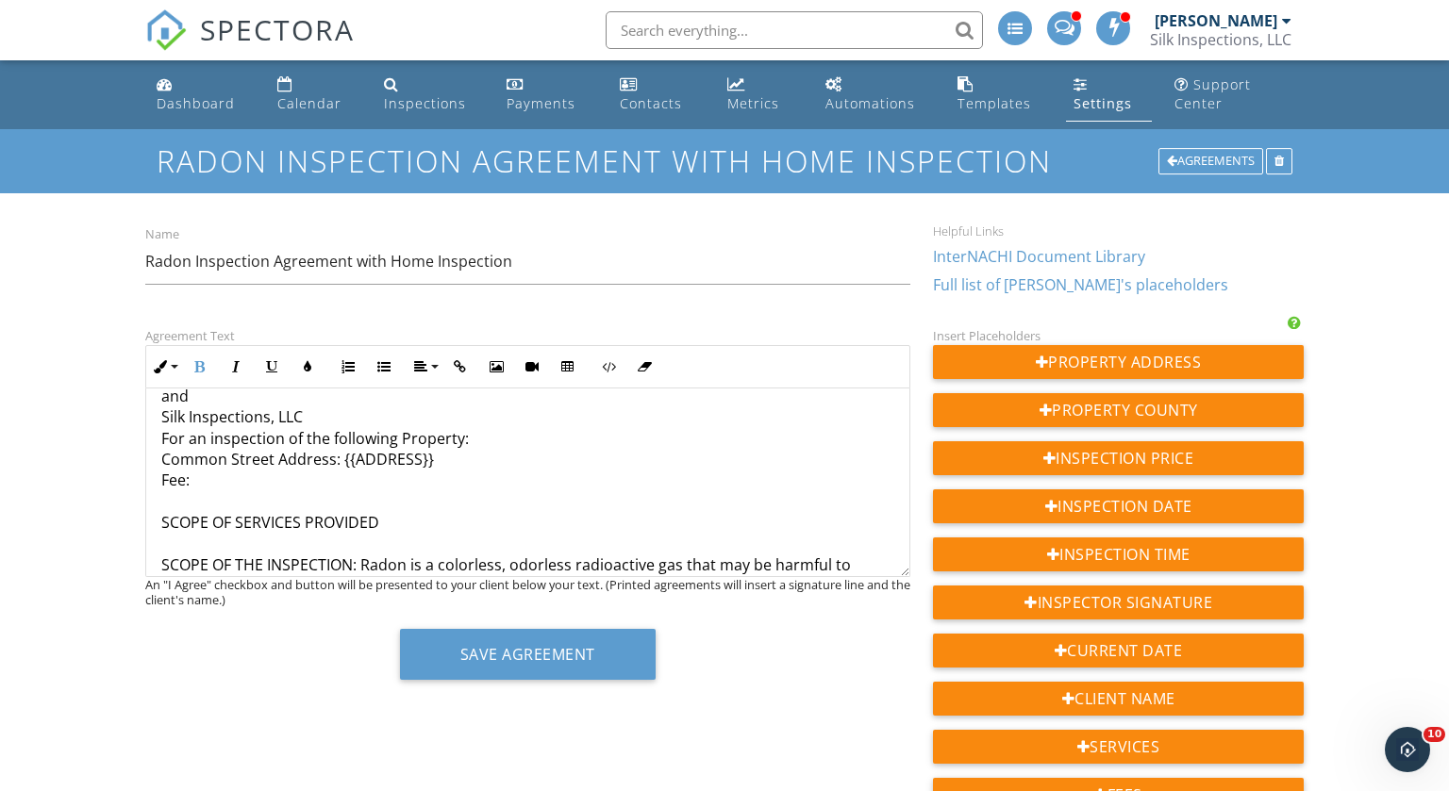
drag, startPoint x: 160, startPoint y: 519, endPoint x: 374, endPoint y: 514, distance: 213.2
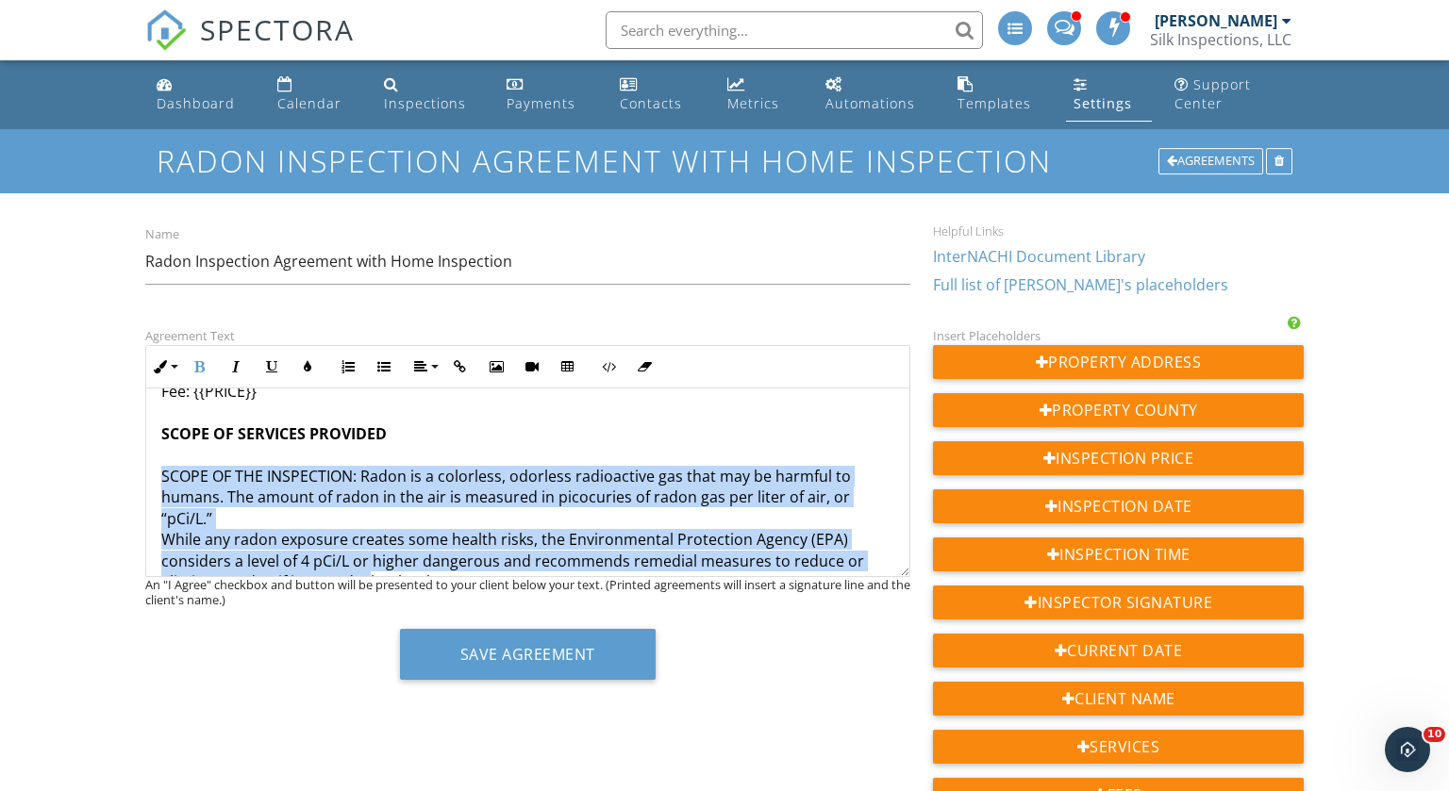
scroll to position [830, 0]
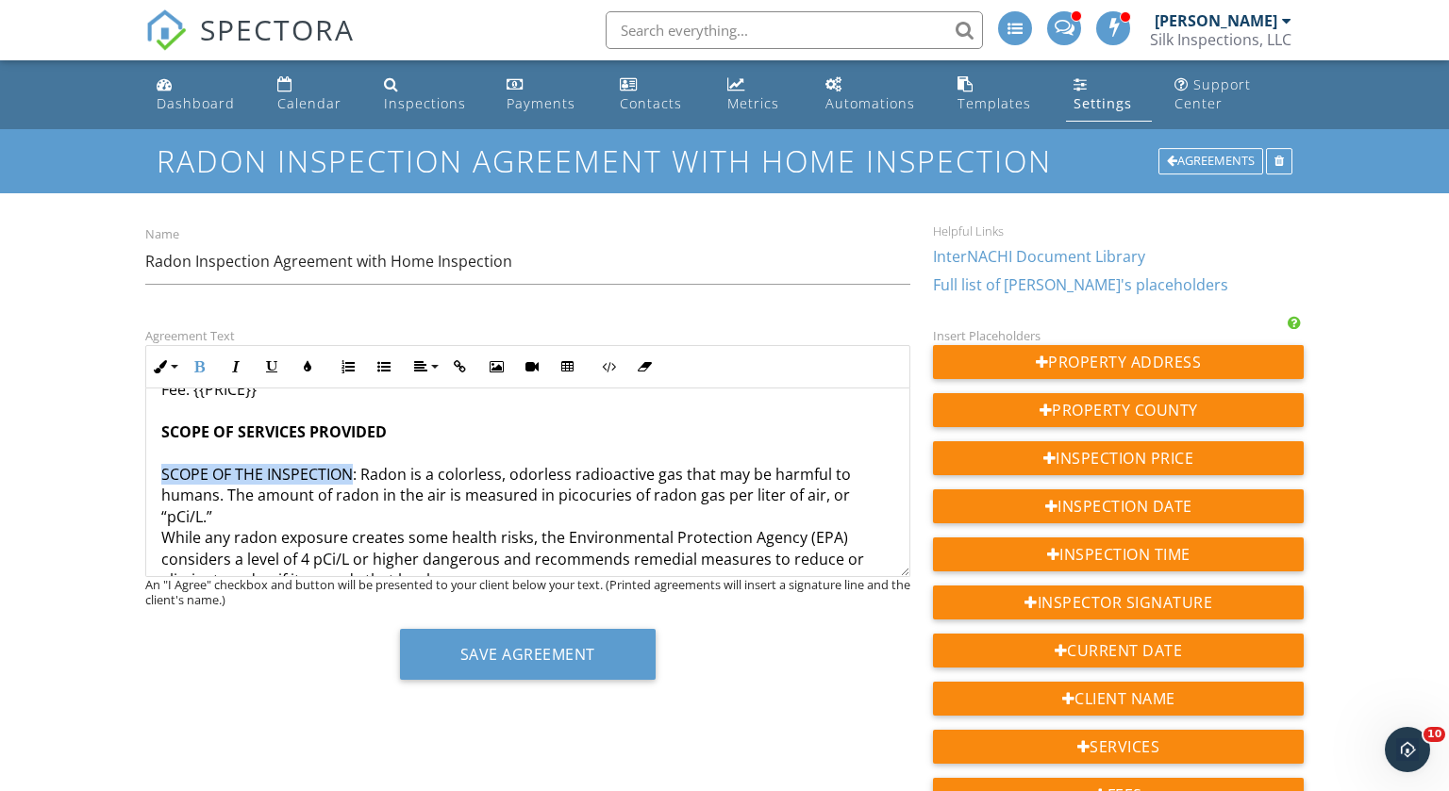
drag, startPoint x: 159, startPoint y: 557, endPoint x: 353, endPoint y: 472, distance: 211.6
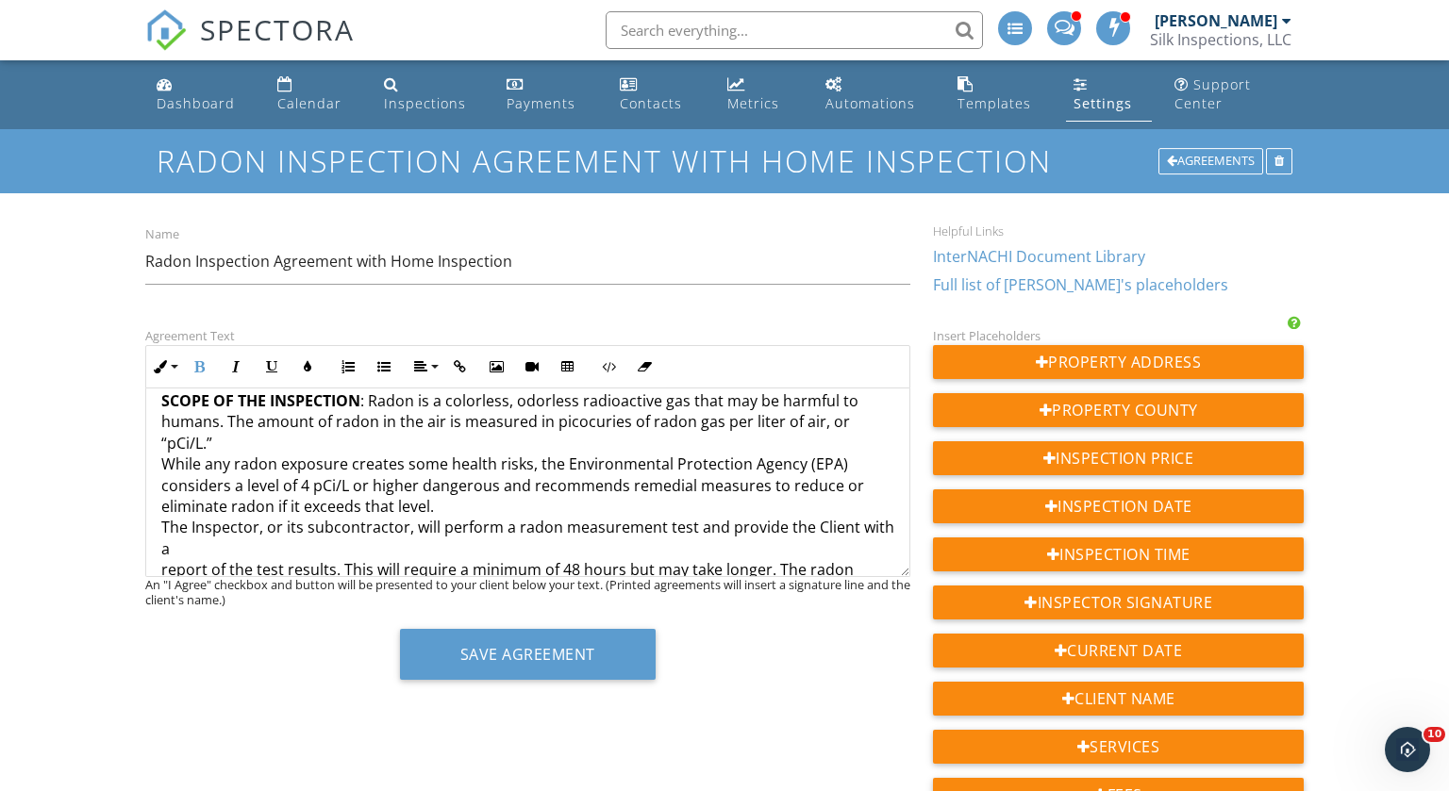
scroll to position [902, 0]
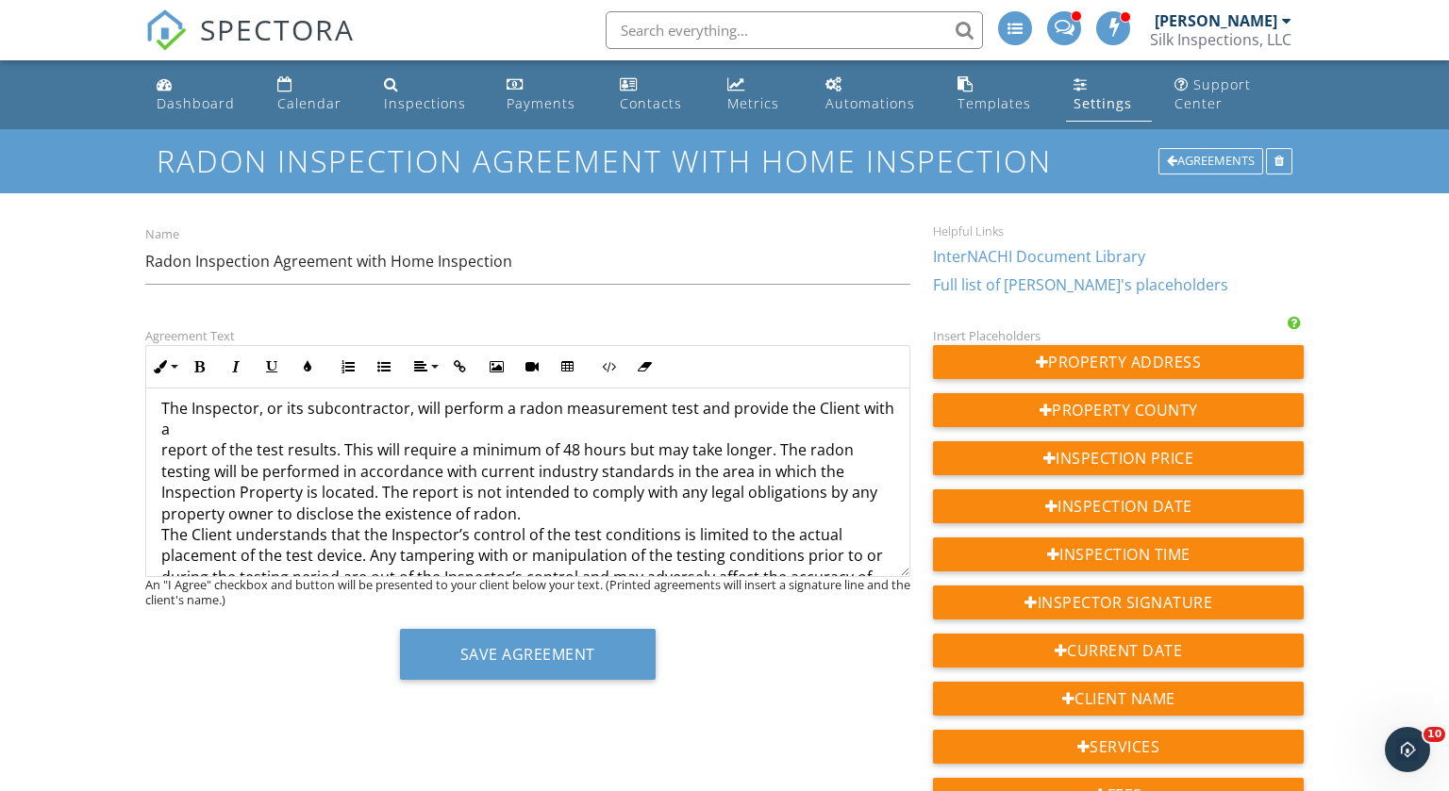
scroll to position [1064, 0]
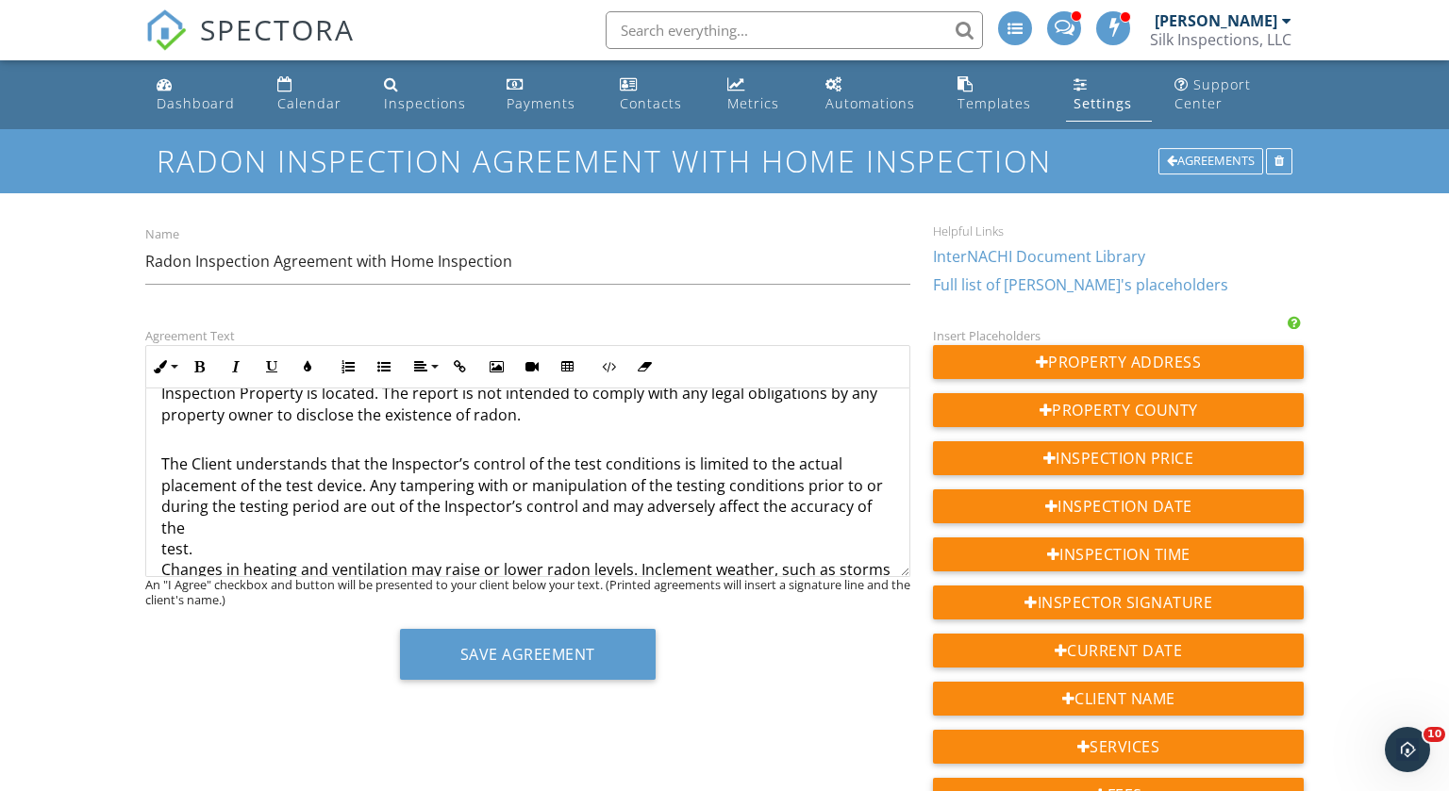
scroll to position [1154, 0]
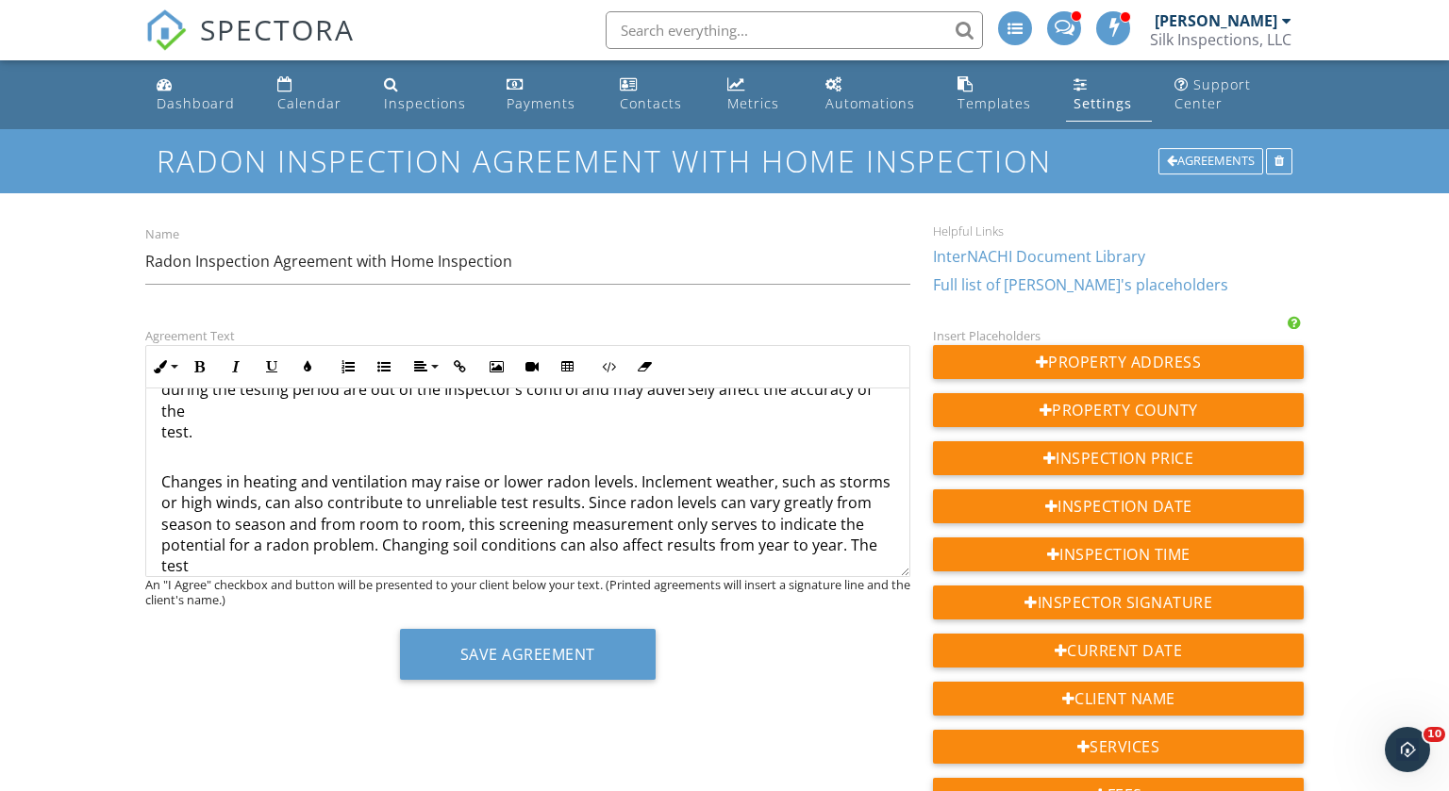
scroll to position [1277, 0]
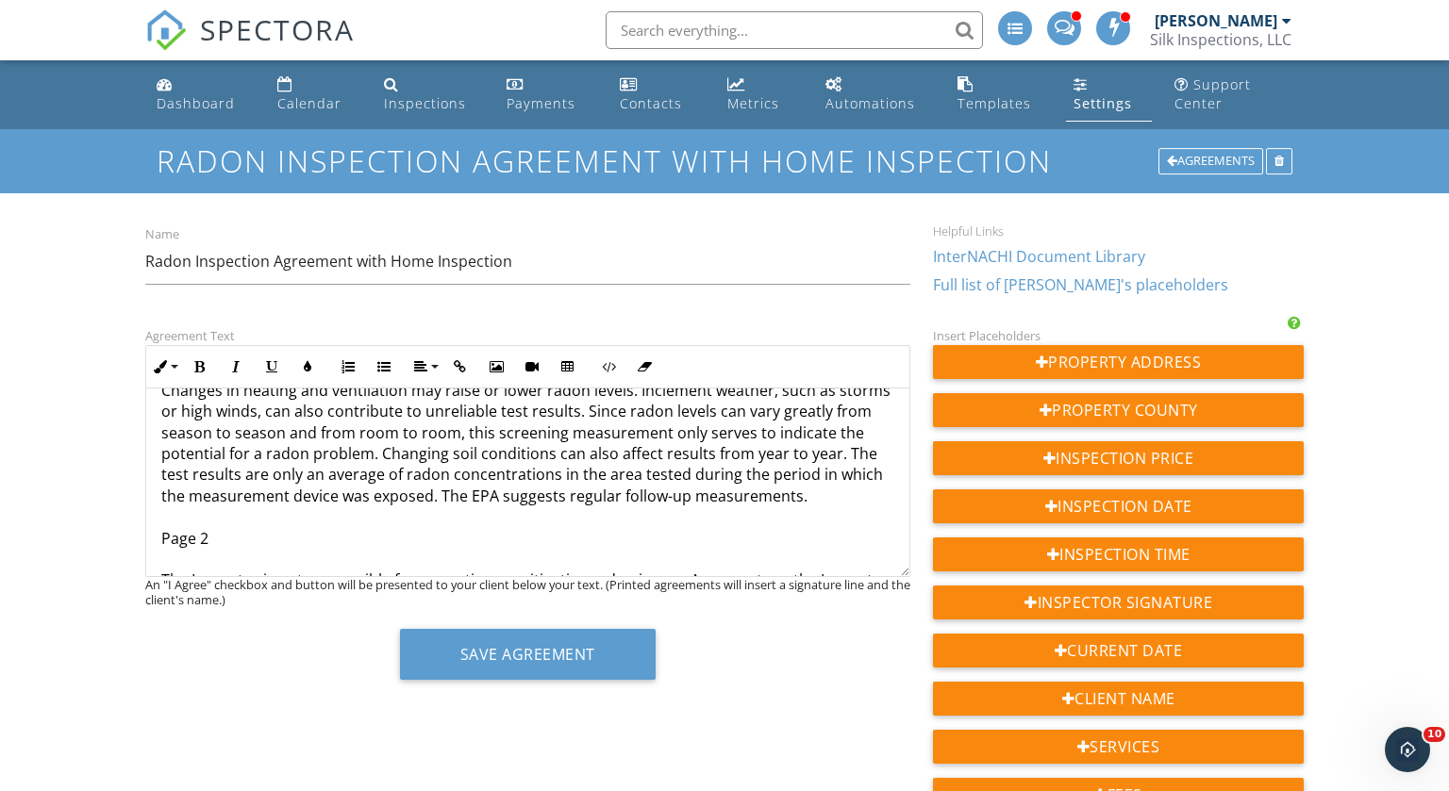
scroll to position [1362, 0]
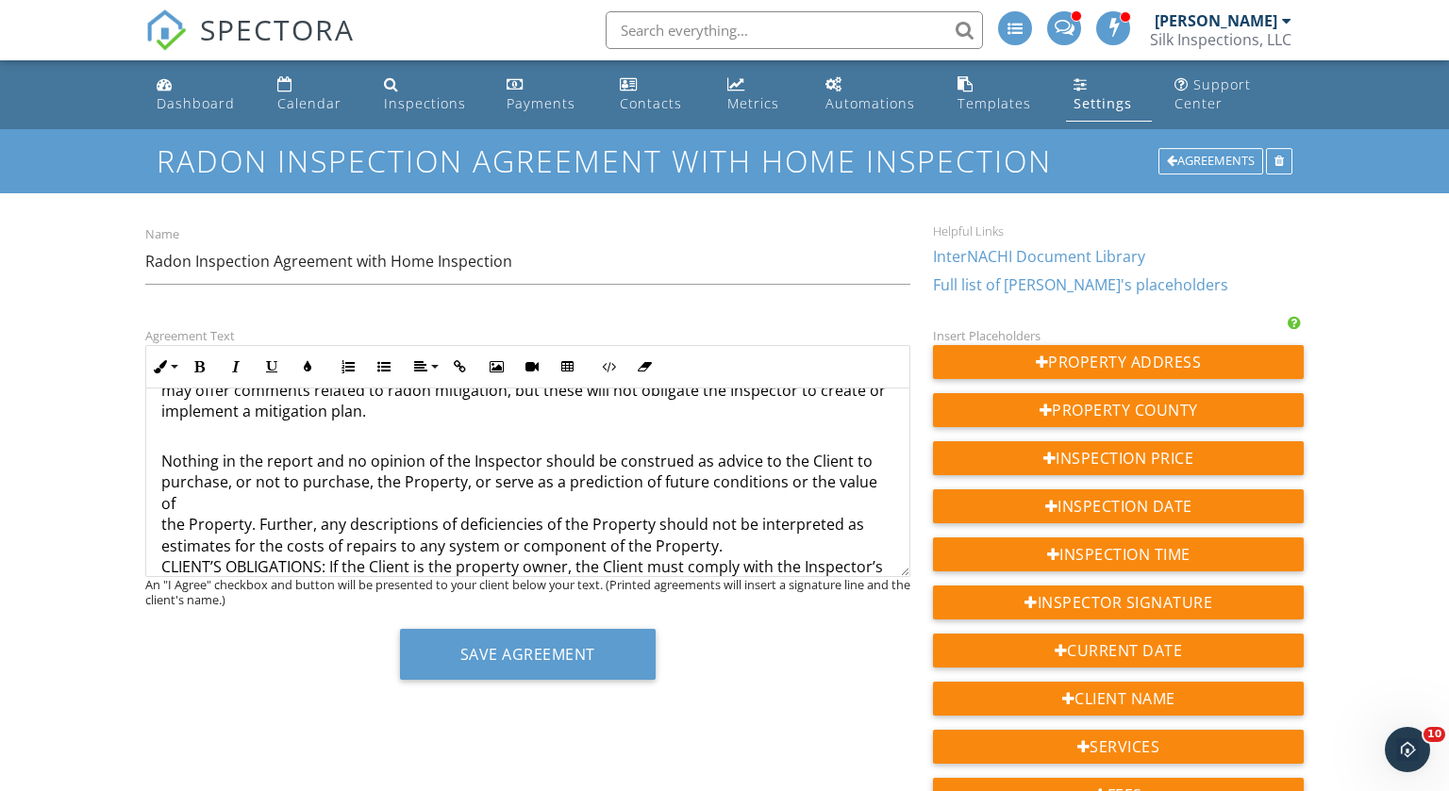
scroll to position [1538, 0]
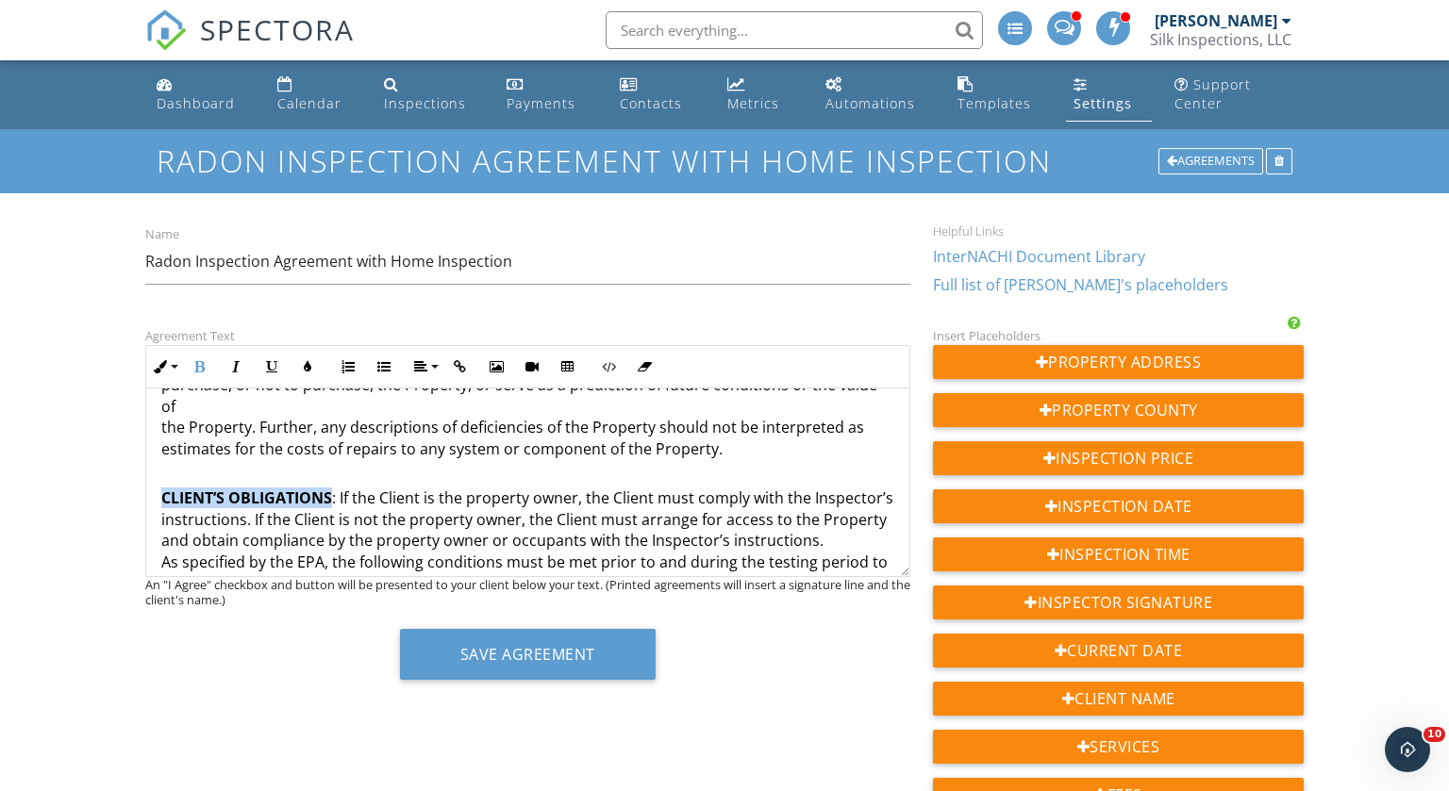
scroll to position [1621, 0]
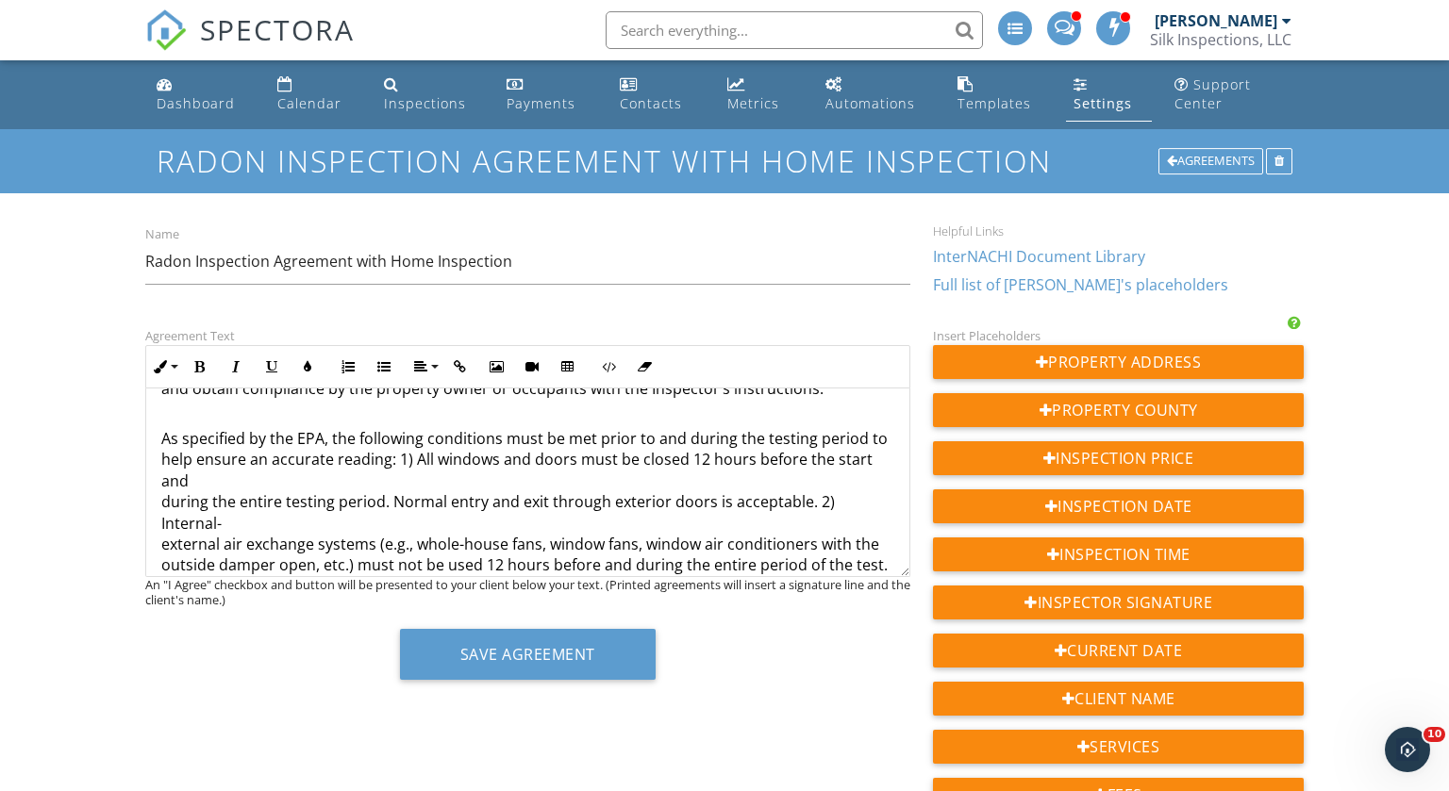
scroll to position [1779, 0]
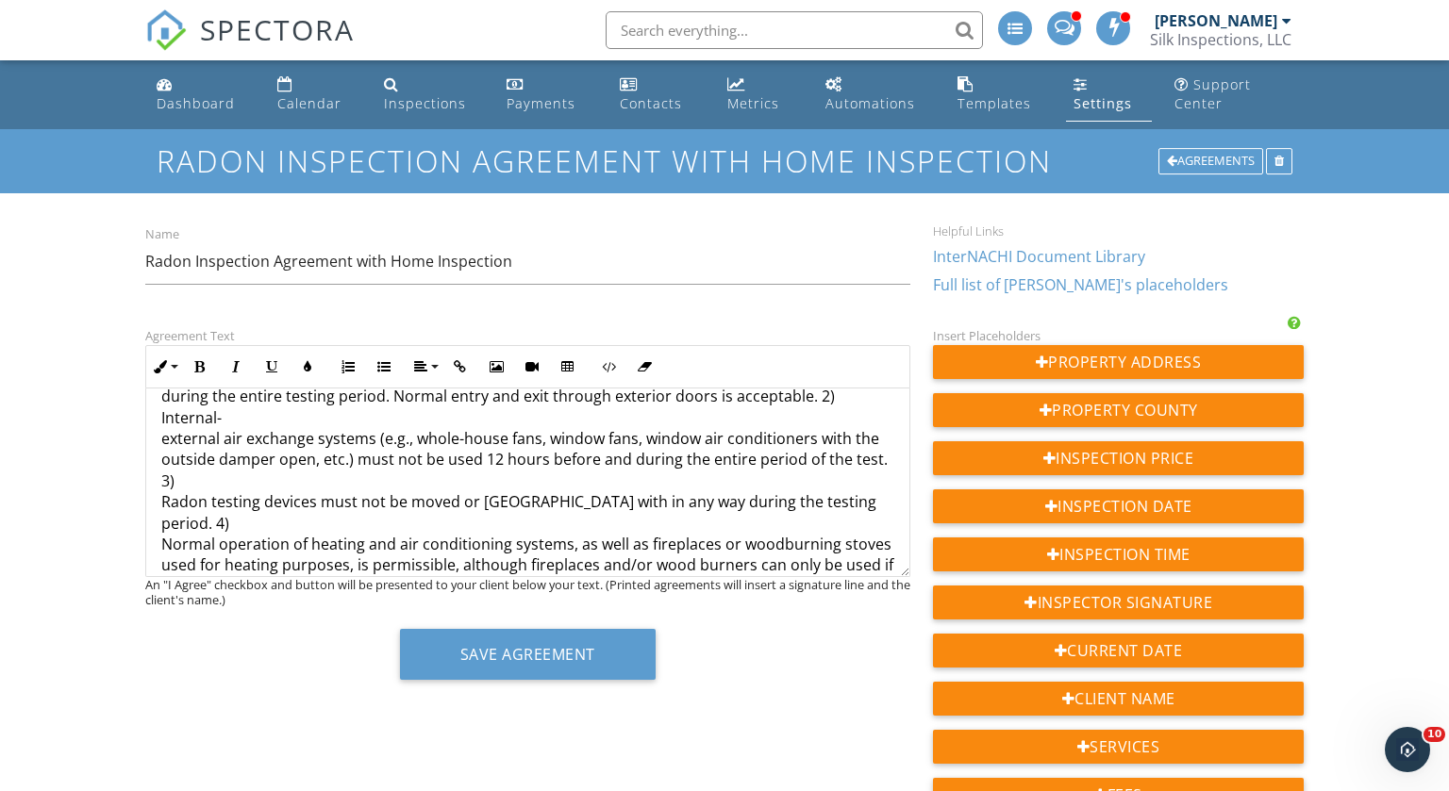
scroll to position [1891, 0]
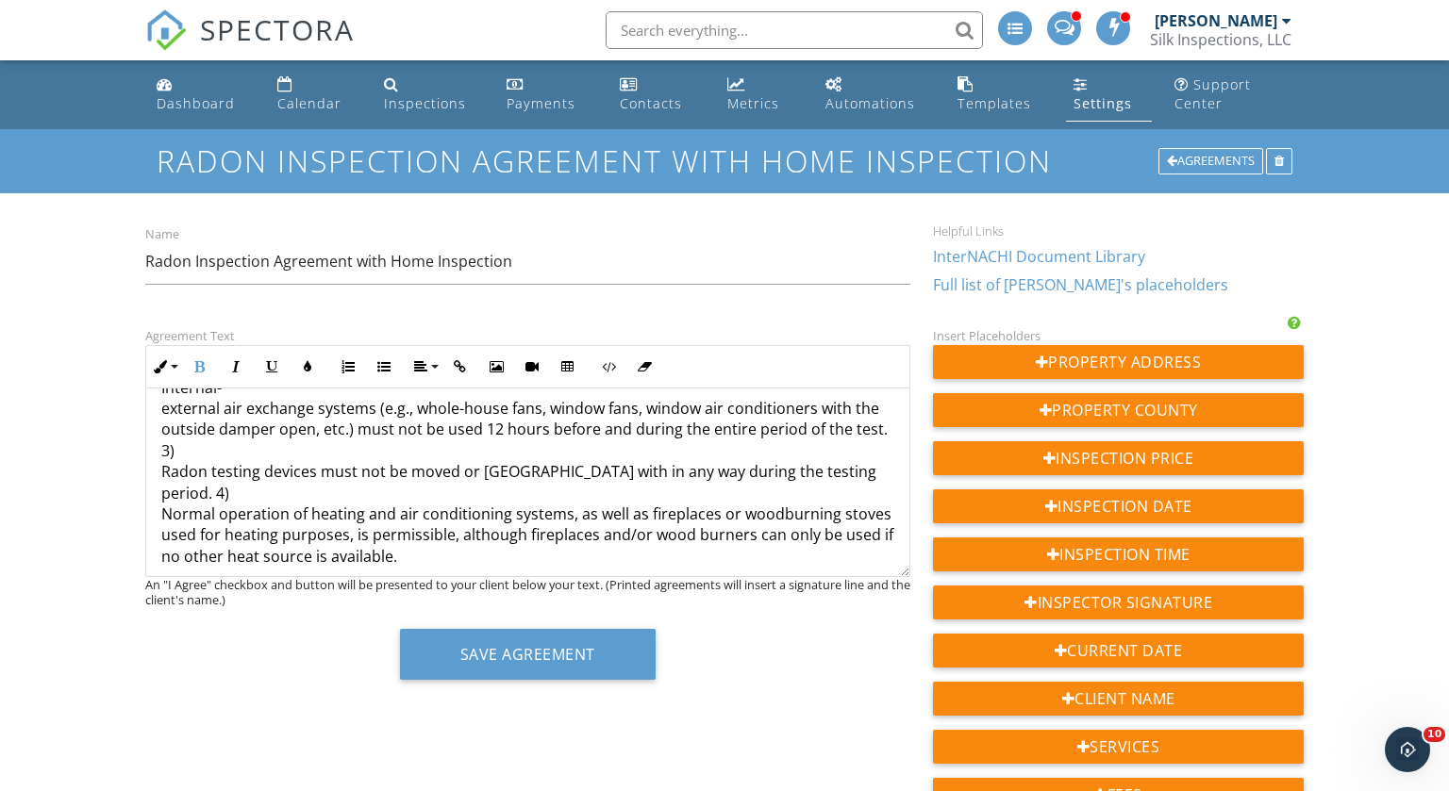
scroll to position [1920, 0]
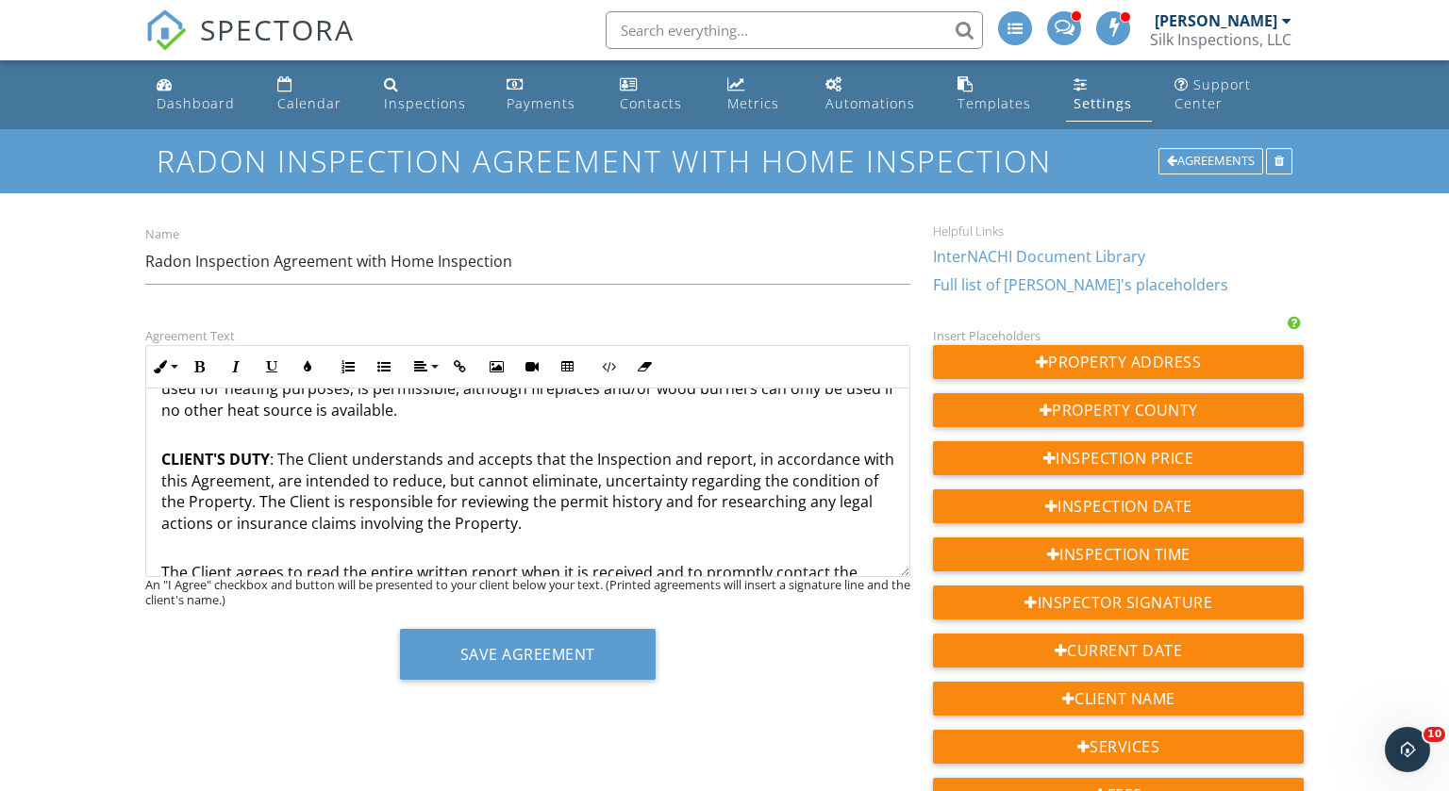
scroll to position [2064, 0]
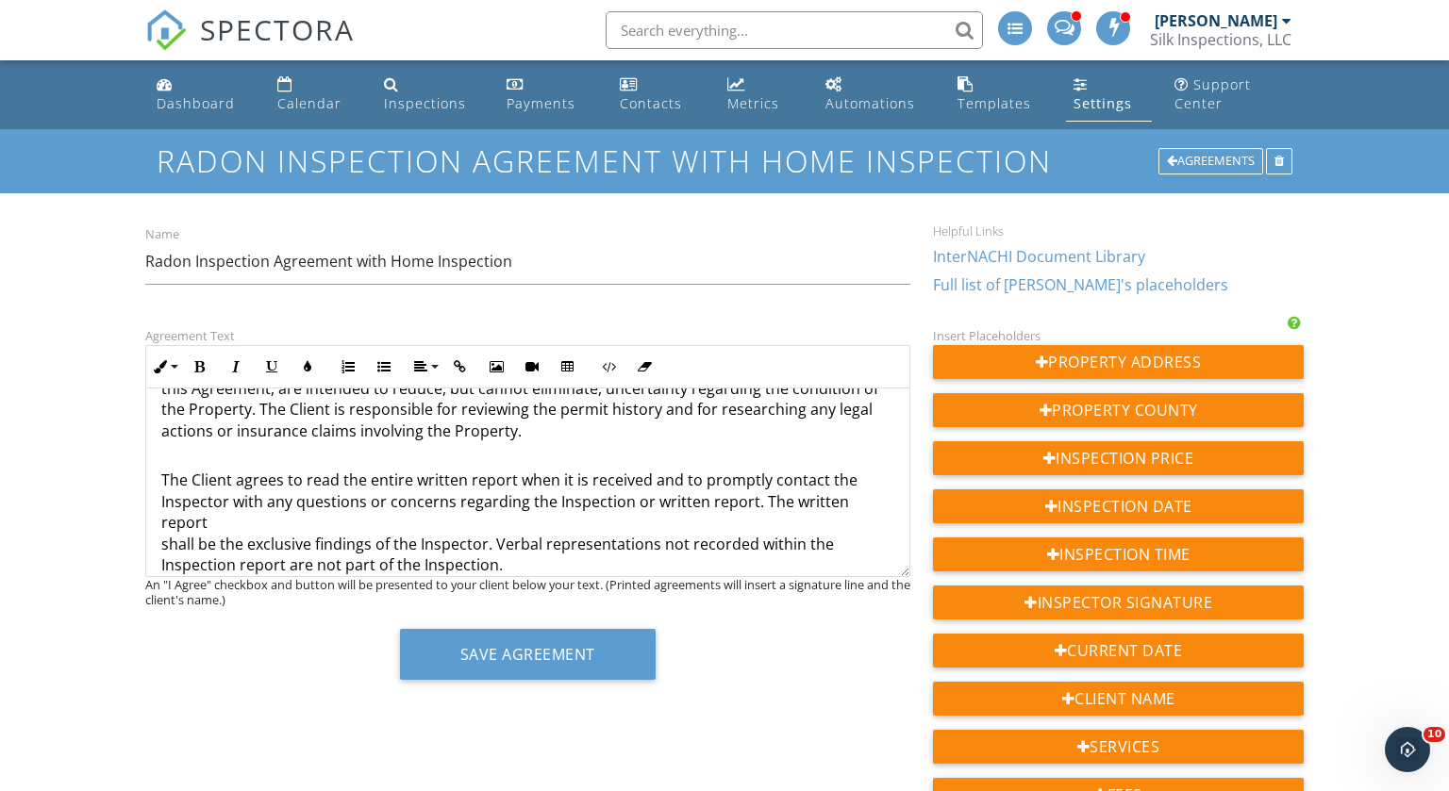
scroll to position [2156, 0]
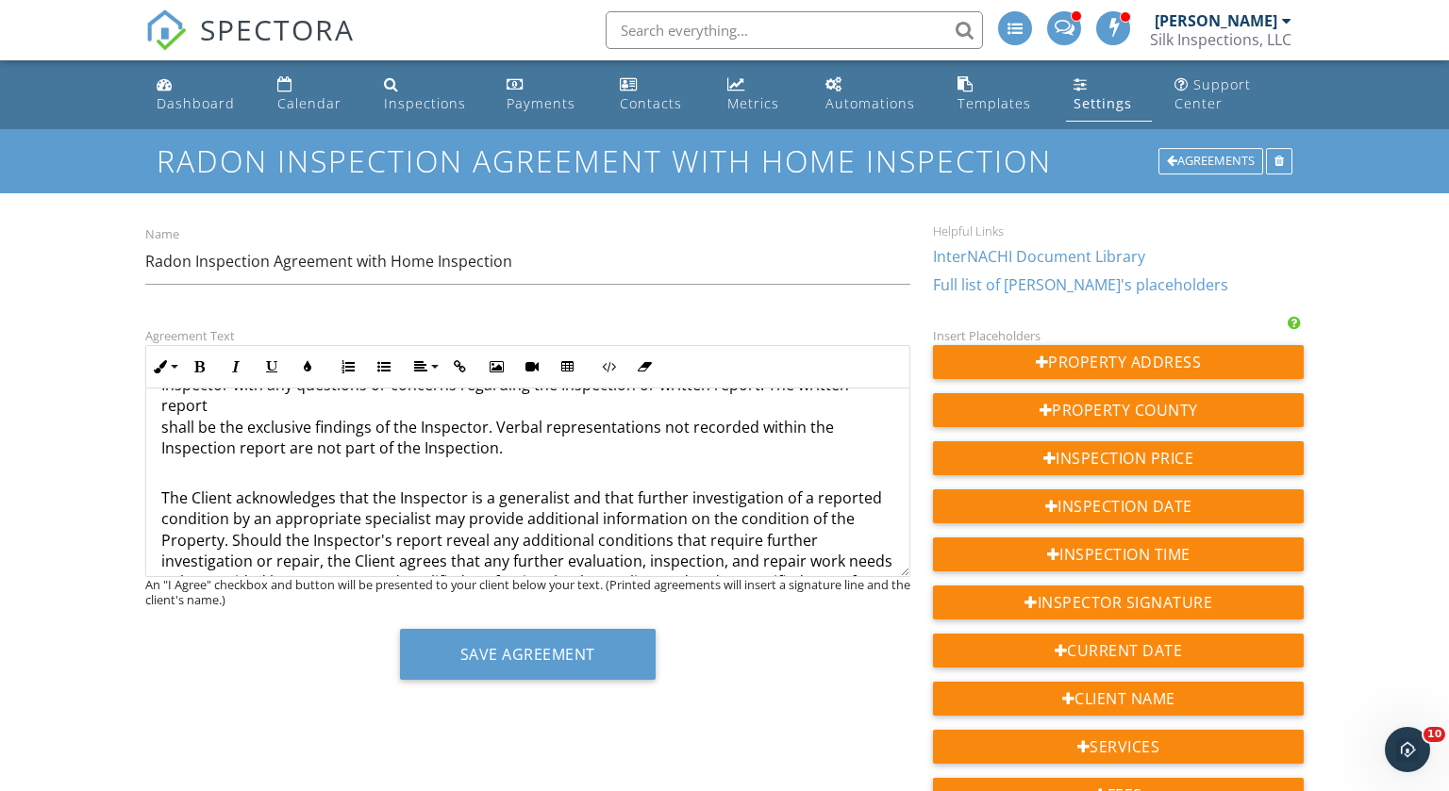
scroll to position [2274, 0]
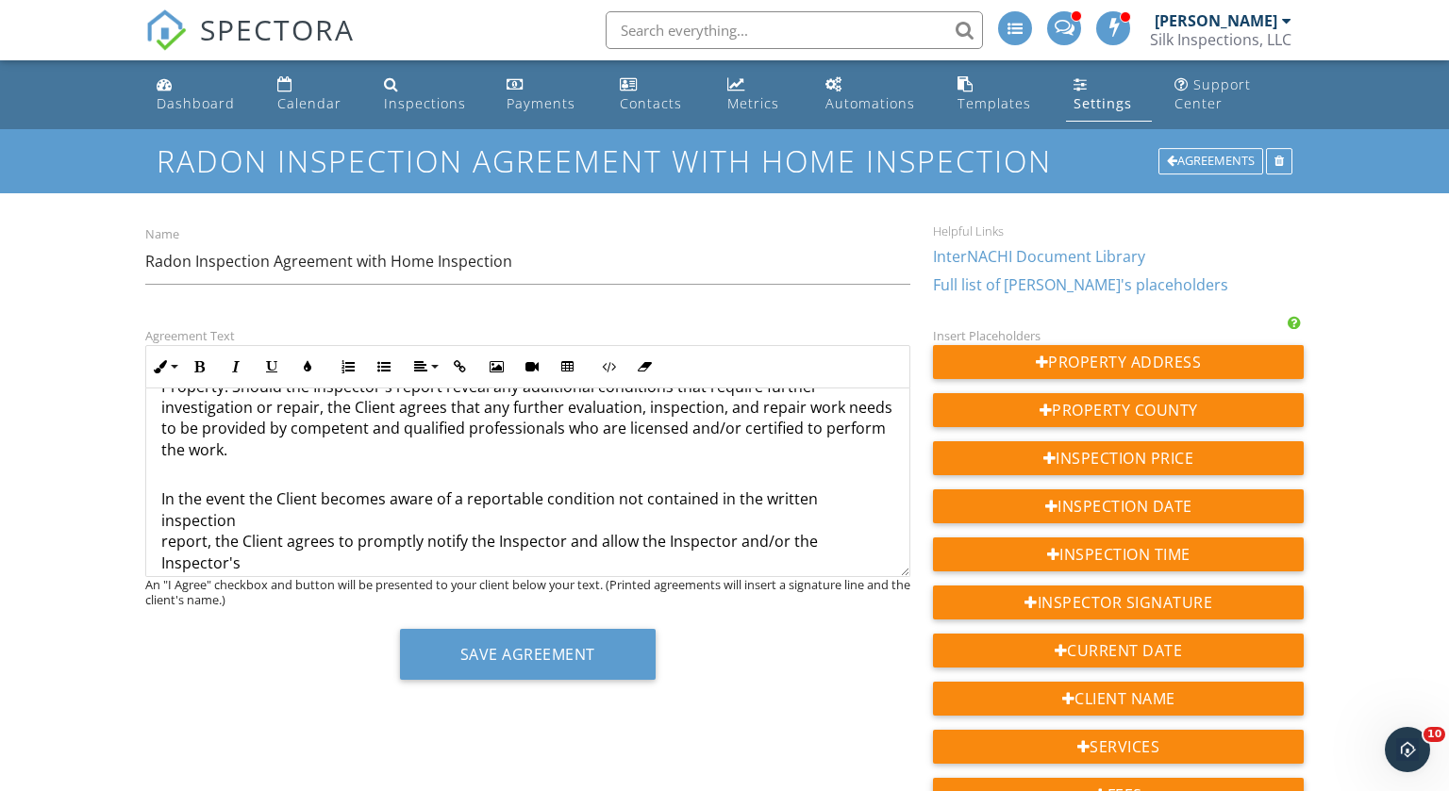
scroll to position [2434, 0]
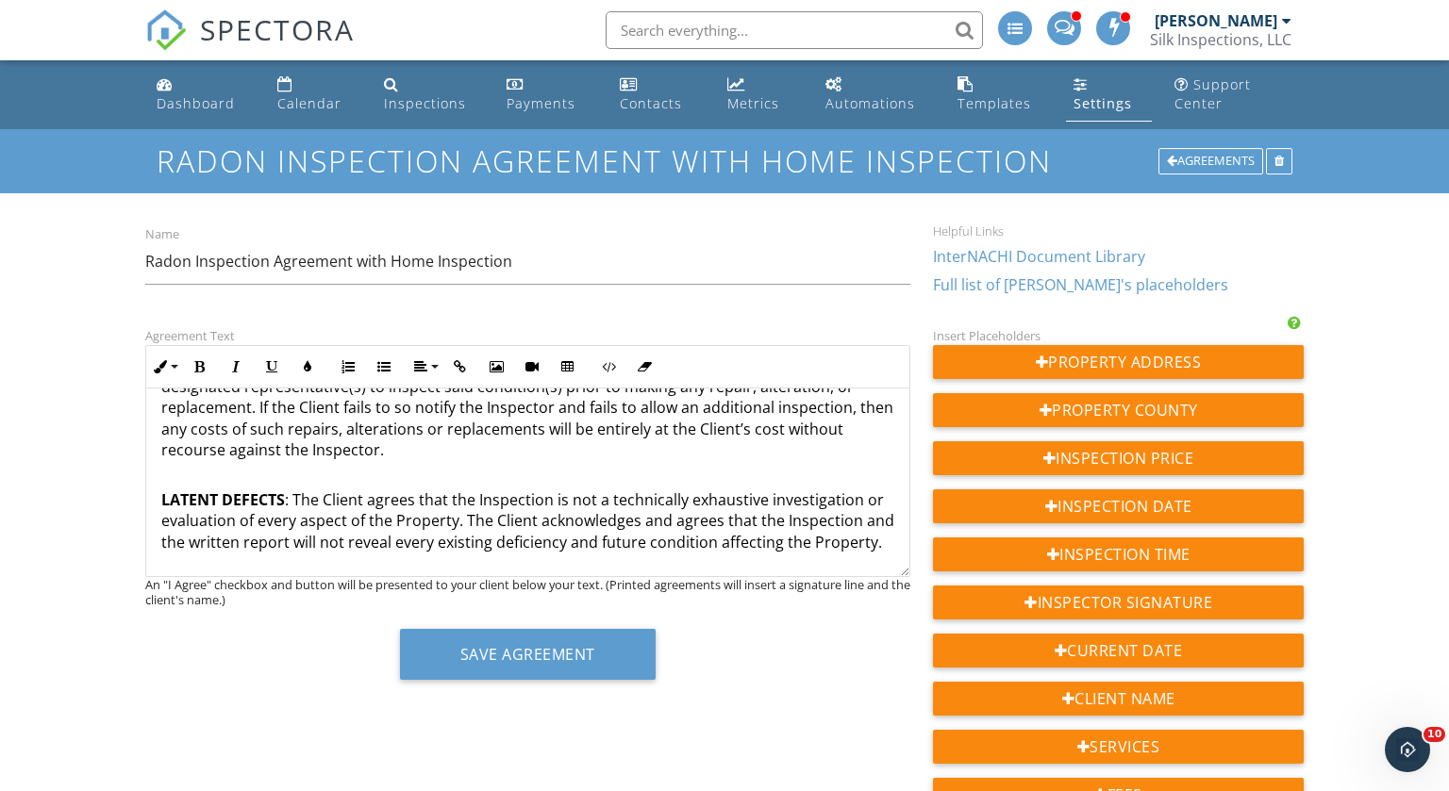
scroll to position [2617, 0]
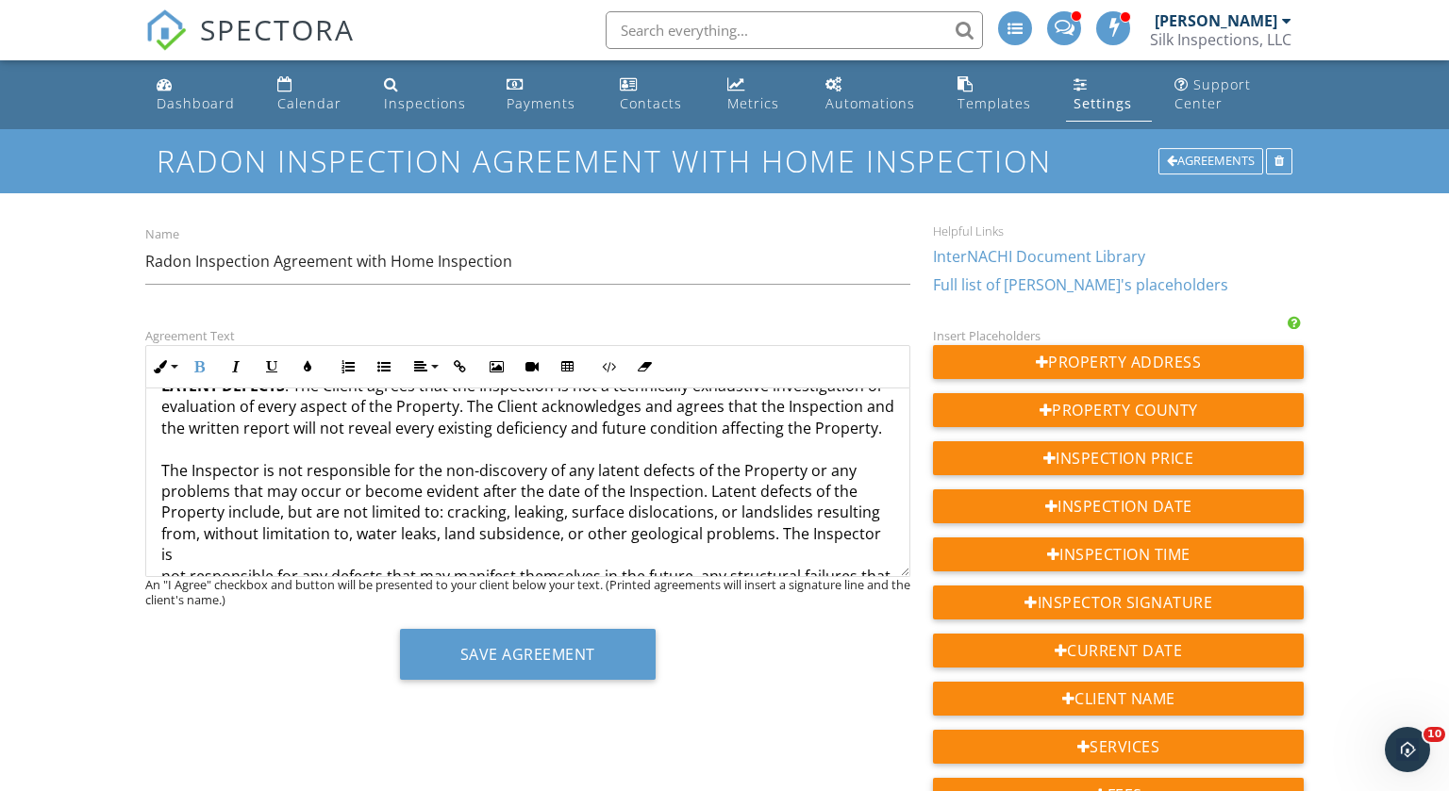
scroll to position [2727, 0]
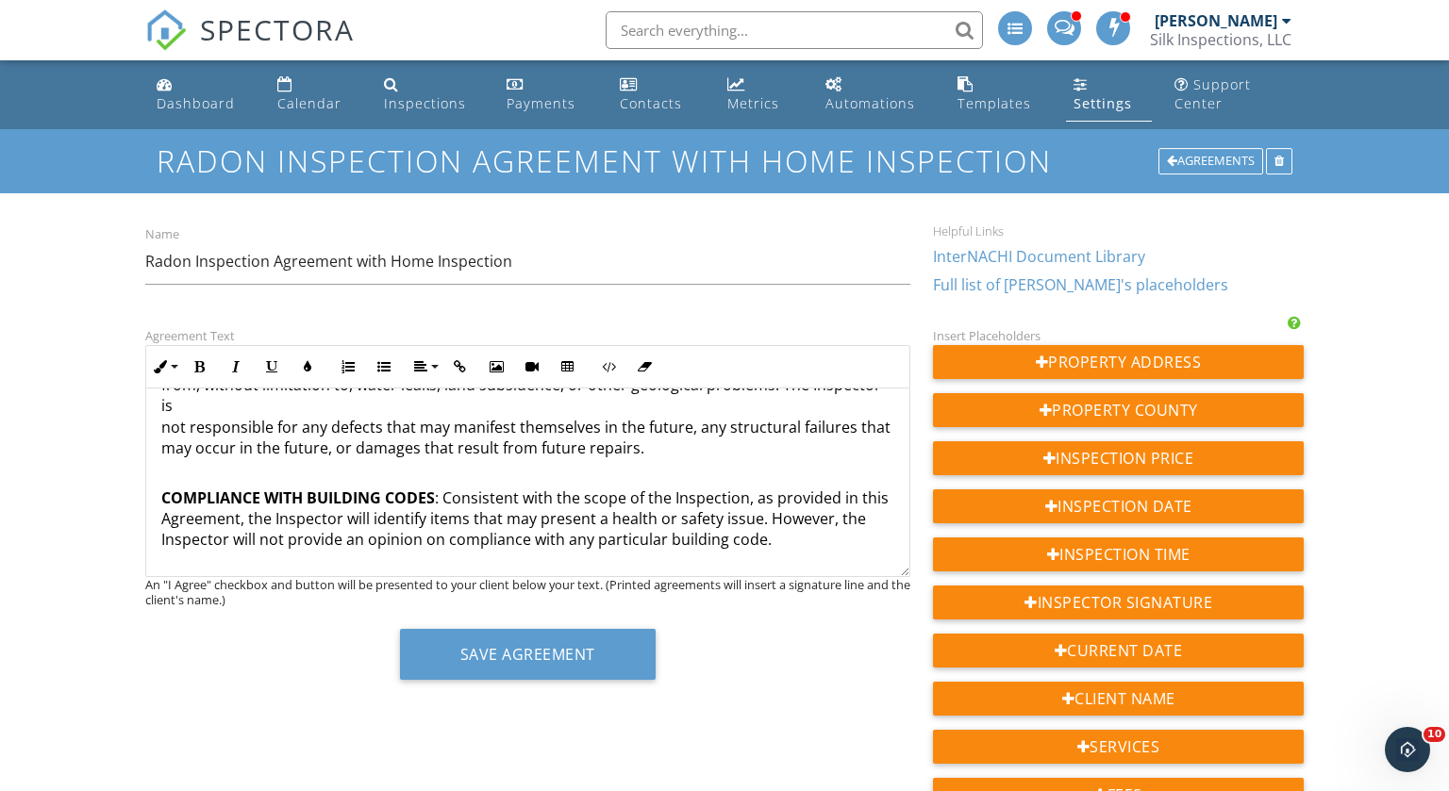
scroll to position [2884, 0]
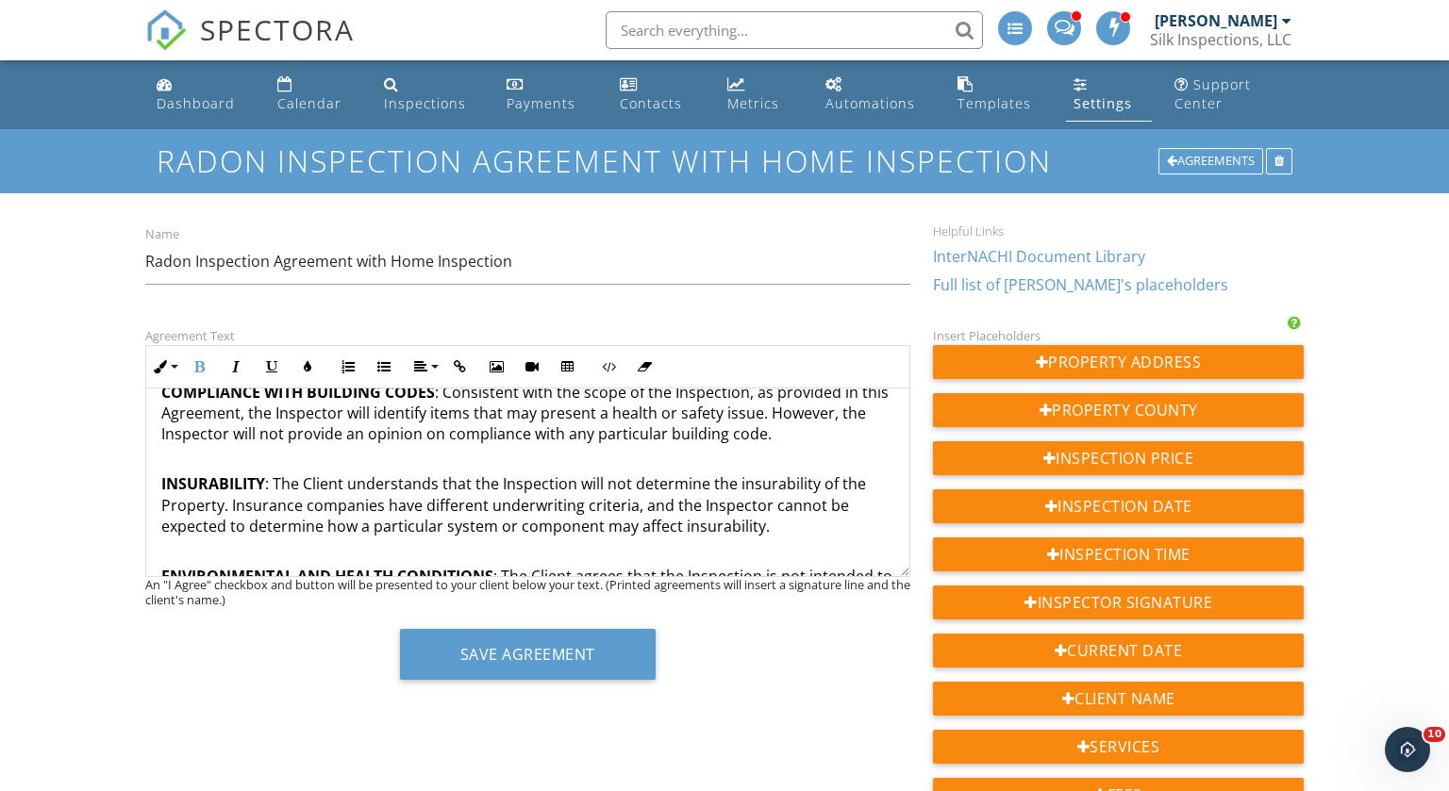
scroll to position [2989, 0]
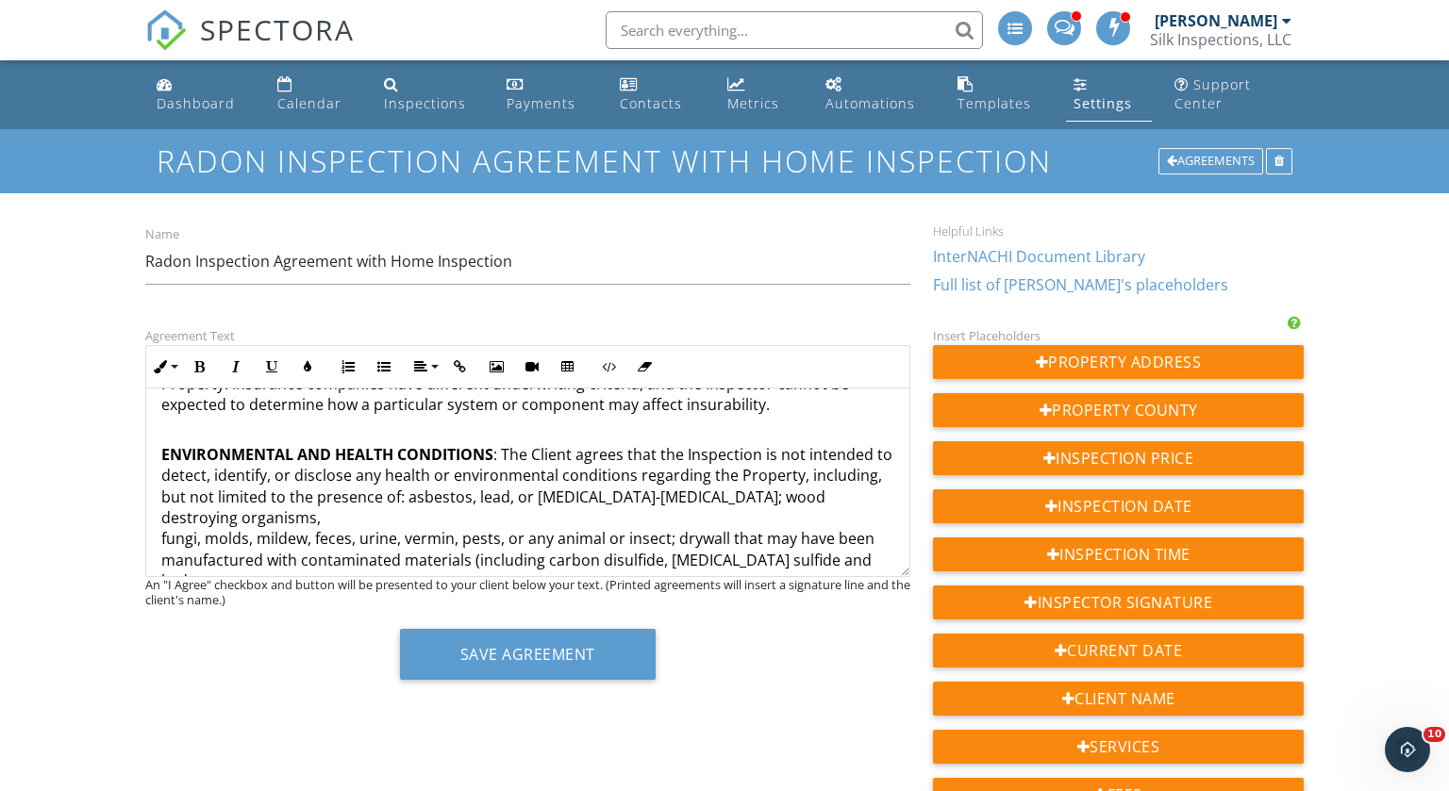
scroll to position [3112, 0]
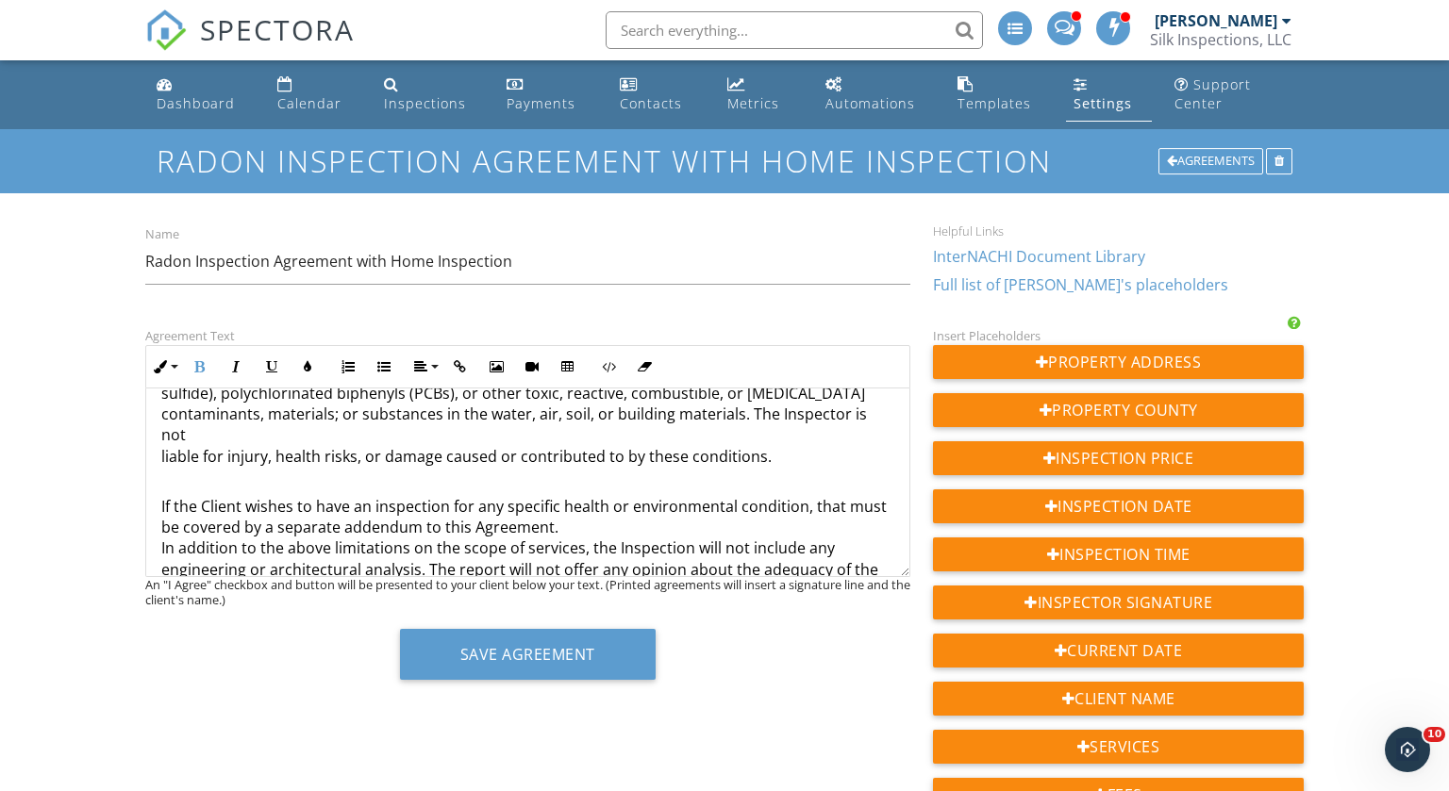
scroll to position [3322, 0]
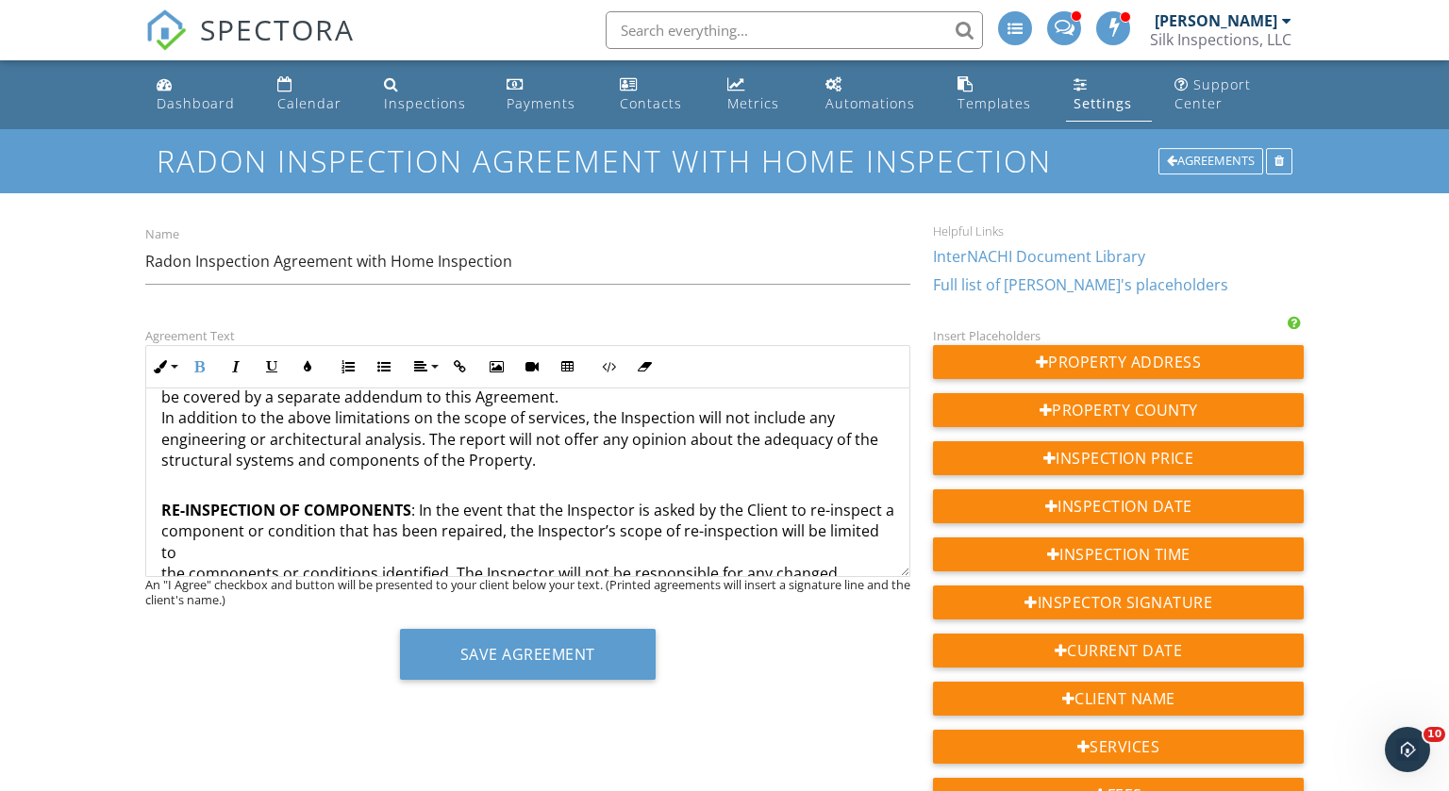
scroll to position [3451, 0]
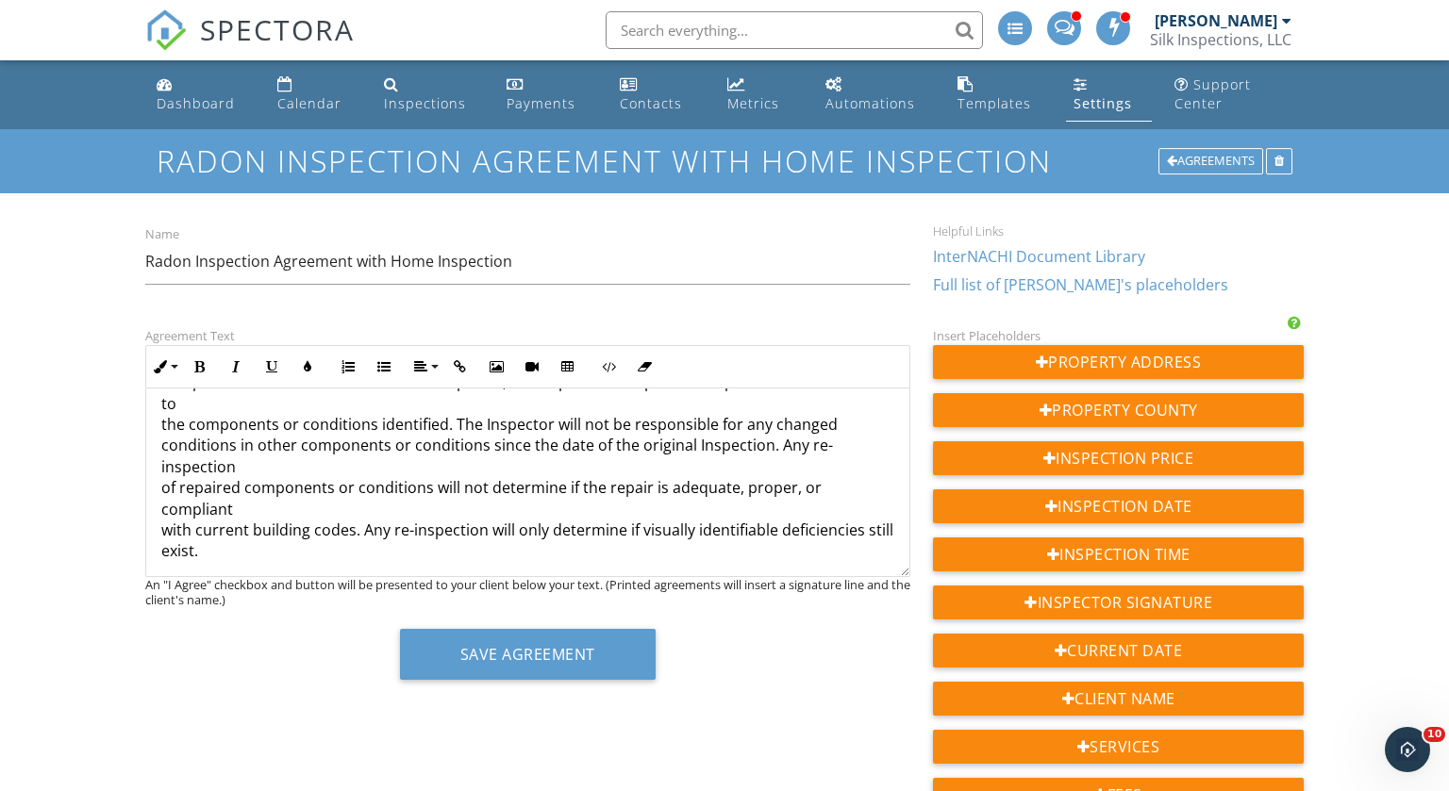
scroll to position [3603, 0]
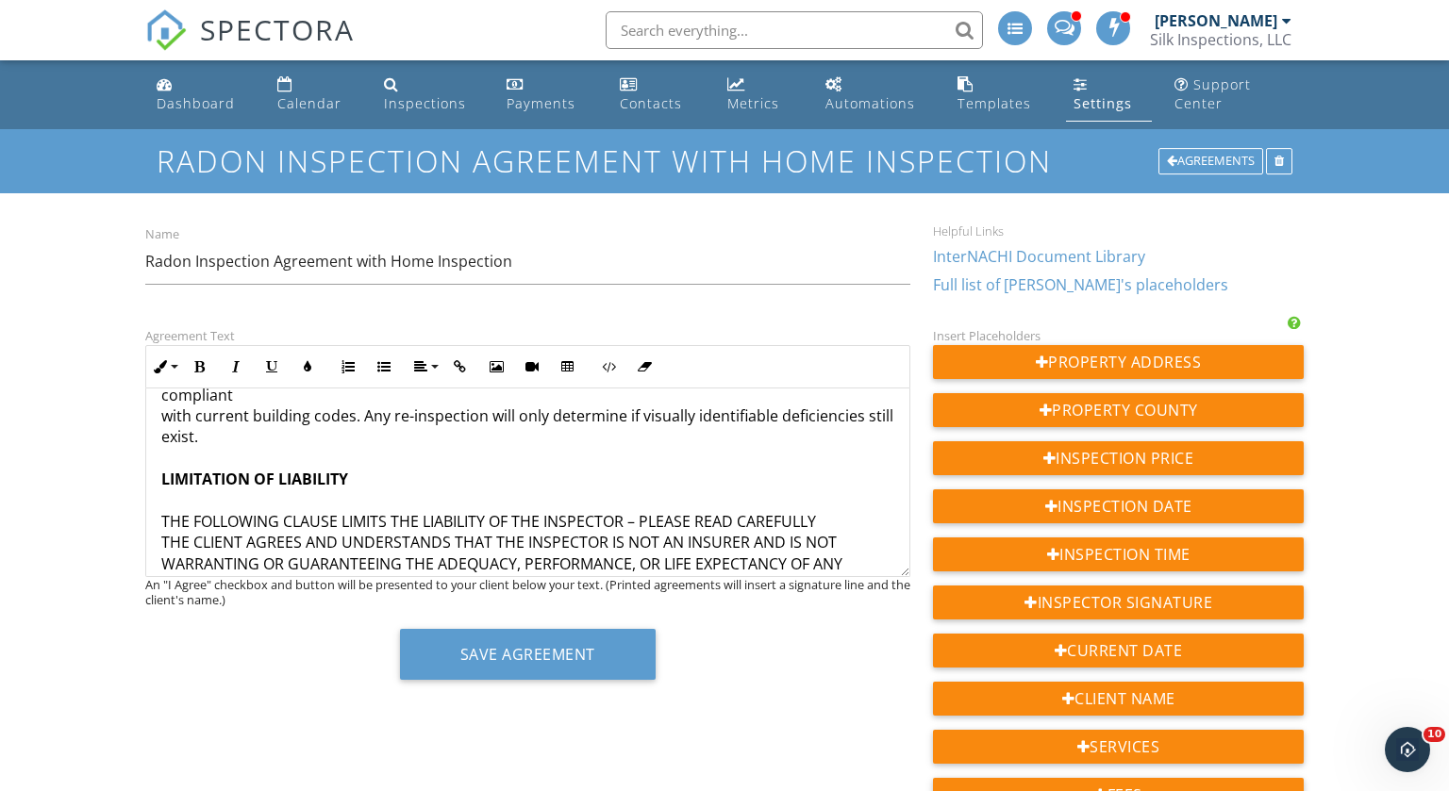
scroll to position [3715, 0]
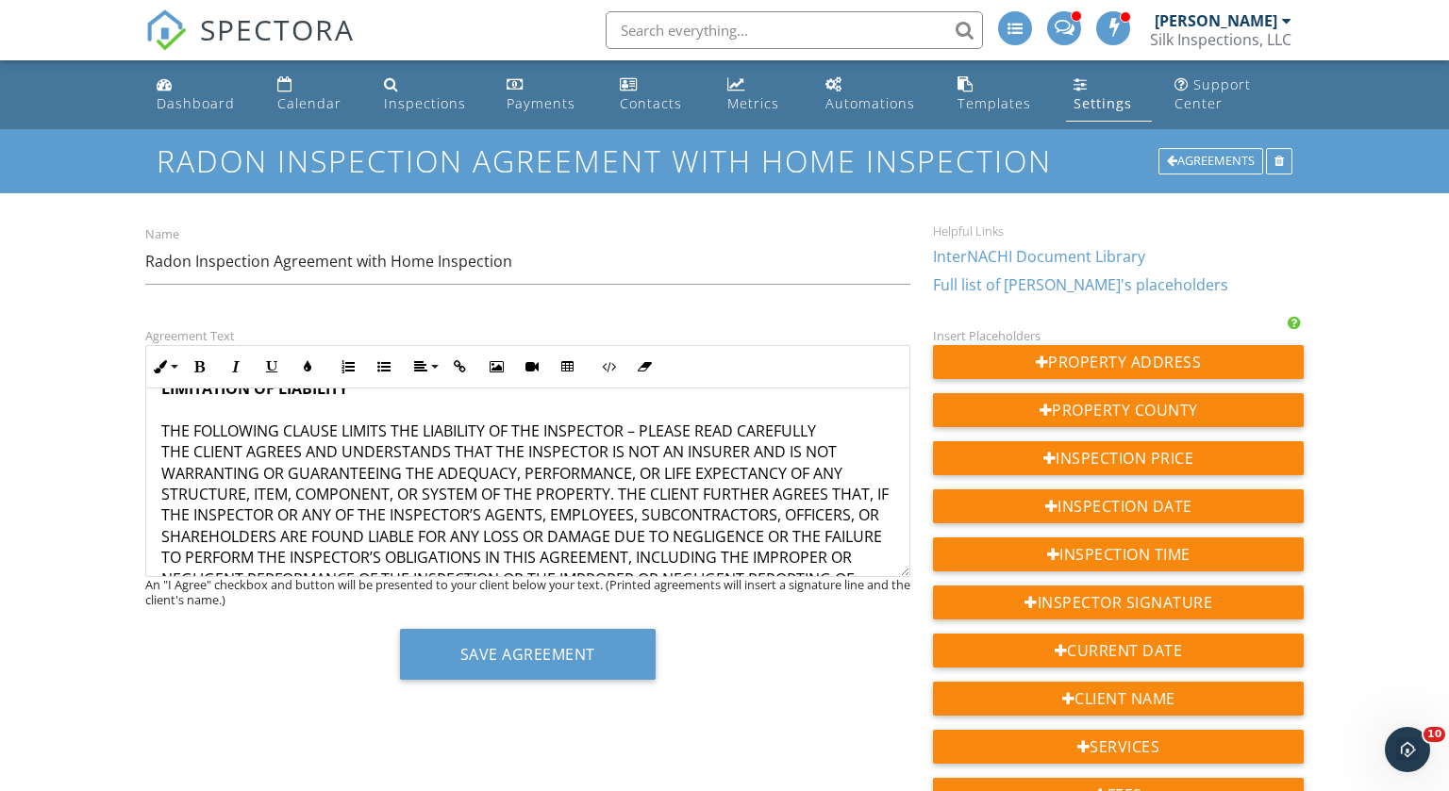
scroll to position [3803, 0]
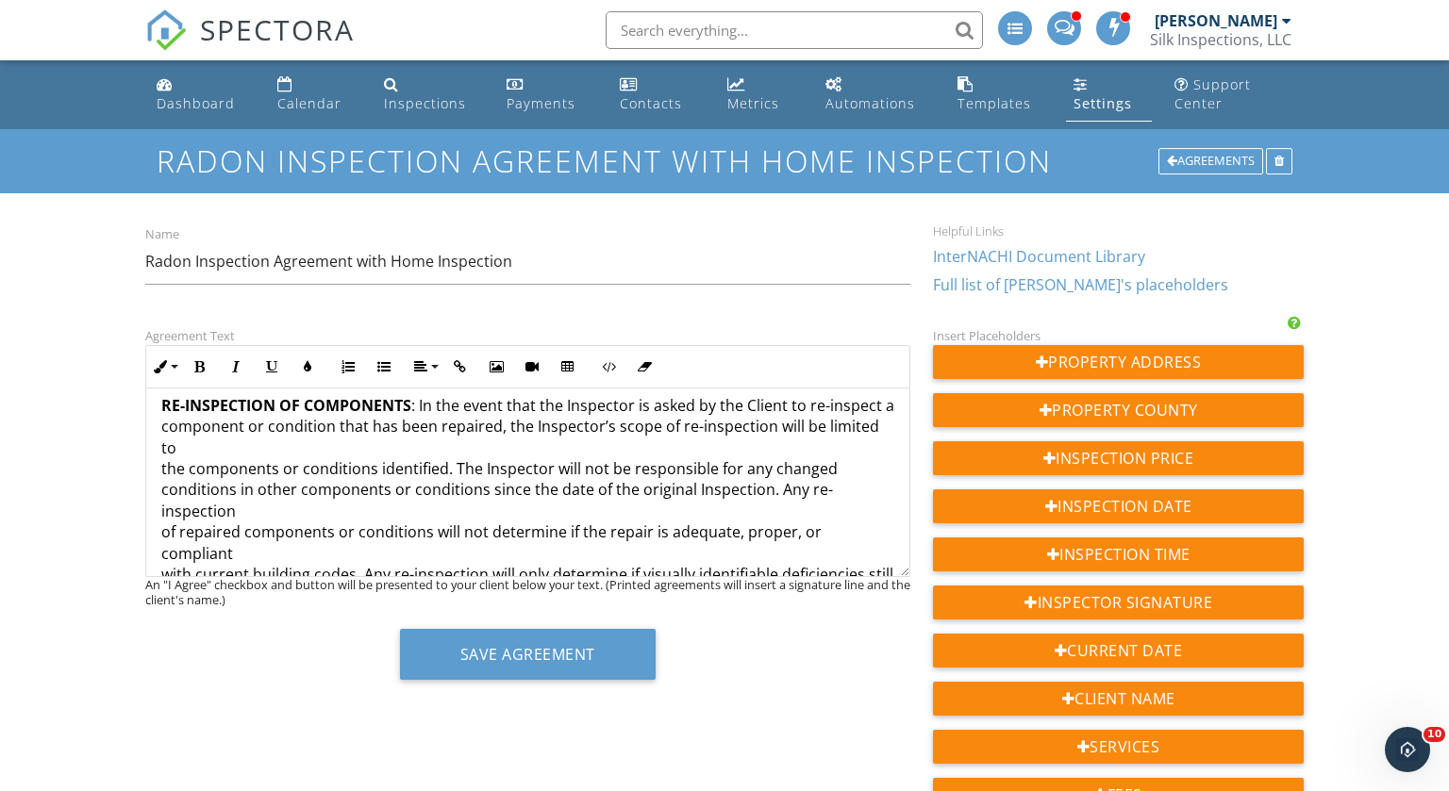
scroll to position [3564, 0]
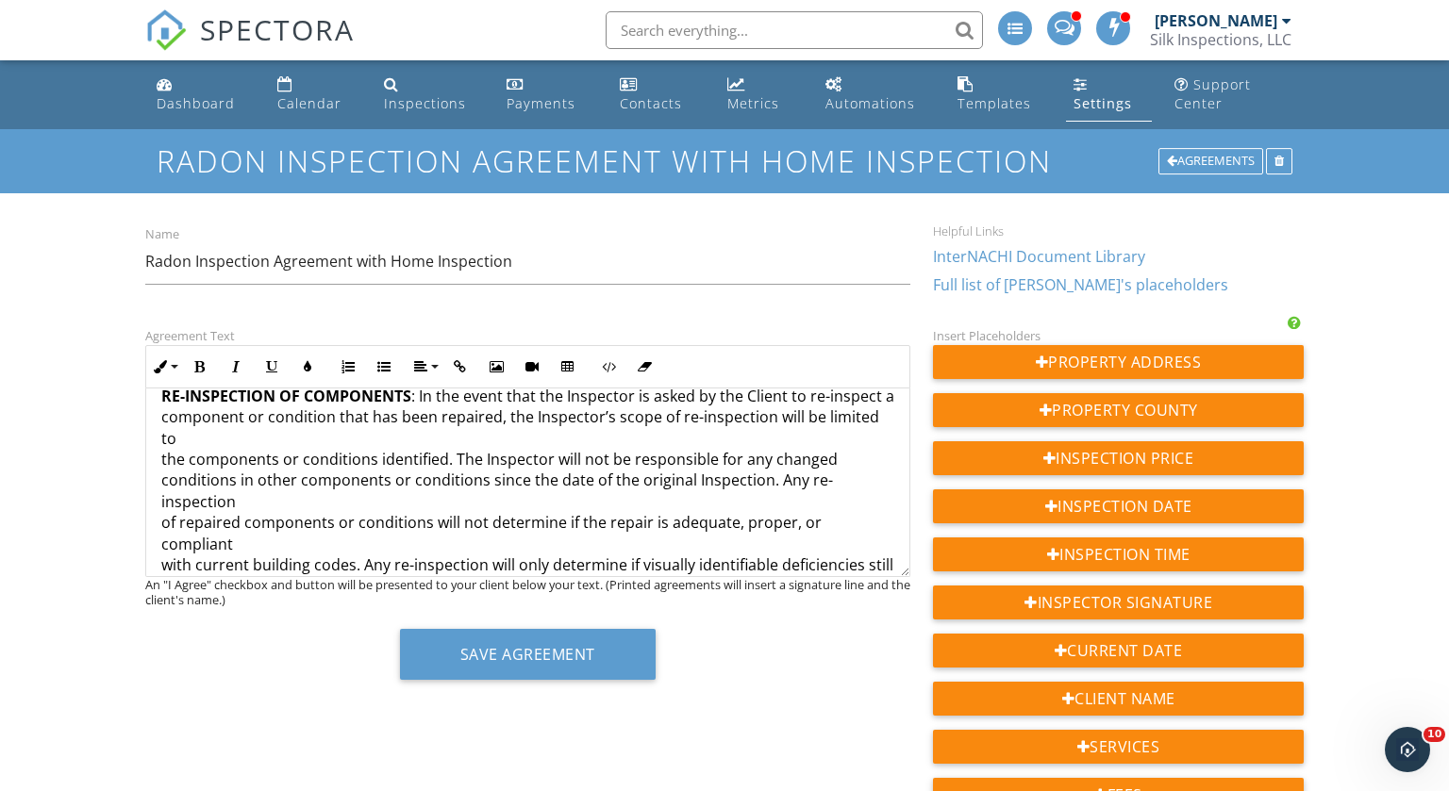
click at [444, 501] on p "RE-INSPECTION OF COMPONENTS : In the event that the Inspector is asked by the C…" at bounding box center [527, 670] width 733 height 612
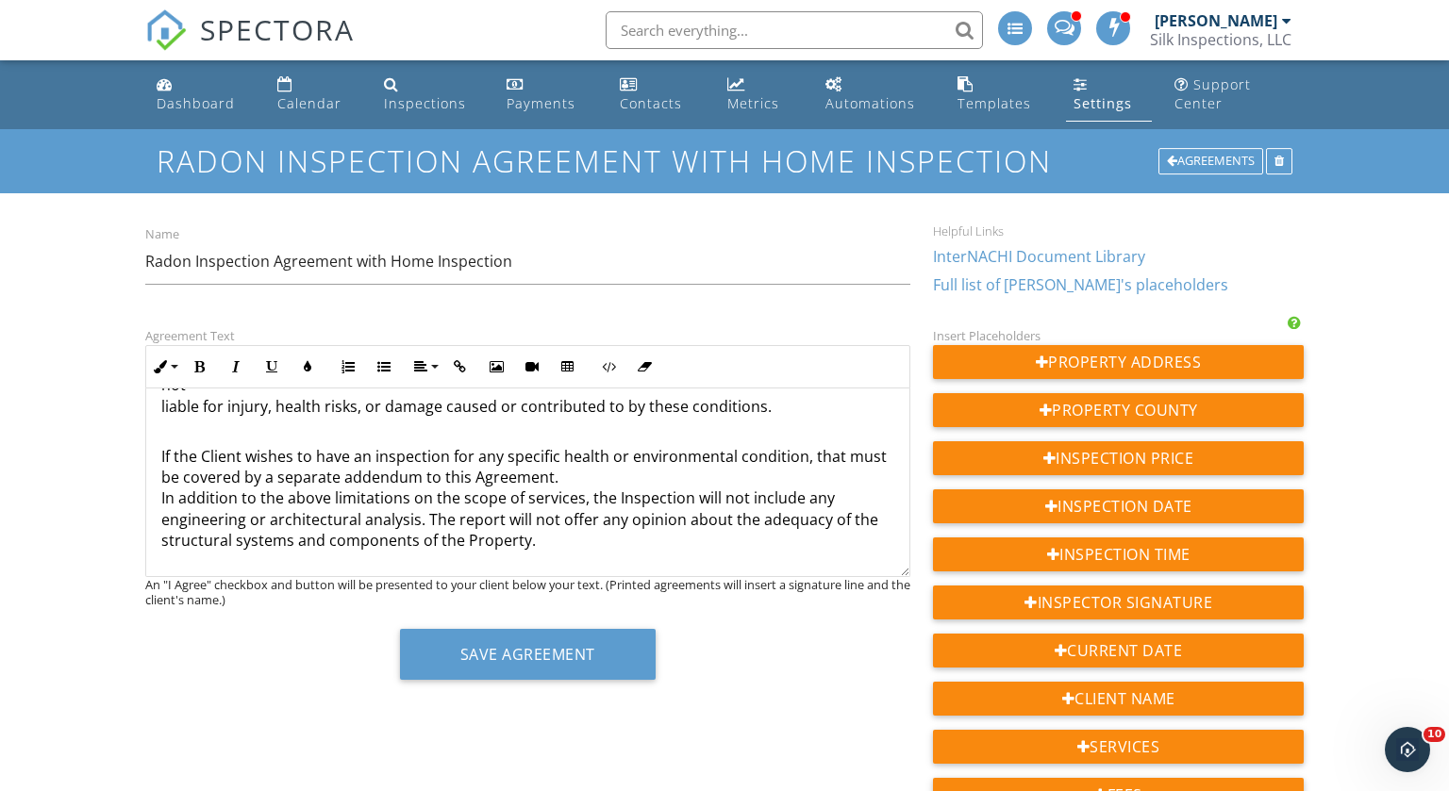
scroll to position [3368, 0]
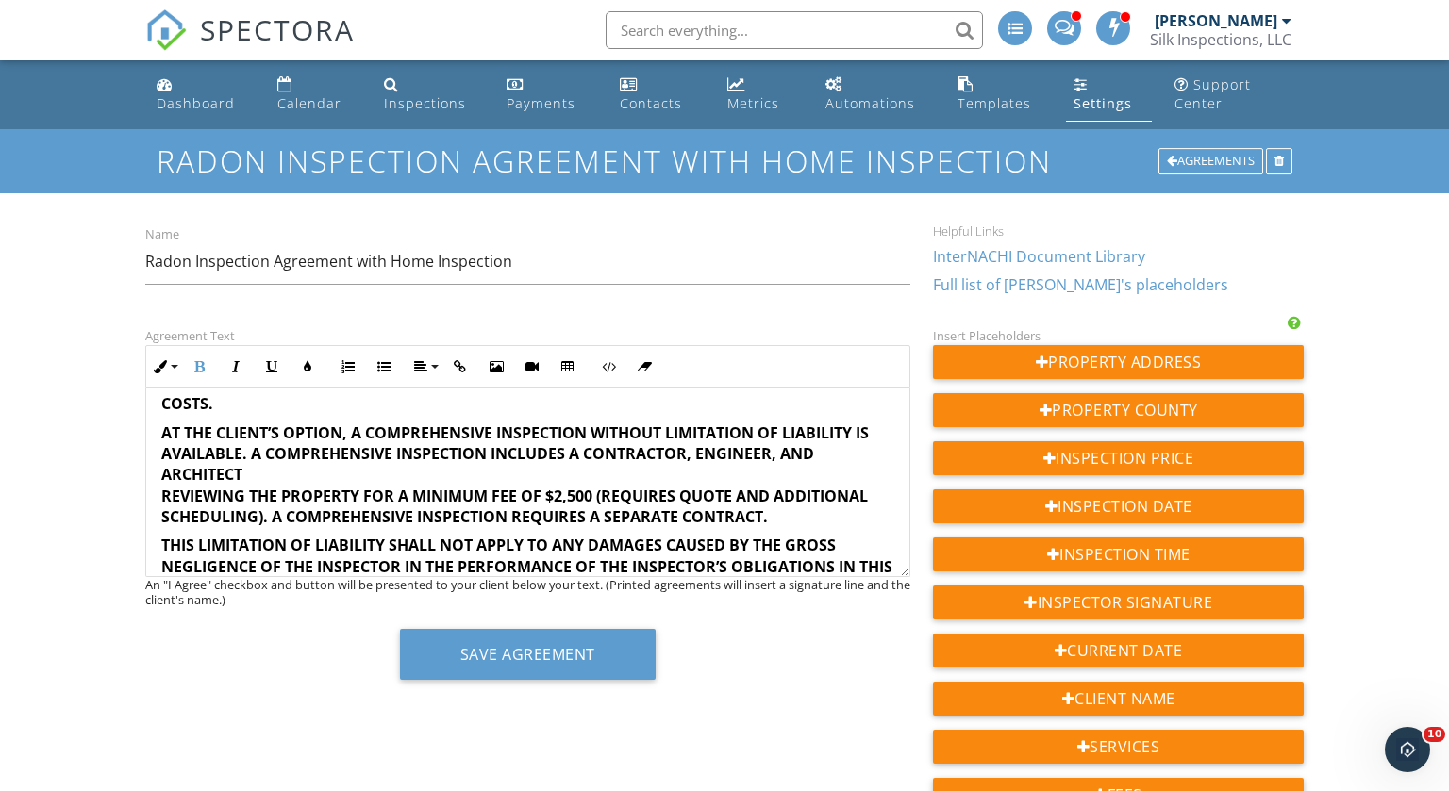
scroll to position [4282, 0]
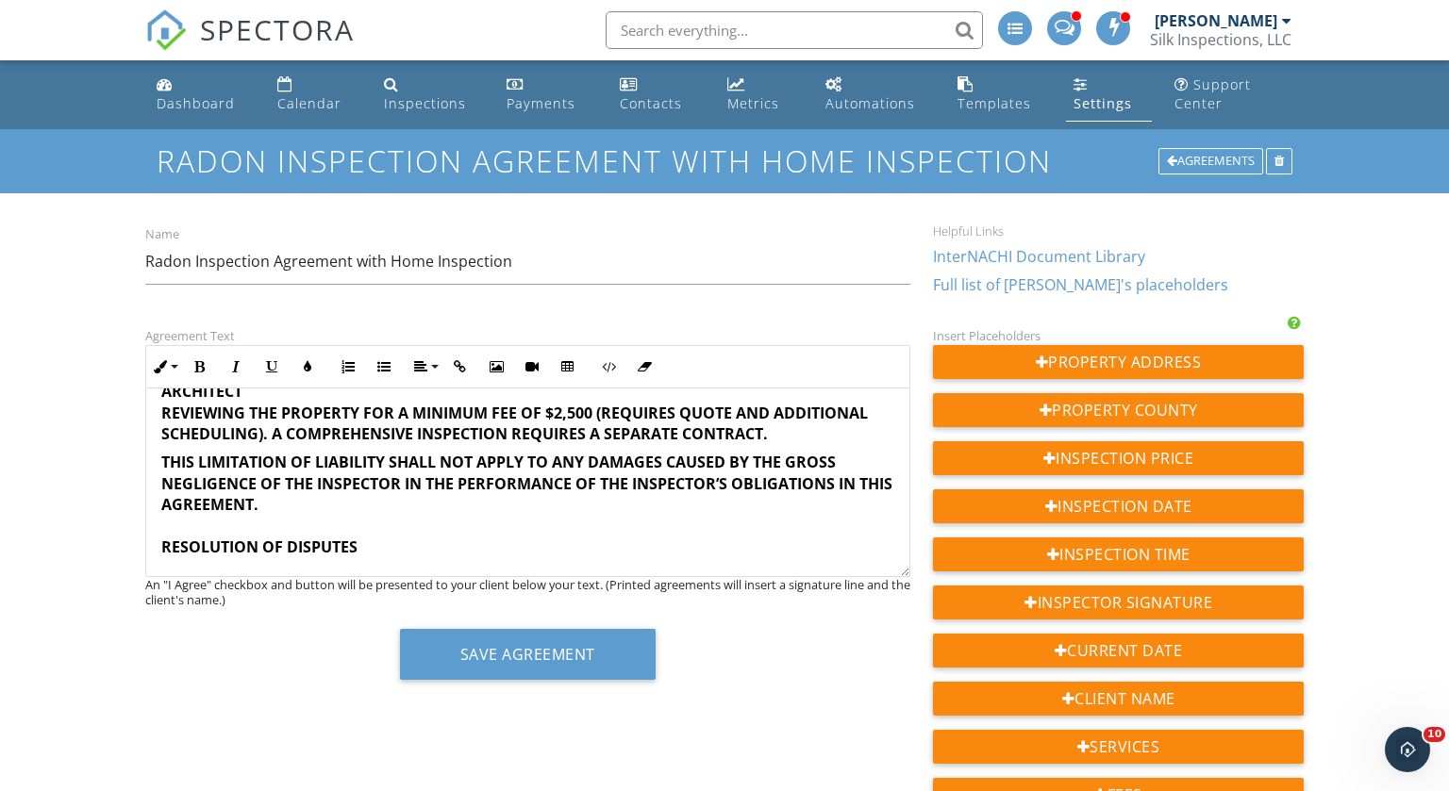
scroll to position [4366, 0]
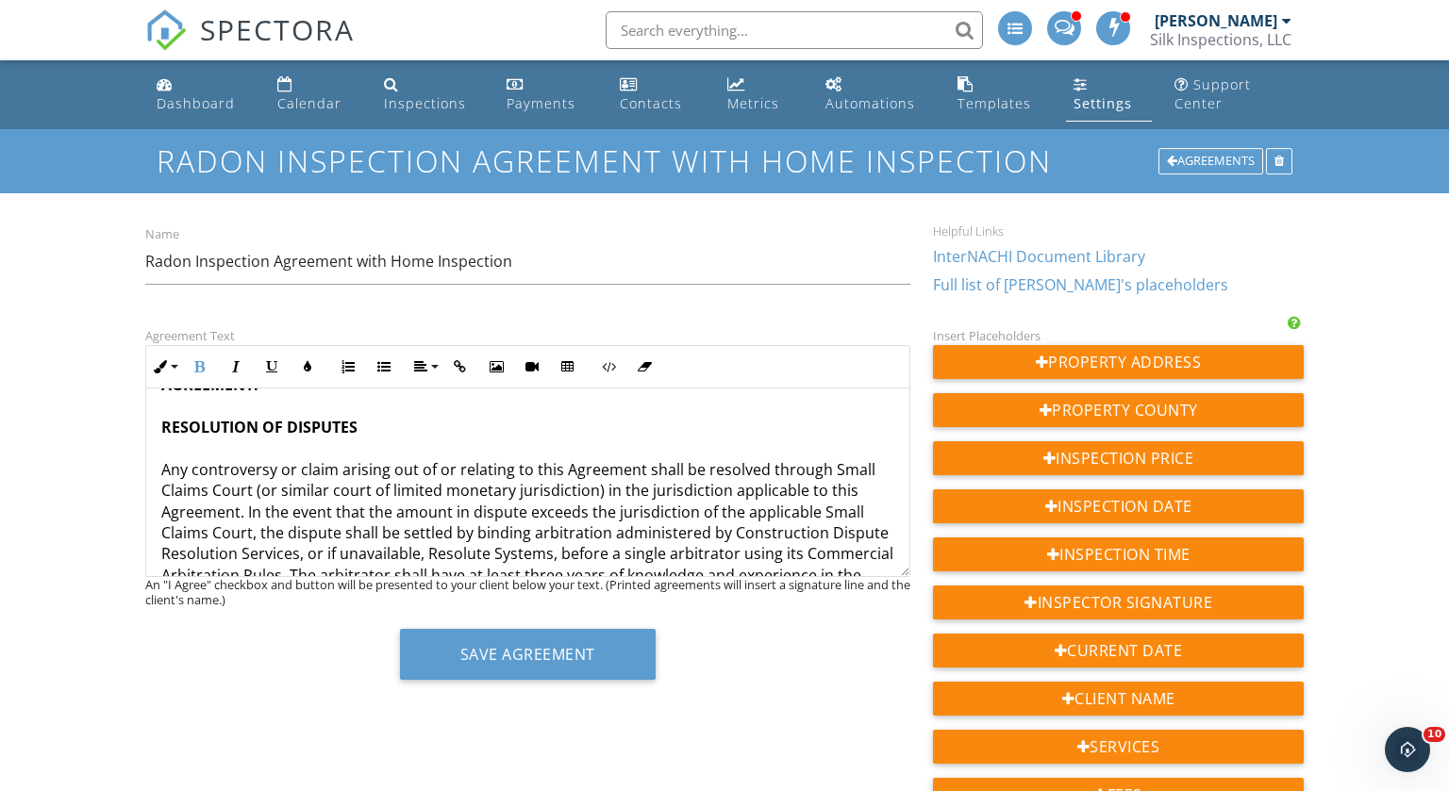
scroll to position [4485, 0]
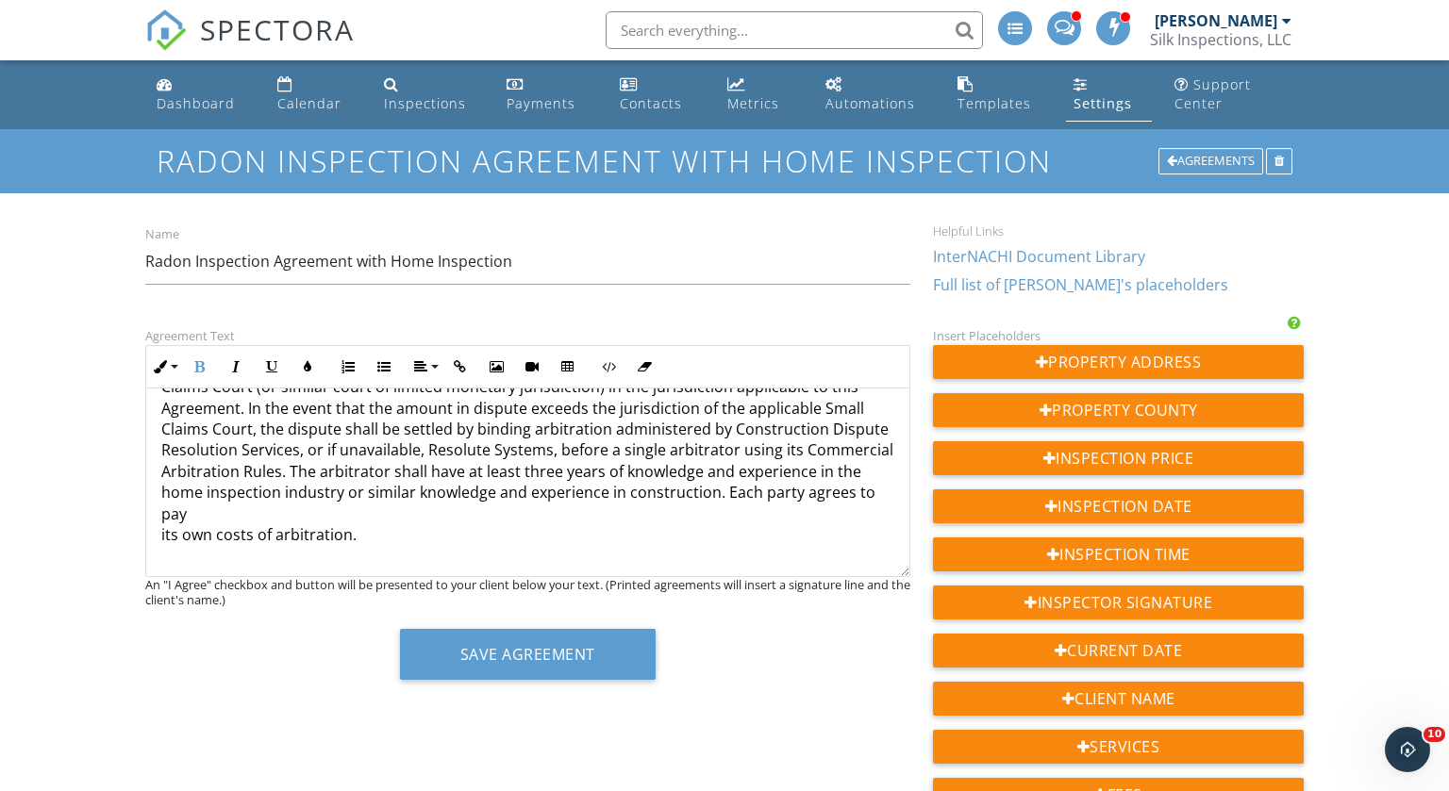
scroll to position [4590, 0]
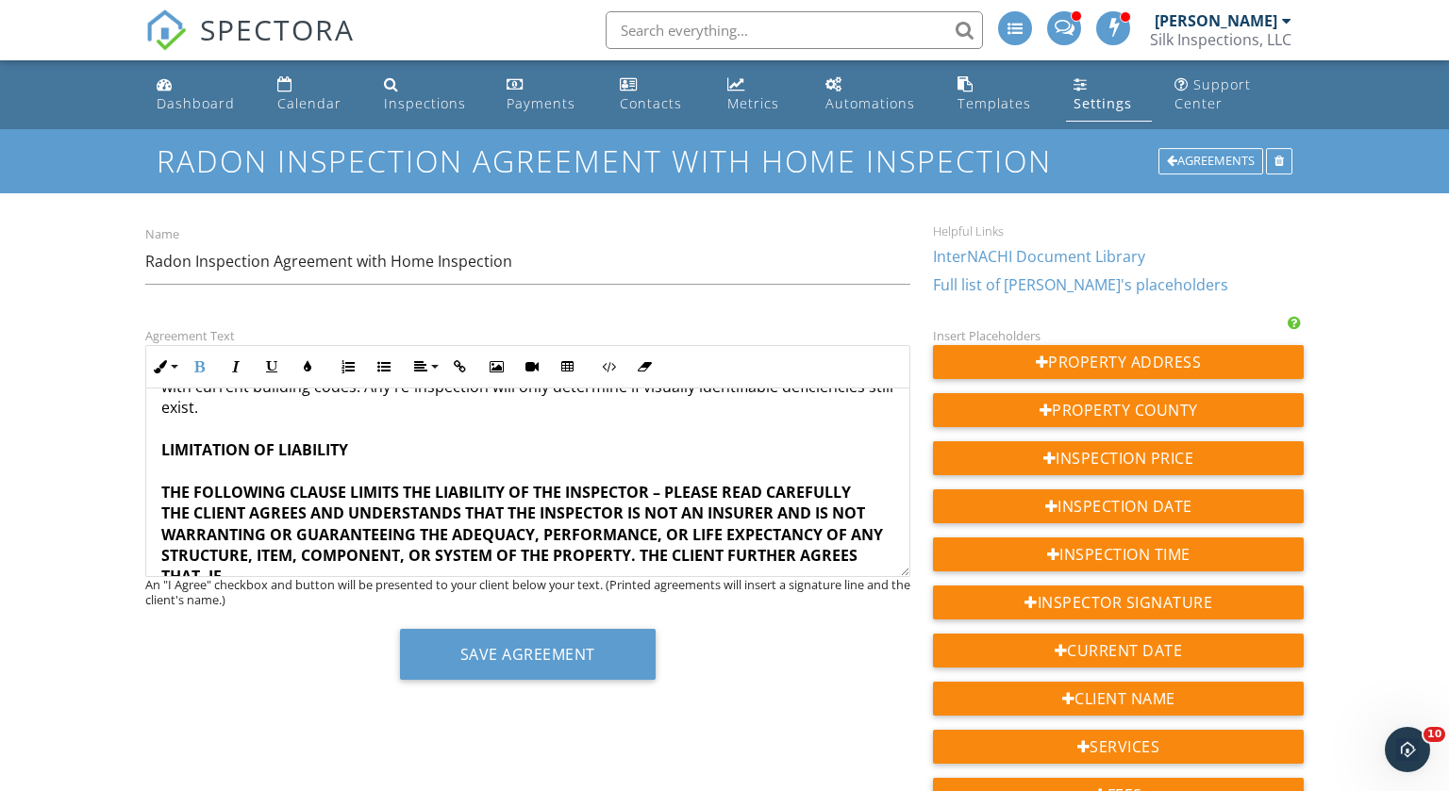
scroll to position [3750, 0]
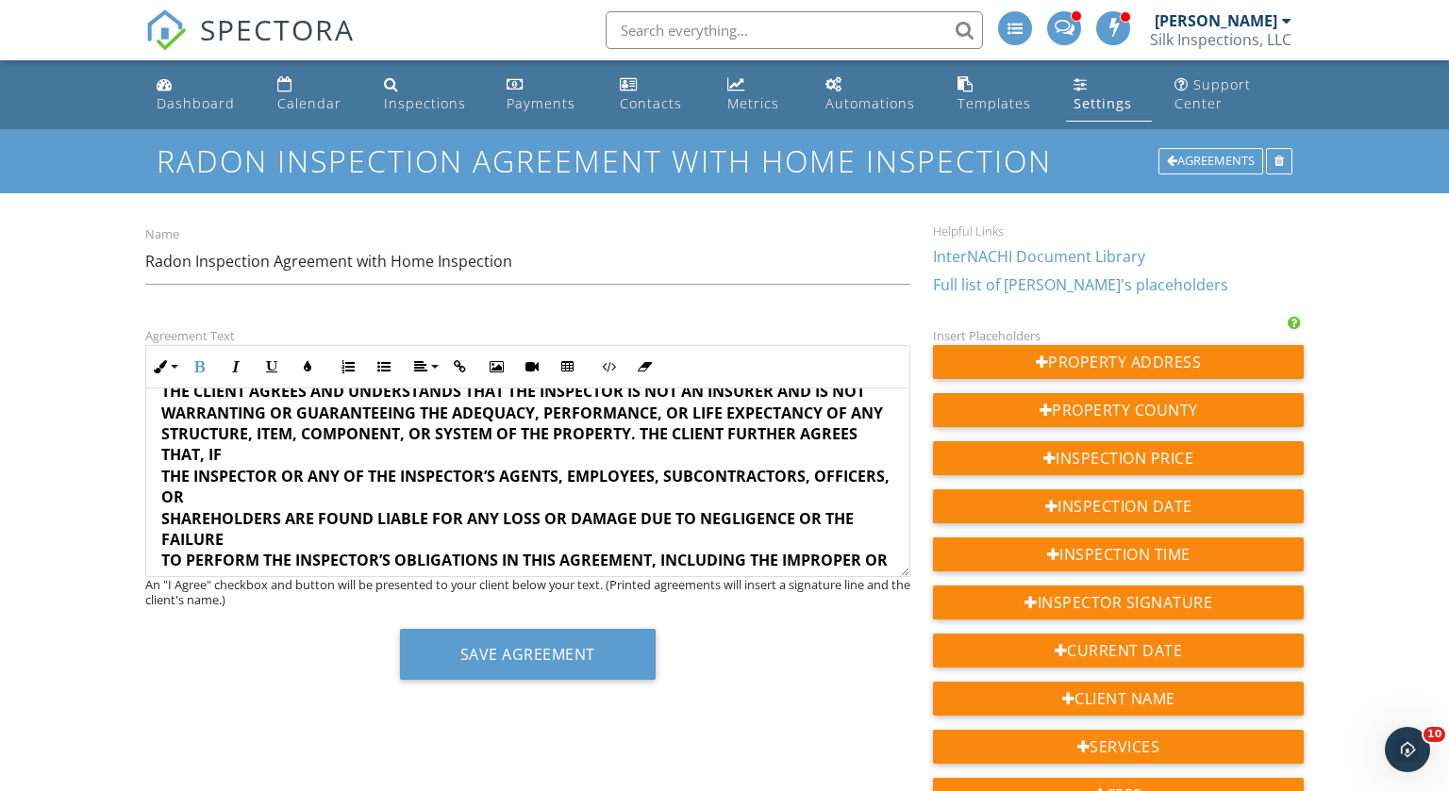
scroll to position [3867, 0]
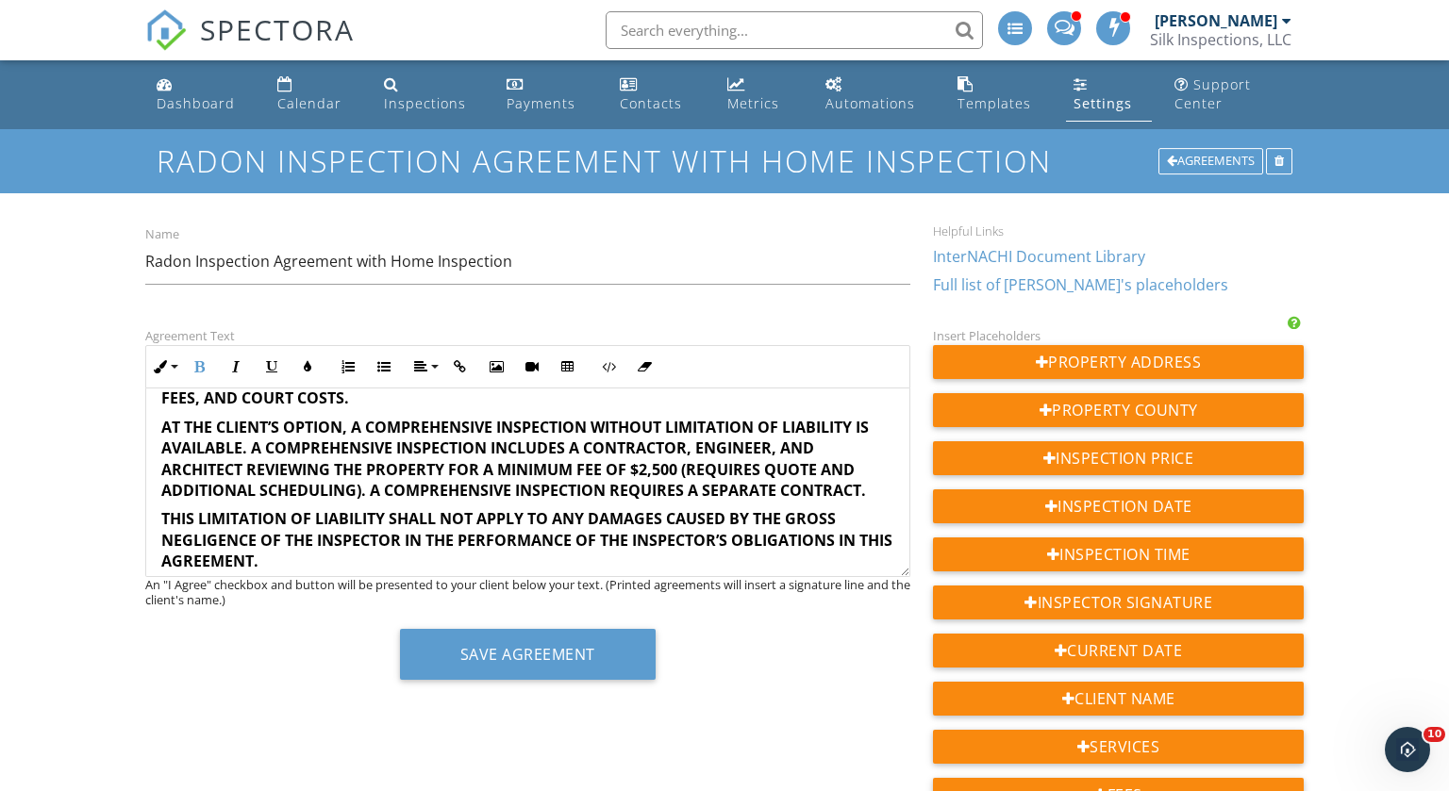
scroll to position [4241, 0]
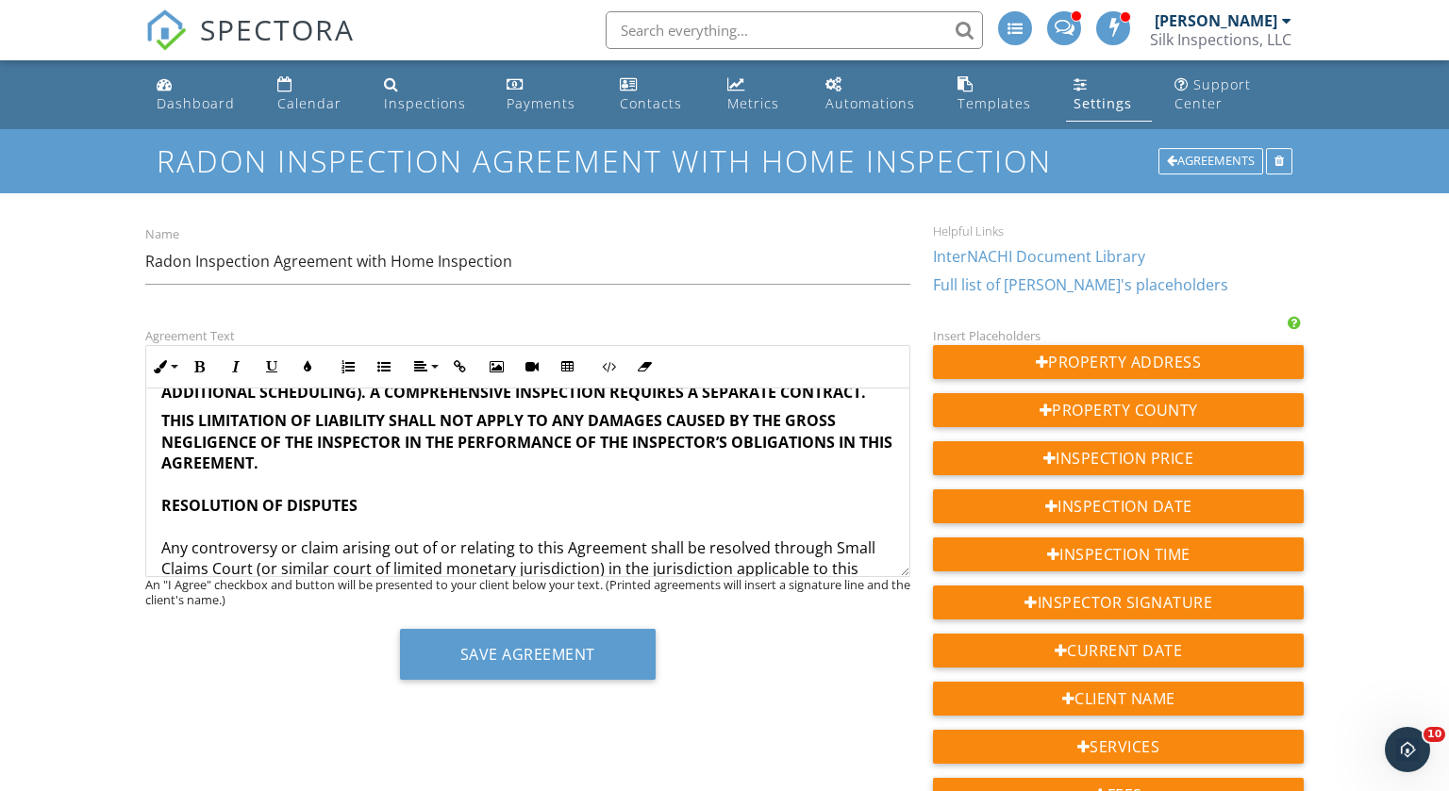
scroll to position [4343, 0]
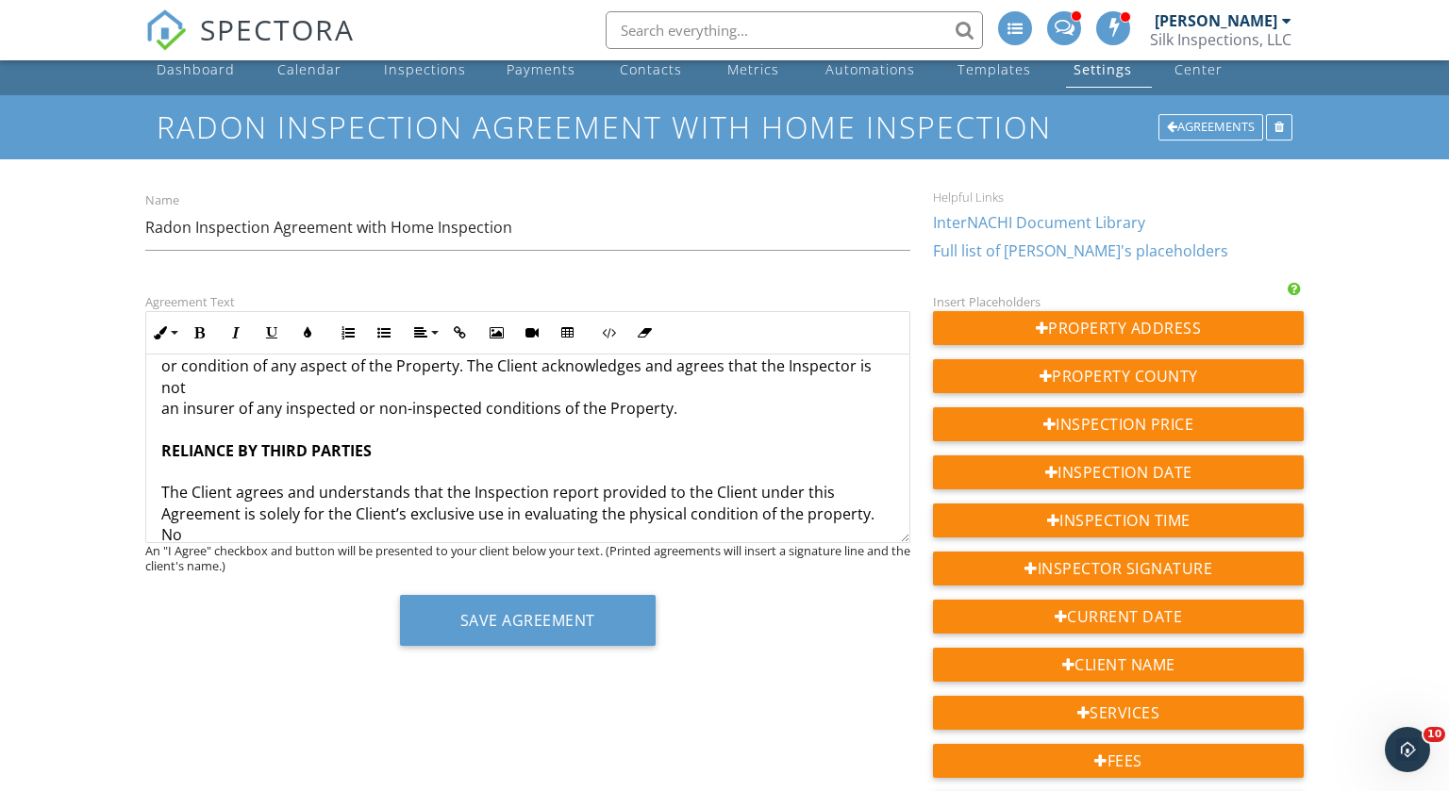
scroll to position [42, 0]
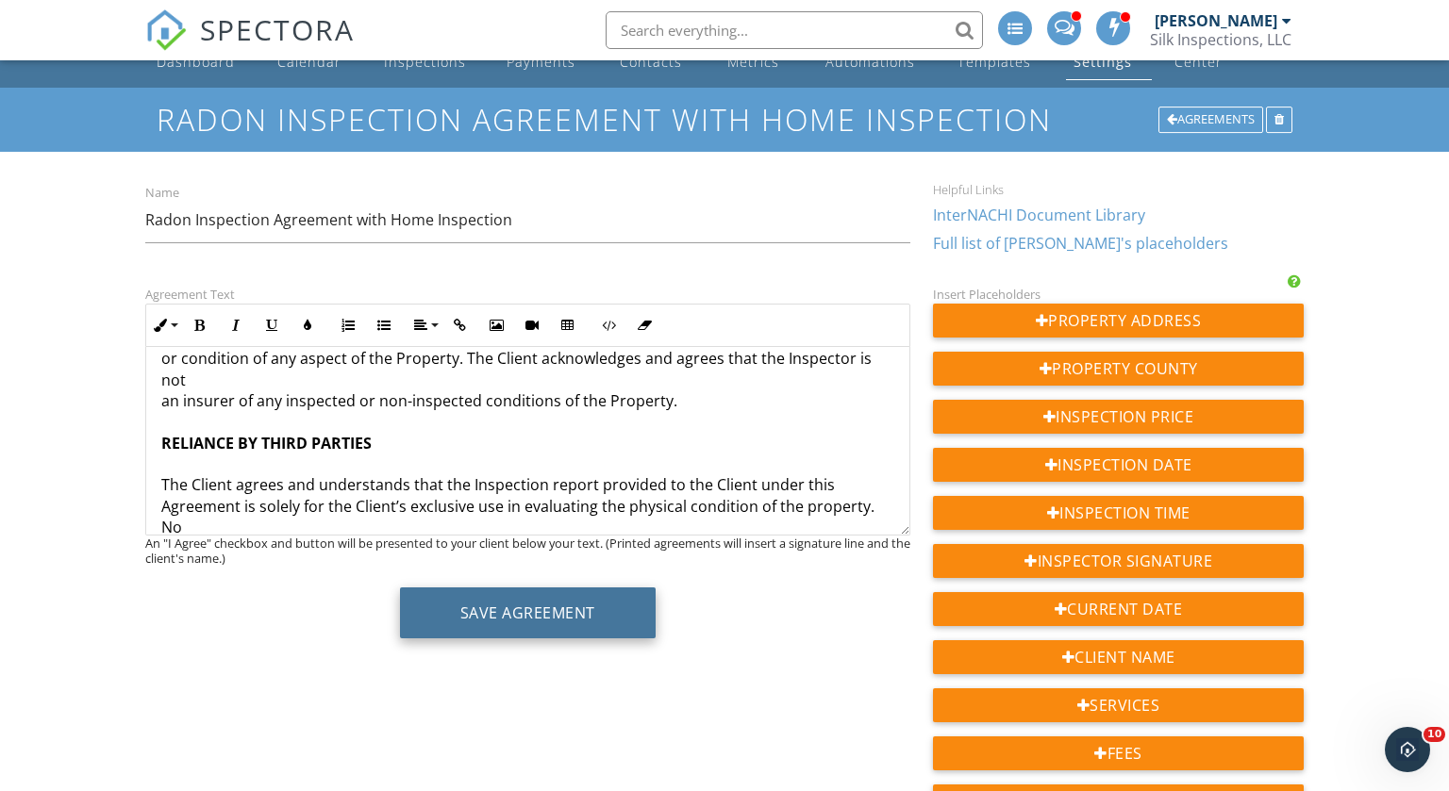
click at [515, 604] on button "Save Agreement" at bounding box center [528, 613] width 256 height 51
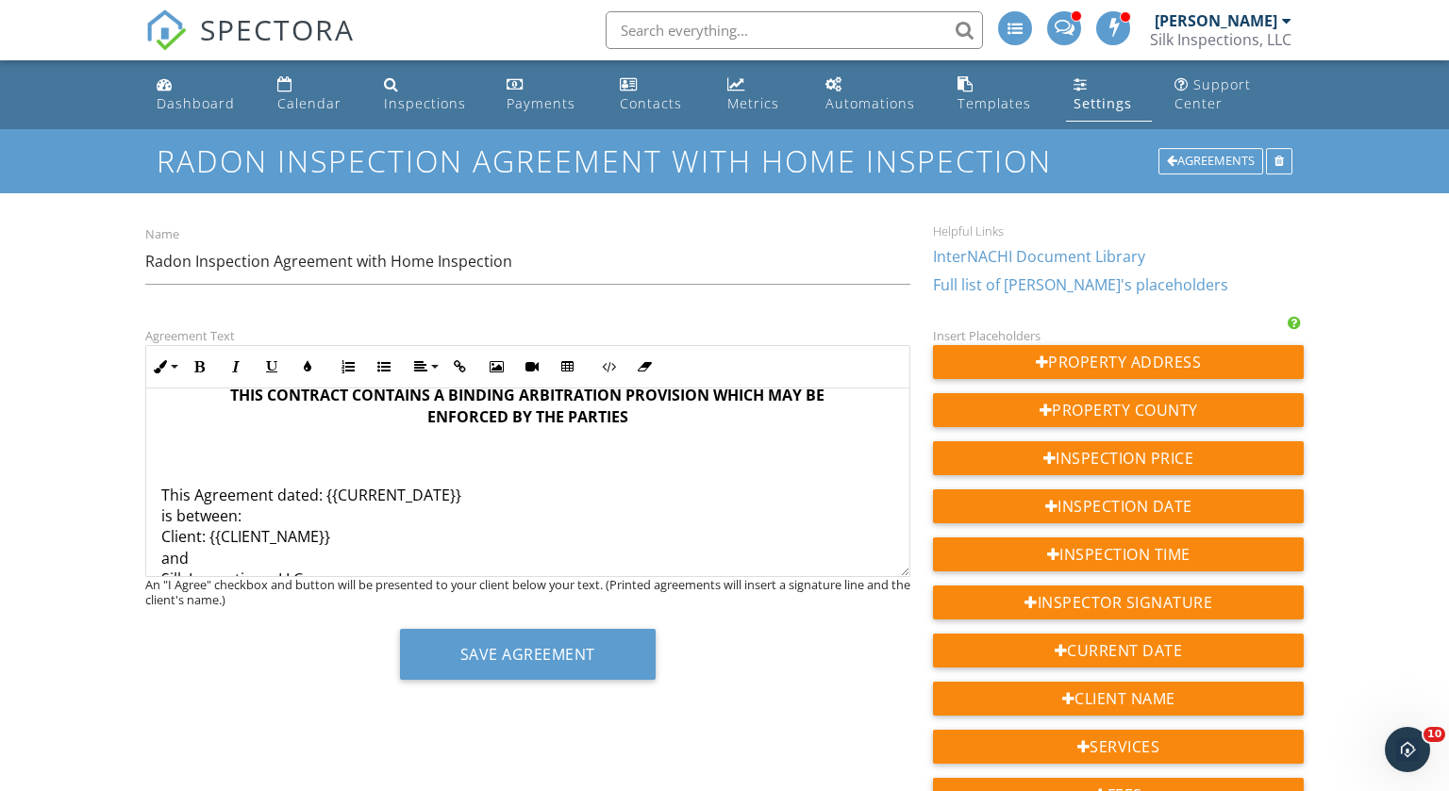
scroll to position [574, 0]
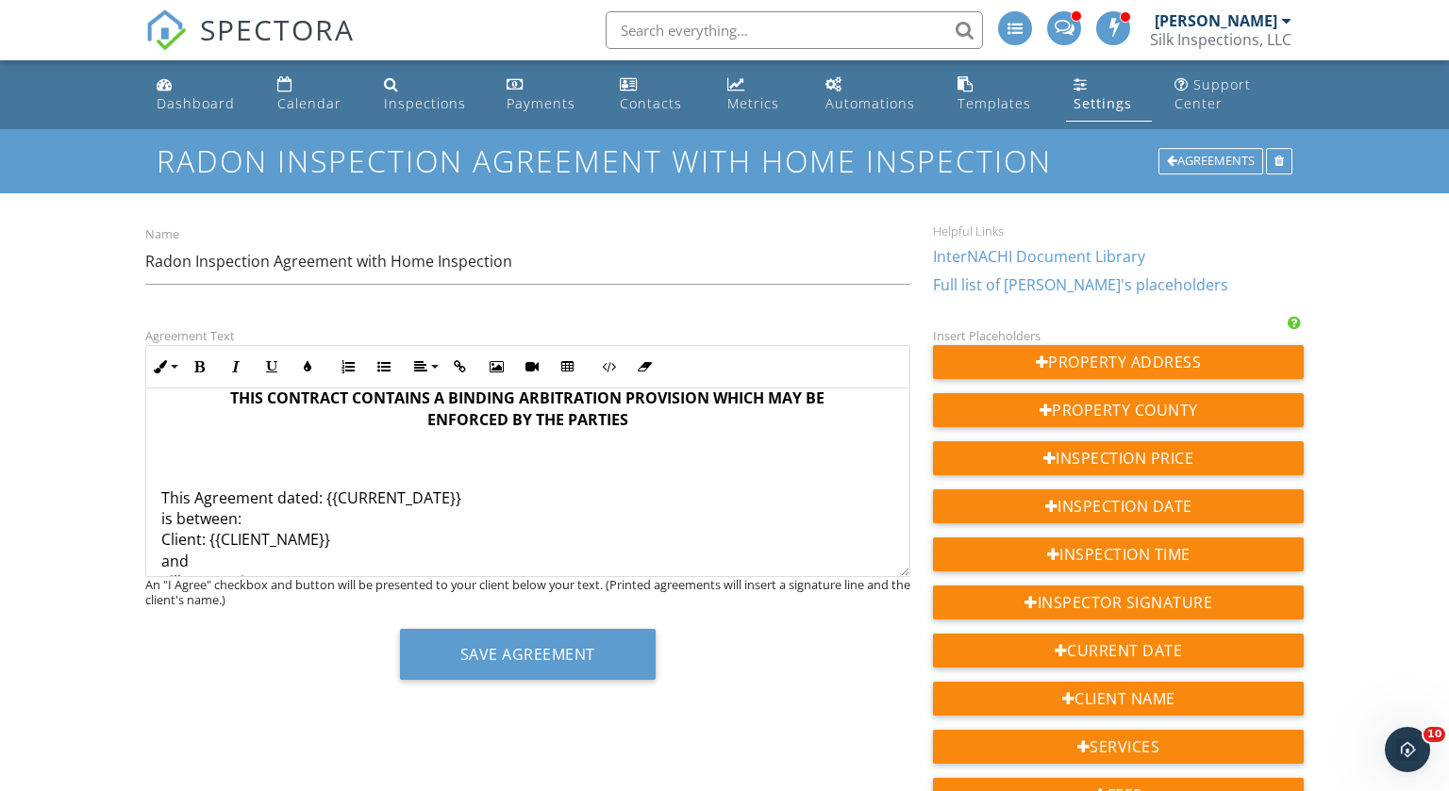
click at [341, 469] on p "This Agreement dated: {{CURRENT_DATE}} is between: Client: {{CLIENT_NAME}} and …" at bounding box center [527, 656] width 733 height 380
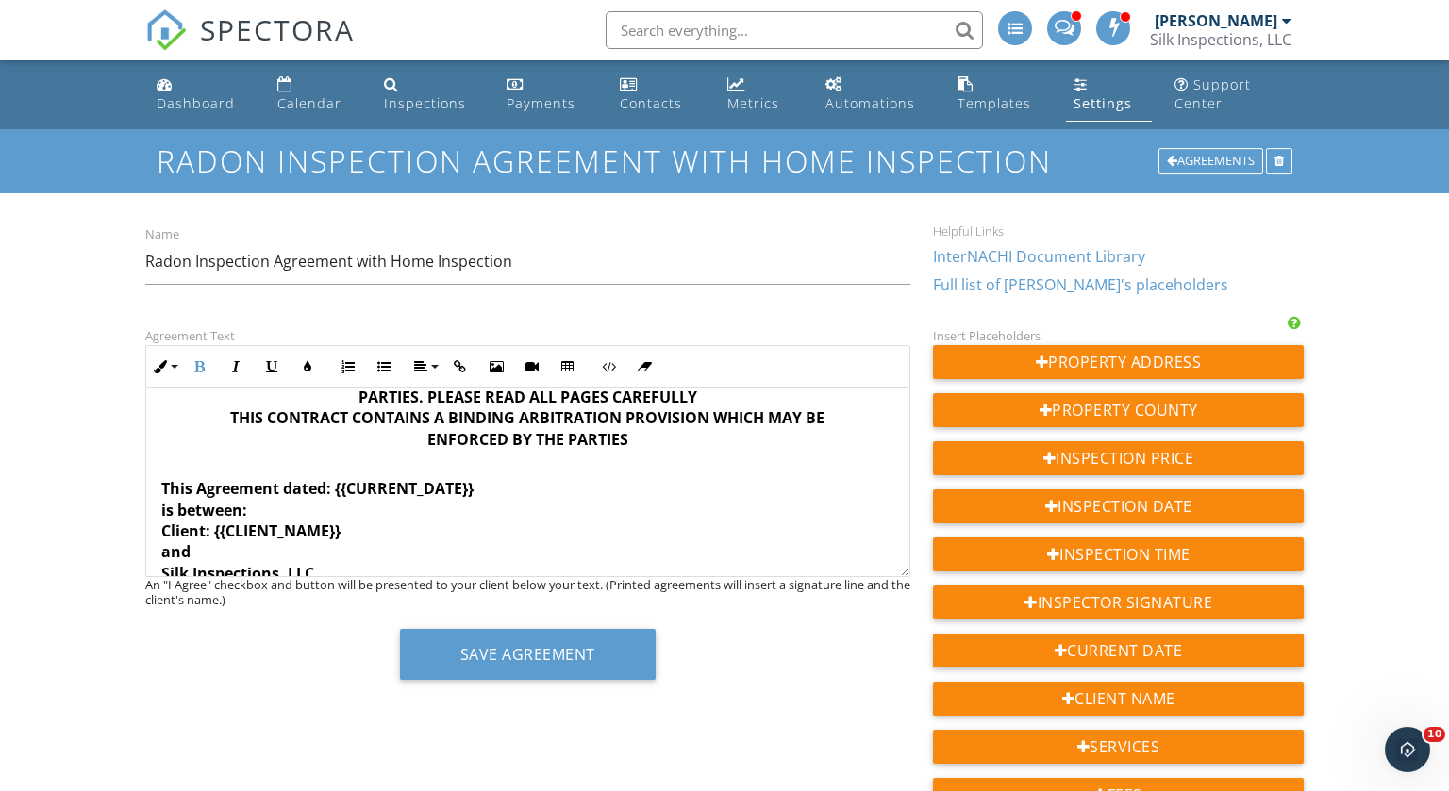
scroll to position [563, 0]
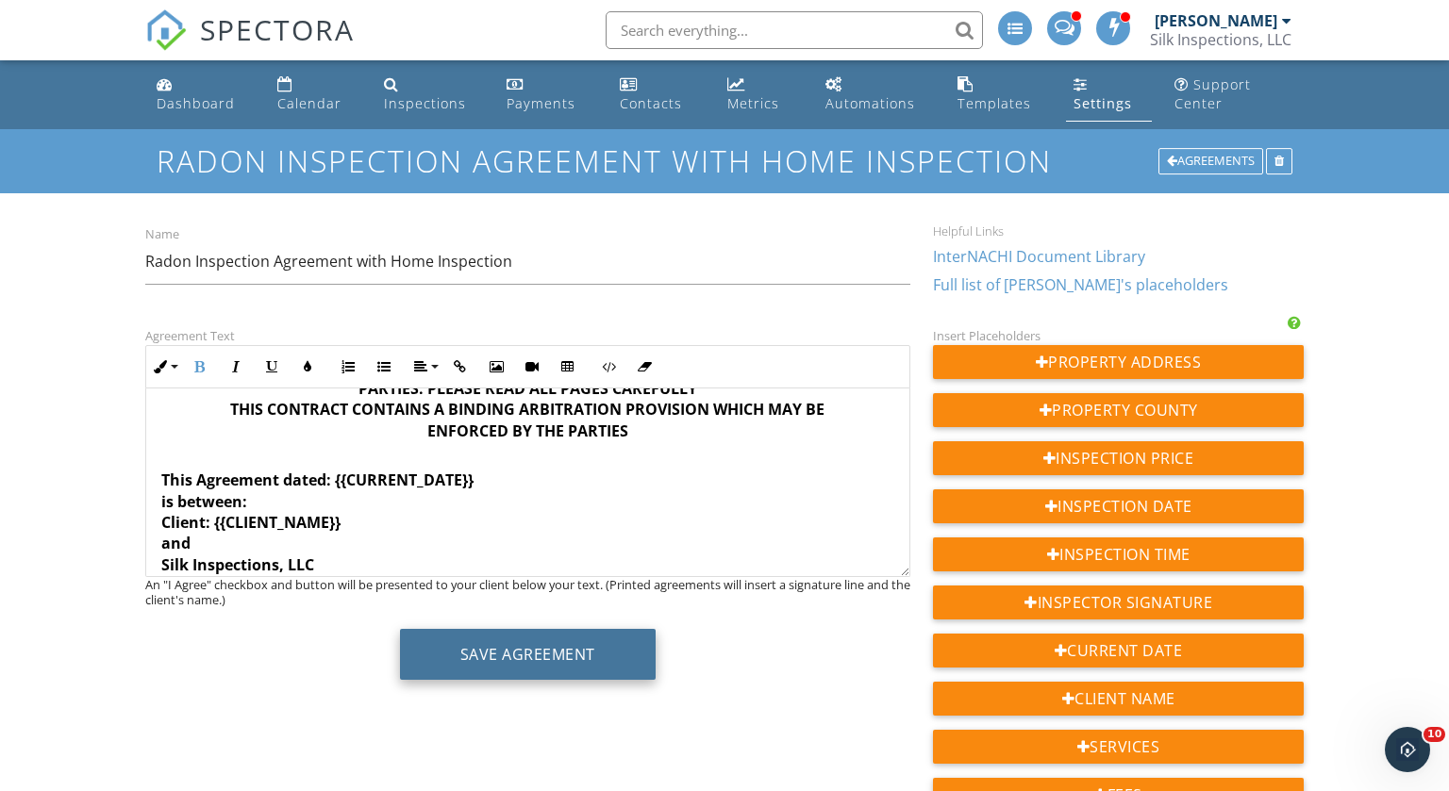
click at [525, 650] on button "Save Agreement" at bounding box center [528, 654] width 256 height 51
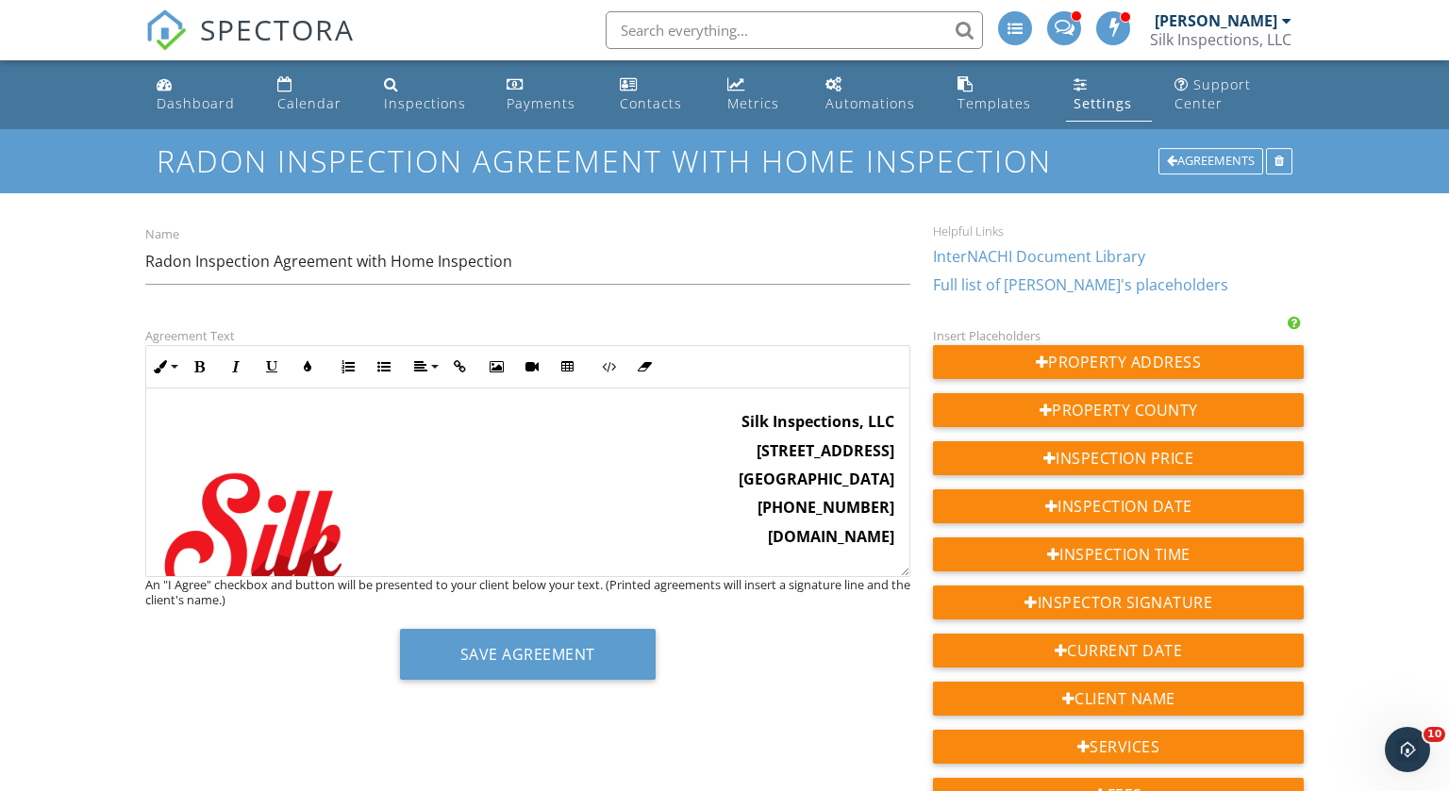
click at [1220, 14] on div "[PERSON_NAME]" at bounding box center [1216, 20] width 123 height 19
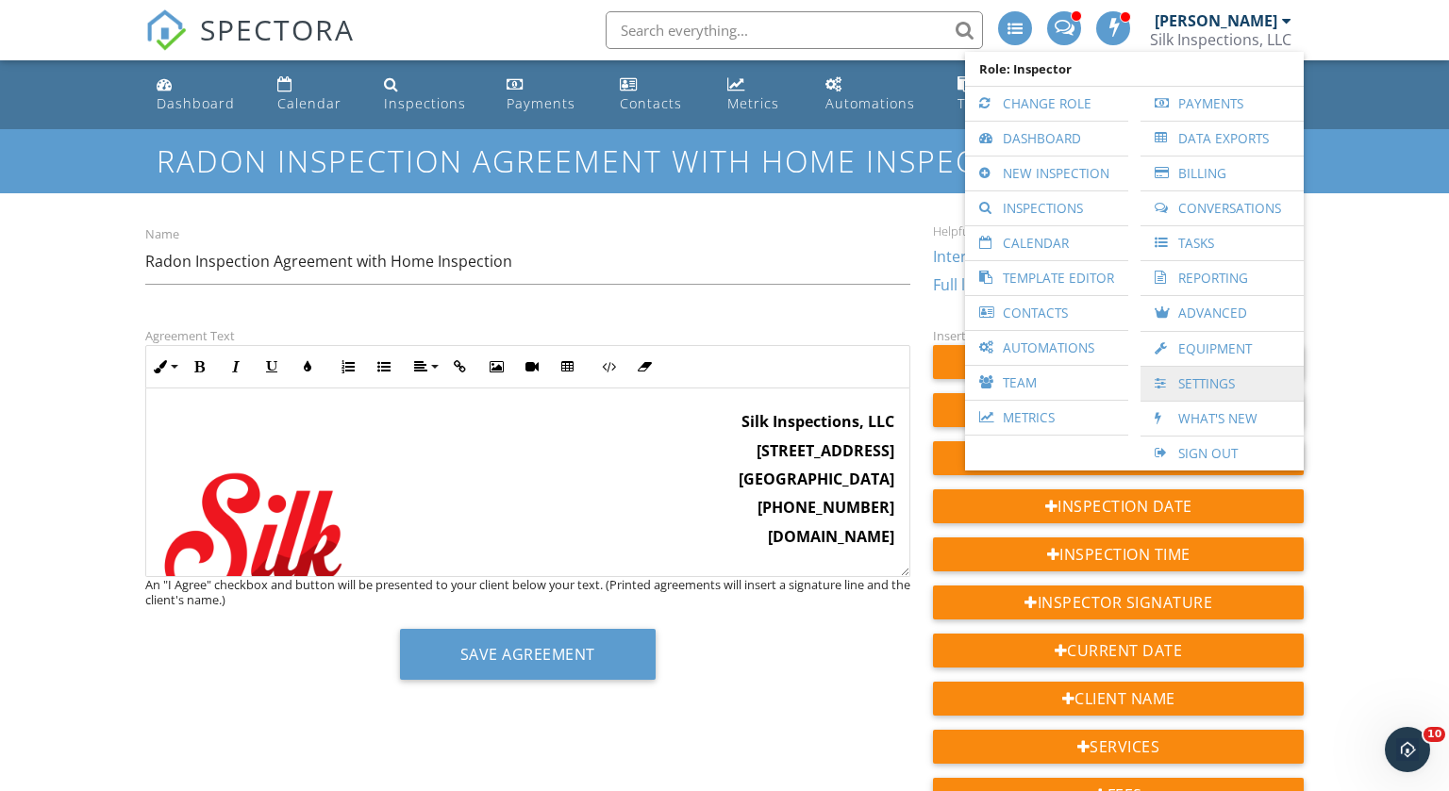
click at [1208, 379] on link "Settings" at bounding box center [1222, 384] width 144 height 34
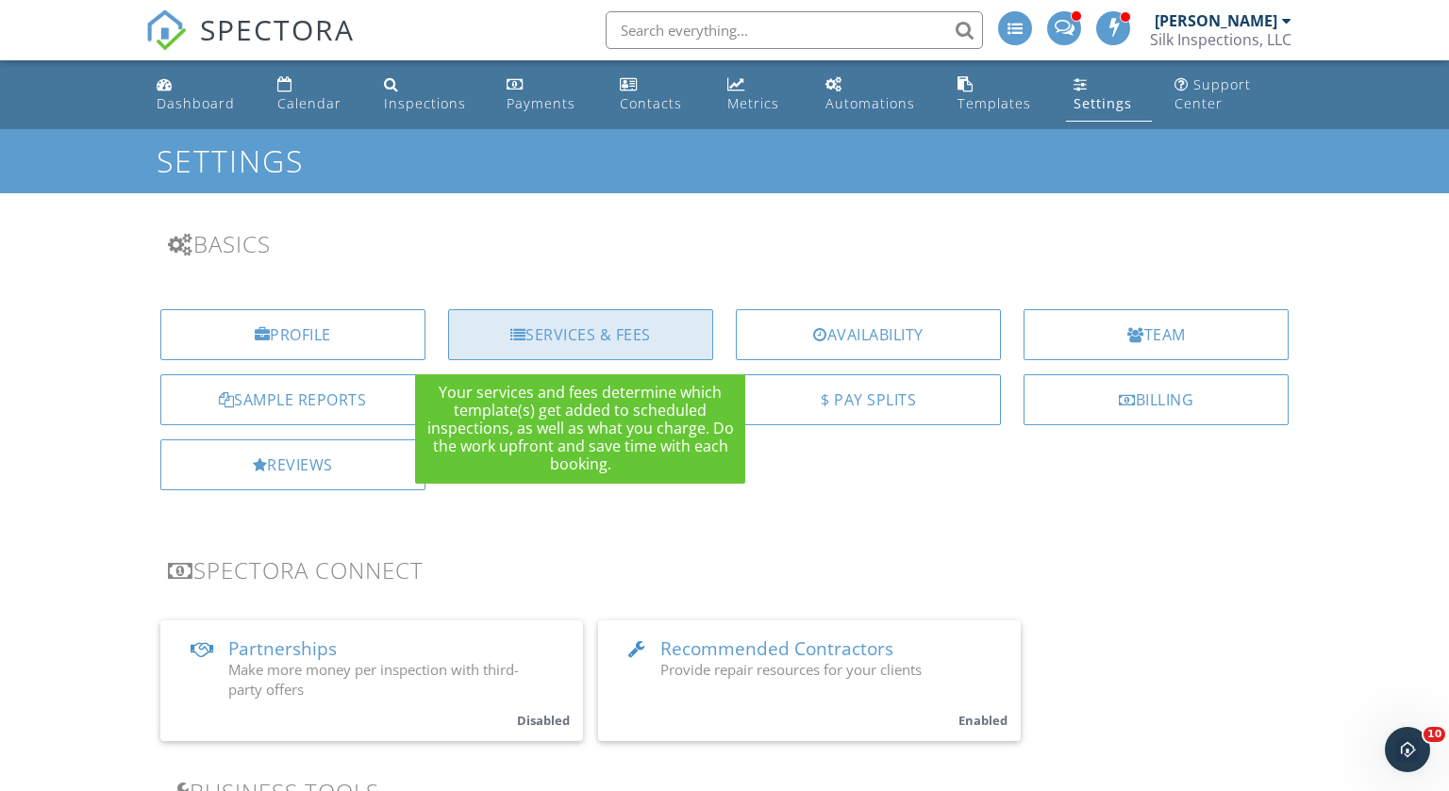
click at [513, 334] on div at bounding box center [518, 334] width 16 height 15
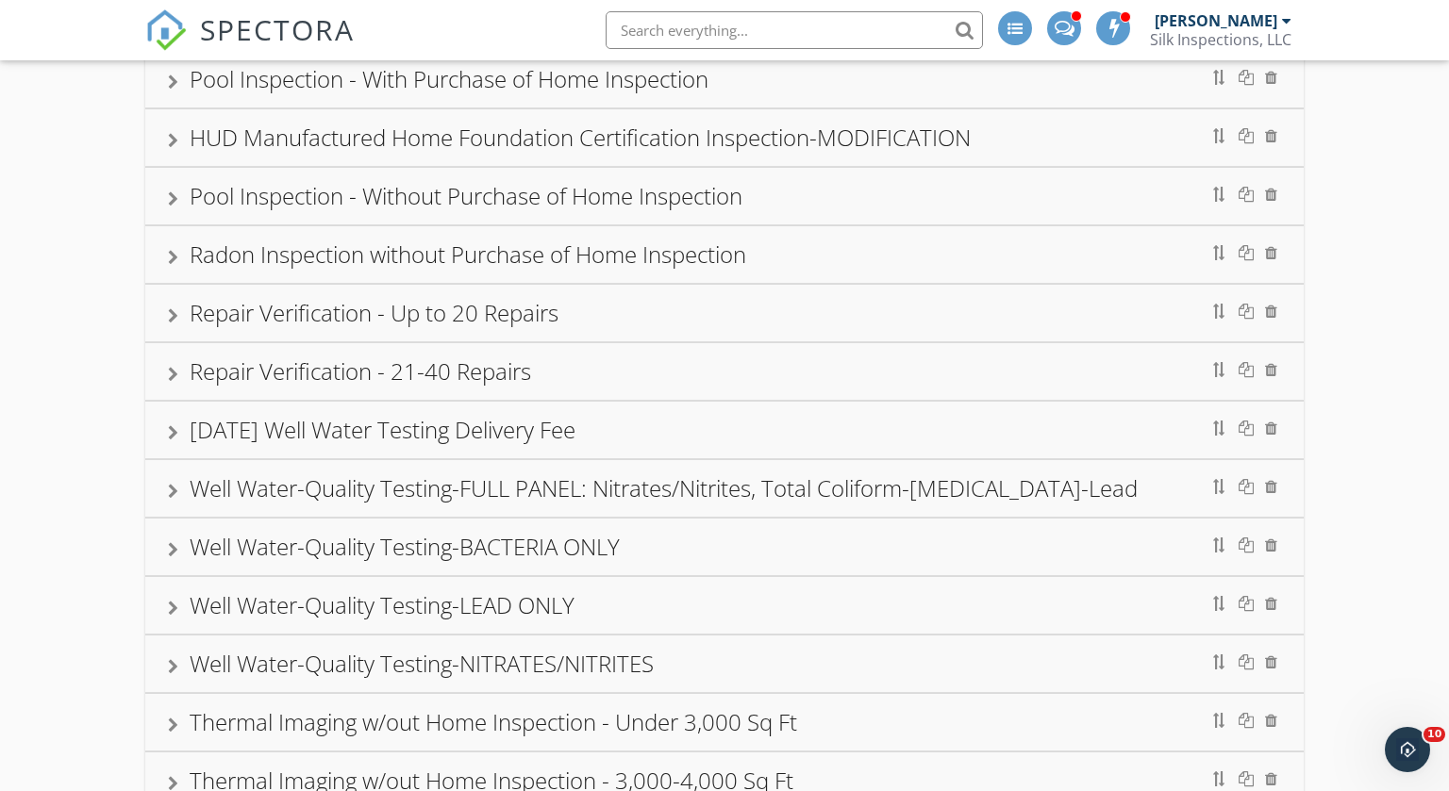
scroll to position [1788, 0]
click at [171, 481] on div at bounding box center [173, 488] width 10 height 15
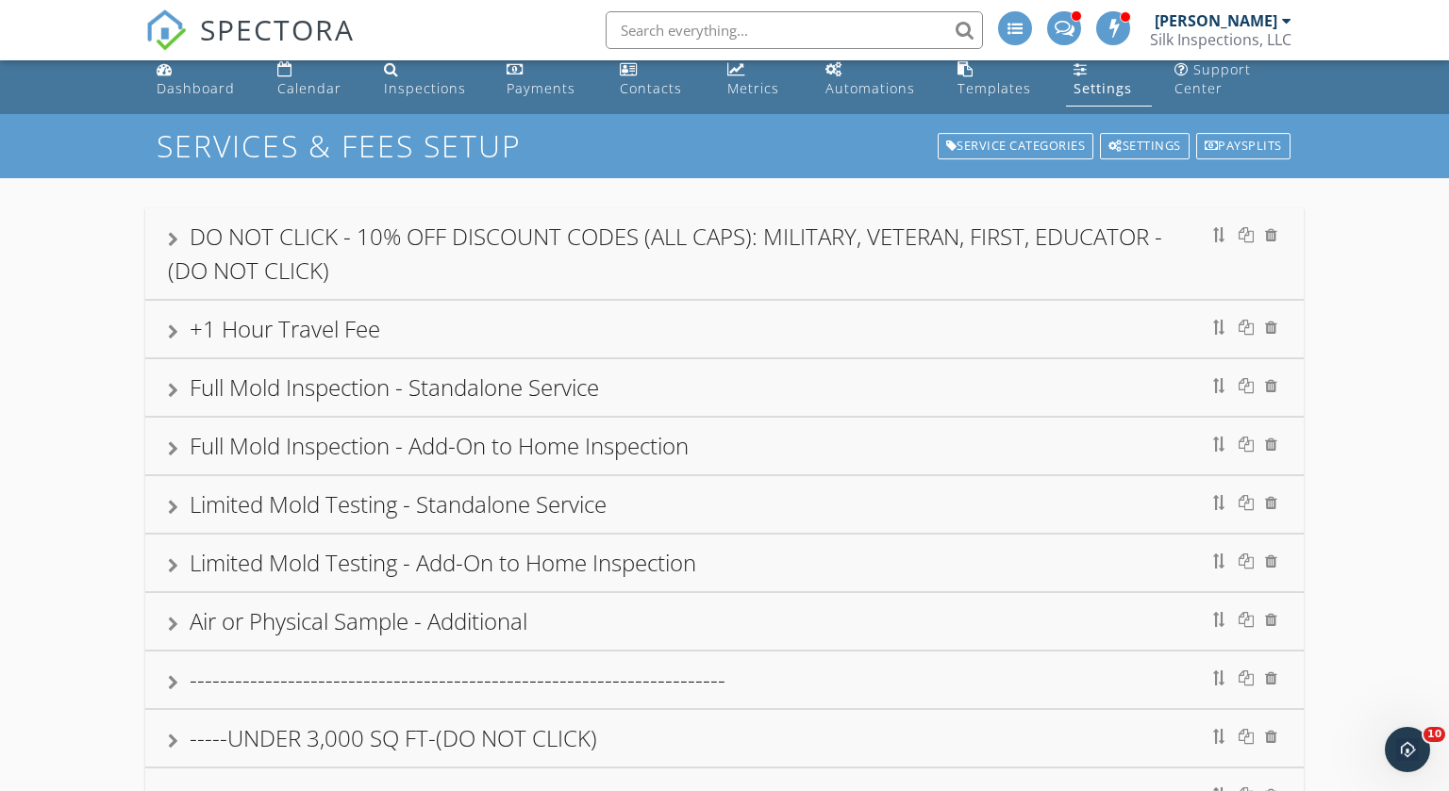
scroll to position [0, 0]
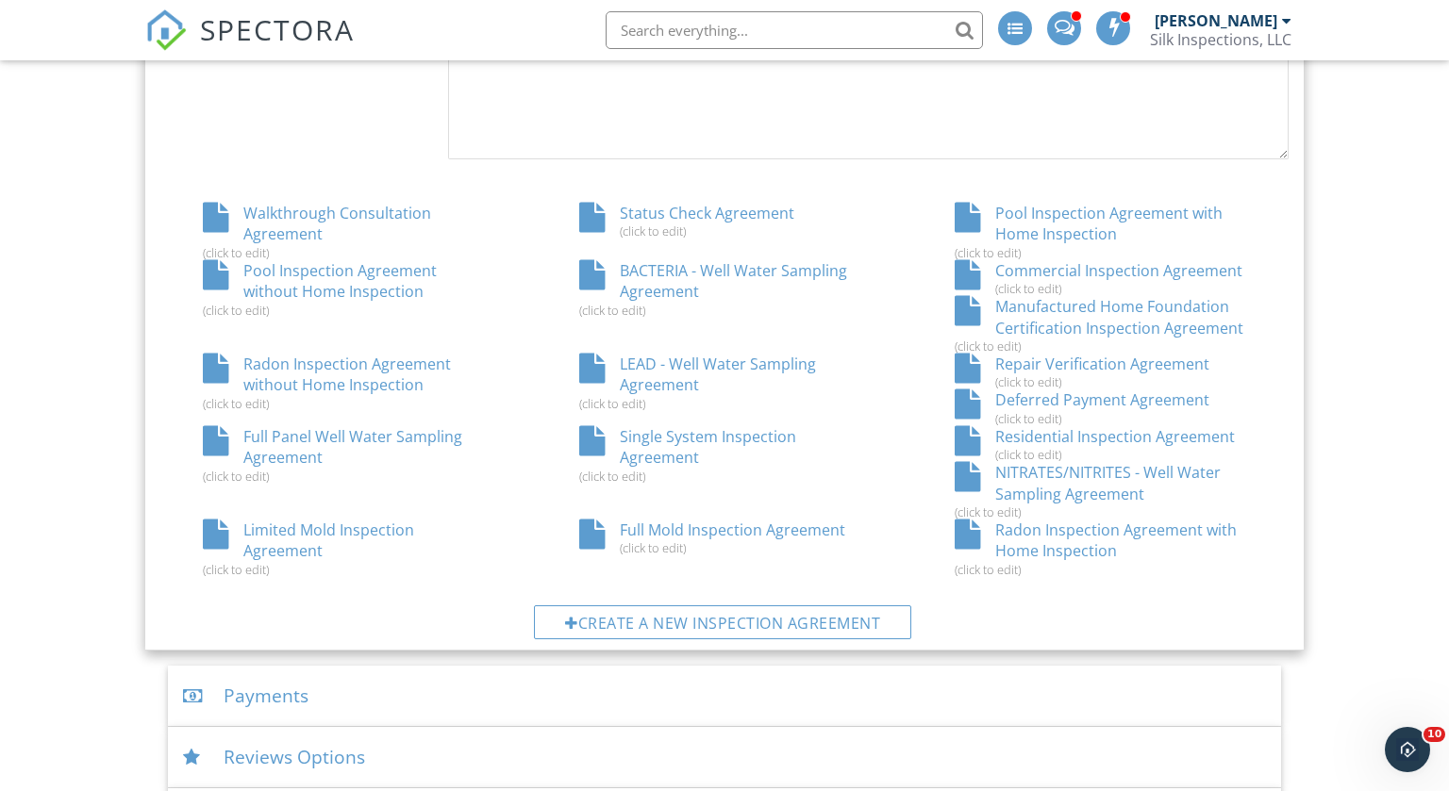
click at [280, 434] on div "Full Panel Well Water Sampling Agreement (click to edit)" at bounding box center [348, 455] width 376 height 58
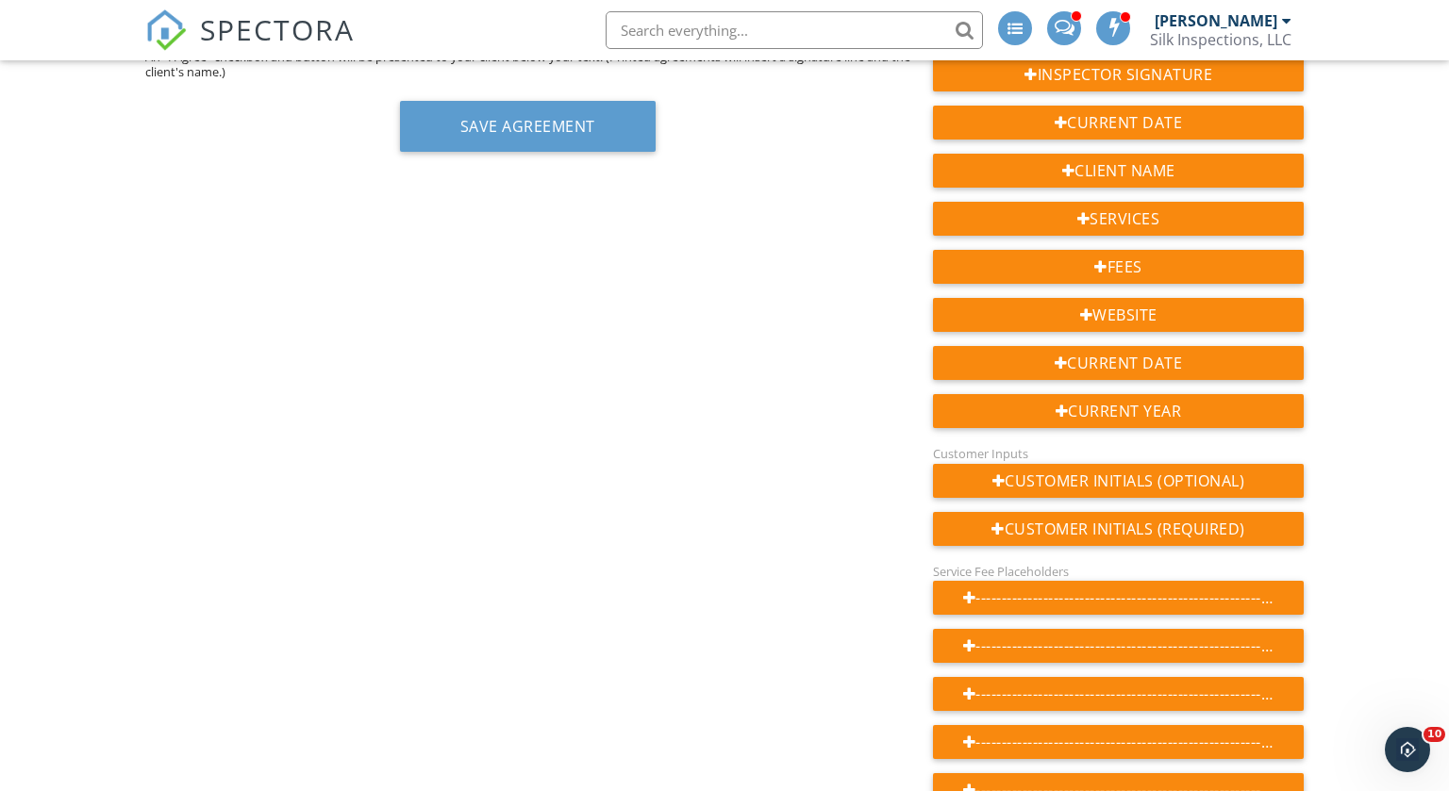
scroll to position [634, 0]
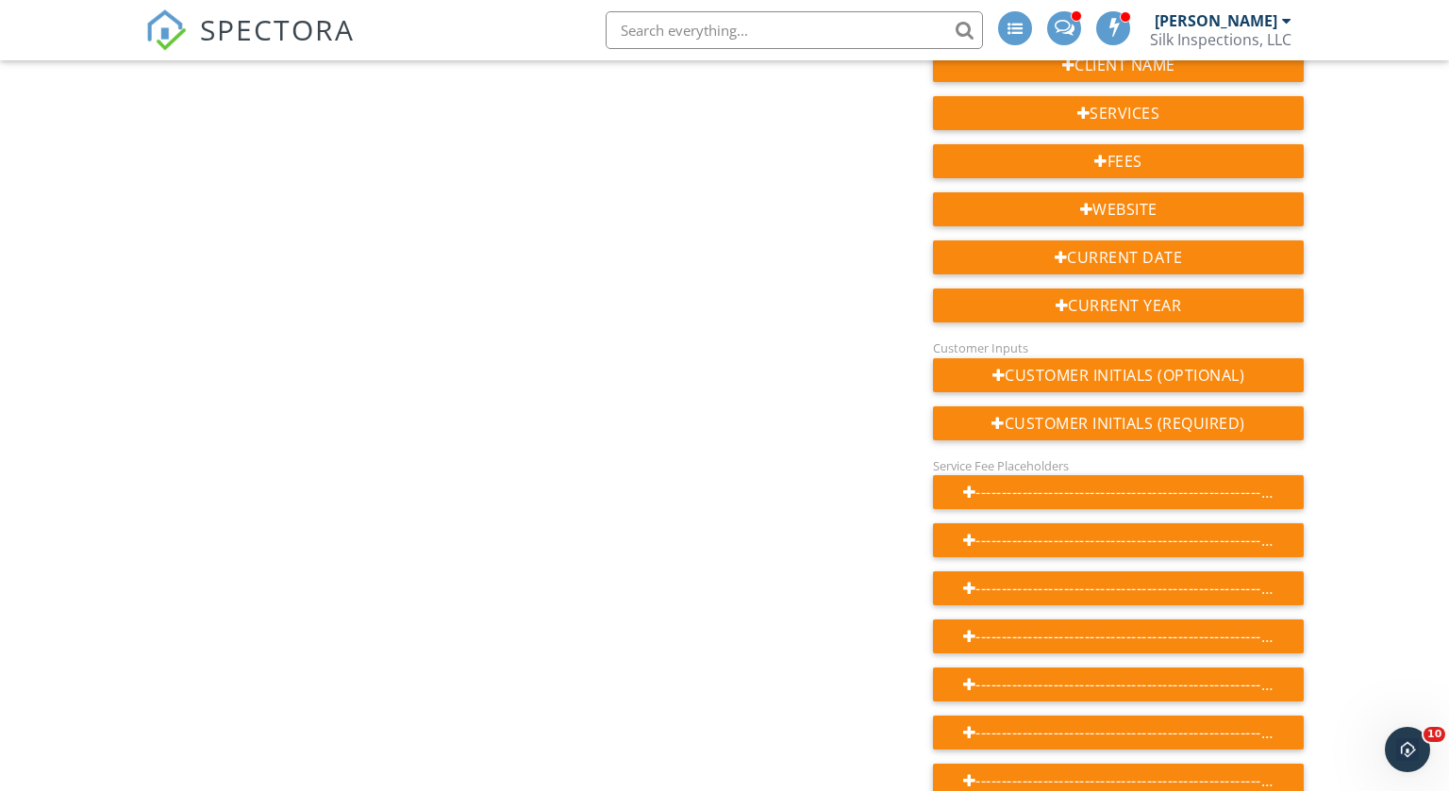
drag, startPoint x: 396, startPoint y: 451, endPoint x: 482, endPoint y: 790, distance: 350.3
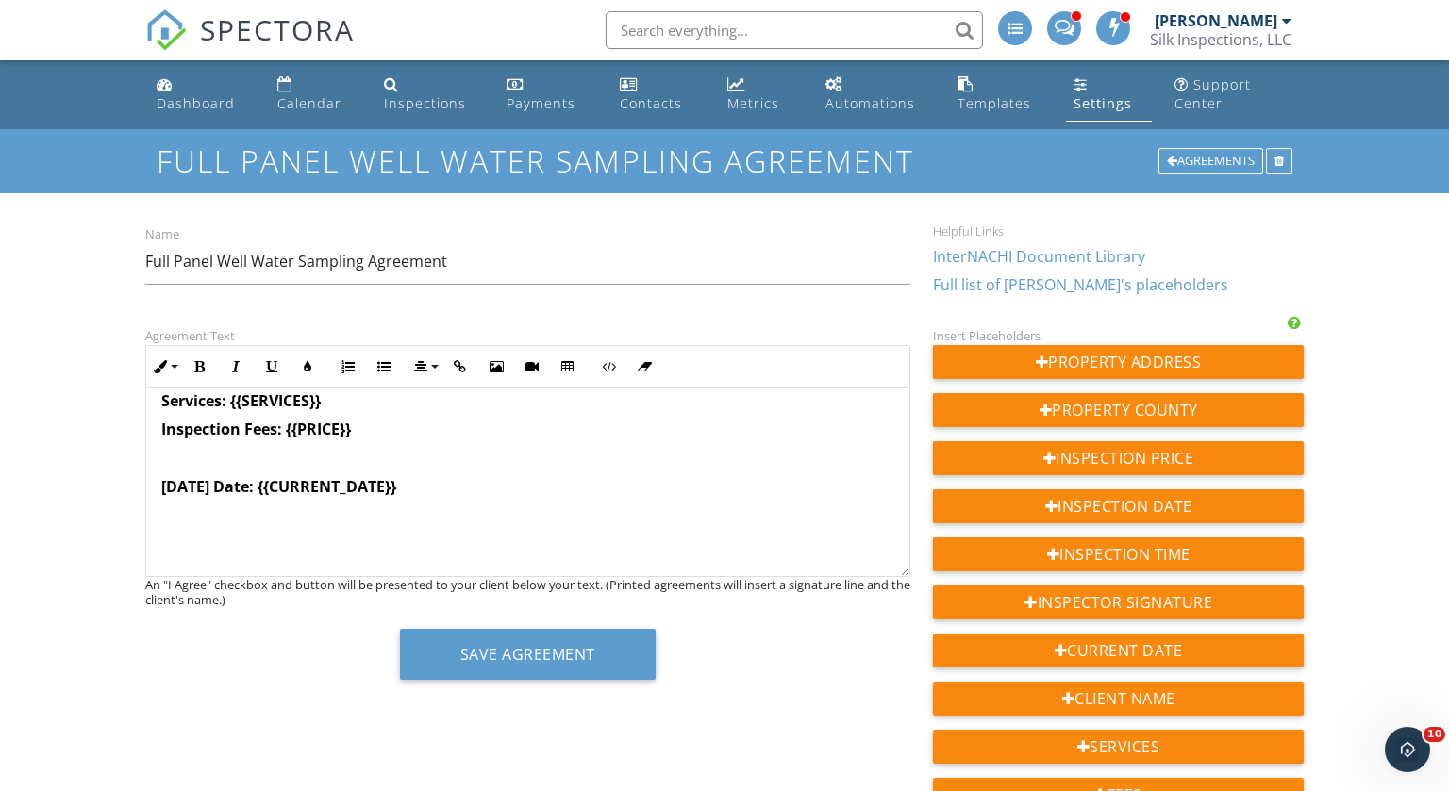
scroll to position [341, 0]
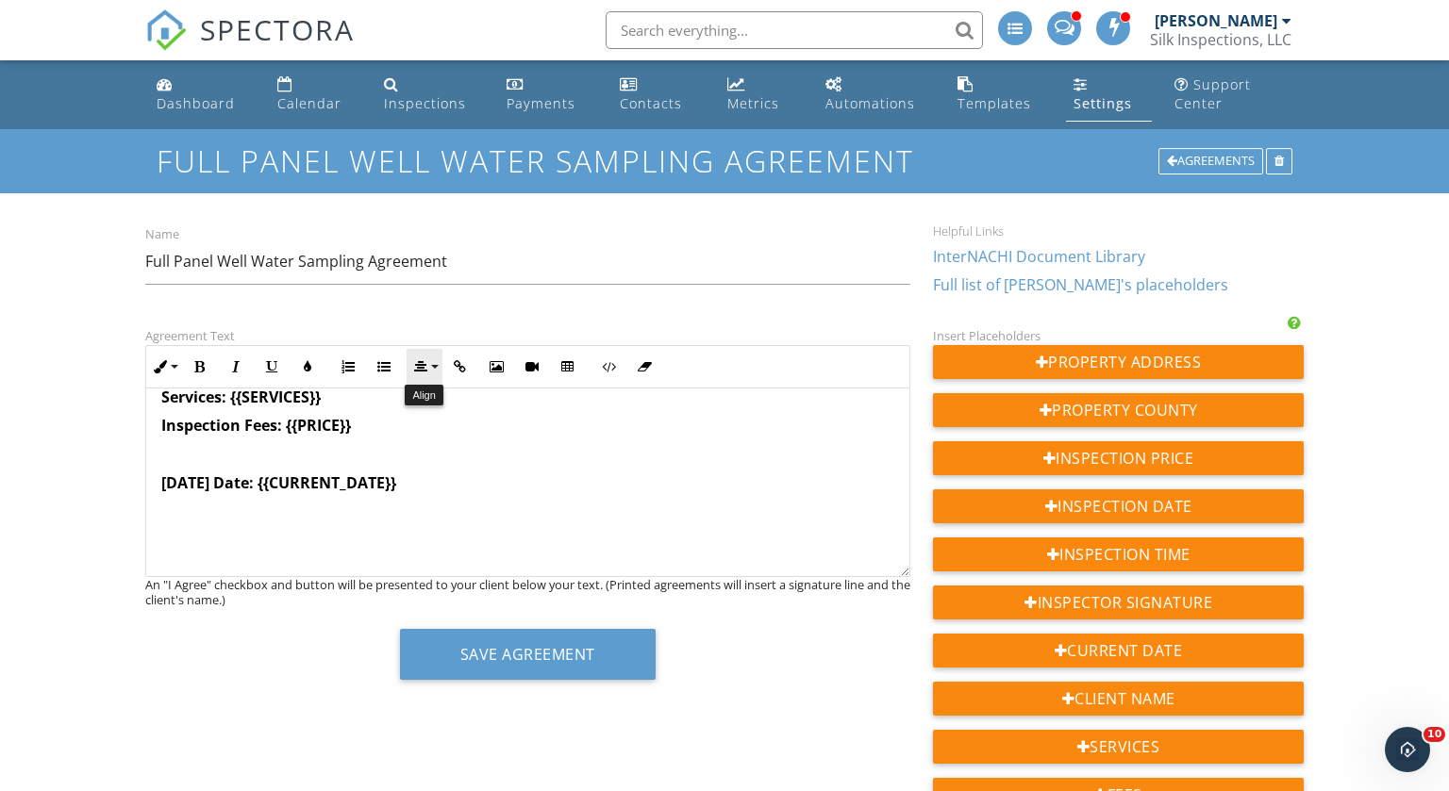
click at [424, 360] on icon "button" at bounding box center [420, 366] width 13 height 13
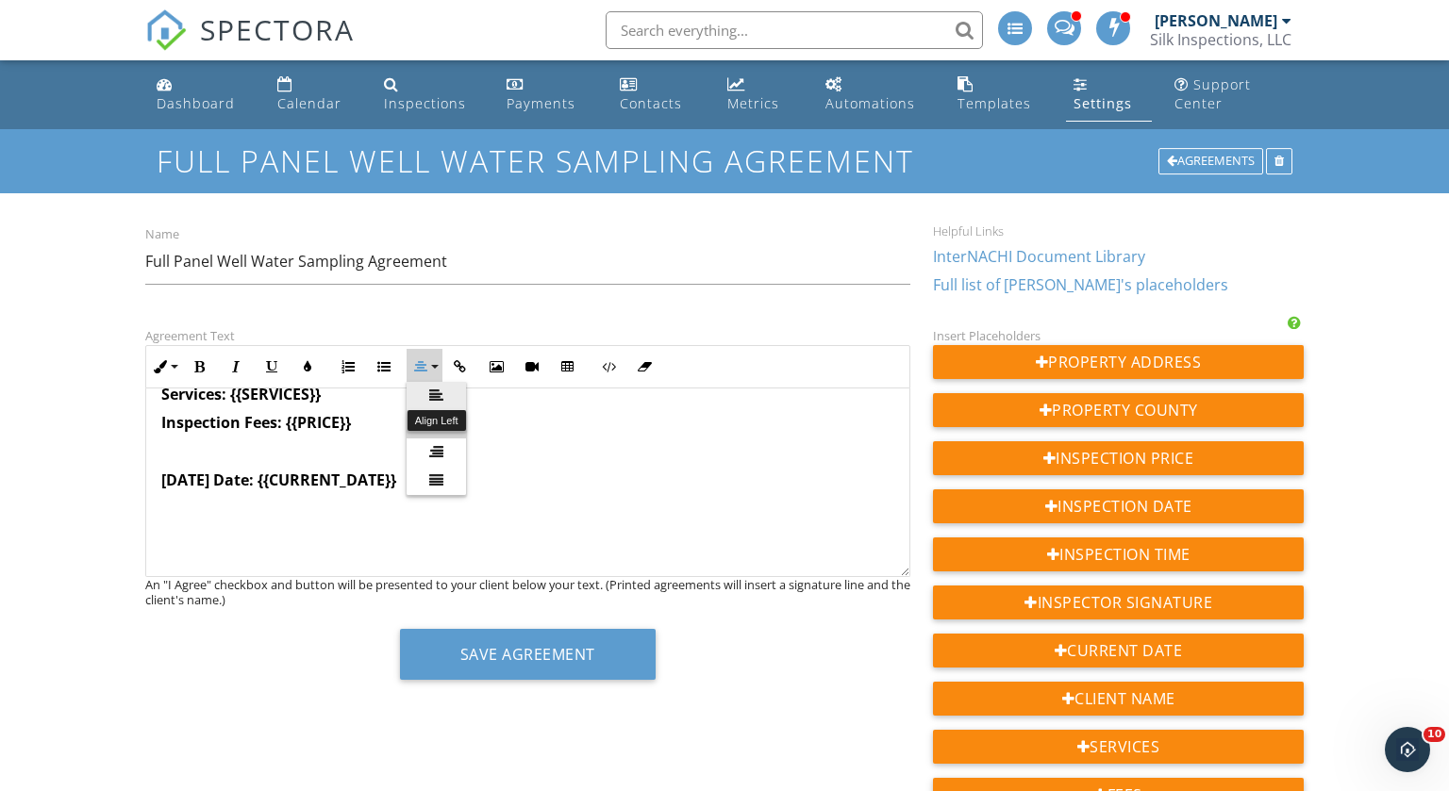
click at [429, 393] on icon at bounding box center [436, 396] width 14 height 14
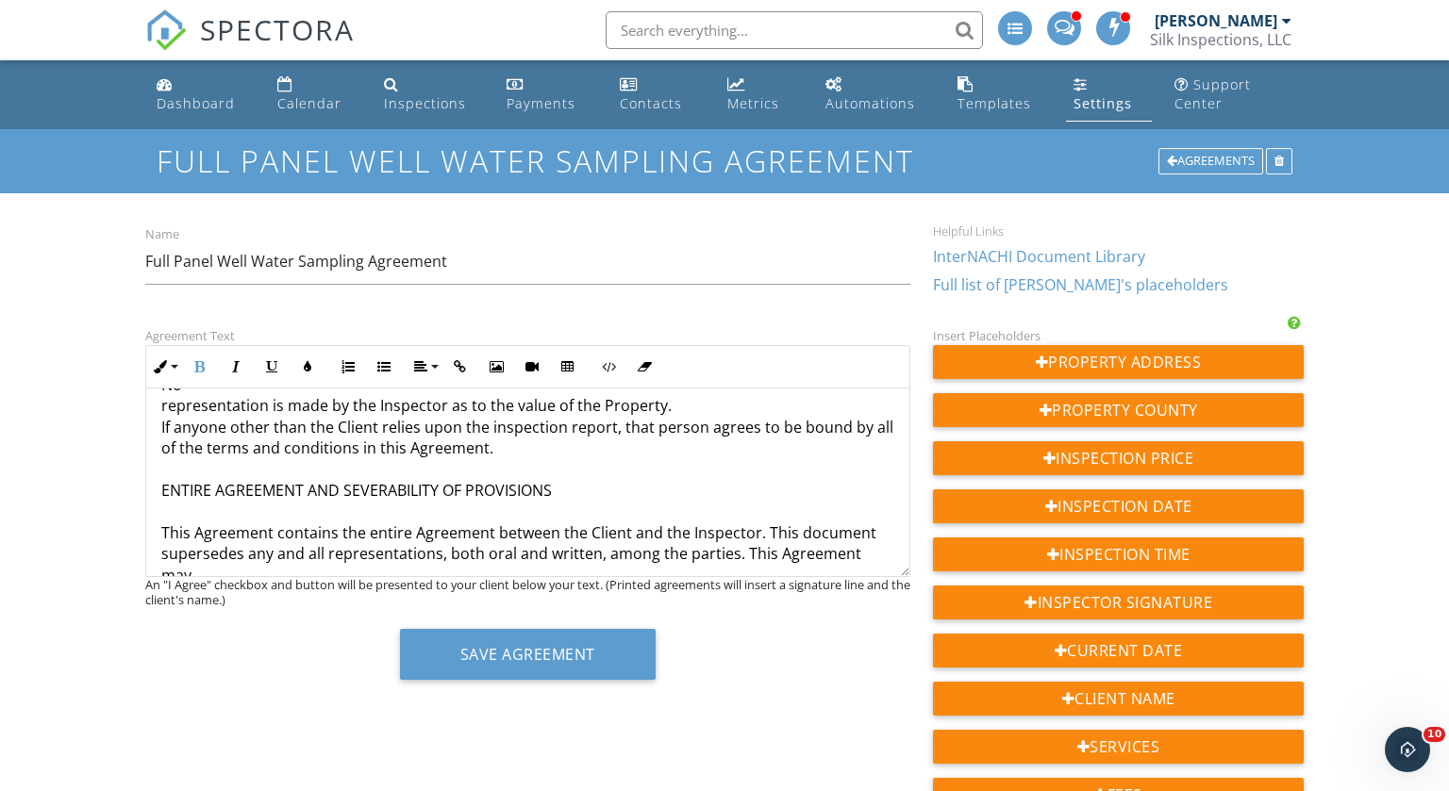
scroll to position [4282, 0]
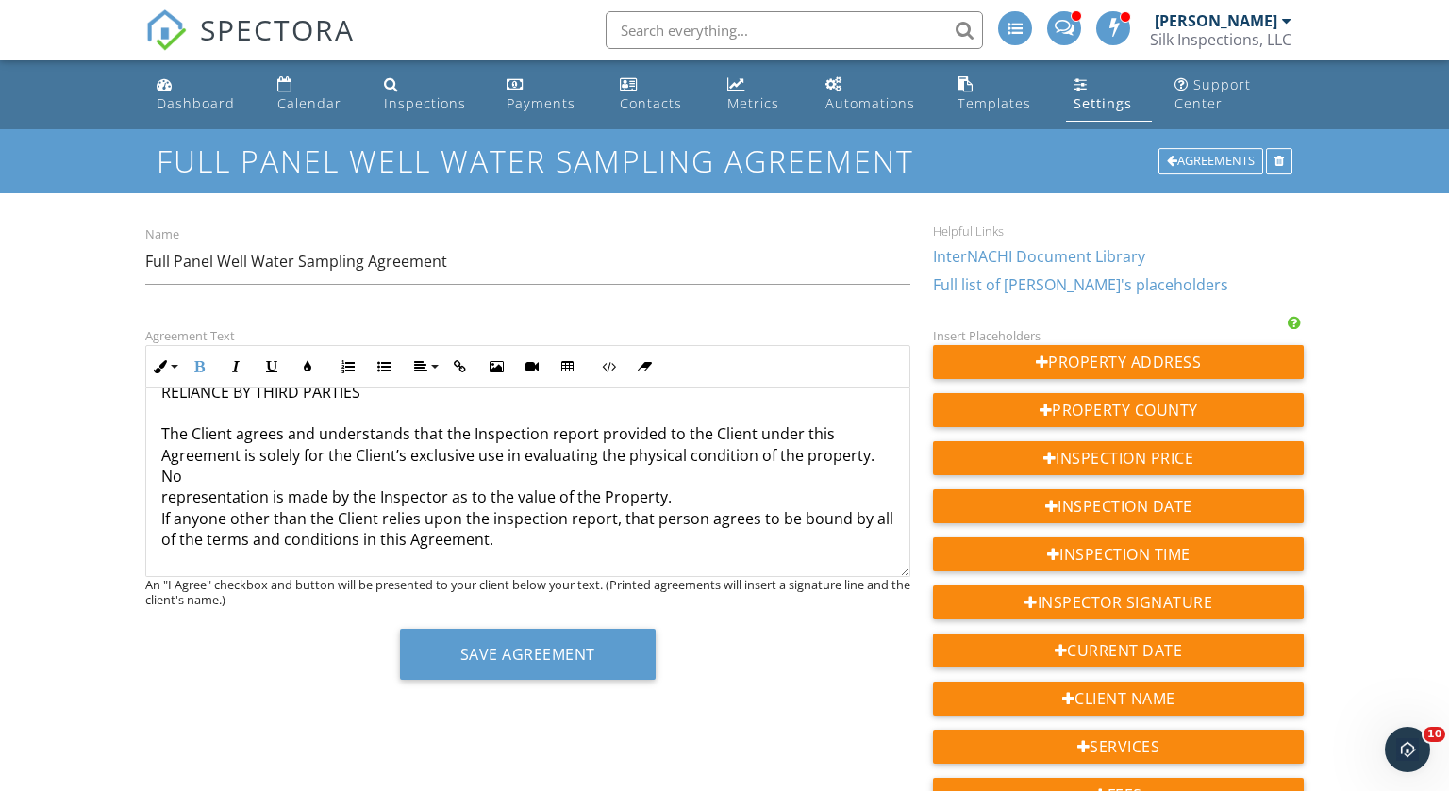
scroll to position [4162, 0]
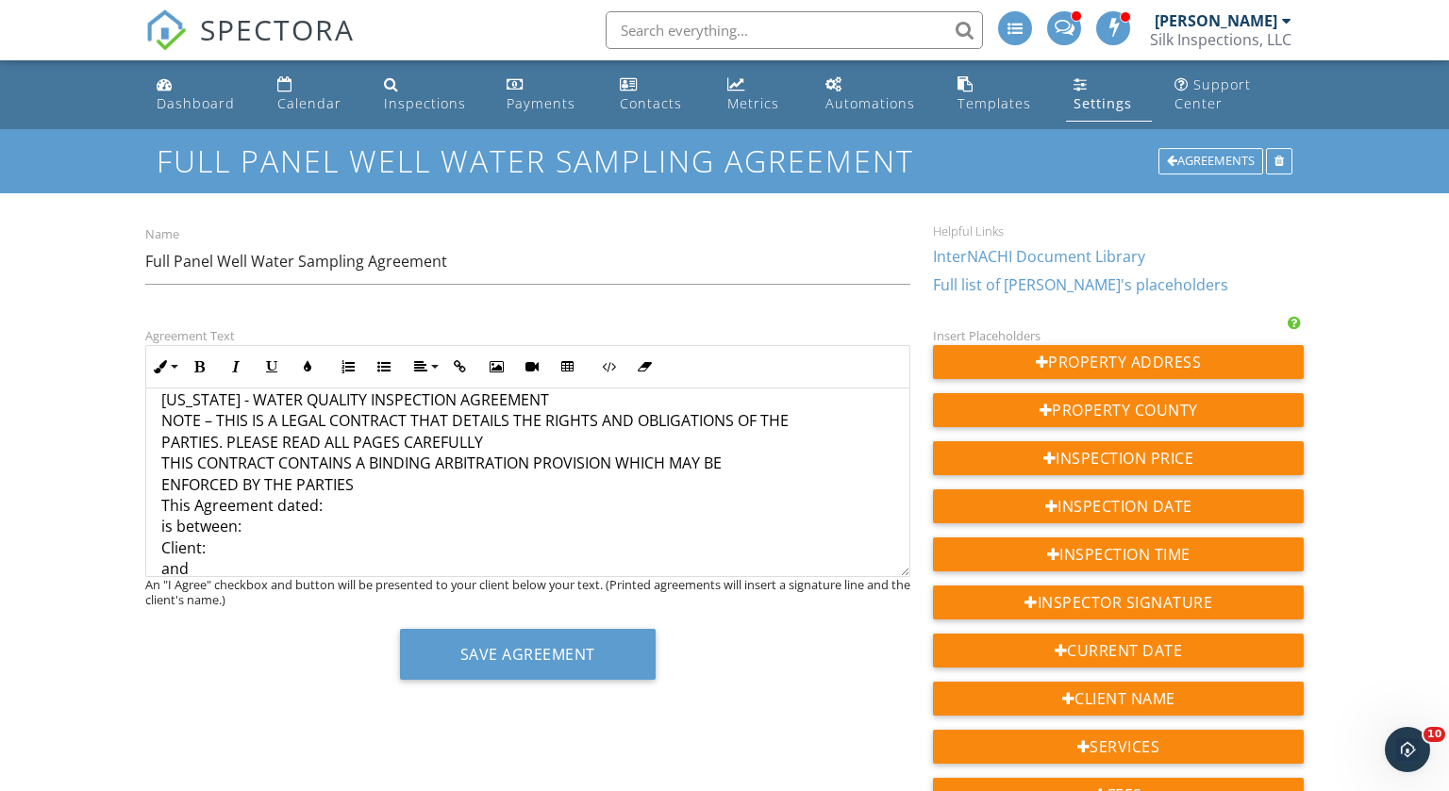
scroll to position [513, 0]
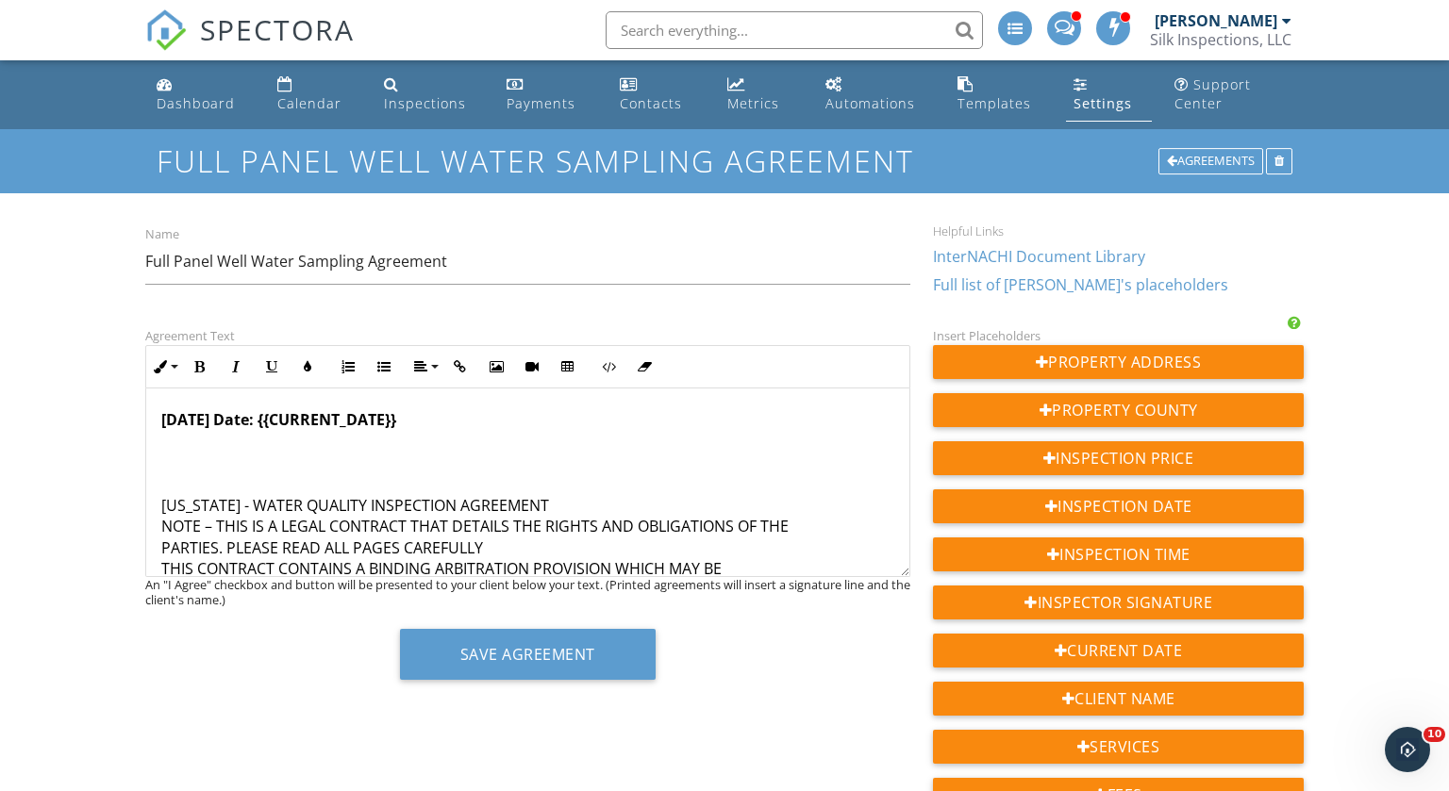
scroll to position [403, 0]
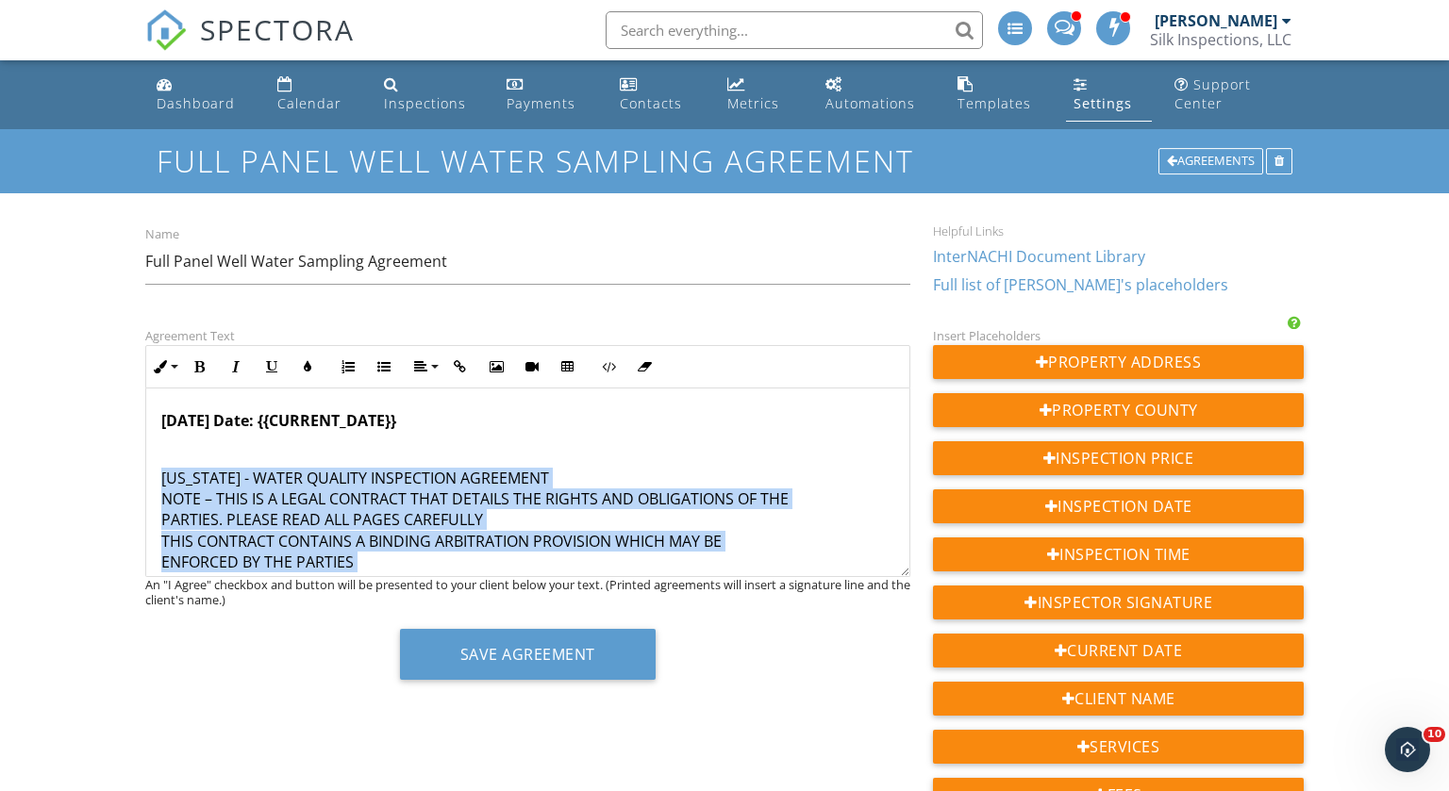
scroll to position [427, 0]
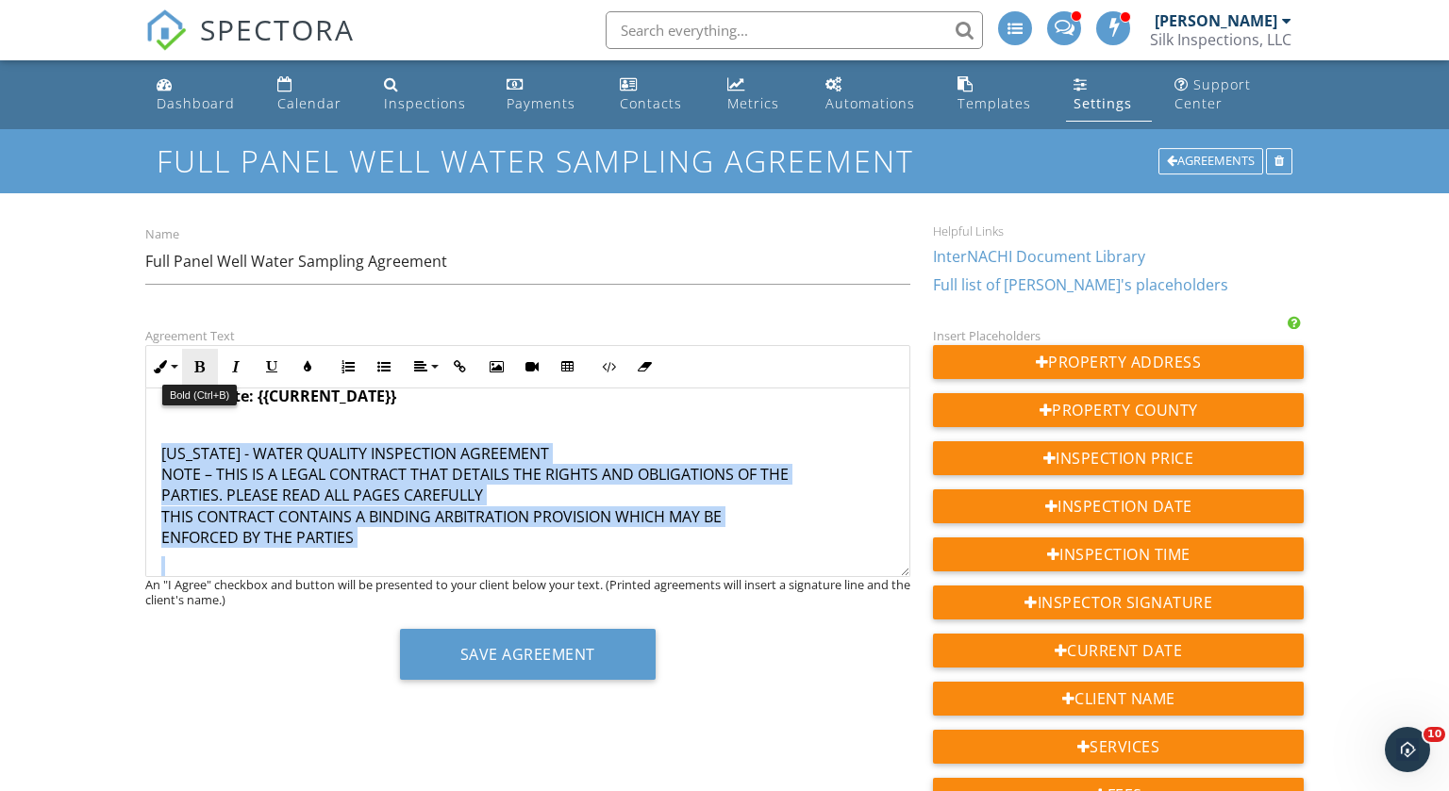
click at [202, 360] on icon "button" at bounding box center [199, 366] width 13 height 13
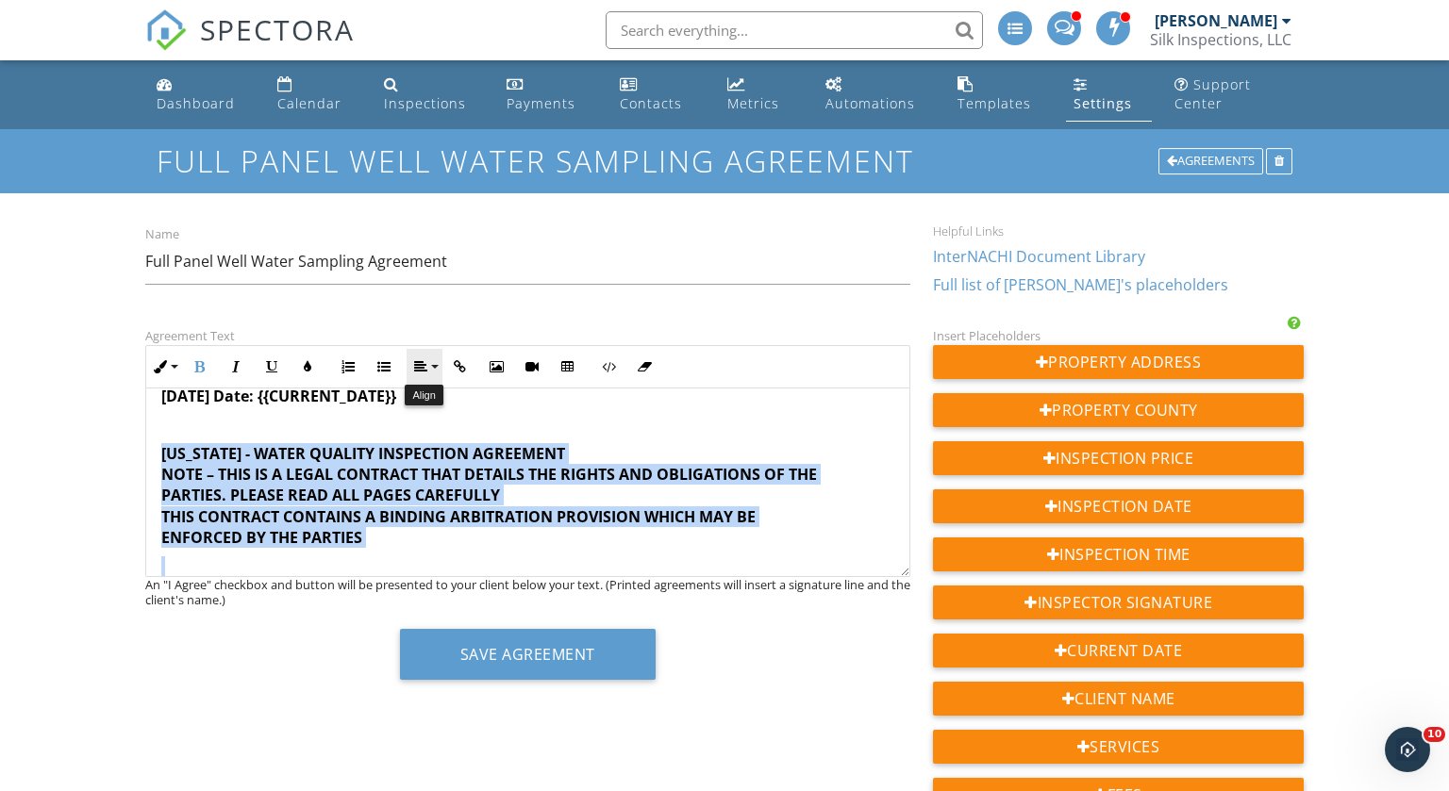
click at [434, 365] on button "Align" at bounding box center [425, 367] width 36 height 36
click at [443, 421] on icon at bounding box center [436, 424] width 14 height 14
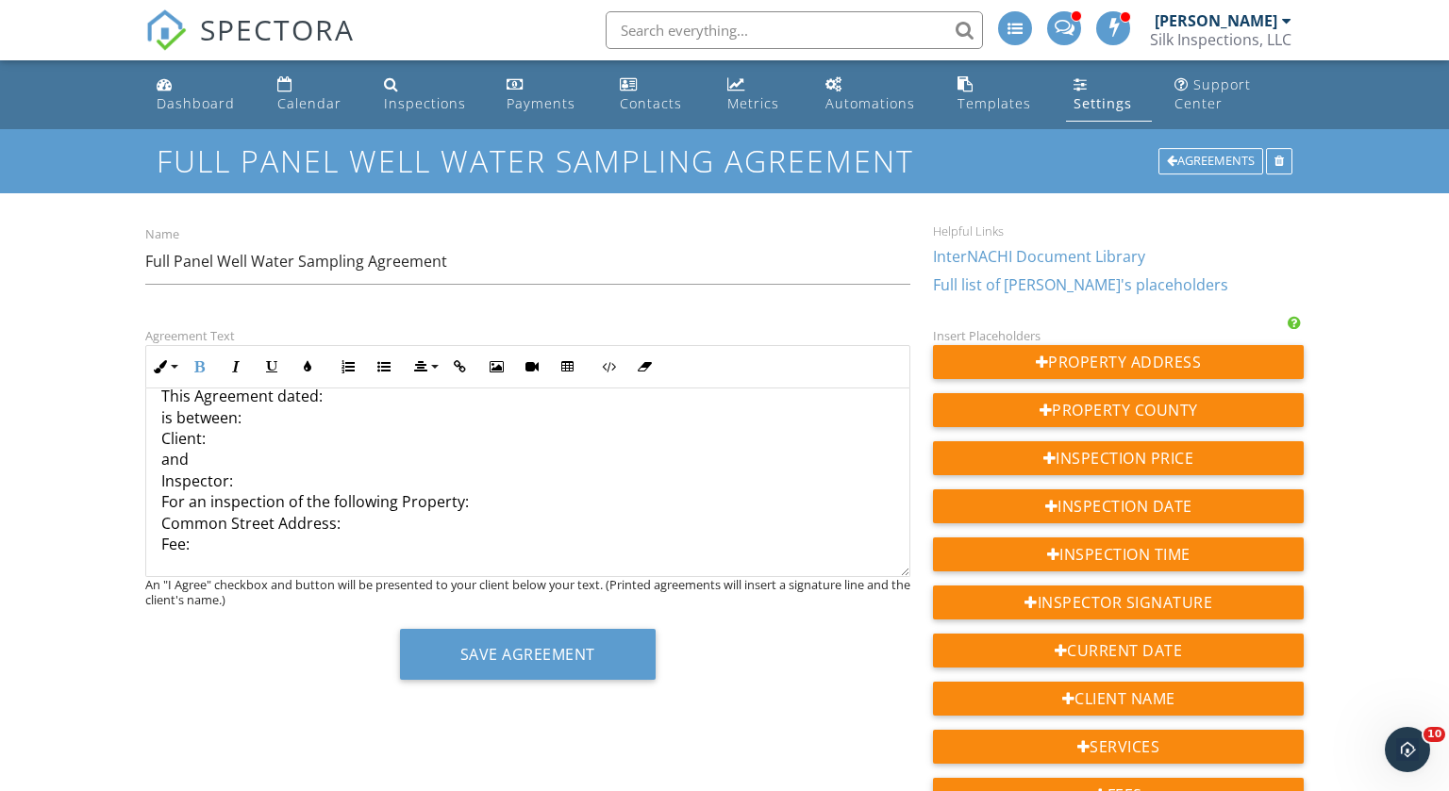
scroll to position [625, 0]
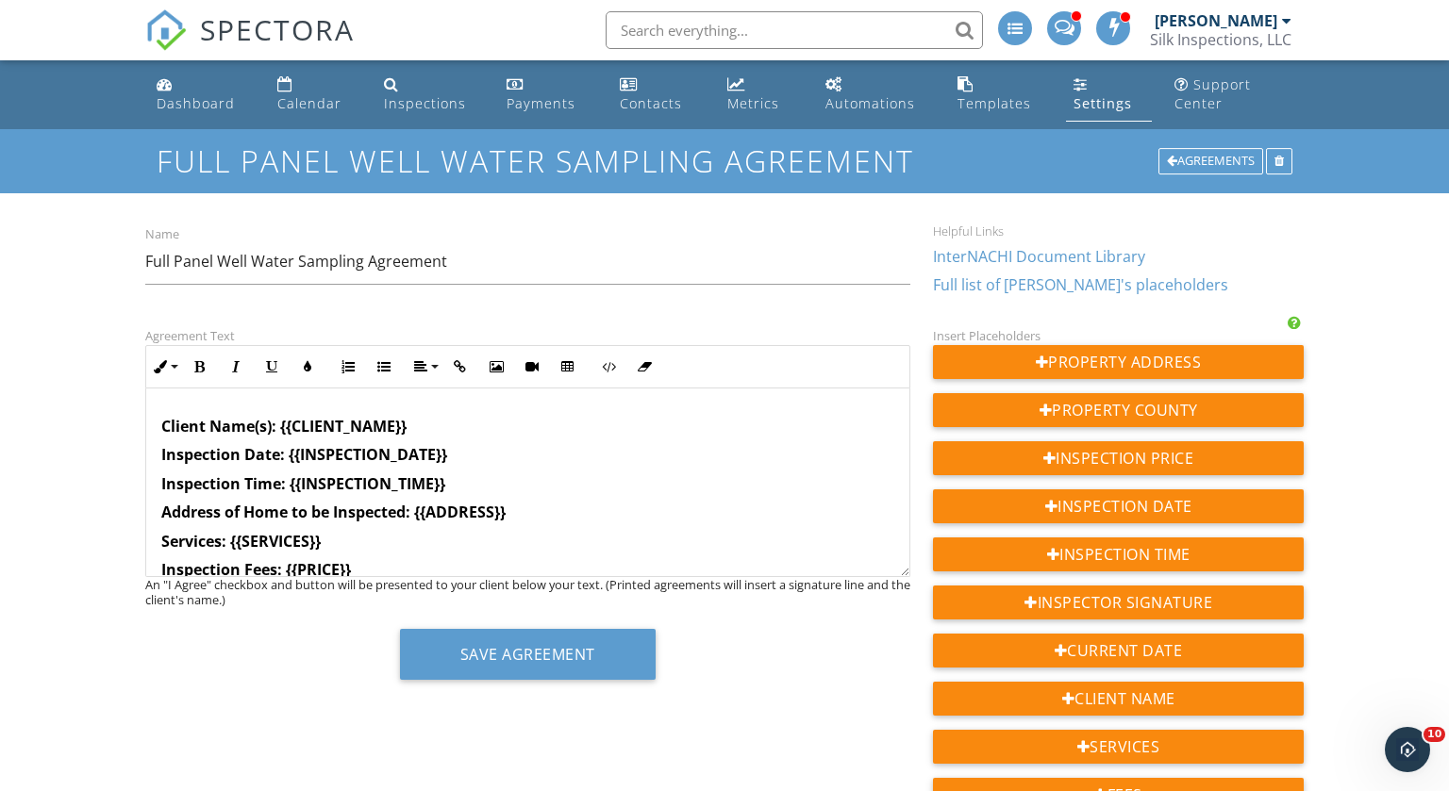
scroll to position [192, 0]
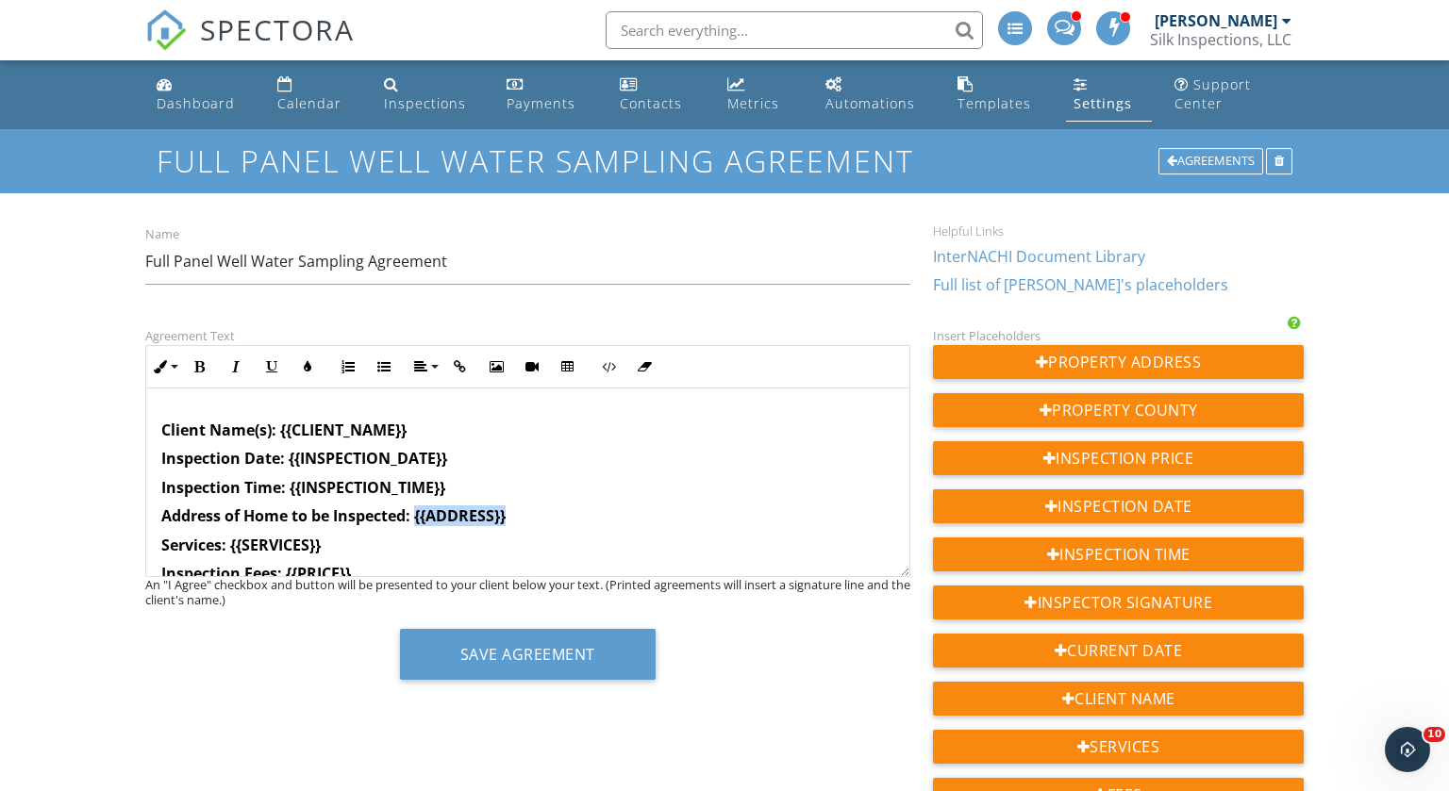
drag, startPoint x: 416, startPoint y: 511, endPoint x: 516, endPoint y: 510, distance: 100.0
click at [516, 510] on p "Address of Home to be Inspected: {{ADDRESS}}" at bounding box center [527, 516] width 733 height 21
copy strong "{{ADDRESS}}"
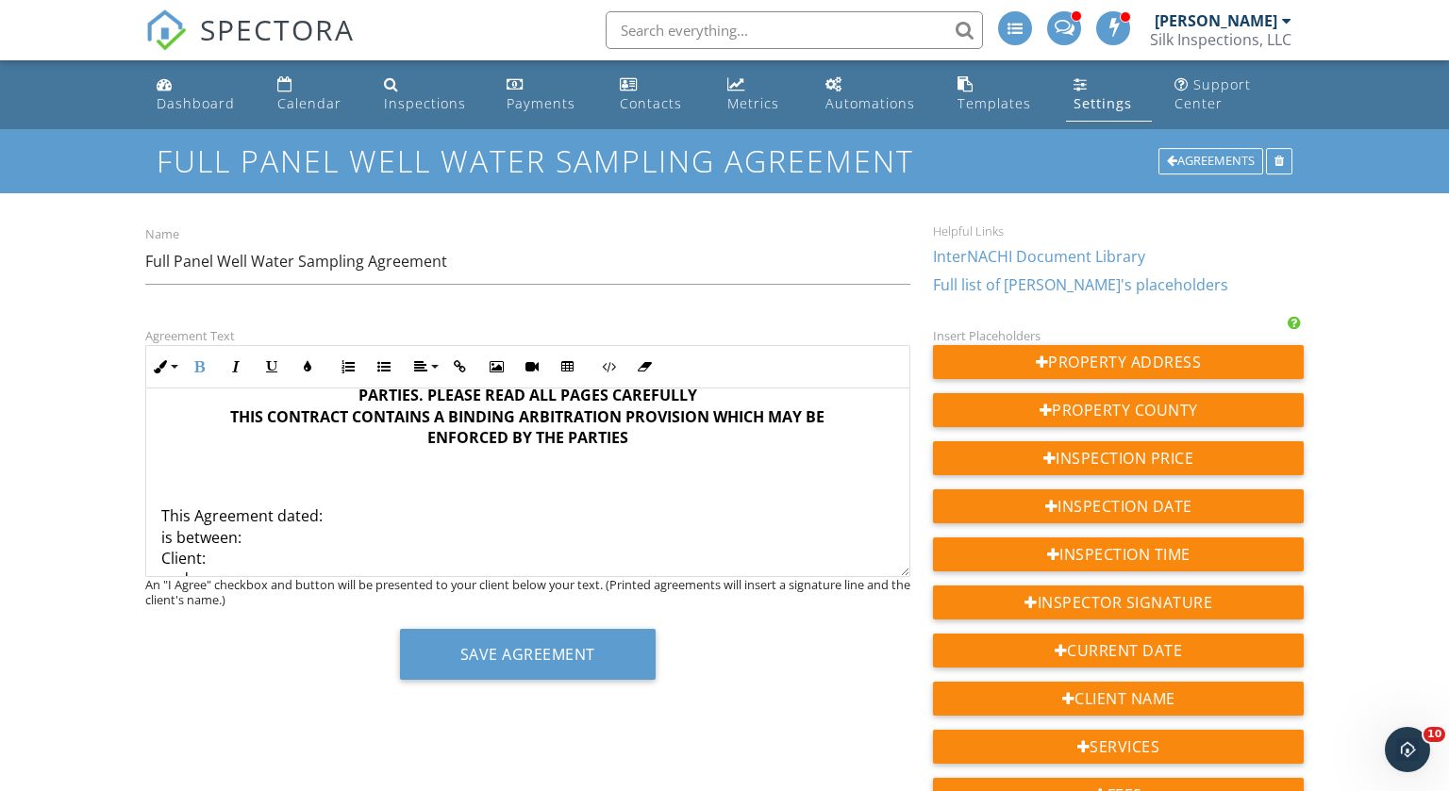
scroll to position [528, 0]
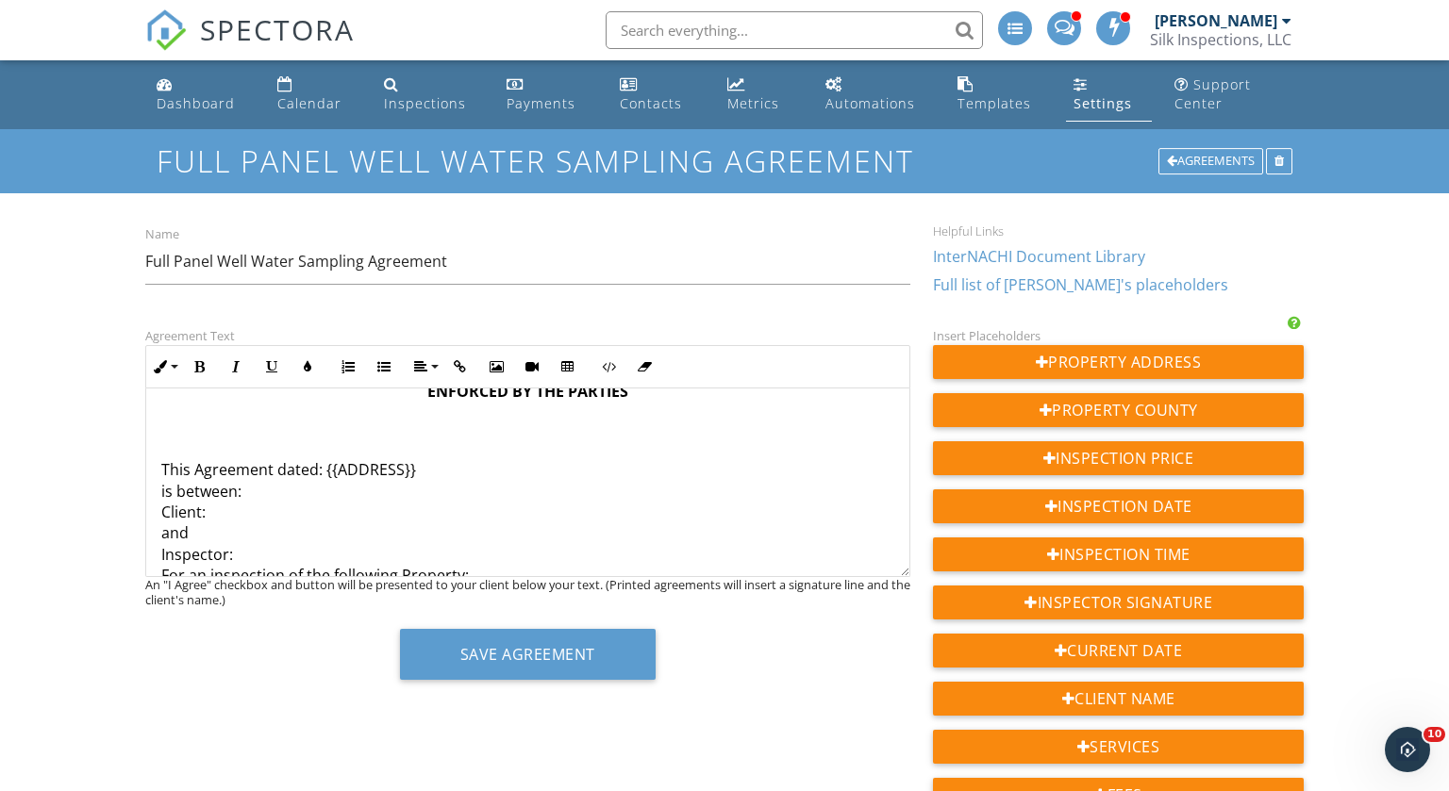
scroll to position [581, 0]
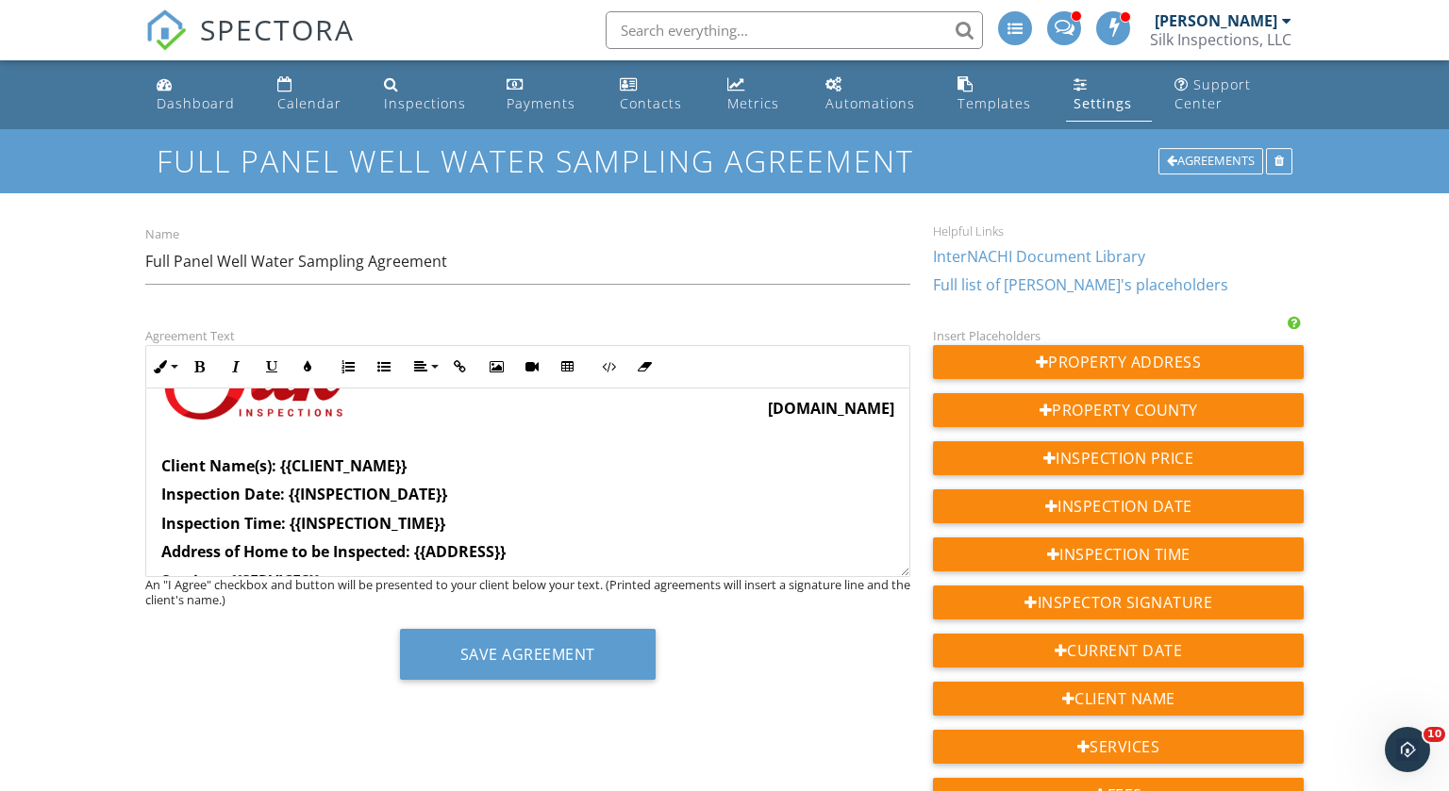
scroll to position [156, 0]
drag, startPoint x: 280, startPoint y: 465, endPoint x: 414, endPoint y: 464, distance: 133.9
click at [414, 464] on p "Client Name(s): {{CLIENT_NAME}}" at bounding box center [527, 467] width 733 height 21
copy strong "{{CLIENT_NAME}}"
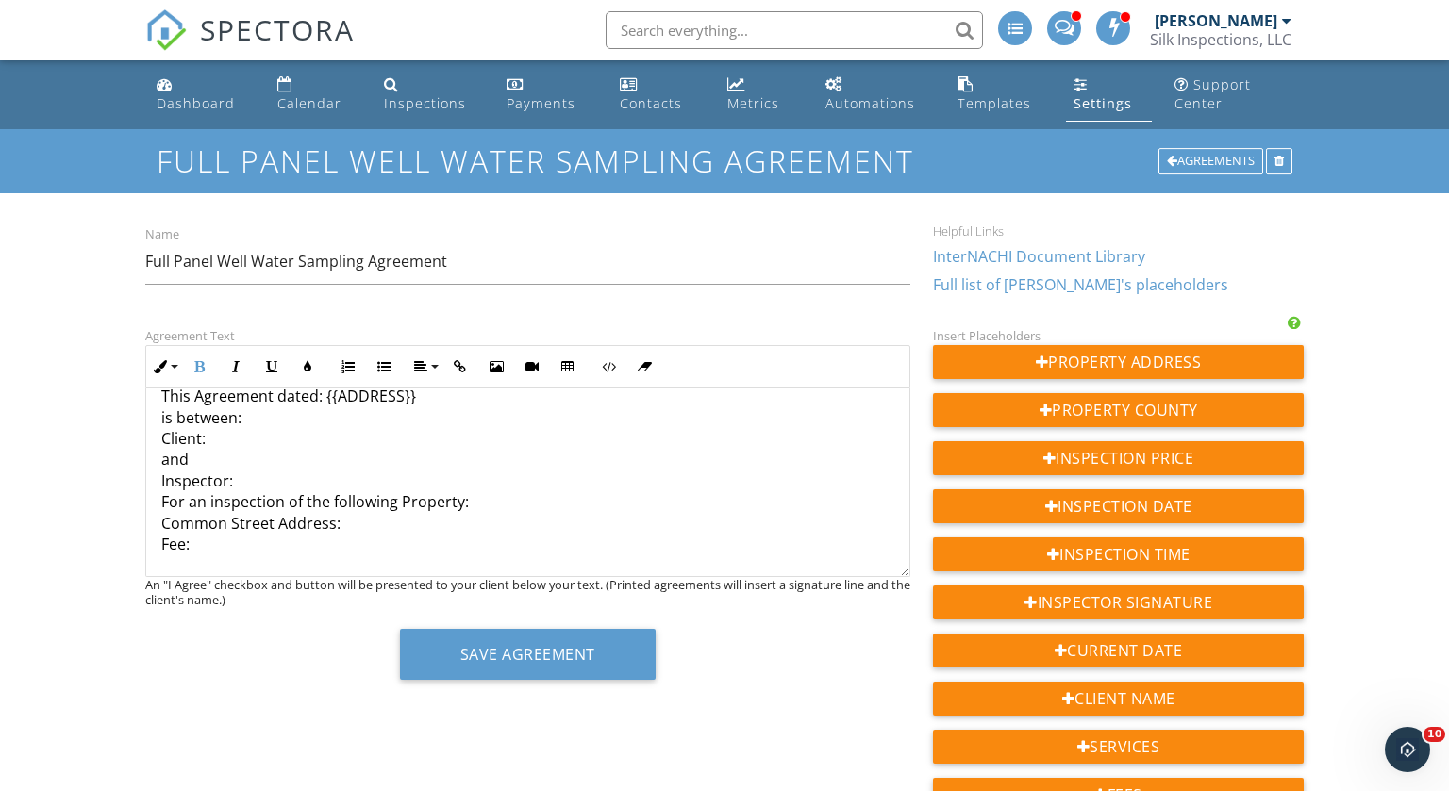
scroll to position [652, 0]
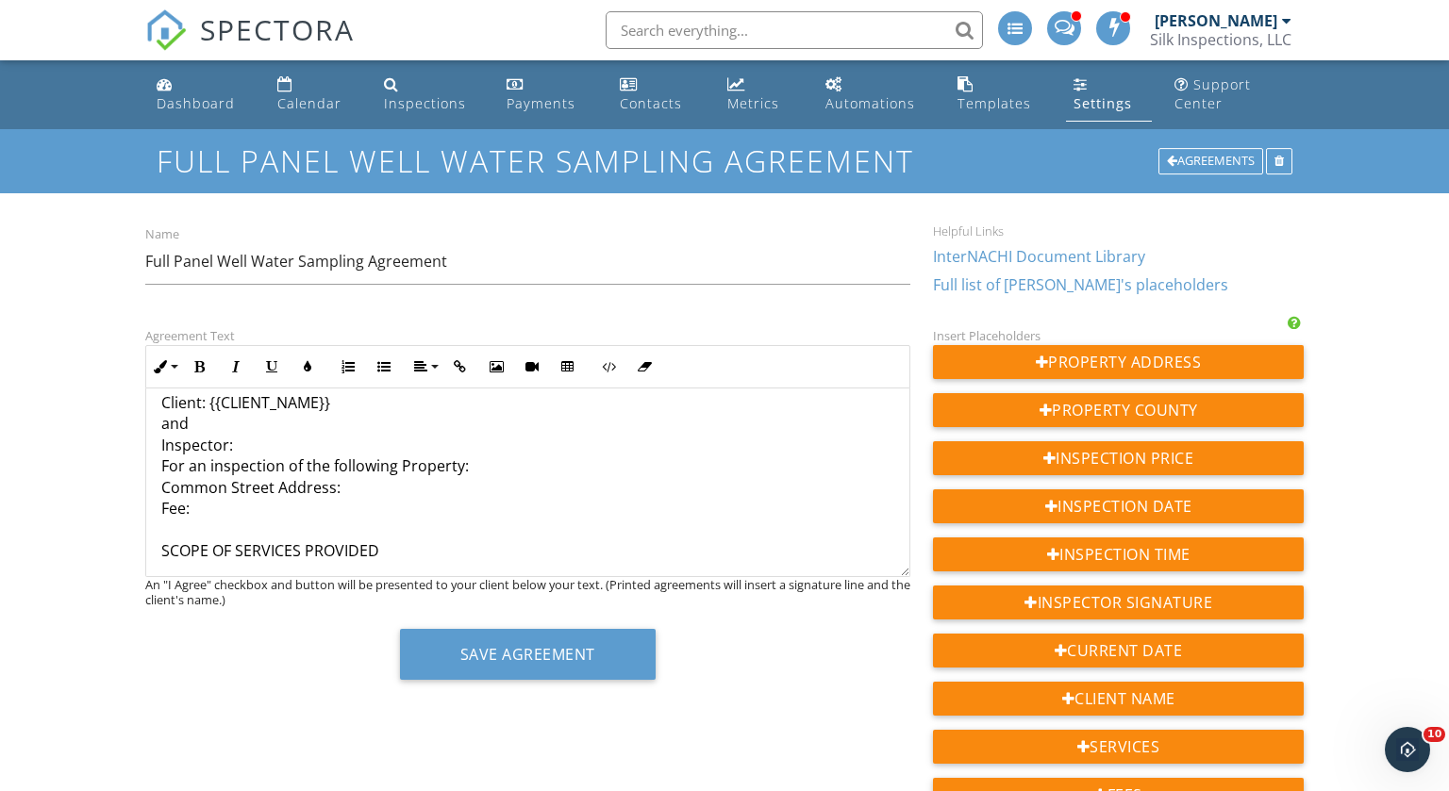
scroll to position [679, 0]
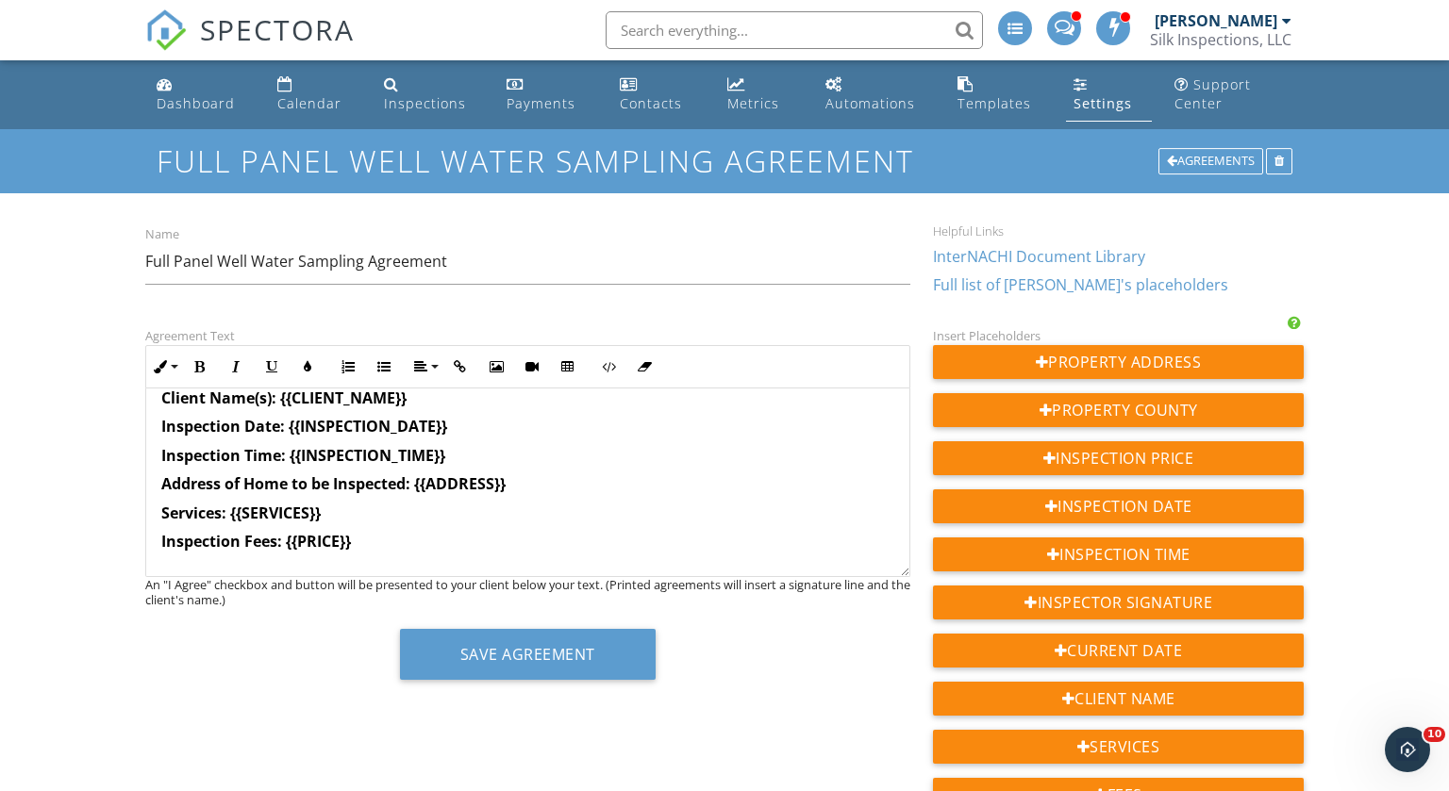
scroll to position [230, 0]
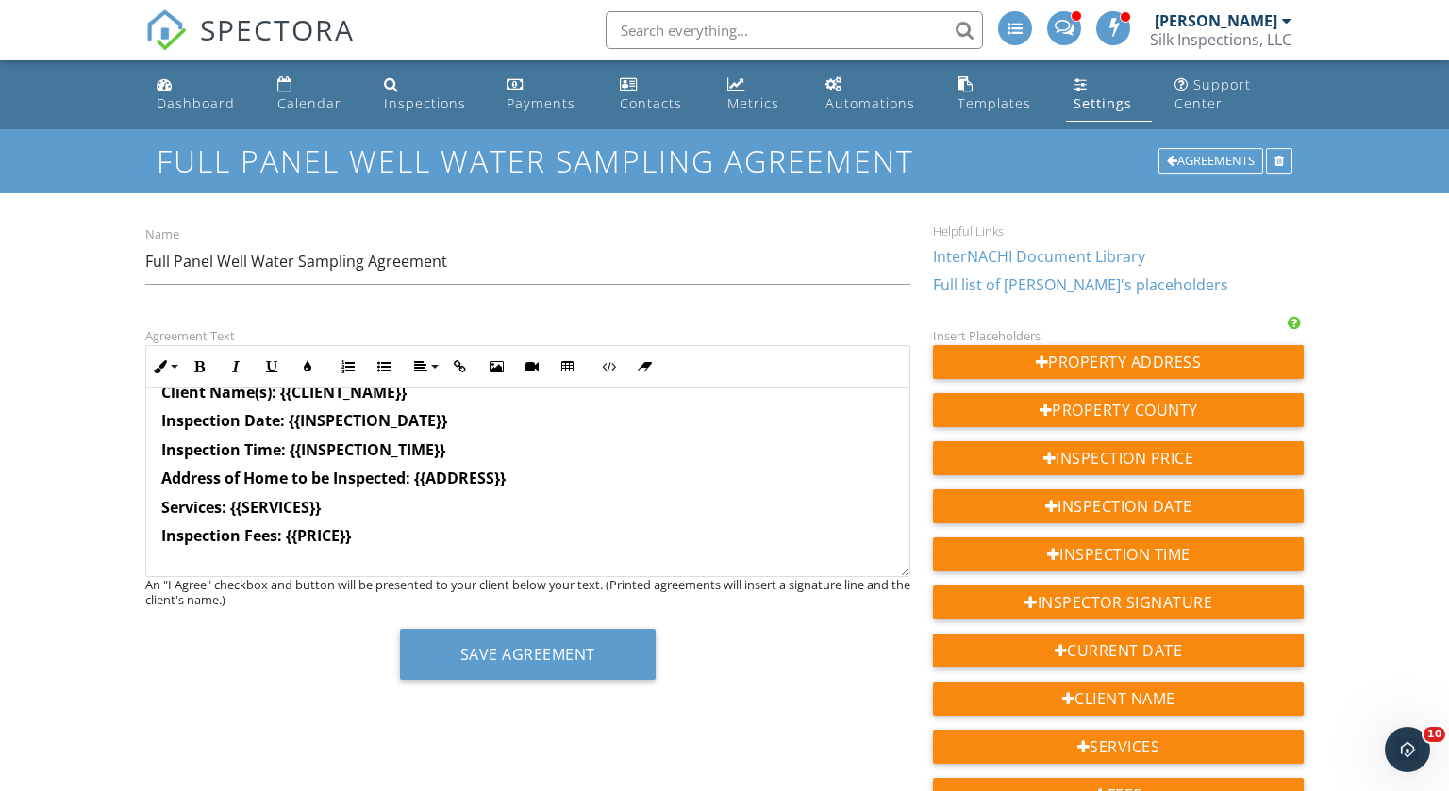
click at [445, 475] on strong "Address of Home to be Inspected: {{ADDRESS}}" at bounding box center [333, 478] width 344 height 21
click at [418, 479] on strong "Address of Home to be Inspected: {{ADDRESS}}" at bounding box center [333, 478] width 344 height 21
copy strong "{{ADDRESS}}"
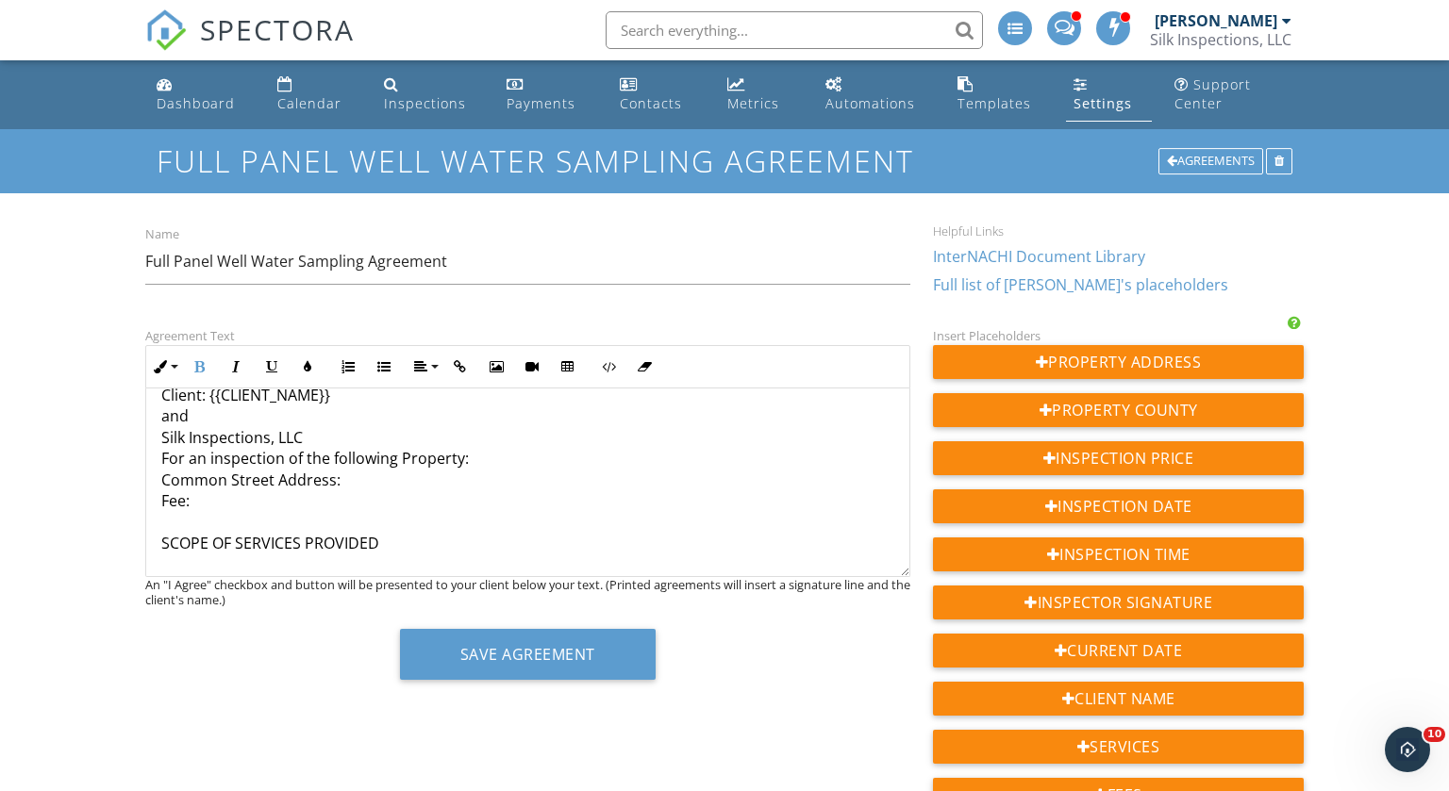
scroll to position [702, 0]
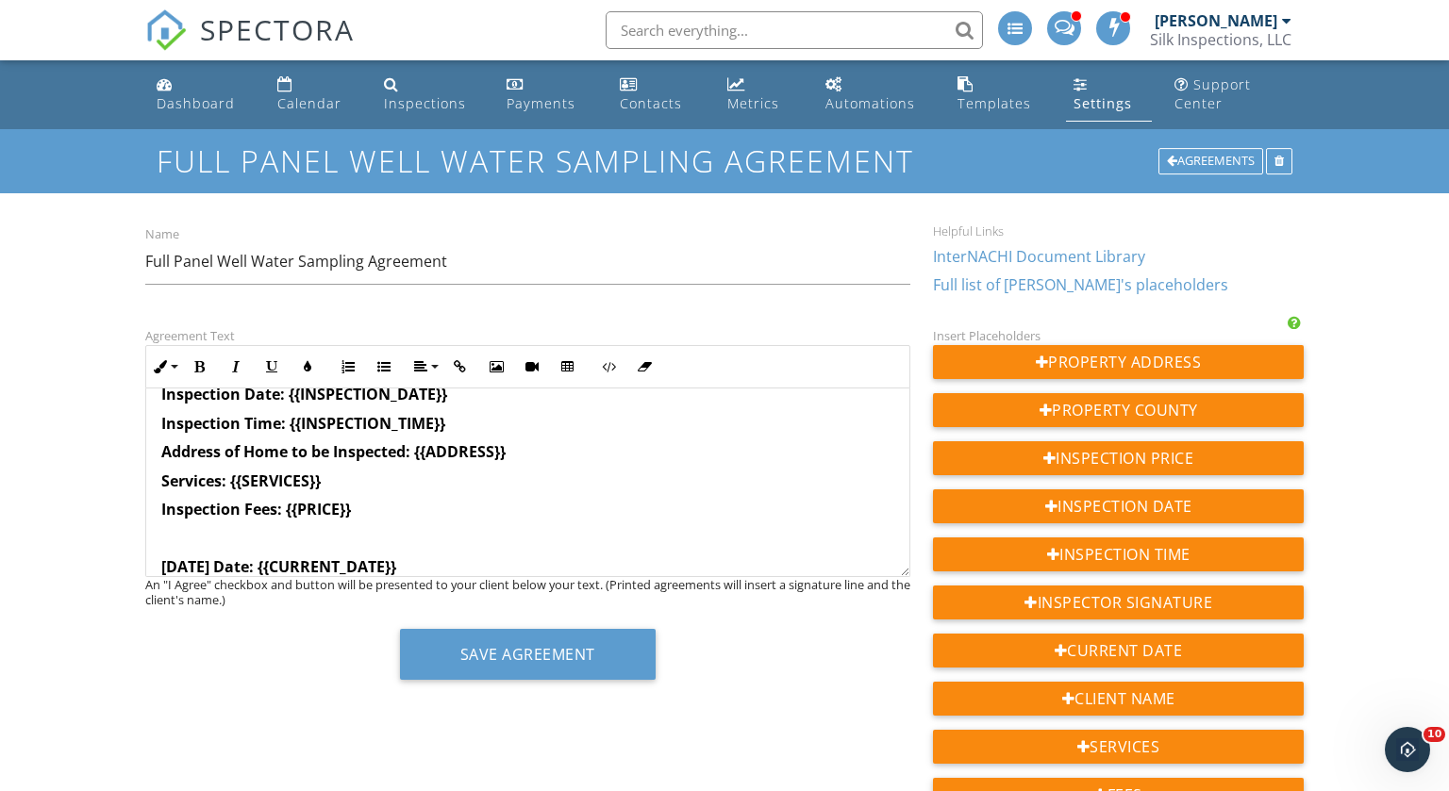
scroll to position [255, 0]
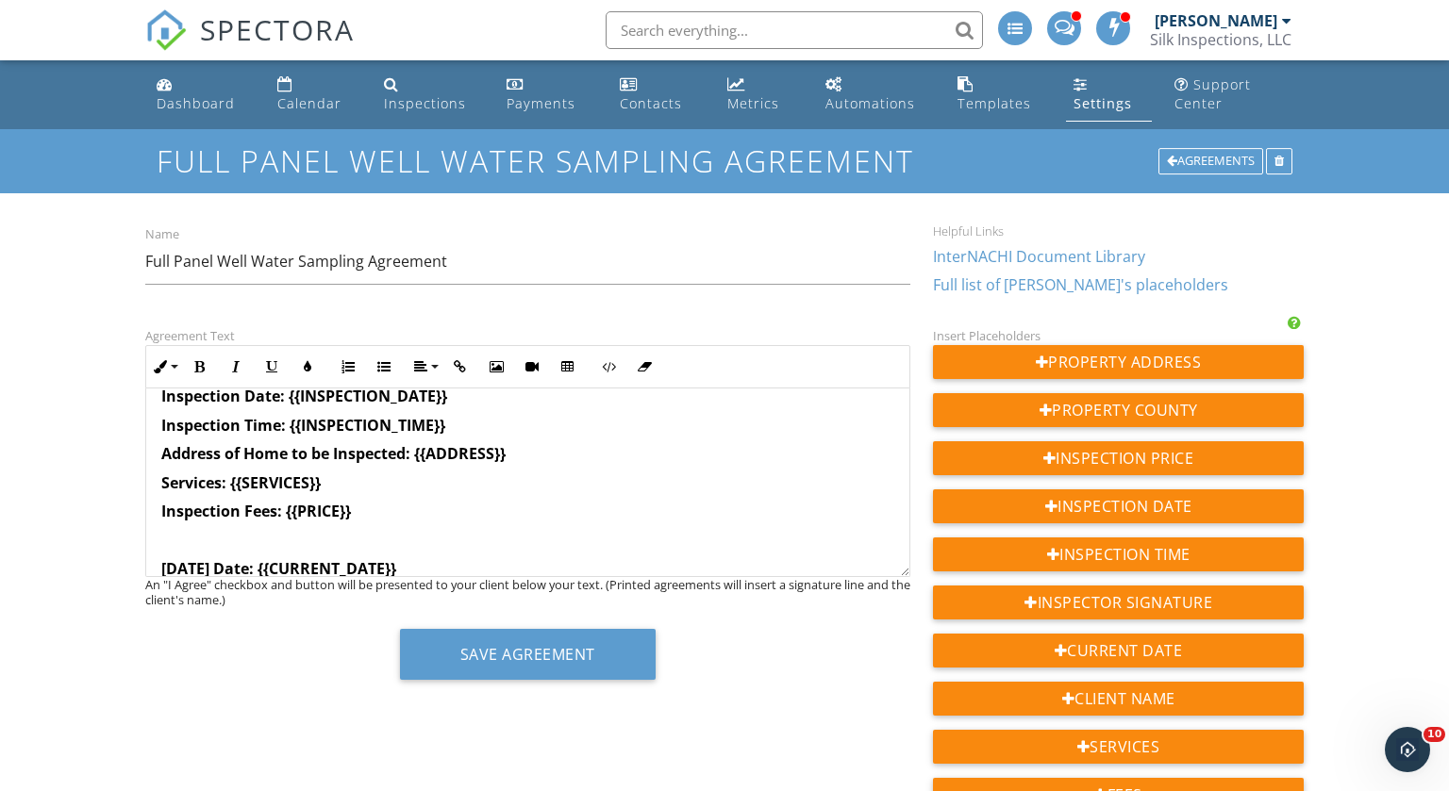
click at [286, 512] on strong "Inspection Fees: {{PRICE}}" at bounding box center [256, 511] width 190 height 21
copy strong "{{PRICE}}"
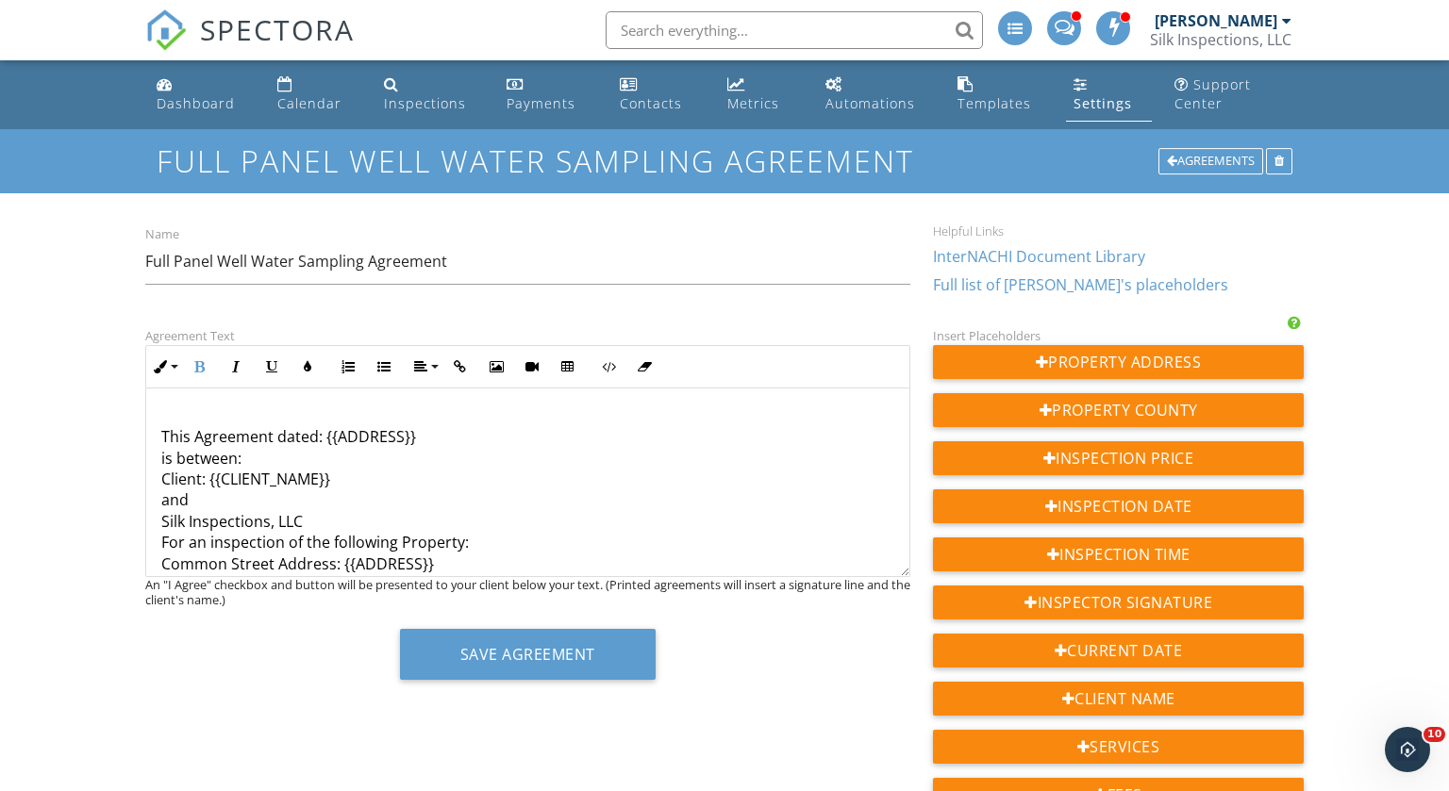
scroll to position [649, 0]
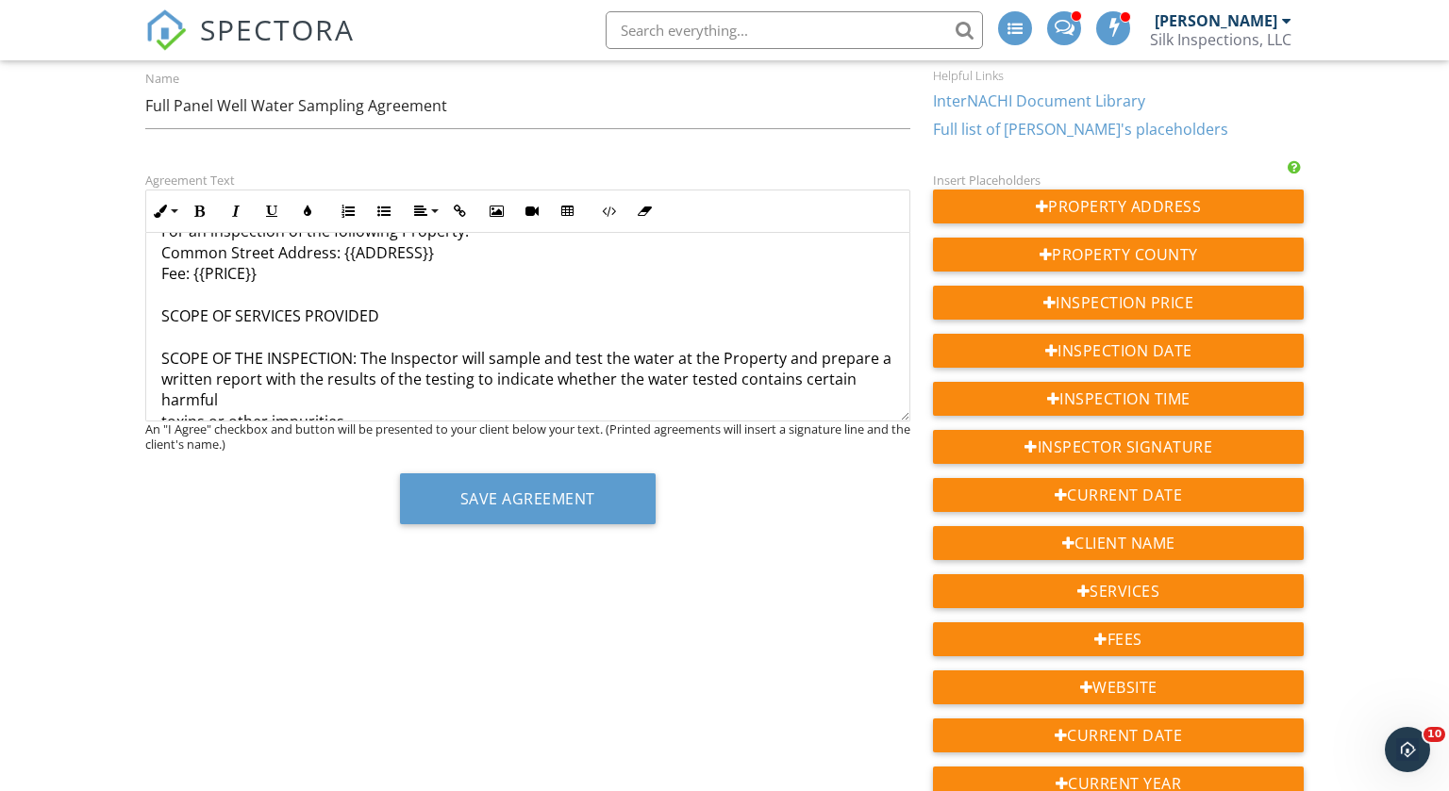
scroll to position [766, 0]
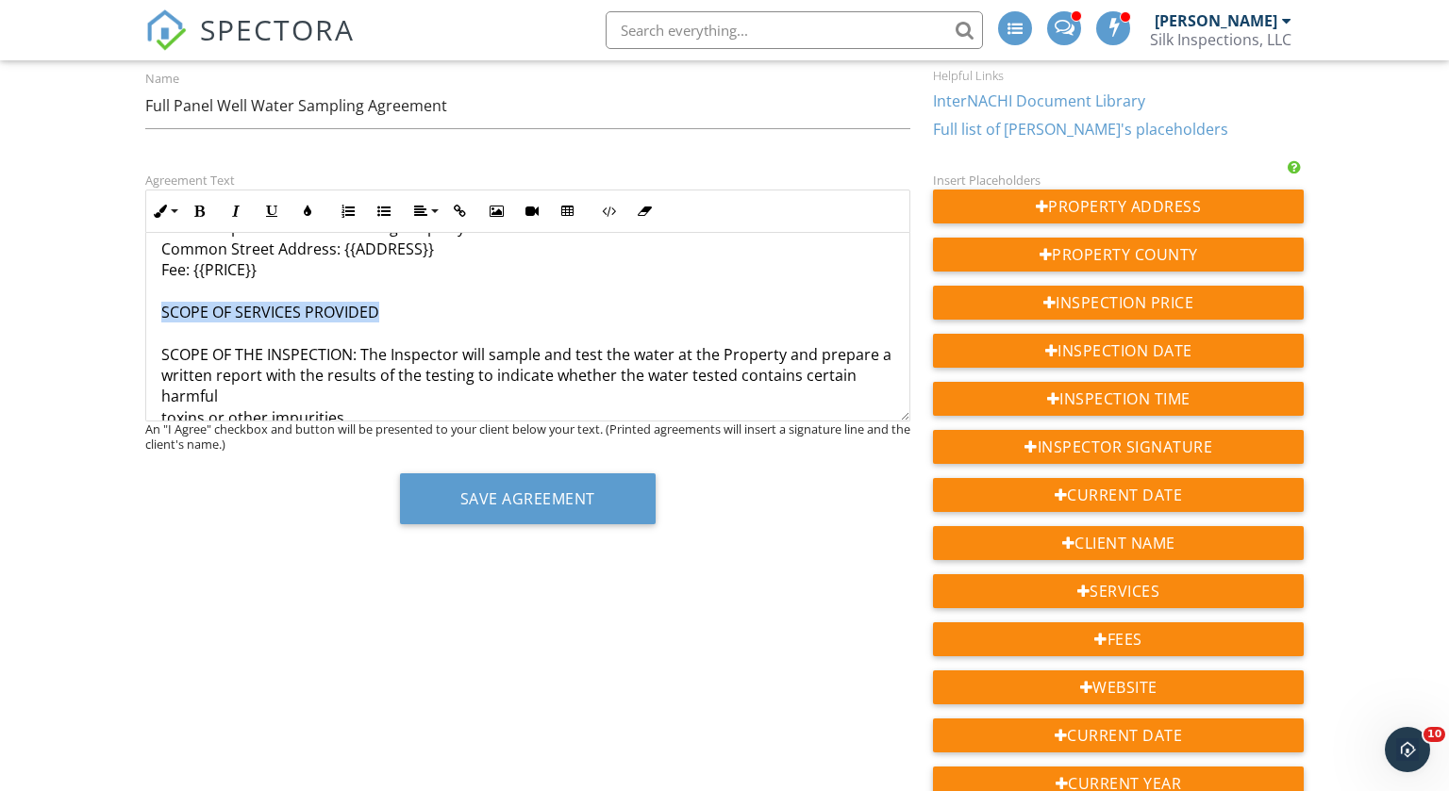
drag, startPoint x: 160, startPoint y: 309, endPoint x: 383, endPoint y: 311, distance: 222.6
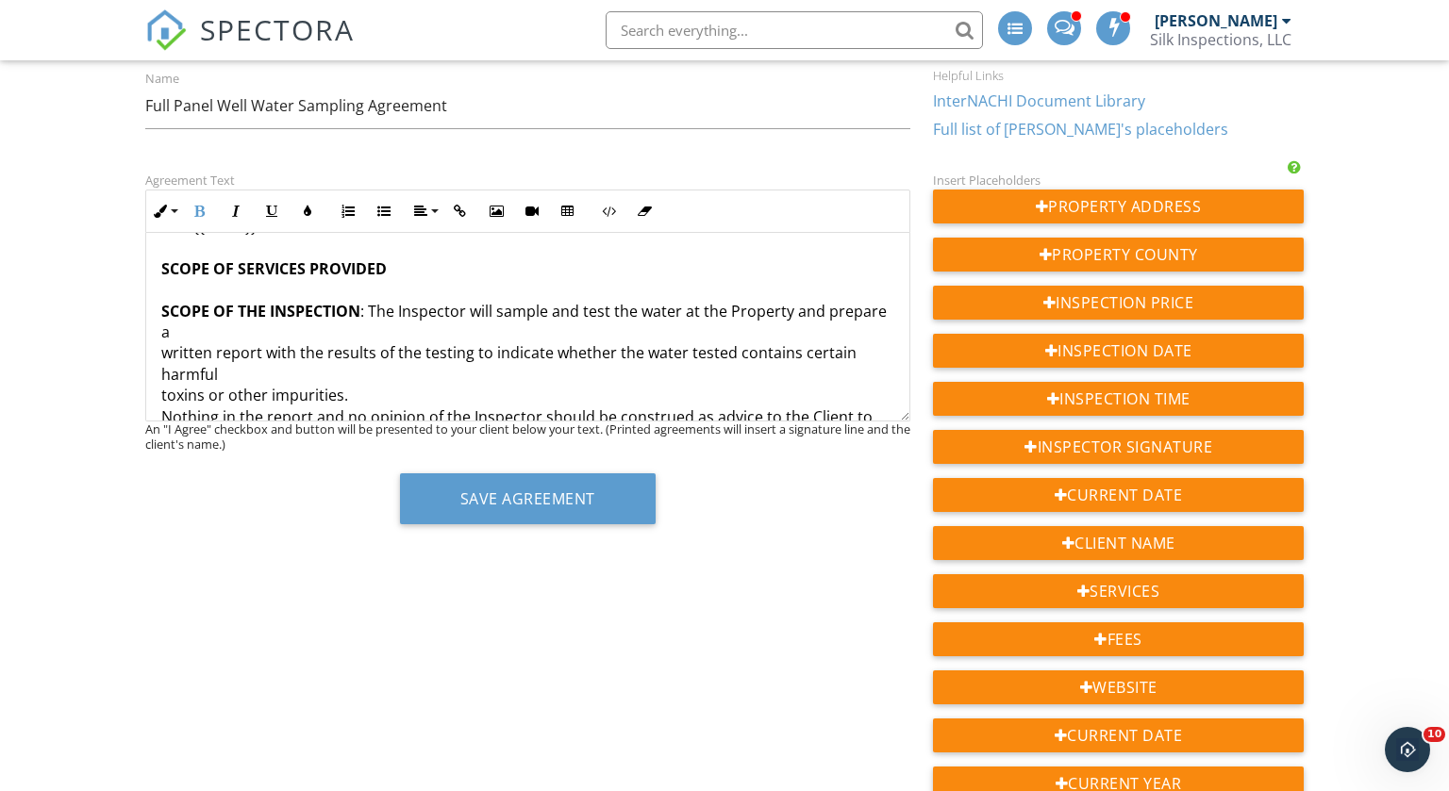
scroll to position [815, 0]
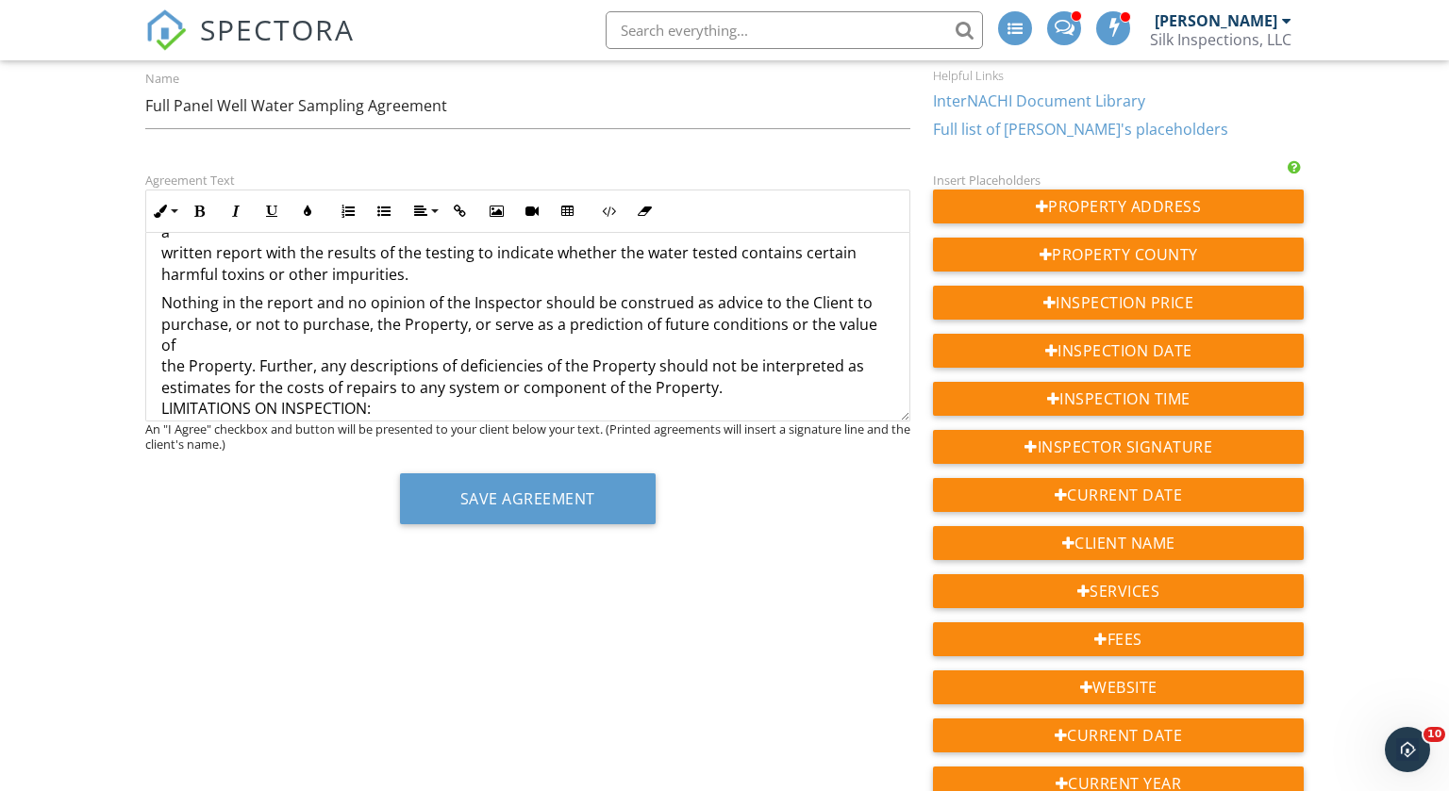
scroll to position [914, 0]
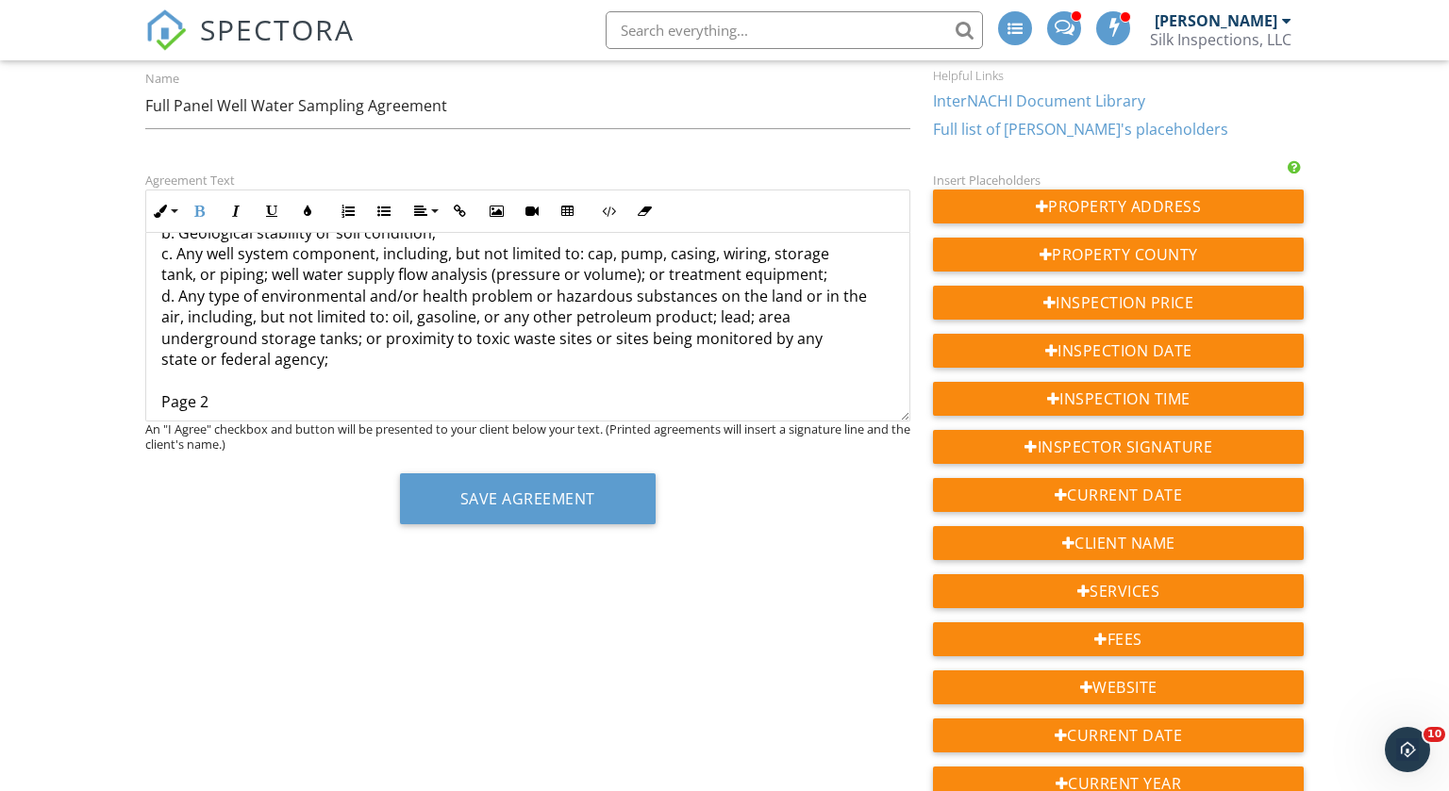
scroll to position [1179, 0]
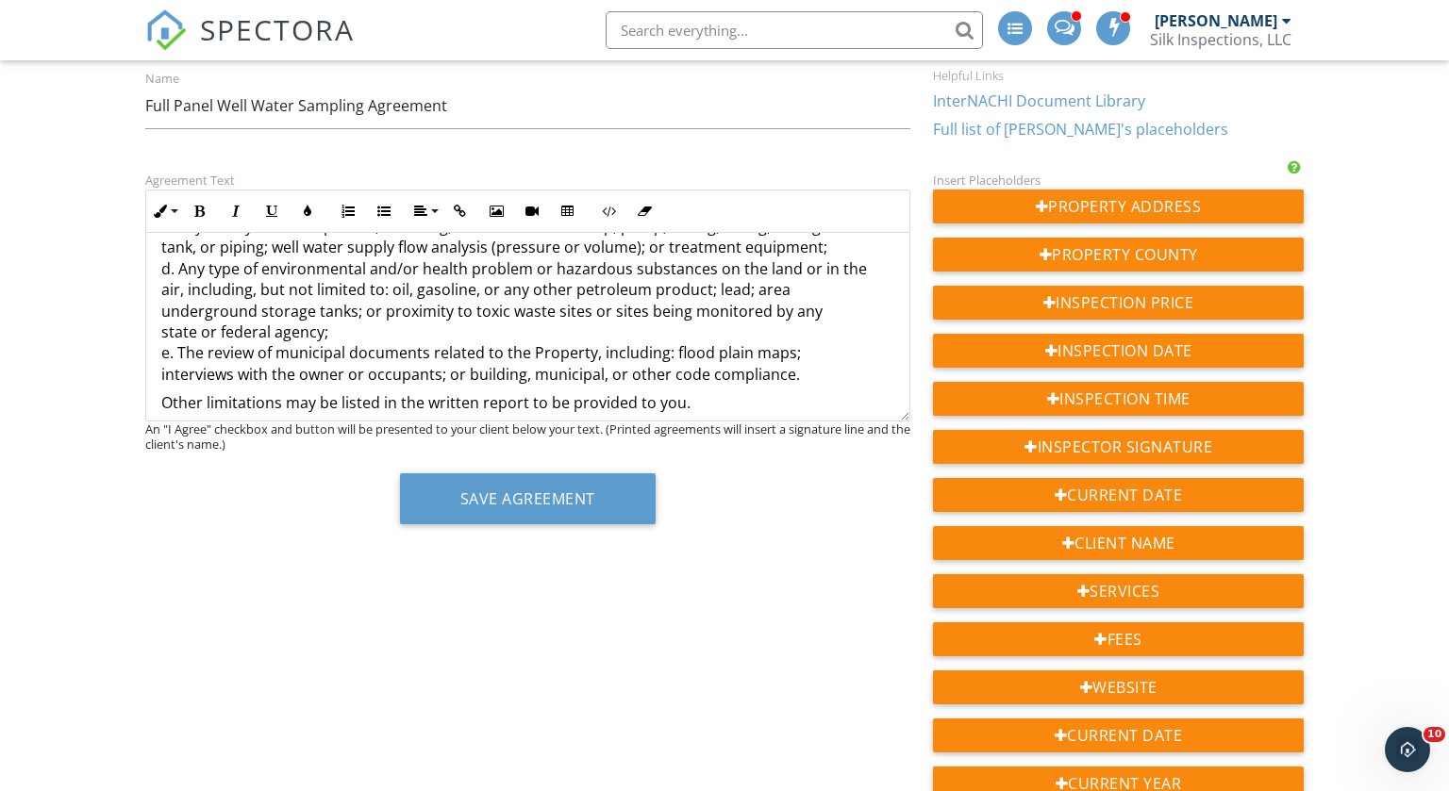
scroll to position [148, 0]
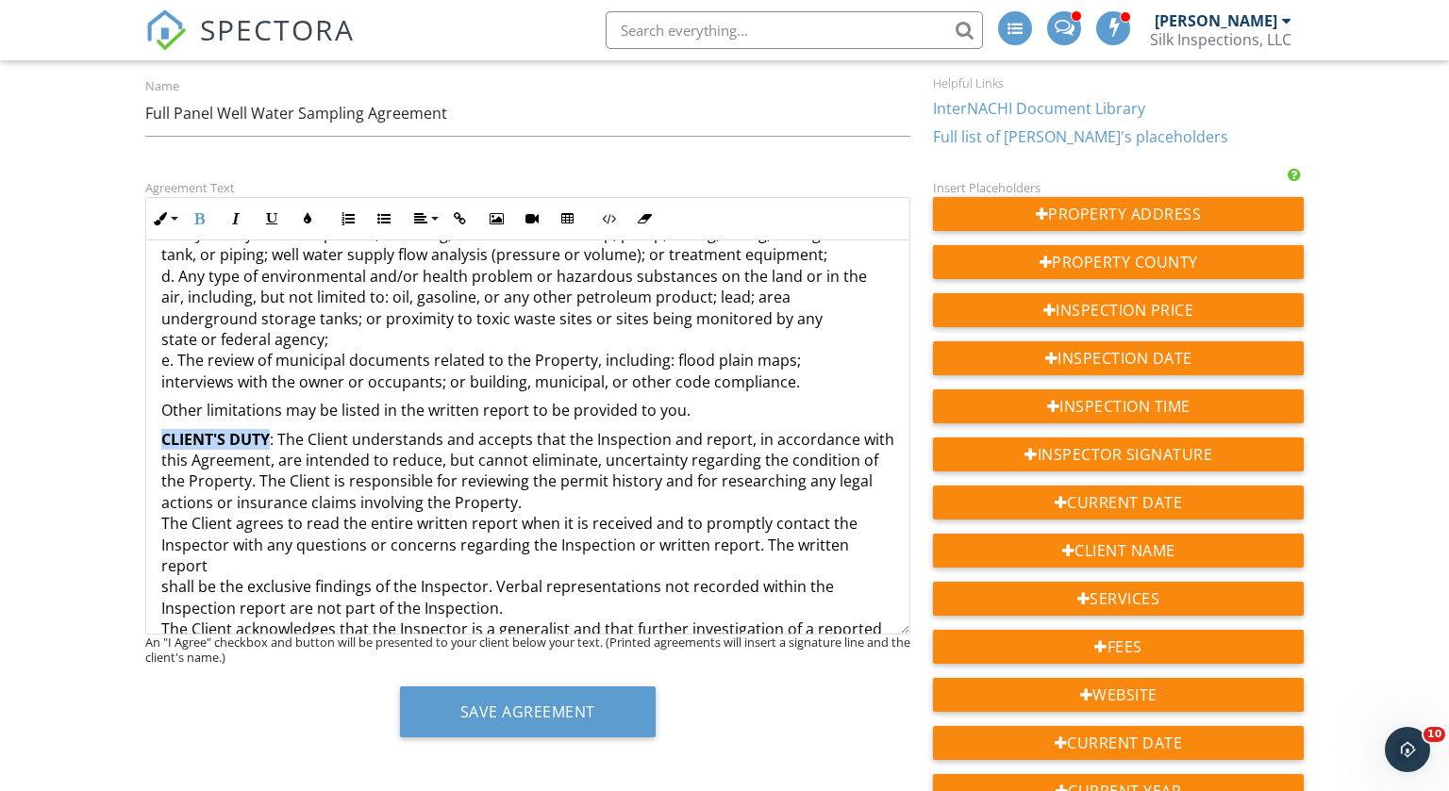
drag, startPoint x: 906, startPoint y: 423, endPoint x: 911, endPoint y: 631, distance: 208.5
click at [911, 631] on div "Agreement Text Inline Style XLarge Large Normal Small Light Small/Light Bold It…" at bounding box center [528, 463] width 788 height 575
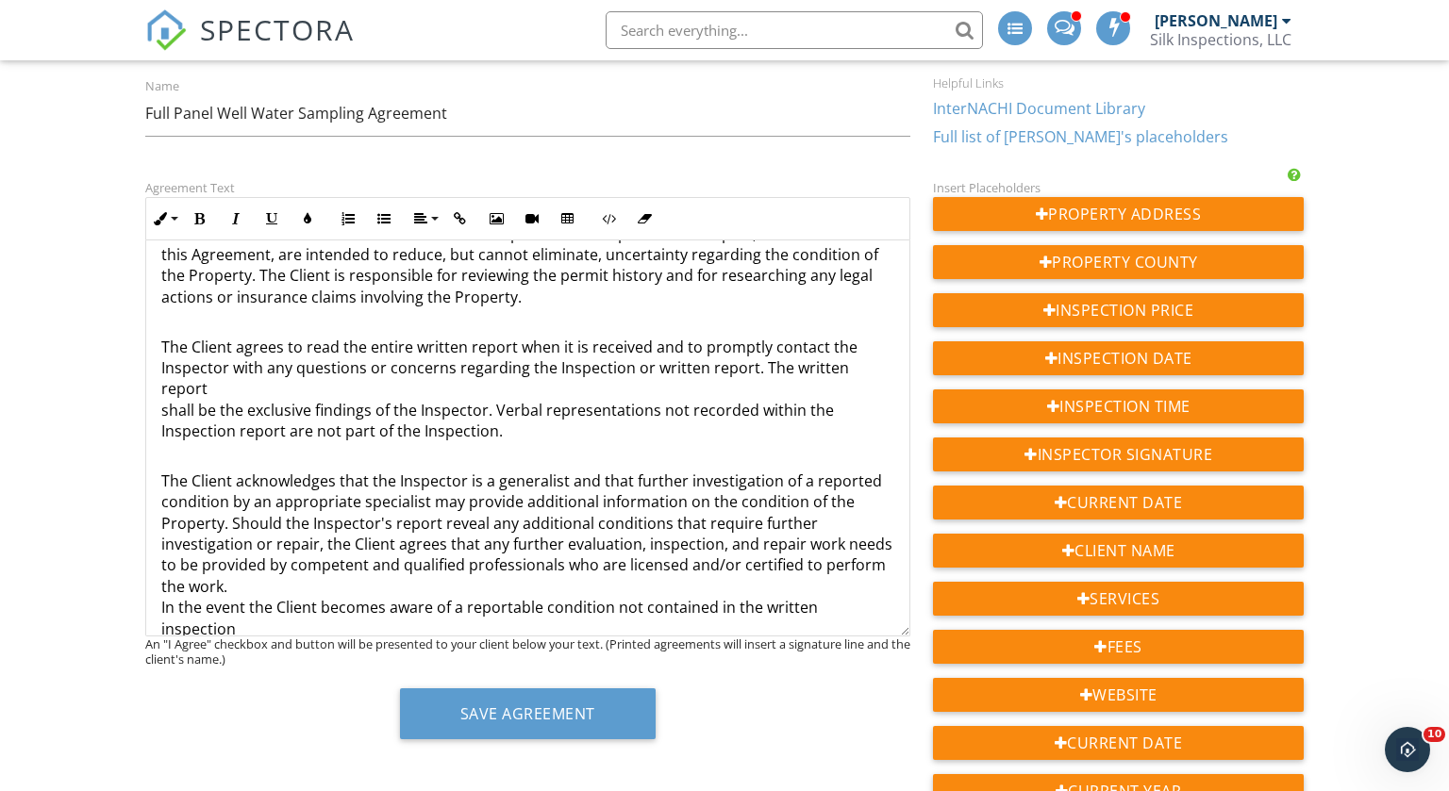
scroll to position [1417, 0]
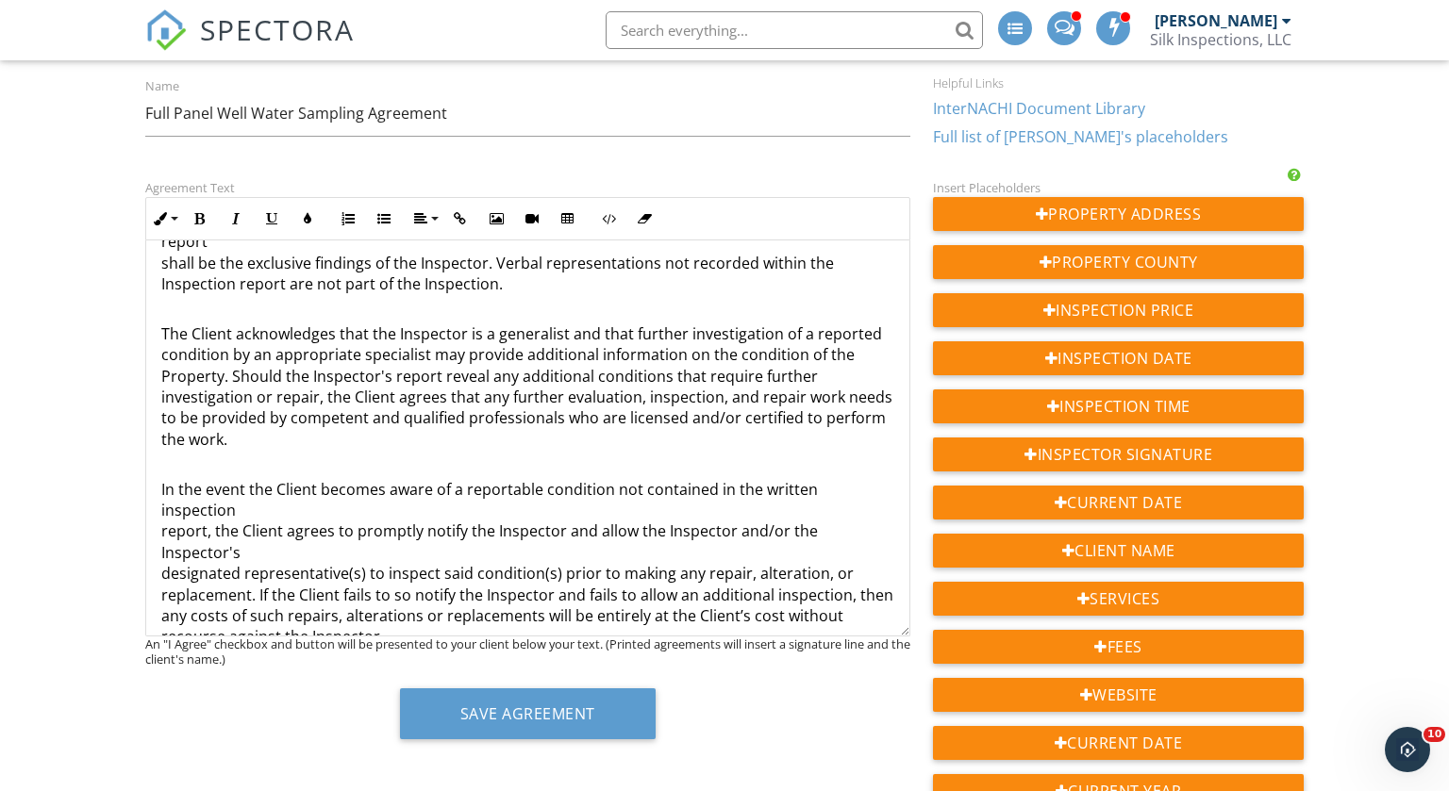
scroll to position [1561, 0]
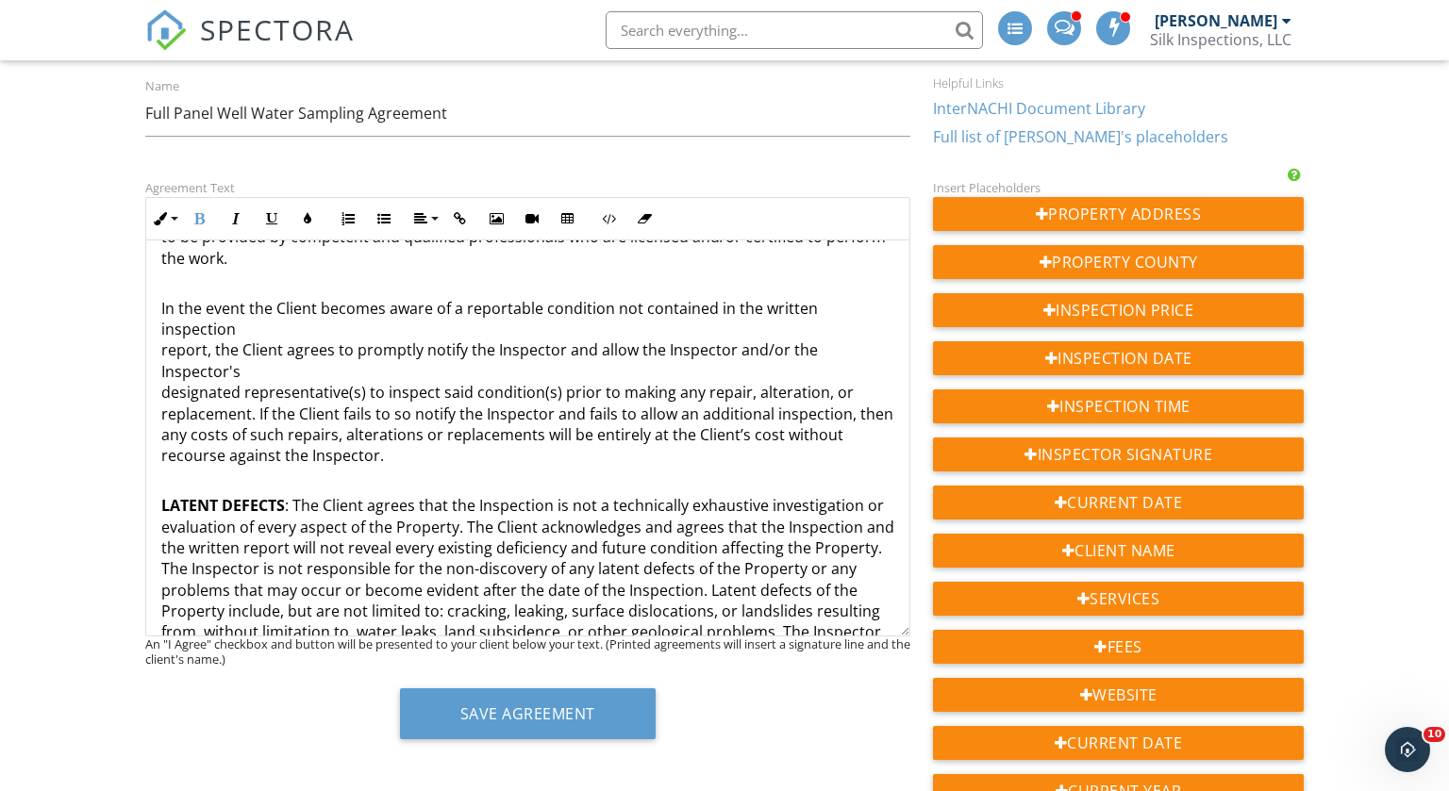
scroll to position [1739, 0]
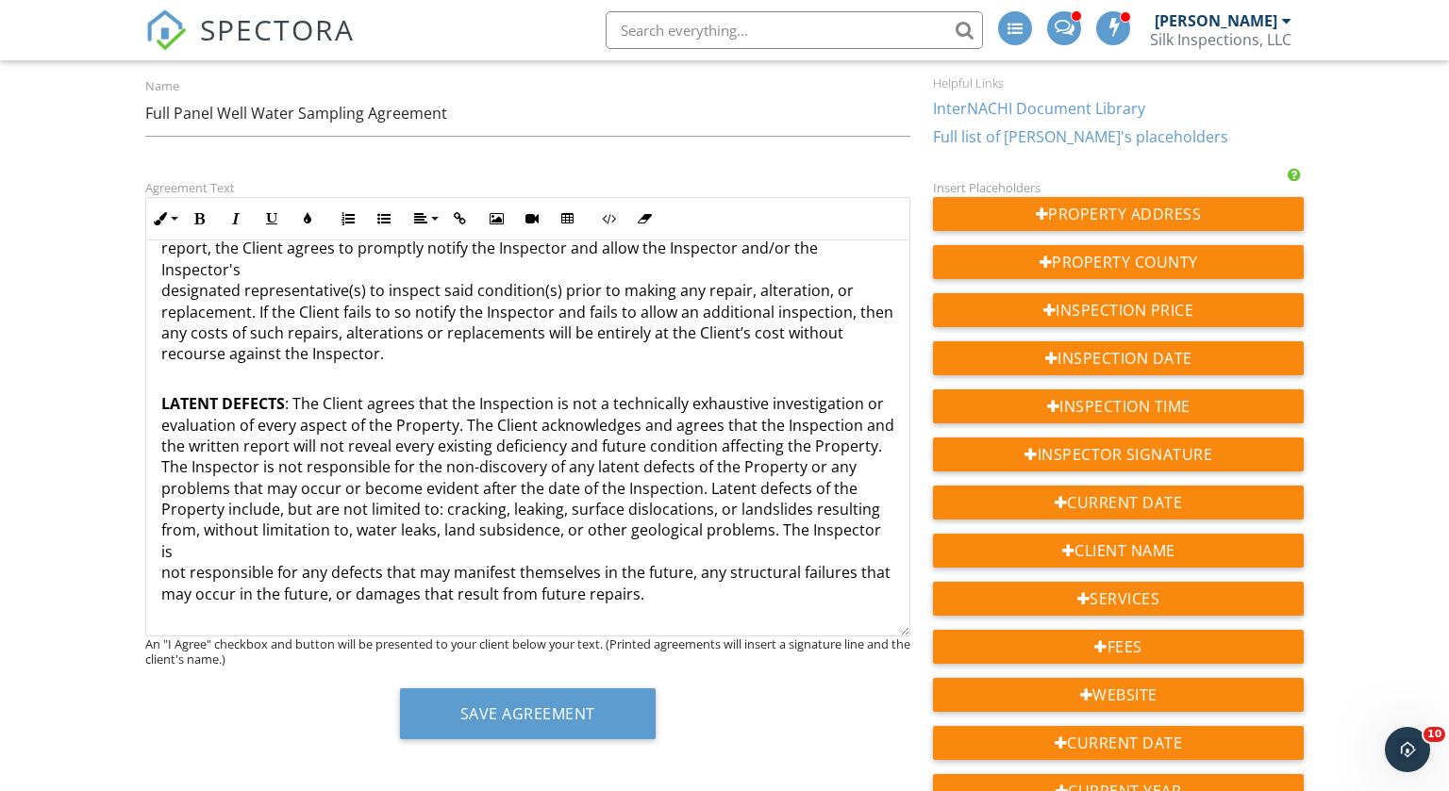
scroll to position [1866, 0]
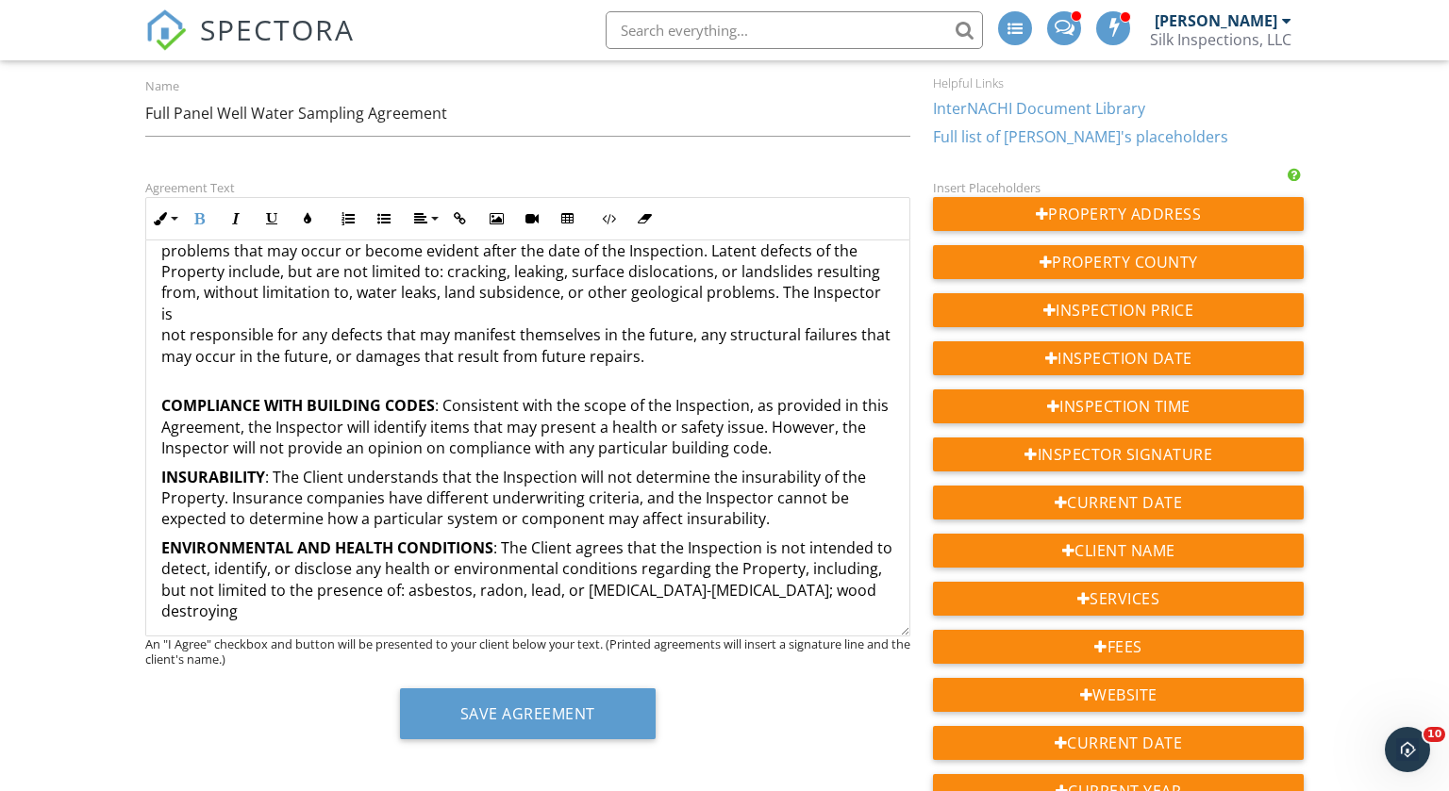
scroll to position [2085, 0]
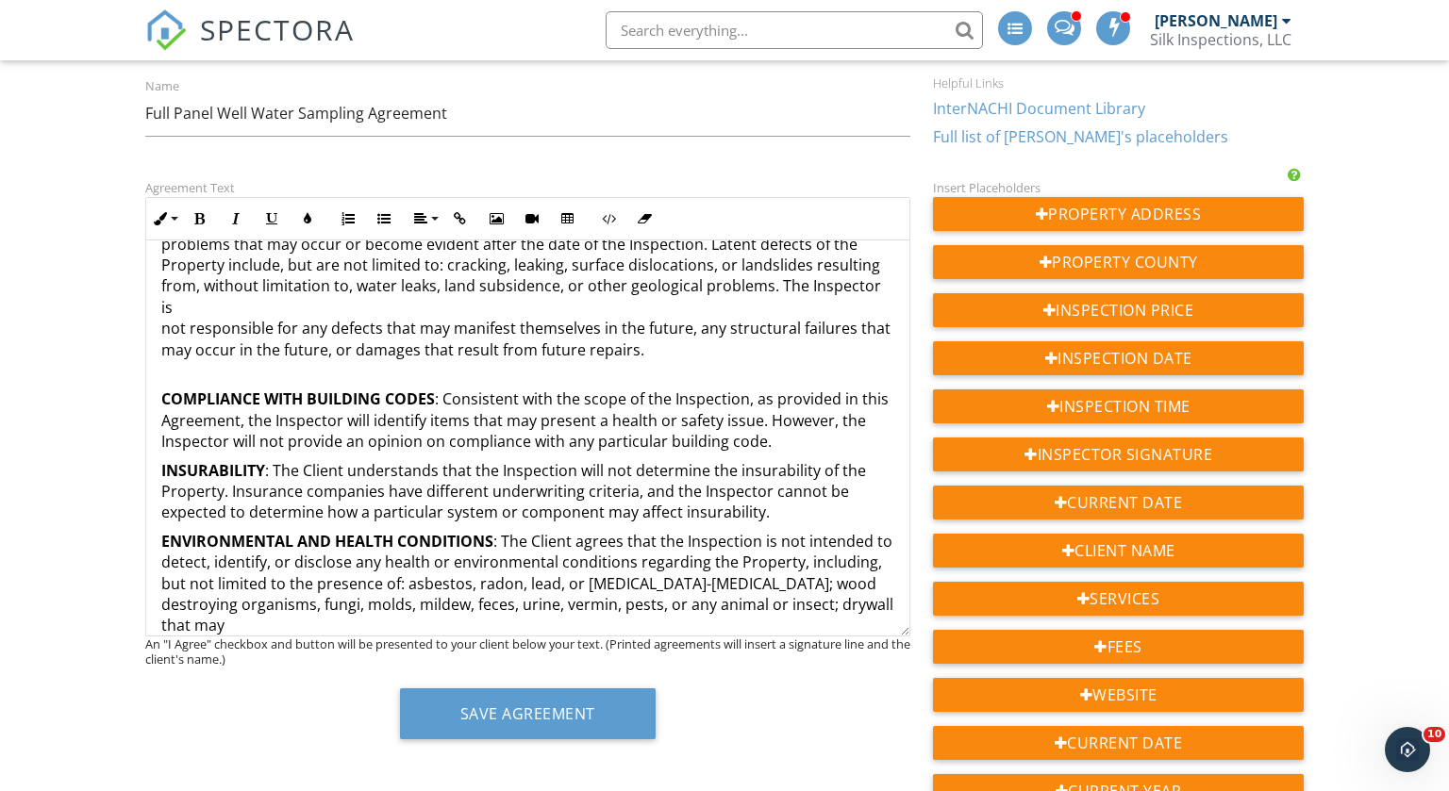
click at [158, 584] on div "Silk Inspections, LLC 2800 Raeford Rd., #87491 Fayetteville, NC 28303 (910) 248…" at bounding box center [527, 566] width 763 height 4820
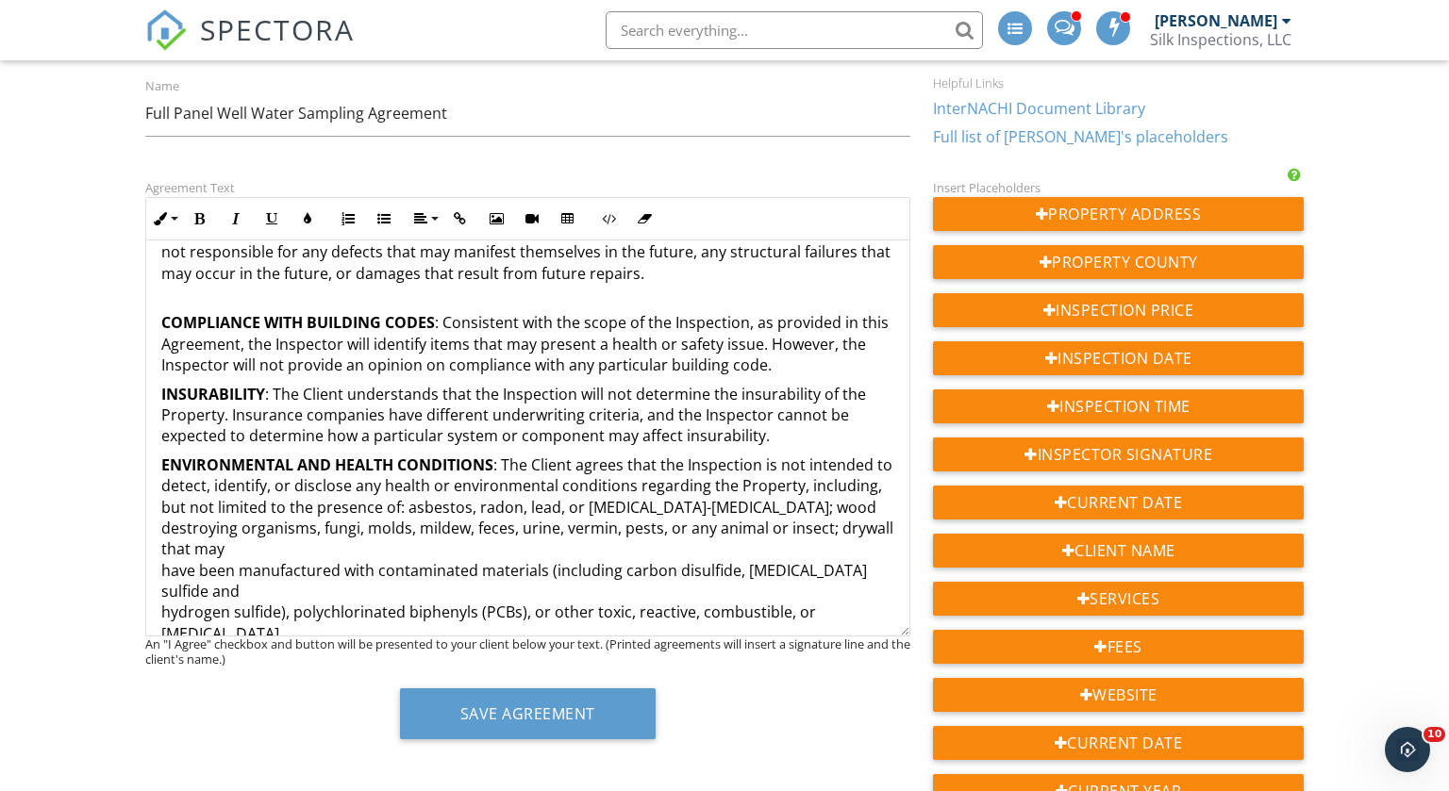
scroll to position [2167, 0]
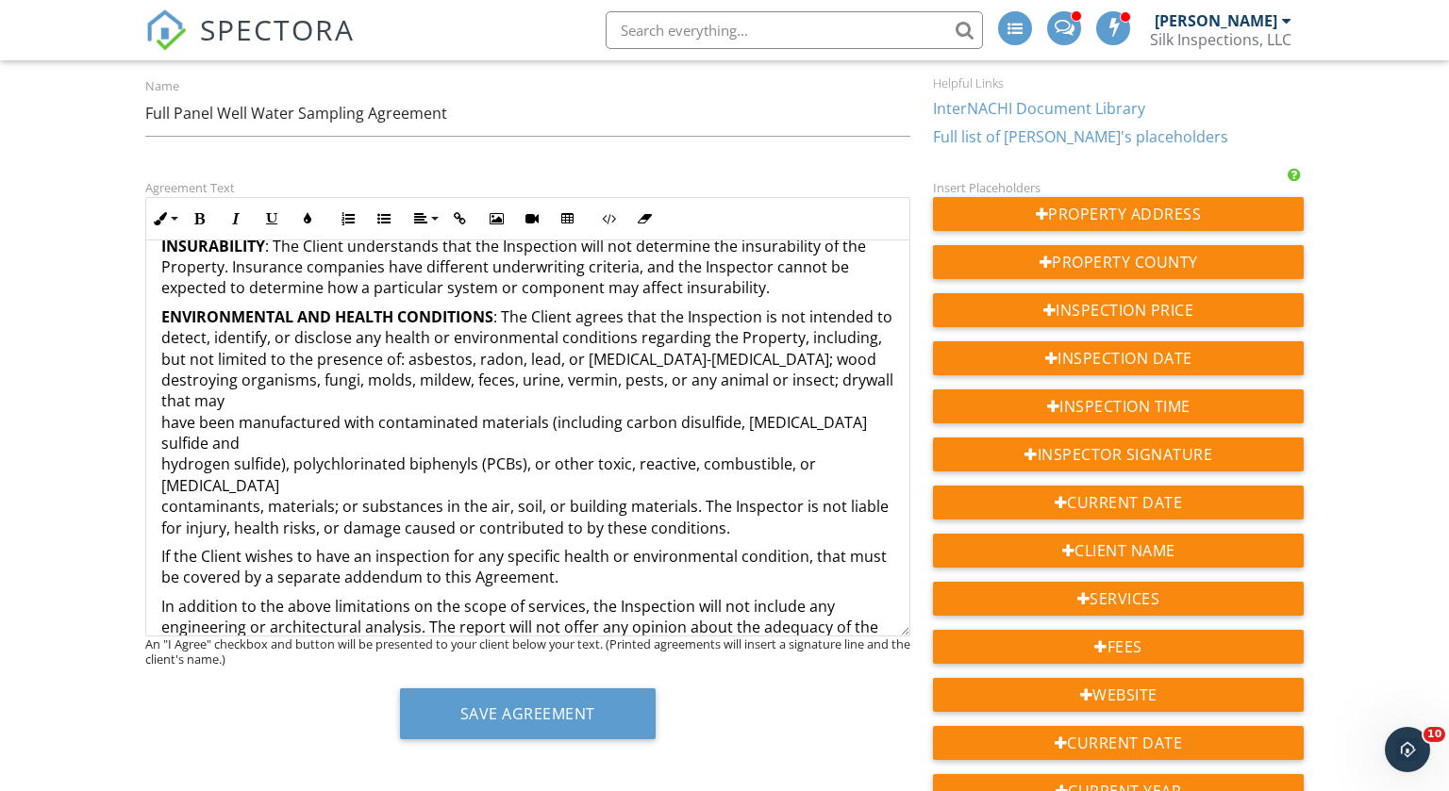
scroll to position [2320, 0]
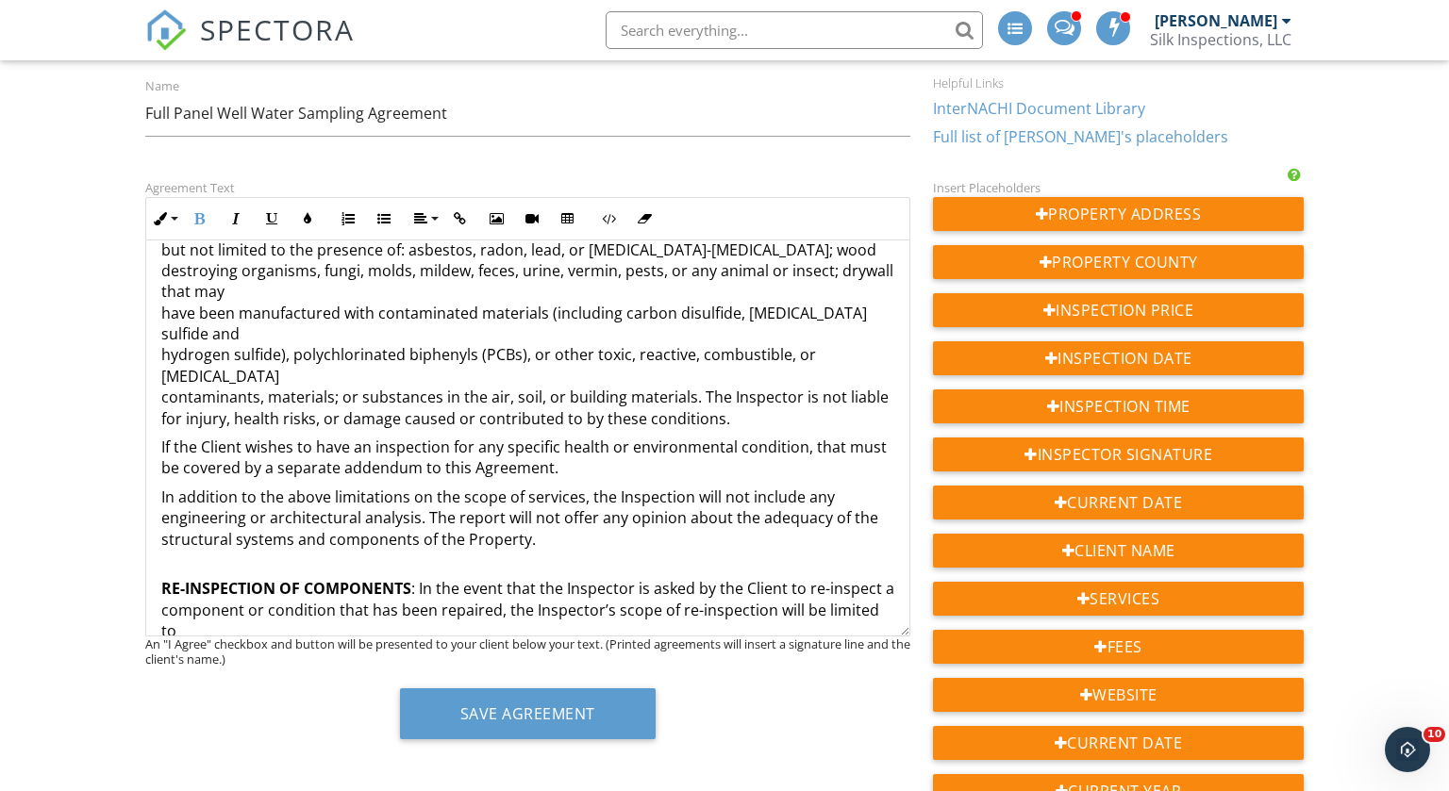
scroll to position [2445, 0]
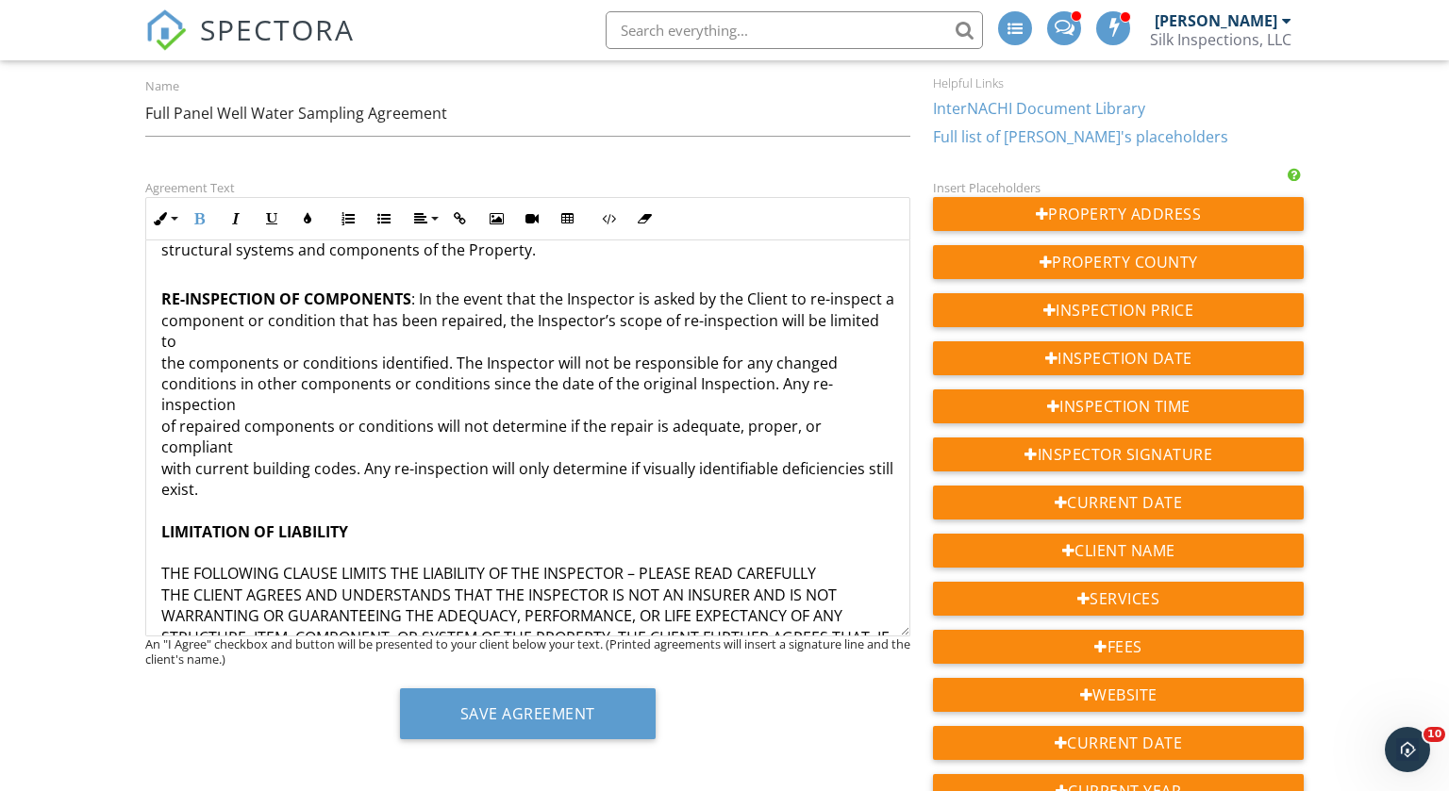
scroll to position [2710, 0]
click at [173, 311] on p "RE-INSPECTION OF COMPONENTS : In the event that the Inspector is asked by the C…" at bounding box center [527, 530] width 733 height 528
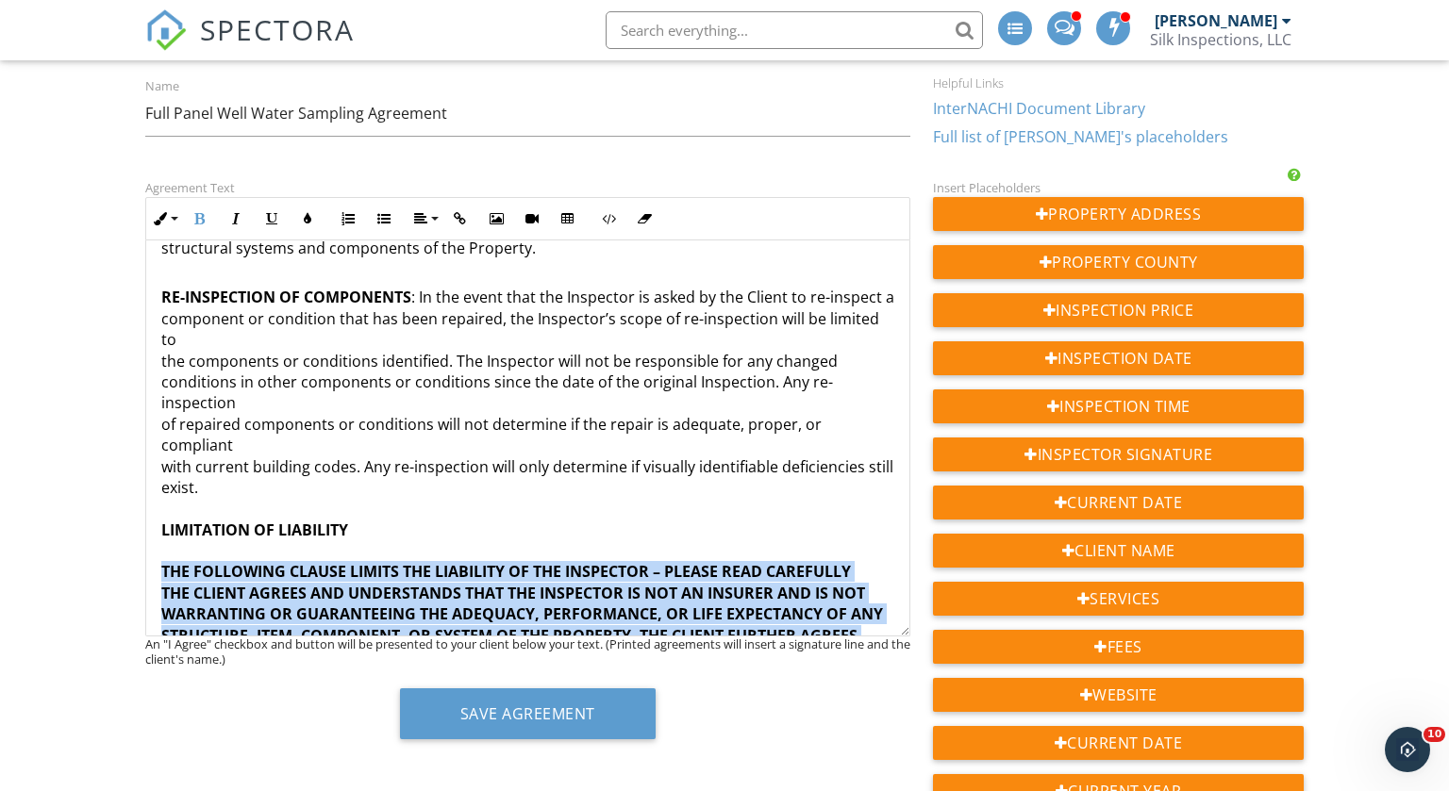
click at [188, 561] on strong "THE FOLLOWING CLAUSE LIMITS THE LIABILITY OF THE INSPECTOR – PLEASE READ CAREFU…" at bounding box center [527, 719] width 732 height 316
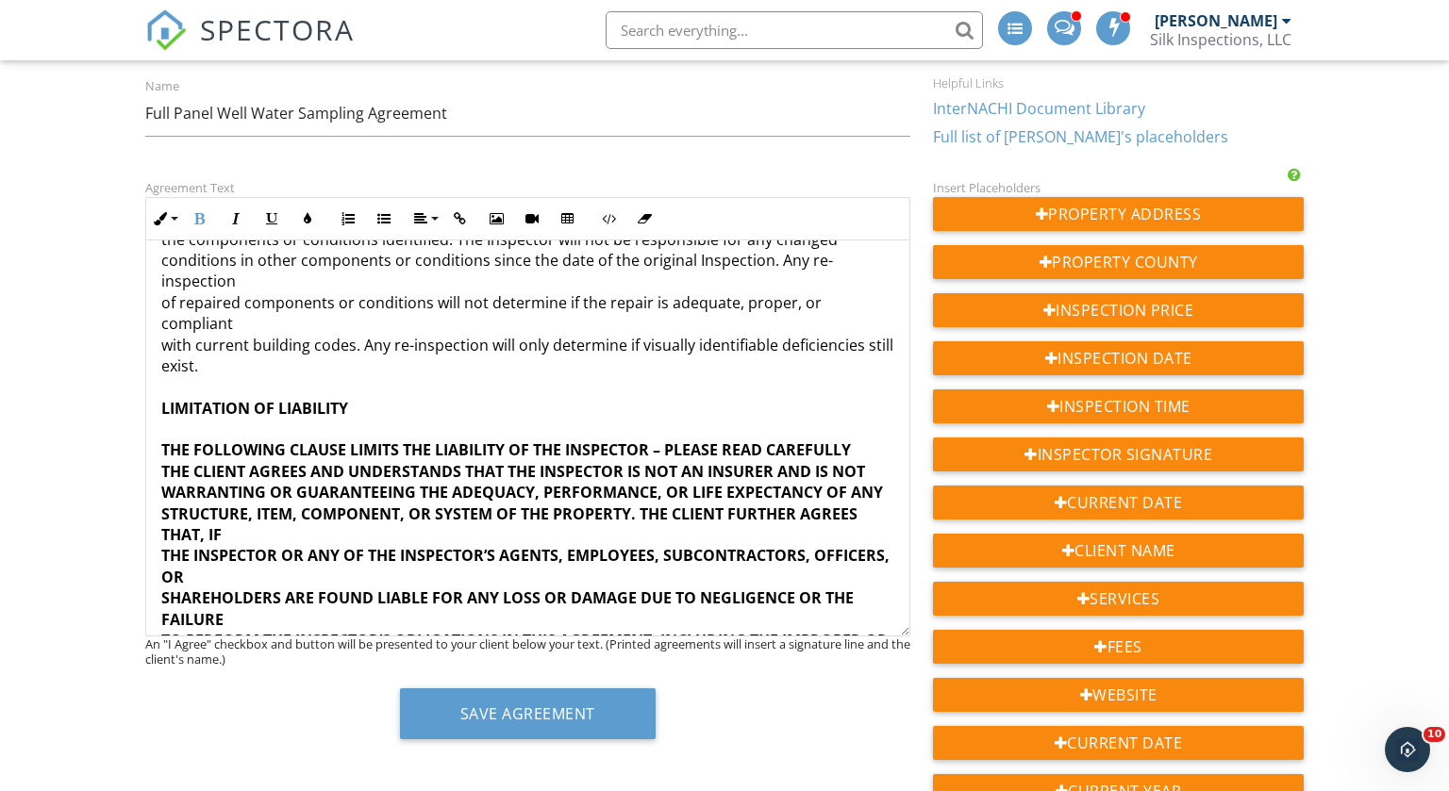
scroll to position [2840, 0]
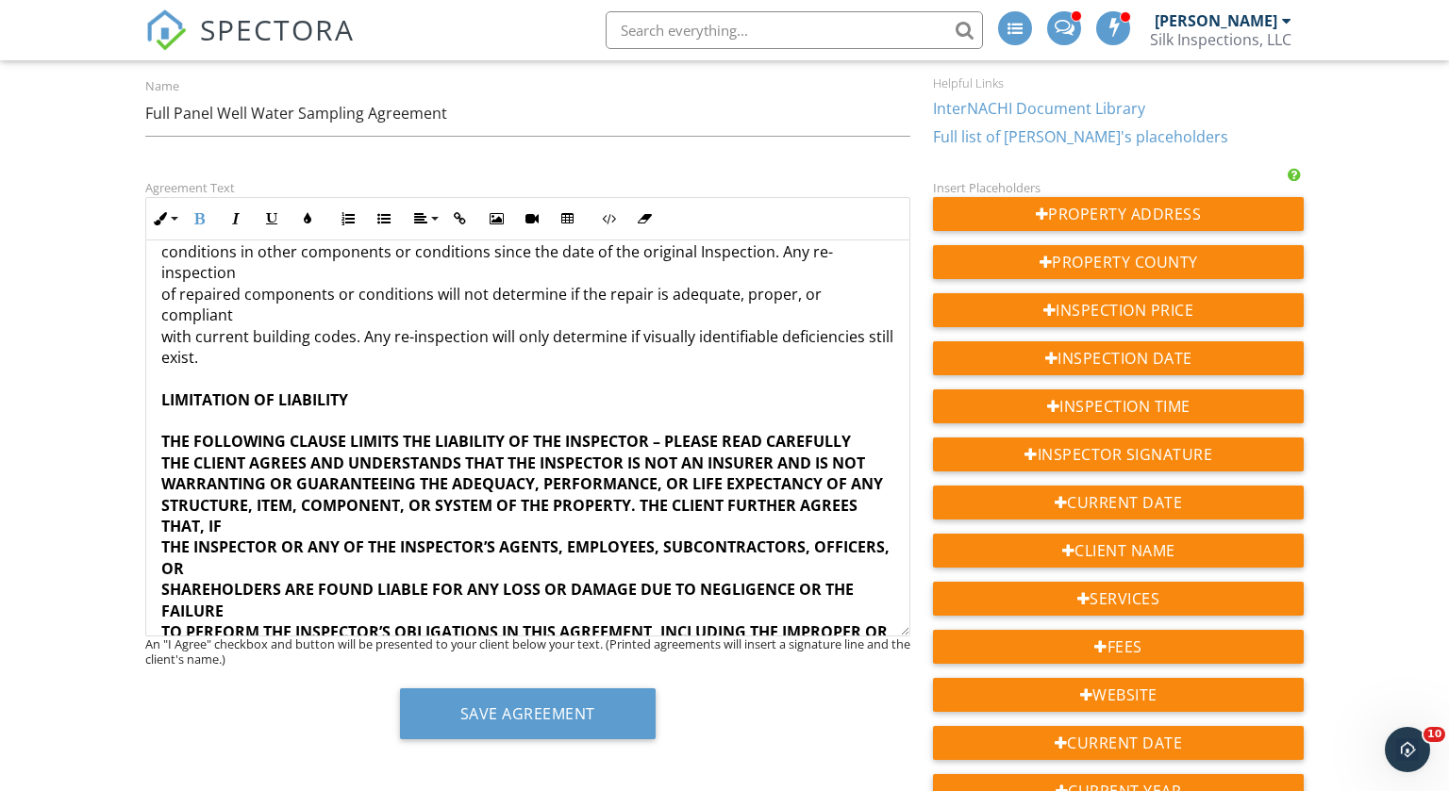
click at [162, 500] on strong "THE FOLLOWING CLAUSE LIMITS THE LIABILITY OF THE INSPECTOR – PLEASE READ CAREFU…" at bounding box center [527, 589] width 732 height 316
click at [161, 466] on strong "THE FOLLOWING CLAUSE LIMITS THE LIABILITY OF THE INSPECTOR – PLEASE READ CAREFU…" at bounding box center [527, 589] width 732 height 316
click at [162, 431] on strong "THE FOLLOWING CLAUSE LIMITS THE LIABILITY OF THE INSPECTOR – PLEASE READ CAREFU…" at bounding box center [525, 578] width 728 height 295
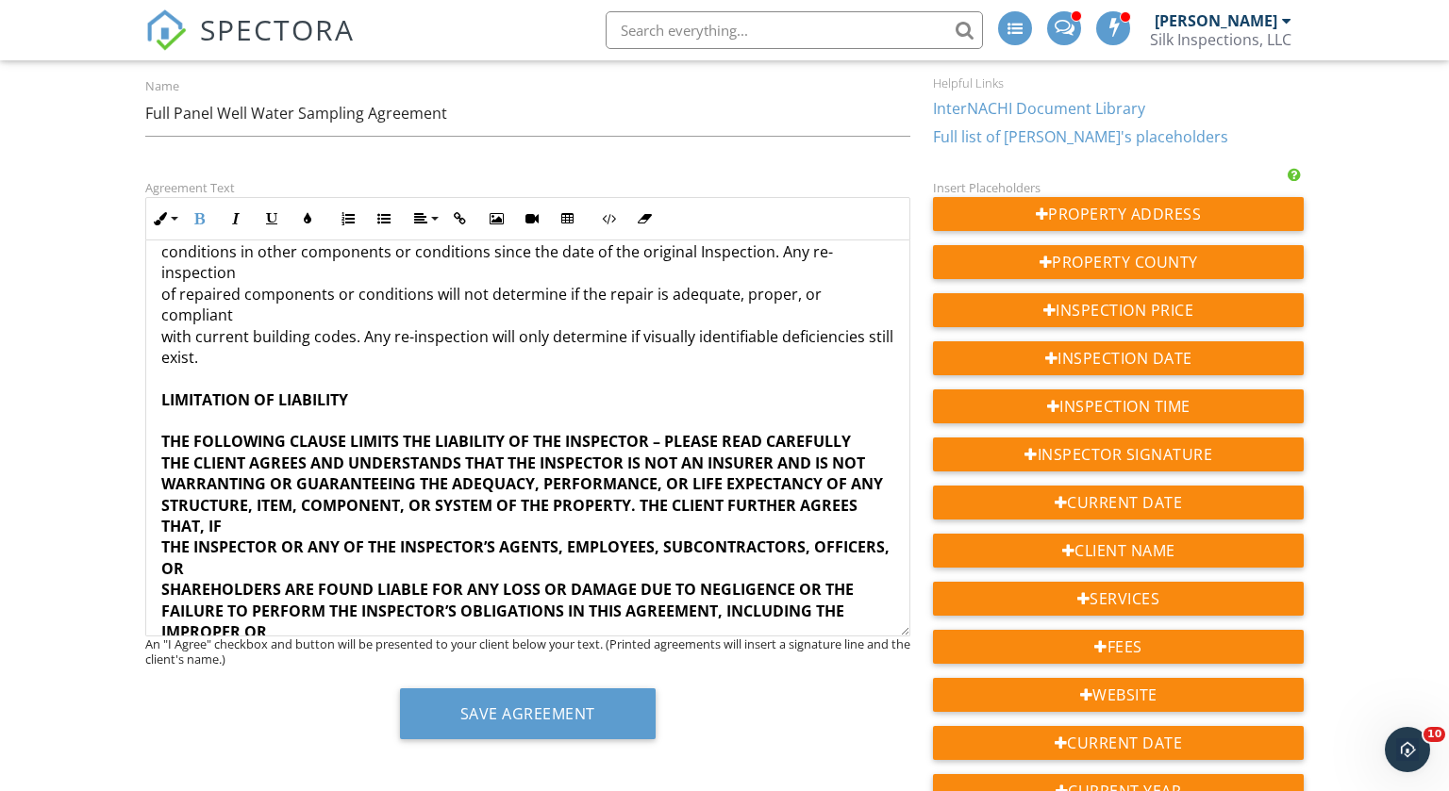
click at [162, 431] on strong "THE FOLLOWING CLAUSE LIMITS THE LIABILITY OF THE INSPECTOR – PLEASE READ CAREFU…" at bounding box center [525, 578] width 728 height 295
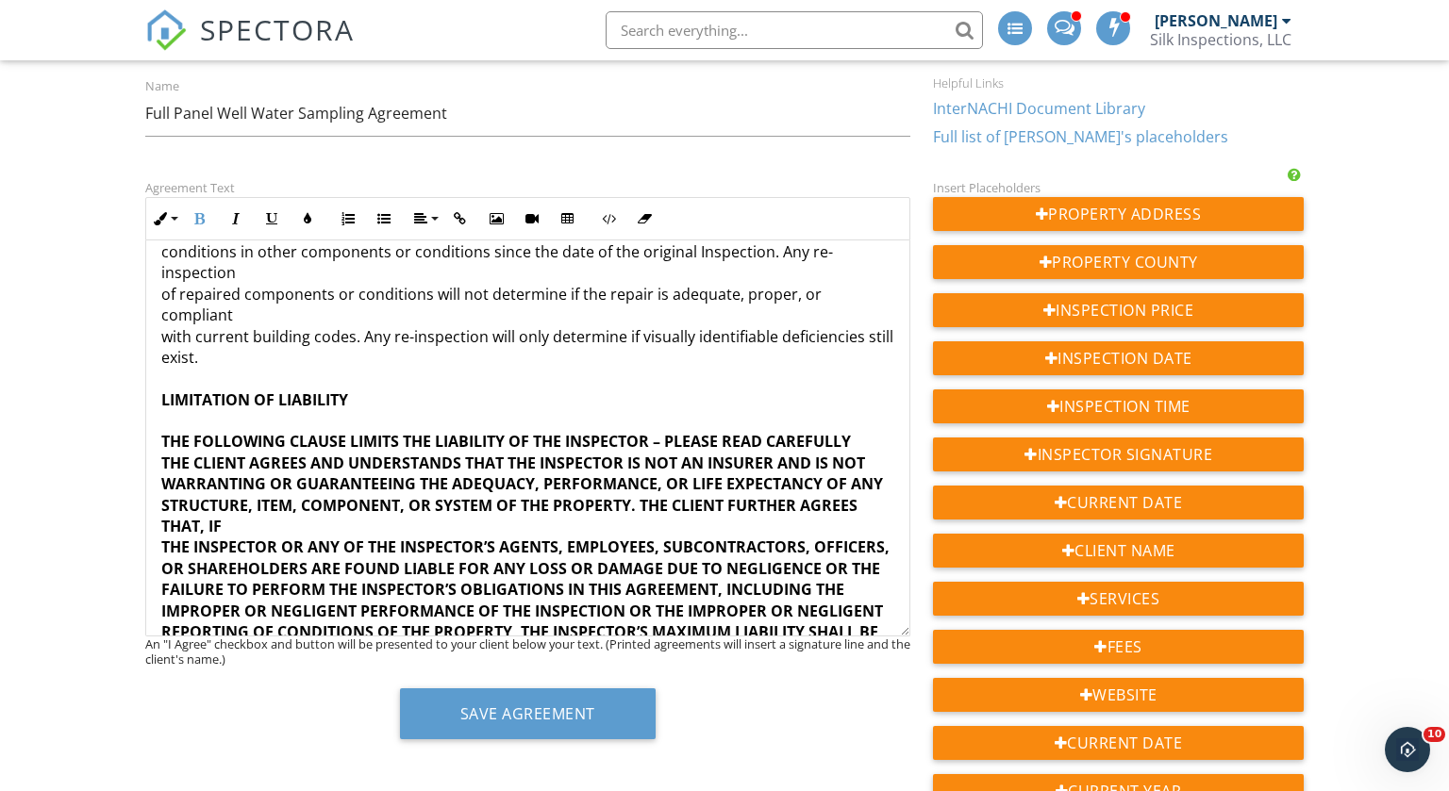
click at [162, 431] on strong "THE FOLLOWING CLAUSE LIMITS THE LIABILITY OF THE INSPECTOR – PLEASE READ CAREFU…" at bounding box center [526, 557] width 731 height 253
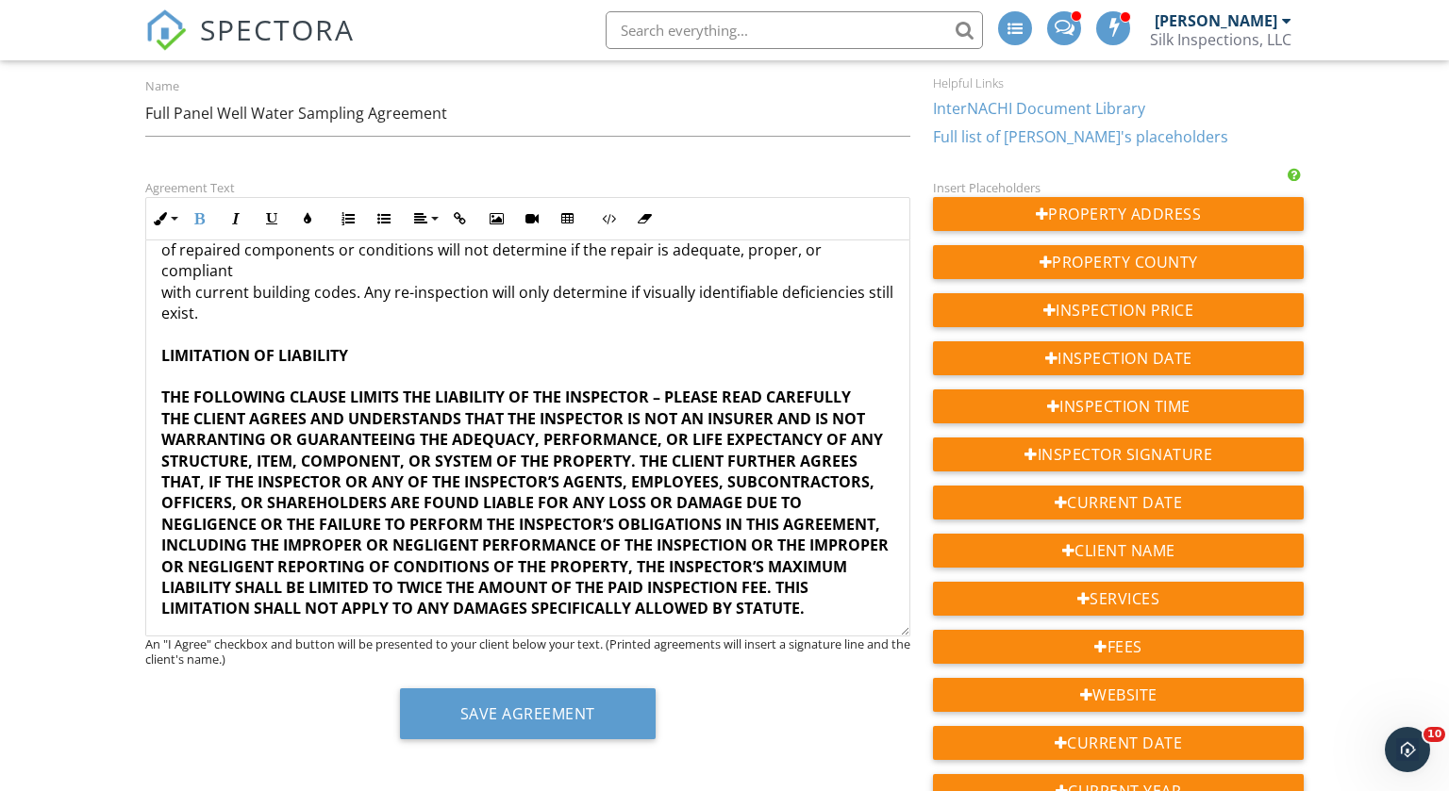
scroll to position [2886, 0]
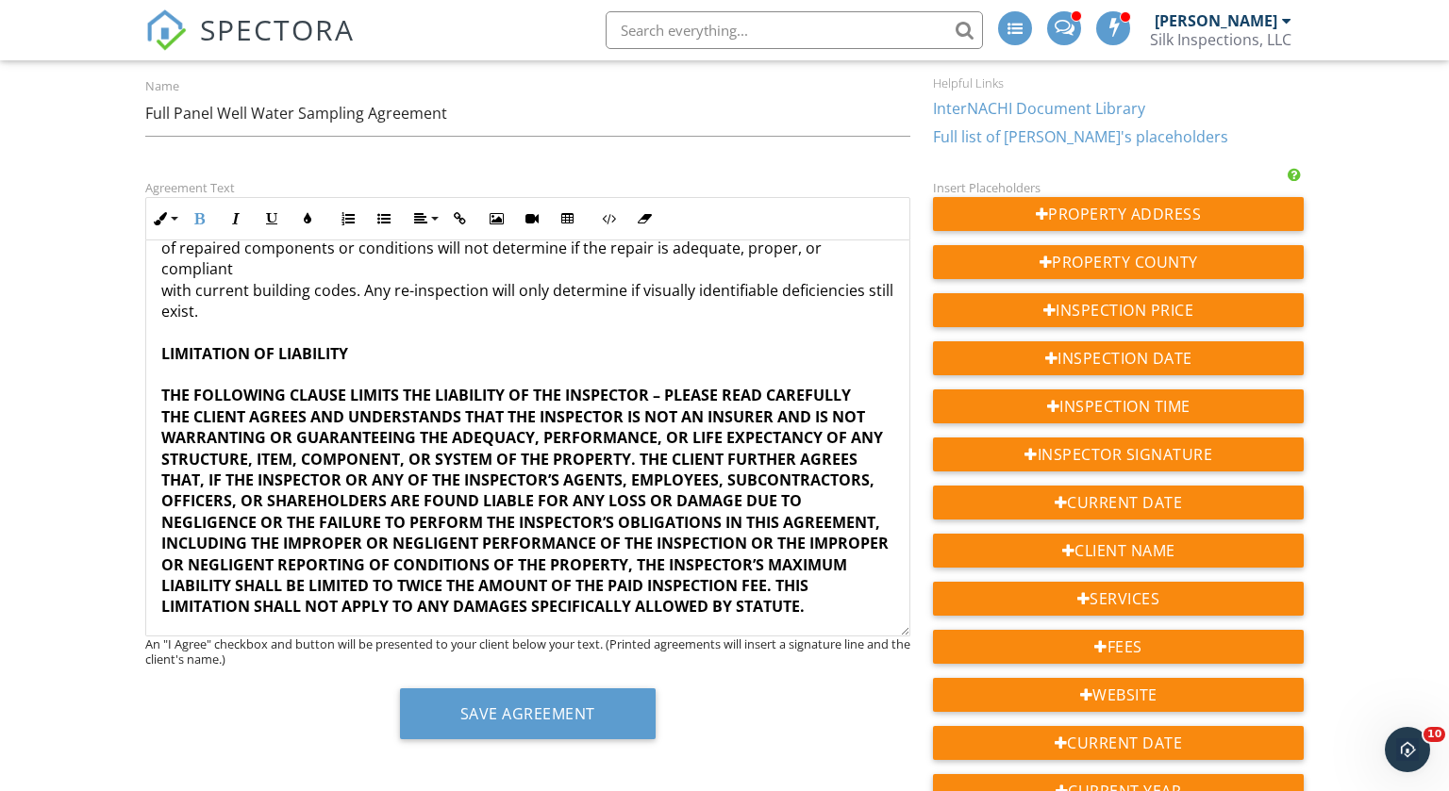
click at [161, 646] on strong "THIS LIMITATION OF LIABILITY SPECIFICALLY COVERS LIABILITY FOR: DAMAGED PROPERT…" at bounding box center [517, 709] width 712 height 126
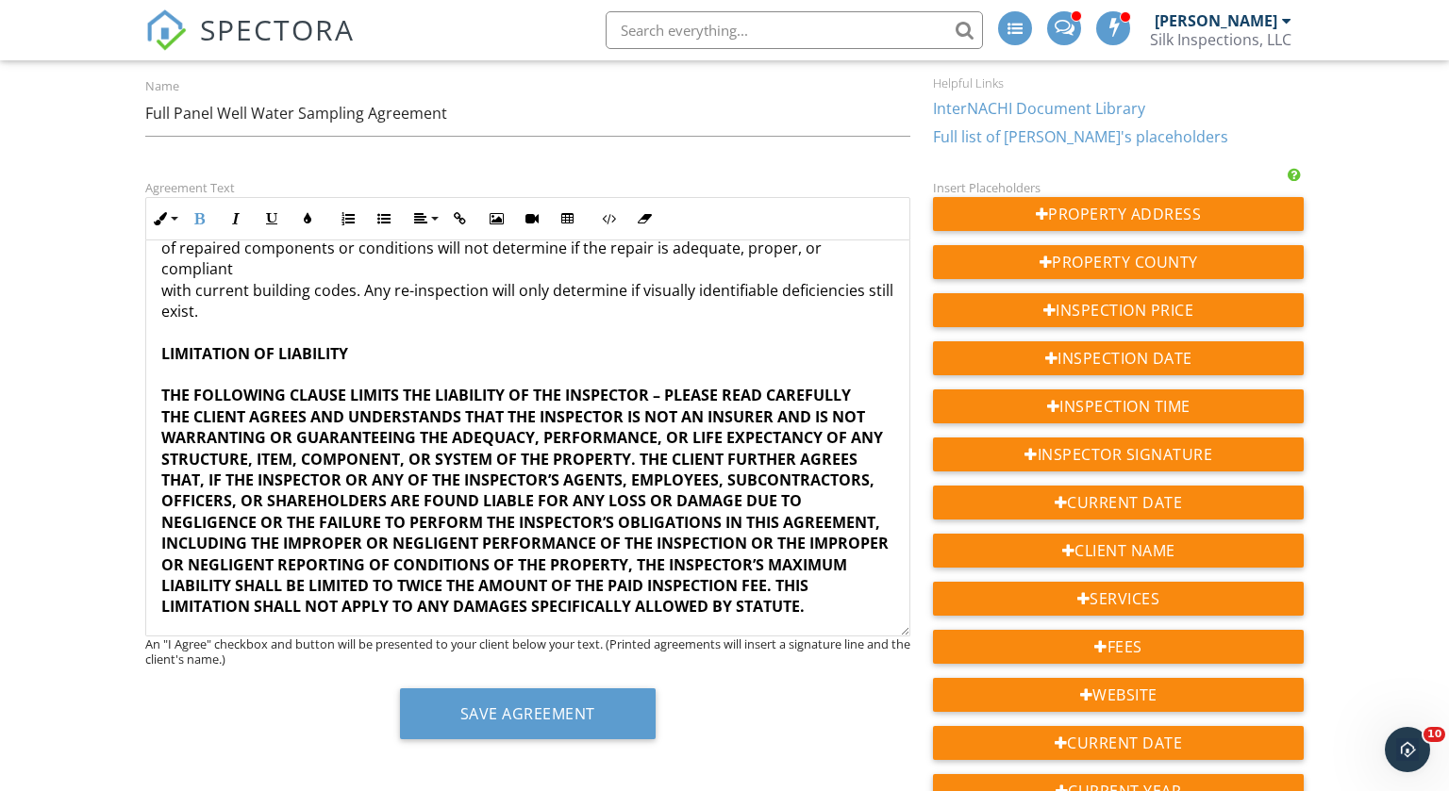
click at [161, 646] on strong "THIS LIMITATION OF LIABILITY SPECIFICALLY COVERS LIABILITY FOR: DAMAGED PROPERT…" at bounding box center [517, 699] width 712 height 106
click at [162, 646] on strong "THIS LIMITATION OF LIABILITY SPECIFICALLY COVERS LIABILITY FOR: DAMAGED PROPERT…" at bounding box center [517, 699] width 712 height 106
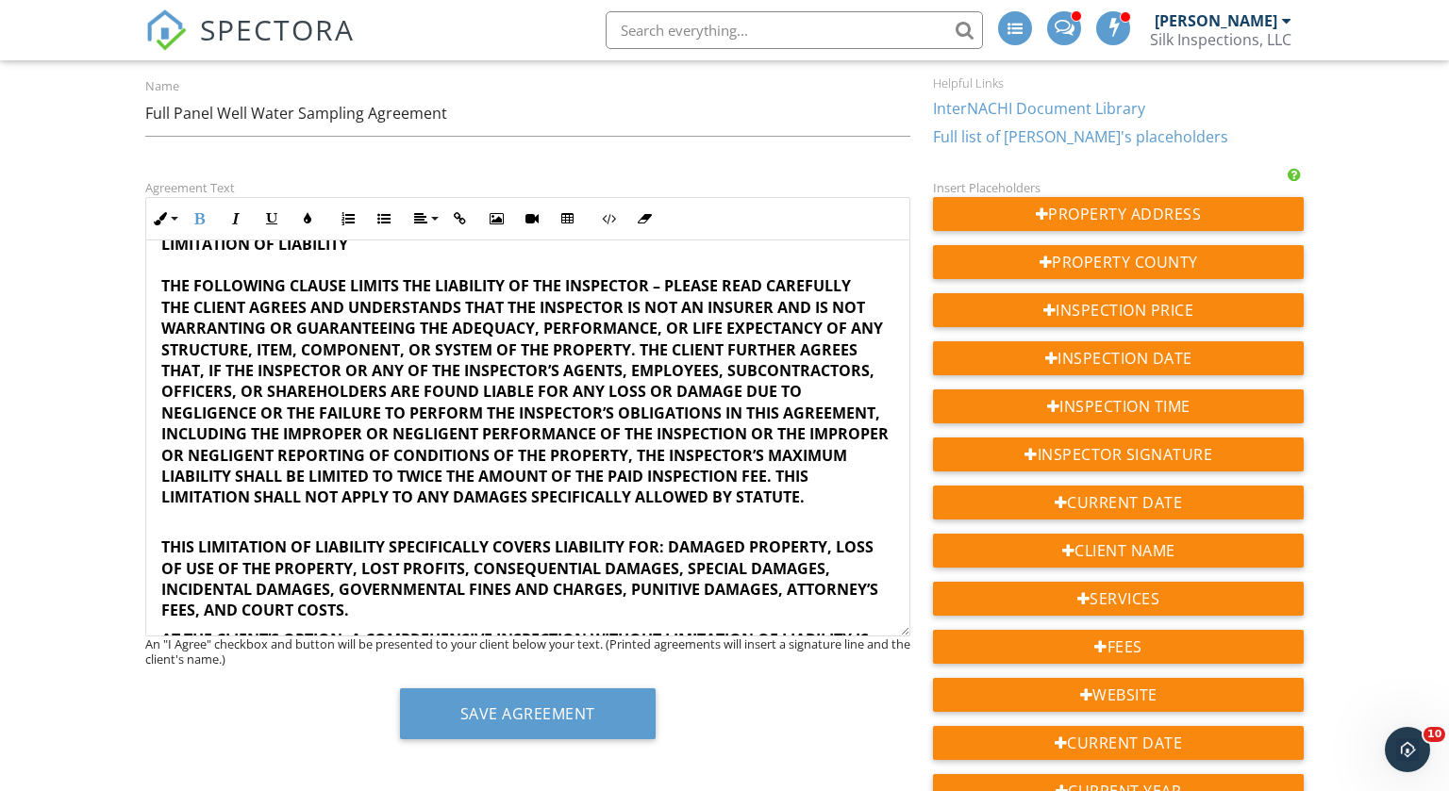
scroll to position [3006, 0]
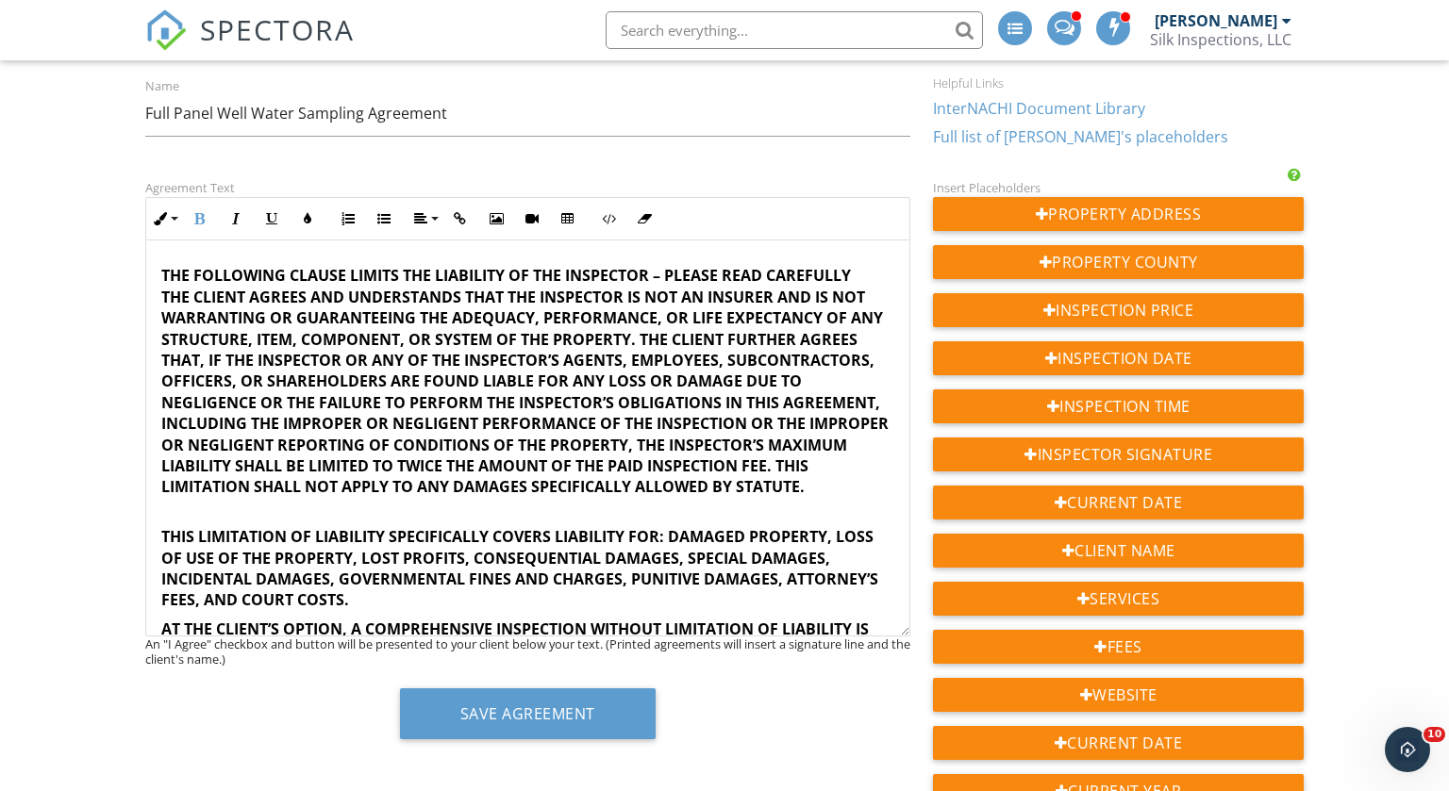
click at [162, 619] on strong "AT THE CLIENT’S OPTION, A COMPREHENSIVE INSPECTION WITHOUT LIMITATION OF LIABIL…" at bounding box center [526, 692] width 731 height 147
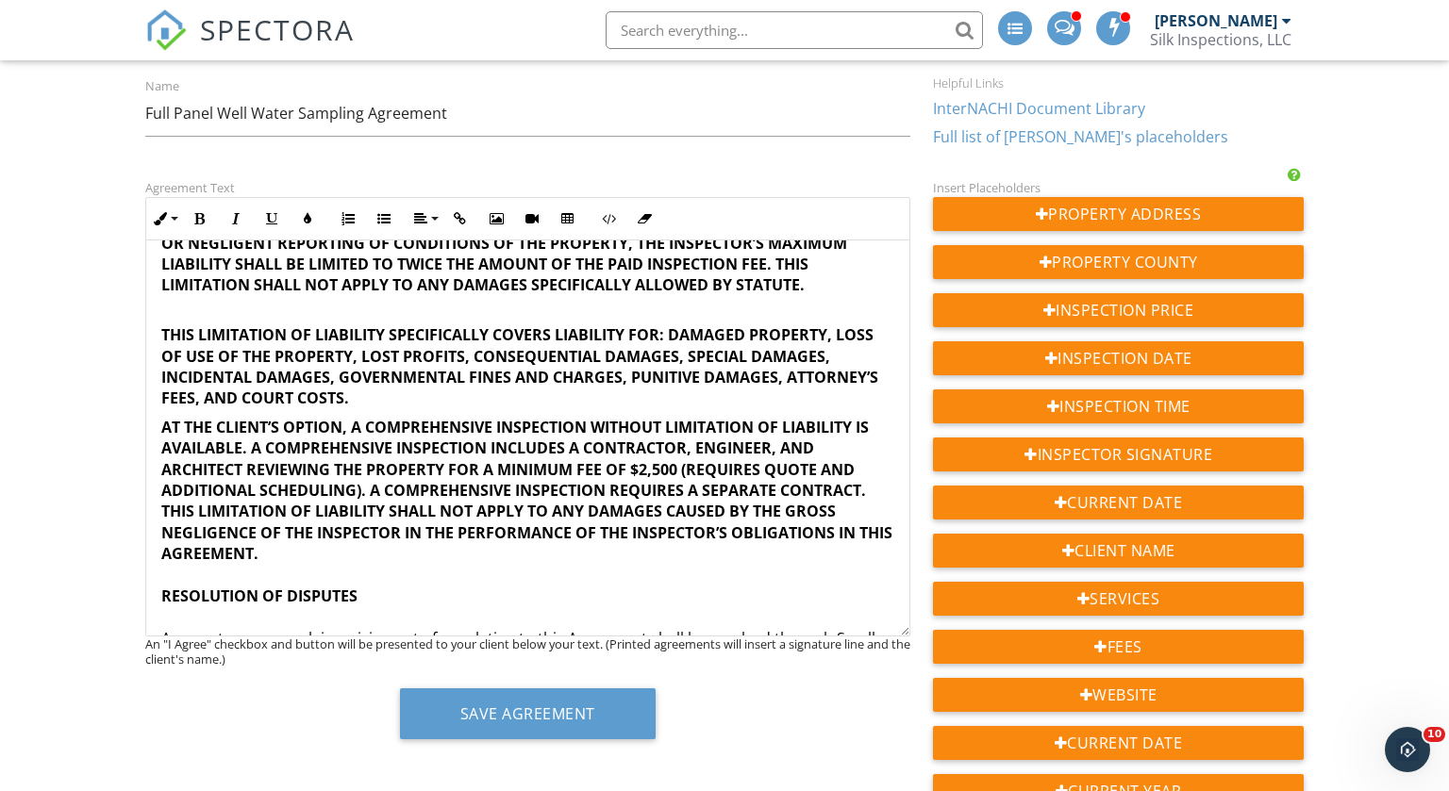
scroll to position [3213, 0]
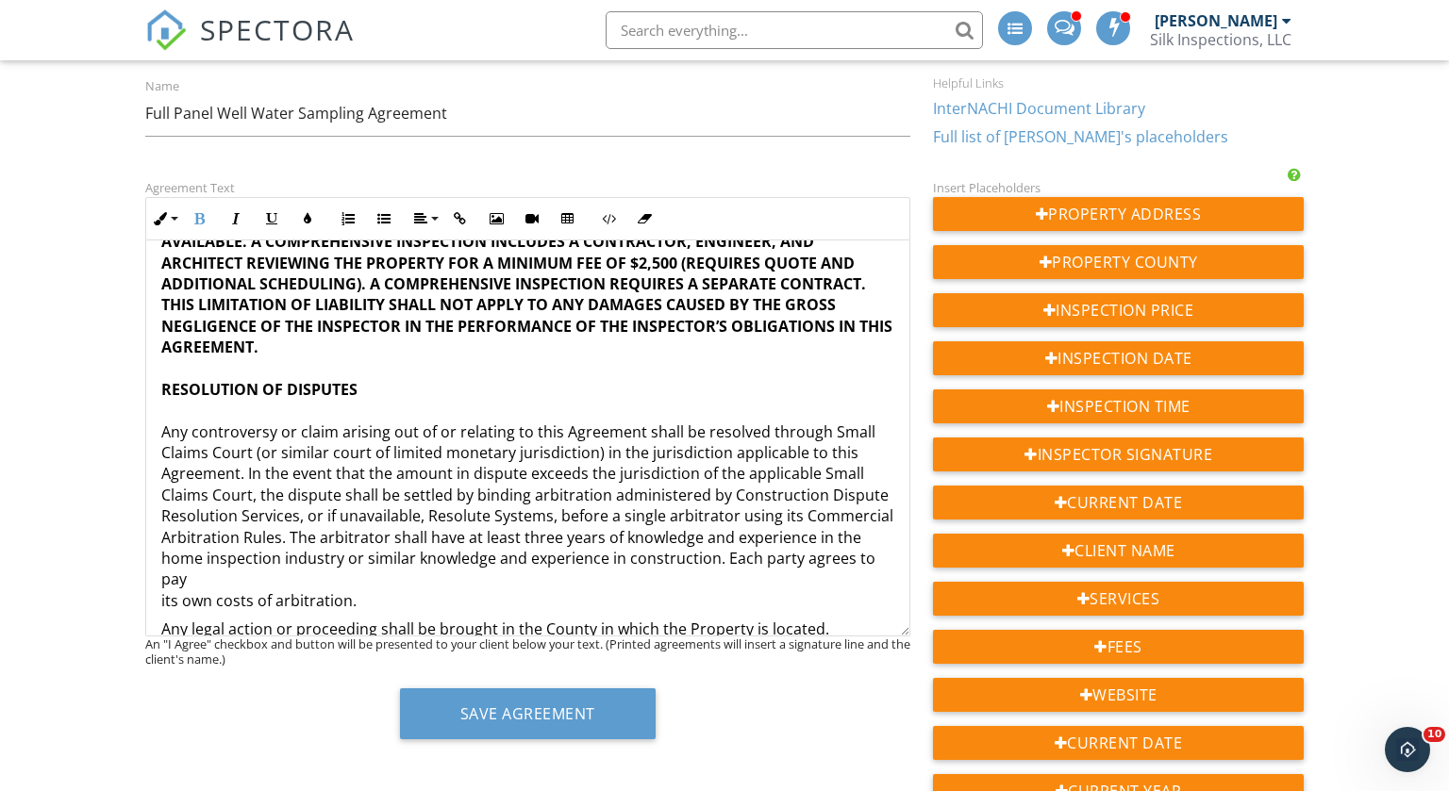
scroll to position [3417, 0]
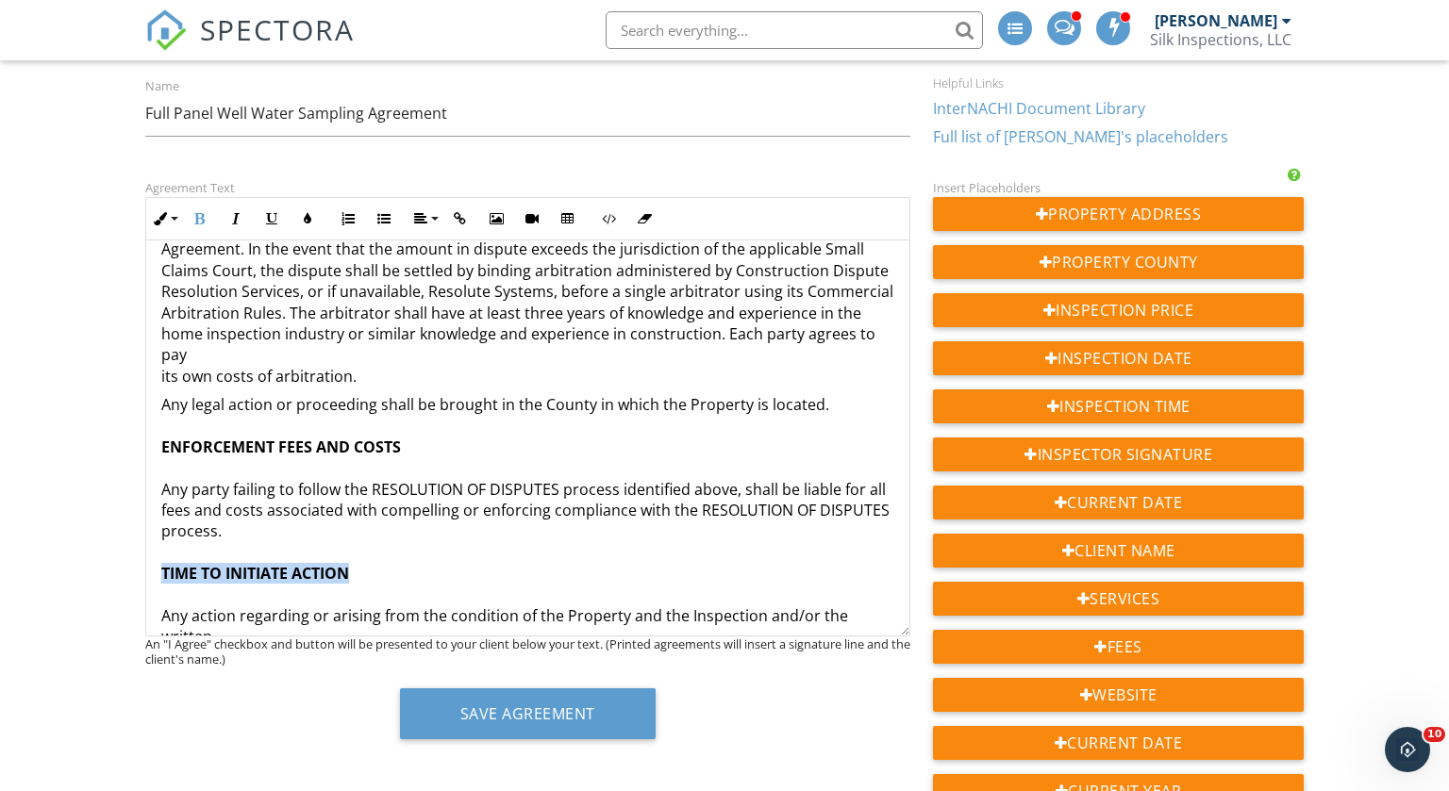
scroll to position [3649, 0]
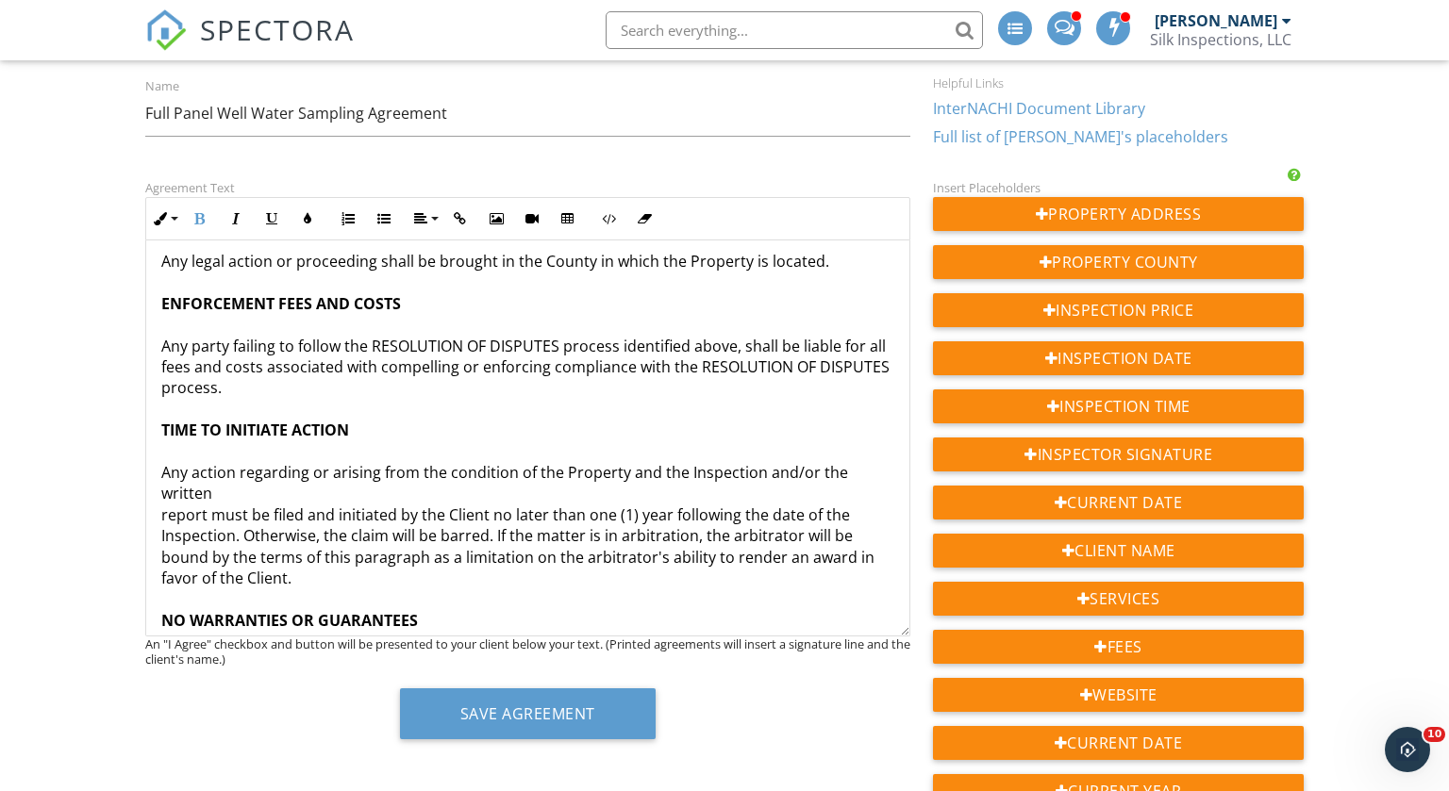
scroll to position [3792, 0]
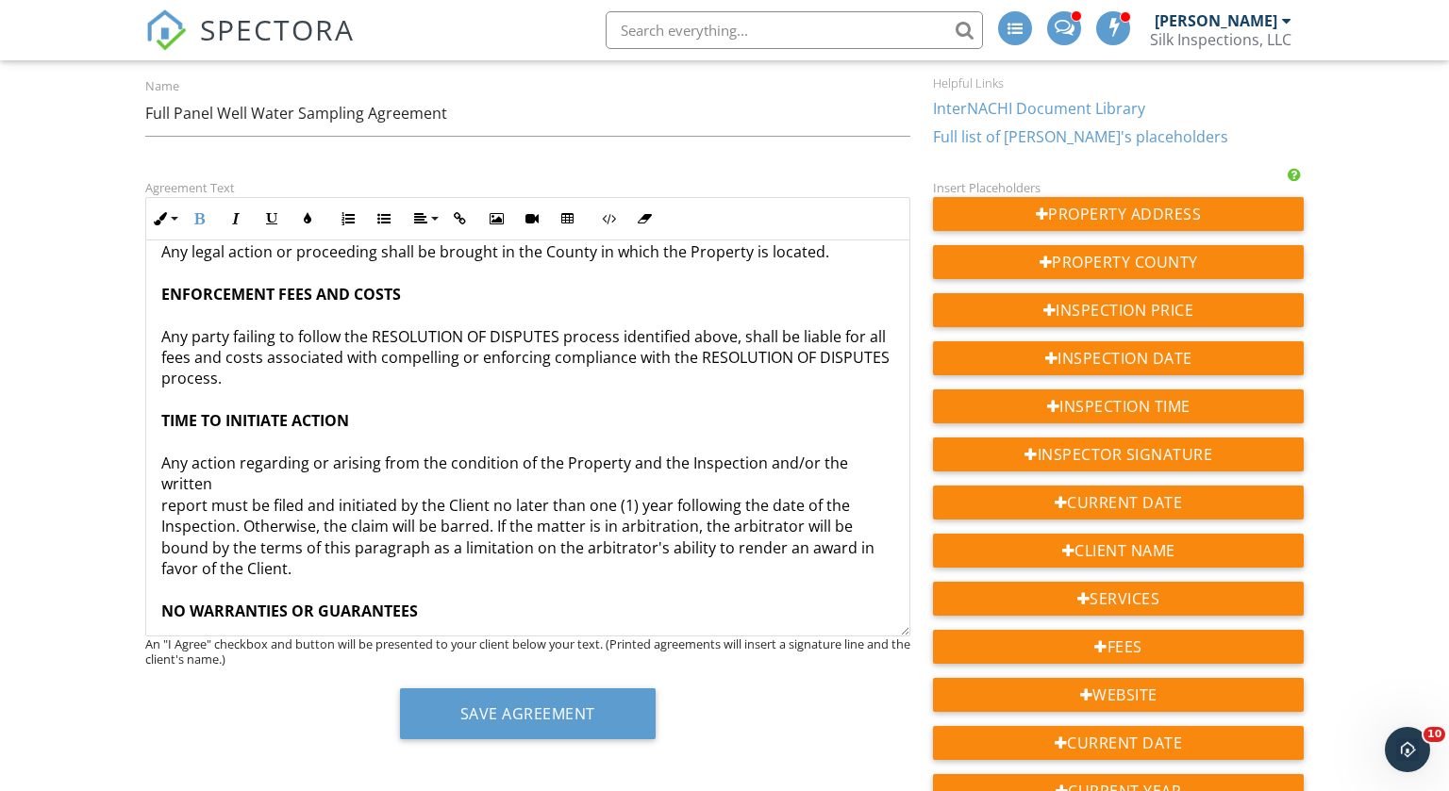
click at [185, 436] on p "Any legal action or proceeding shall be brought in the County in which the Prop…" at bounding box center [527, 716] width 733 height 951
click at [690, 416] on p "Any legal action or proceeding shall be brought in the County in which the Prop…" at bounding box center [527, 716] width 733 height 951
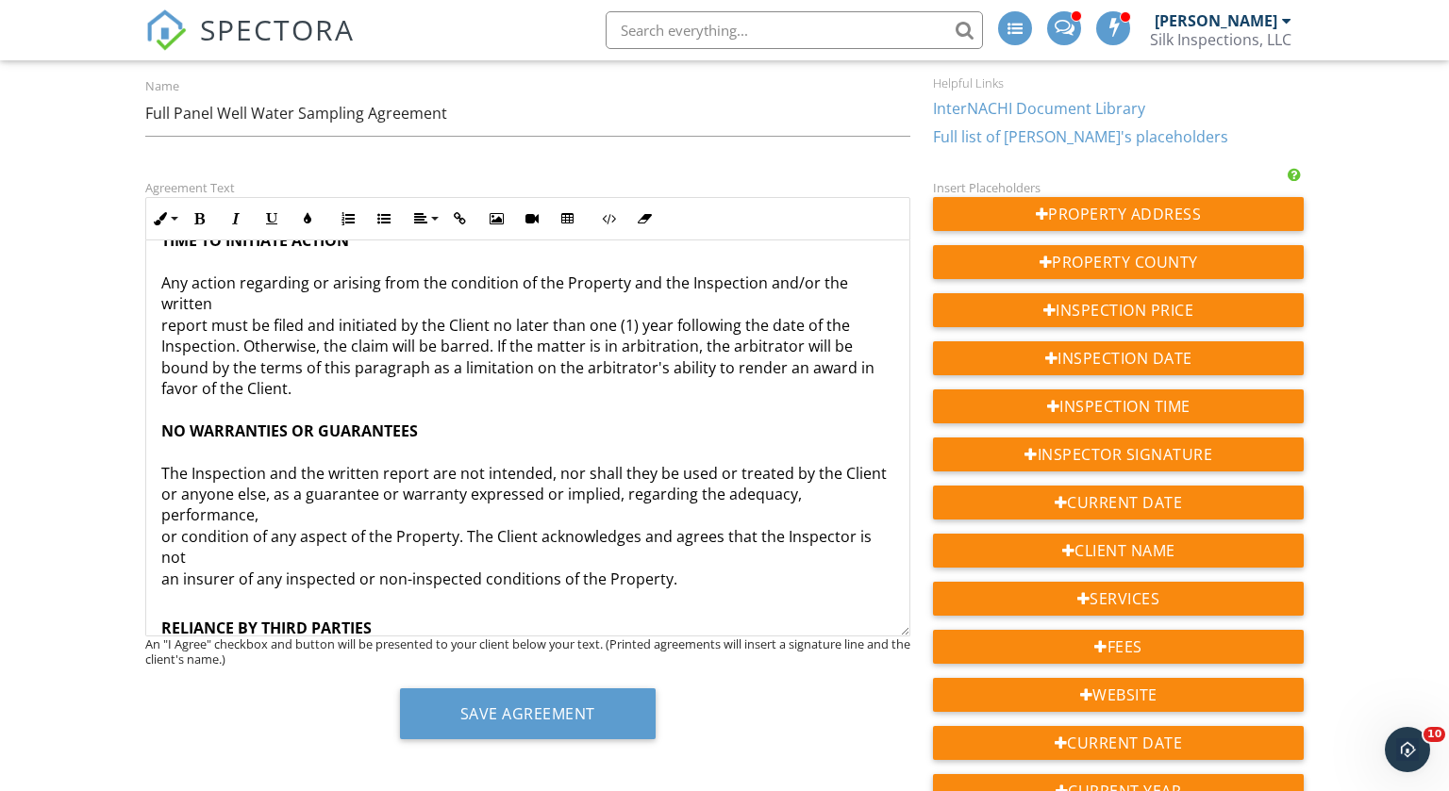
scroll to position [3973, 0]
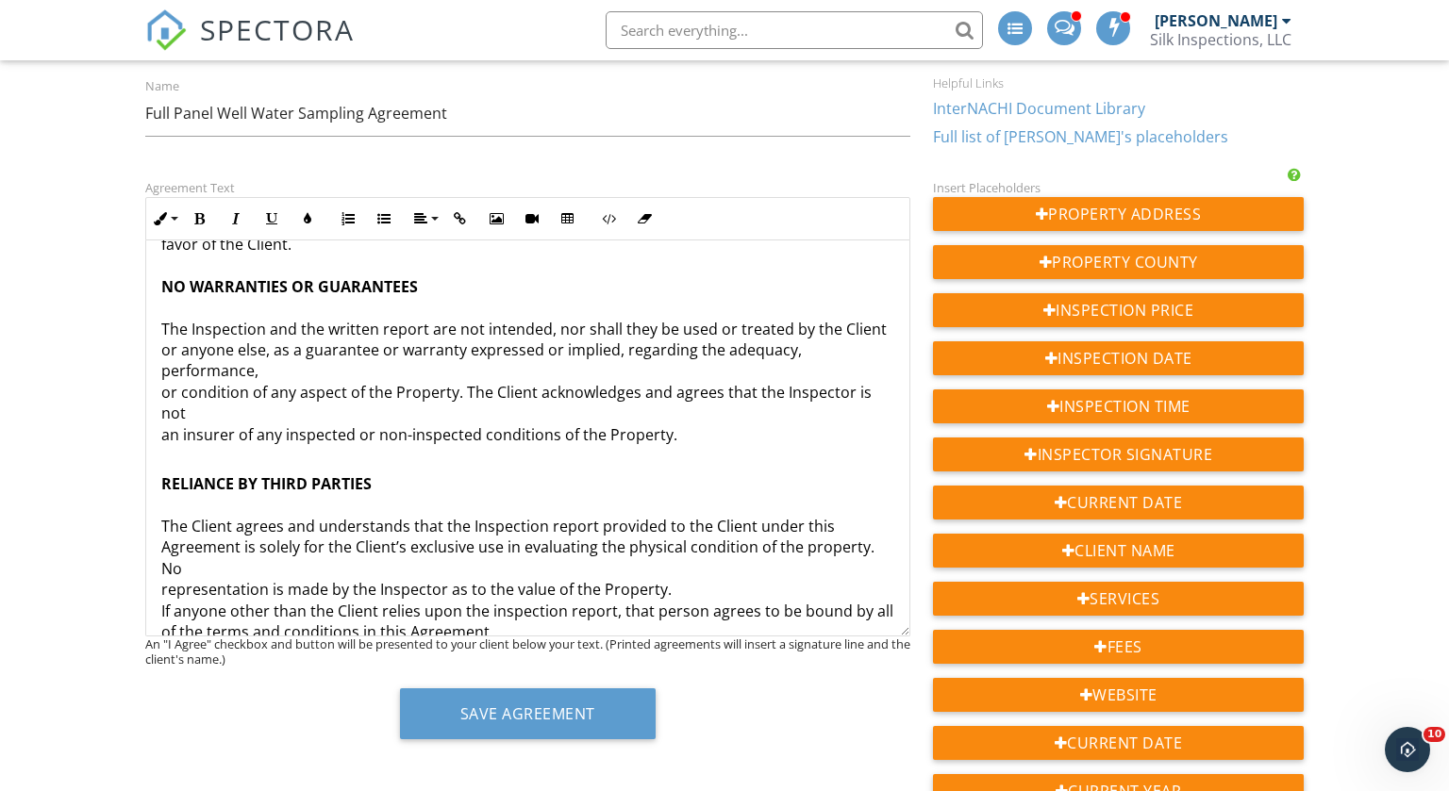
scroll to position [141, 0]
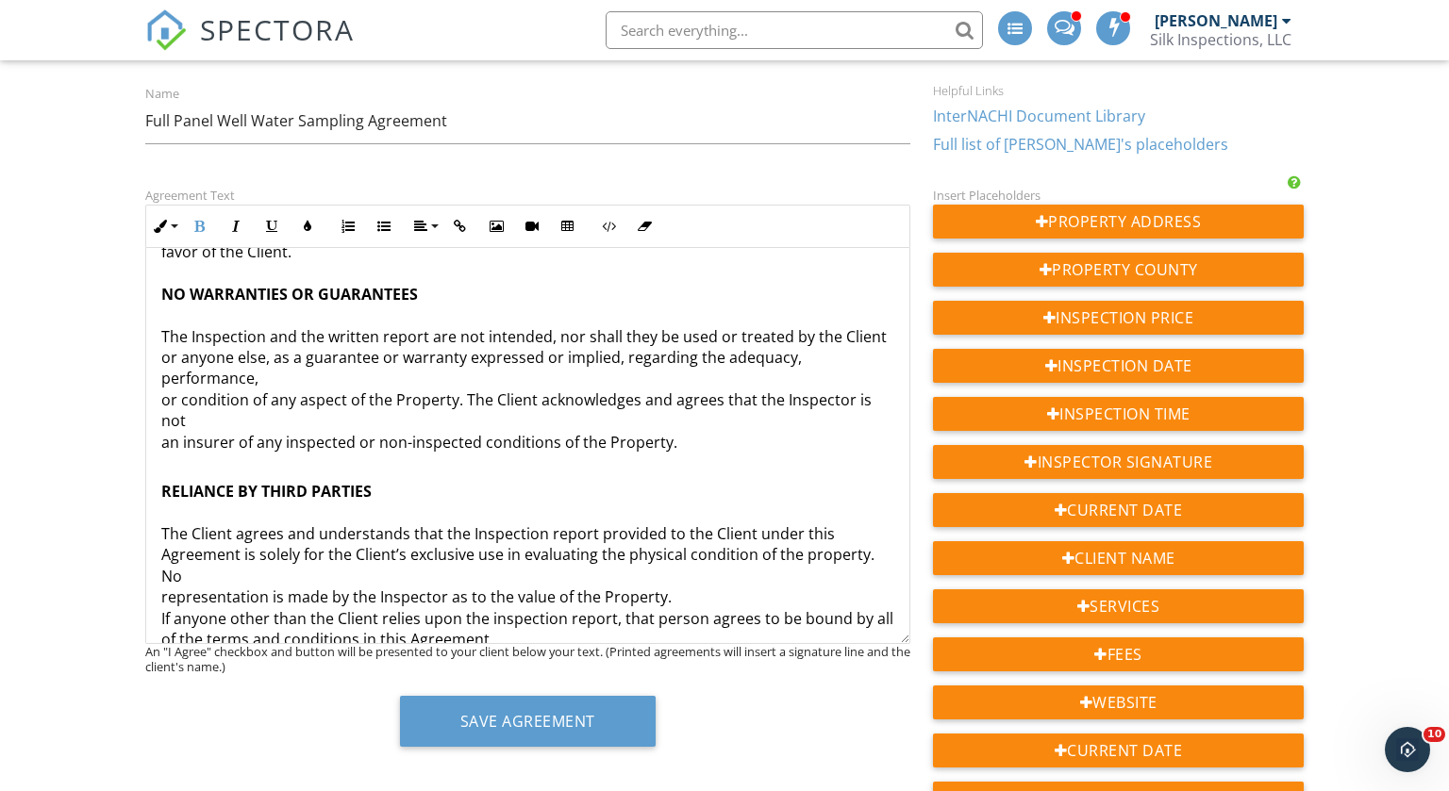
click at [162, 491] on p "RELIANCE BY THIRD PARTIES The Client agrees and understands that the Inspection…" at bounding box center [527, 681] width 733 height 443
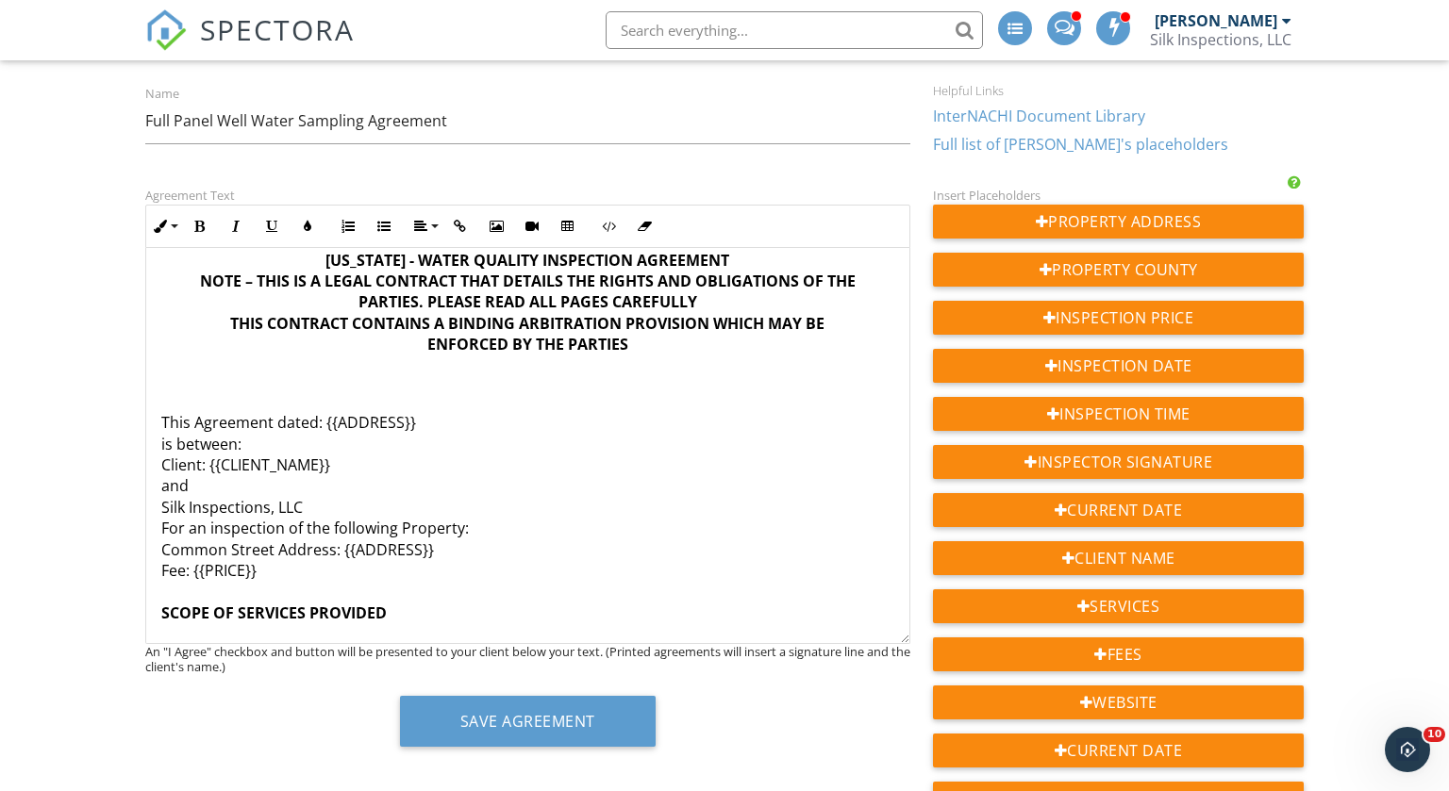
scroll to position [474, 0]
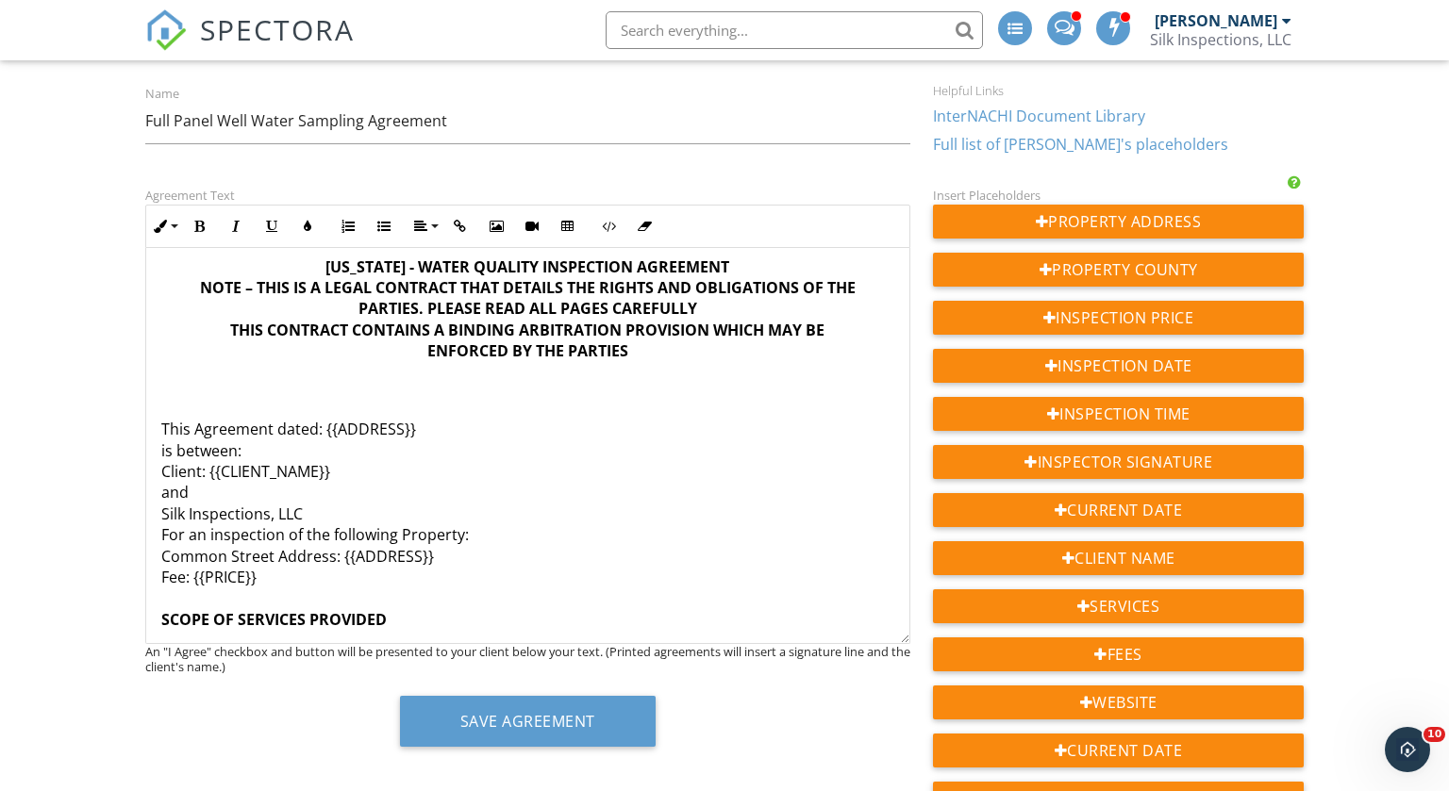
click at [174, 562] on p "This Agreement dated: {{ADDRESS}} is between: Client: {{CLIENT_NAME}} and Silk …" at bounding box center [527, 567] width 733 height 338
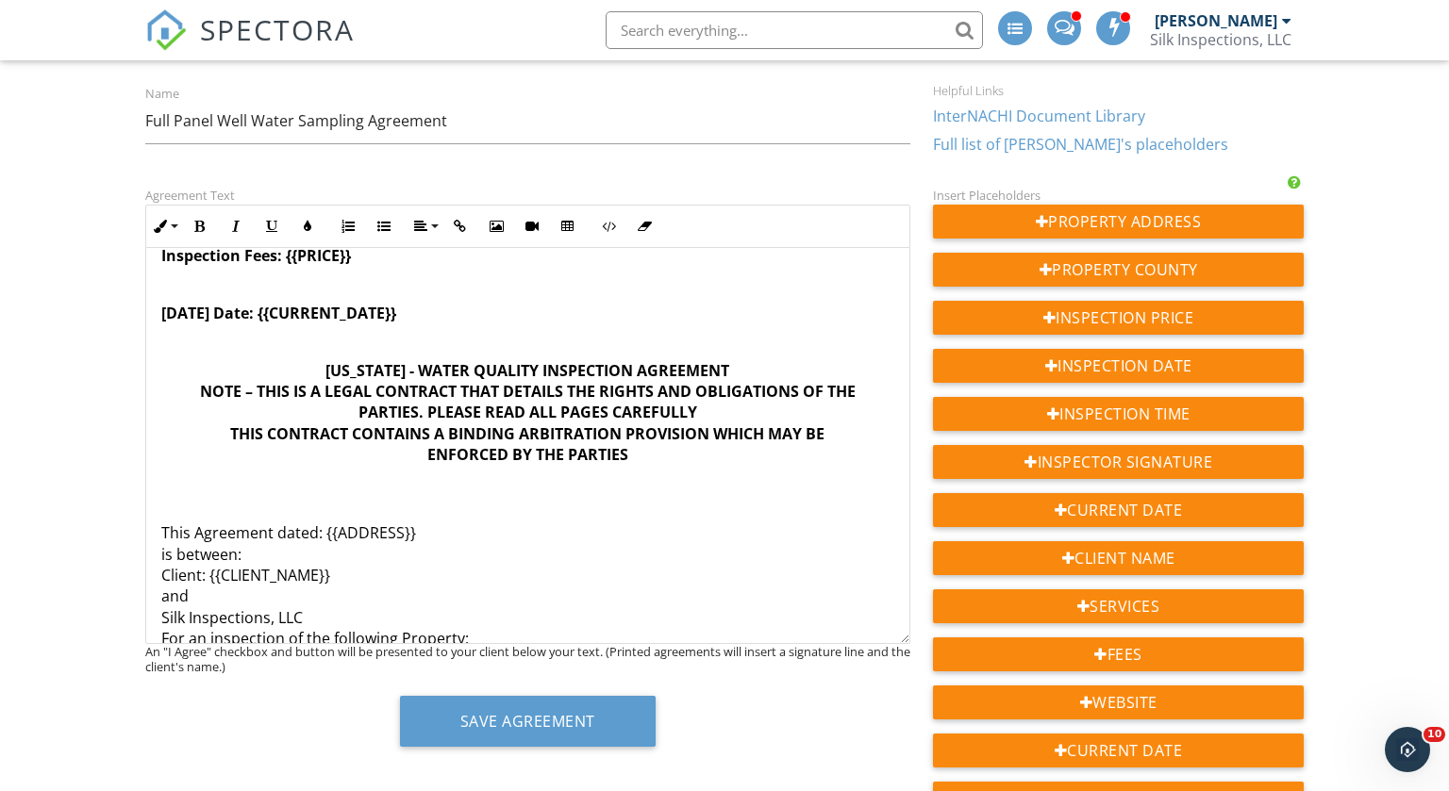
scroll to position [366, 0]
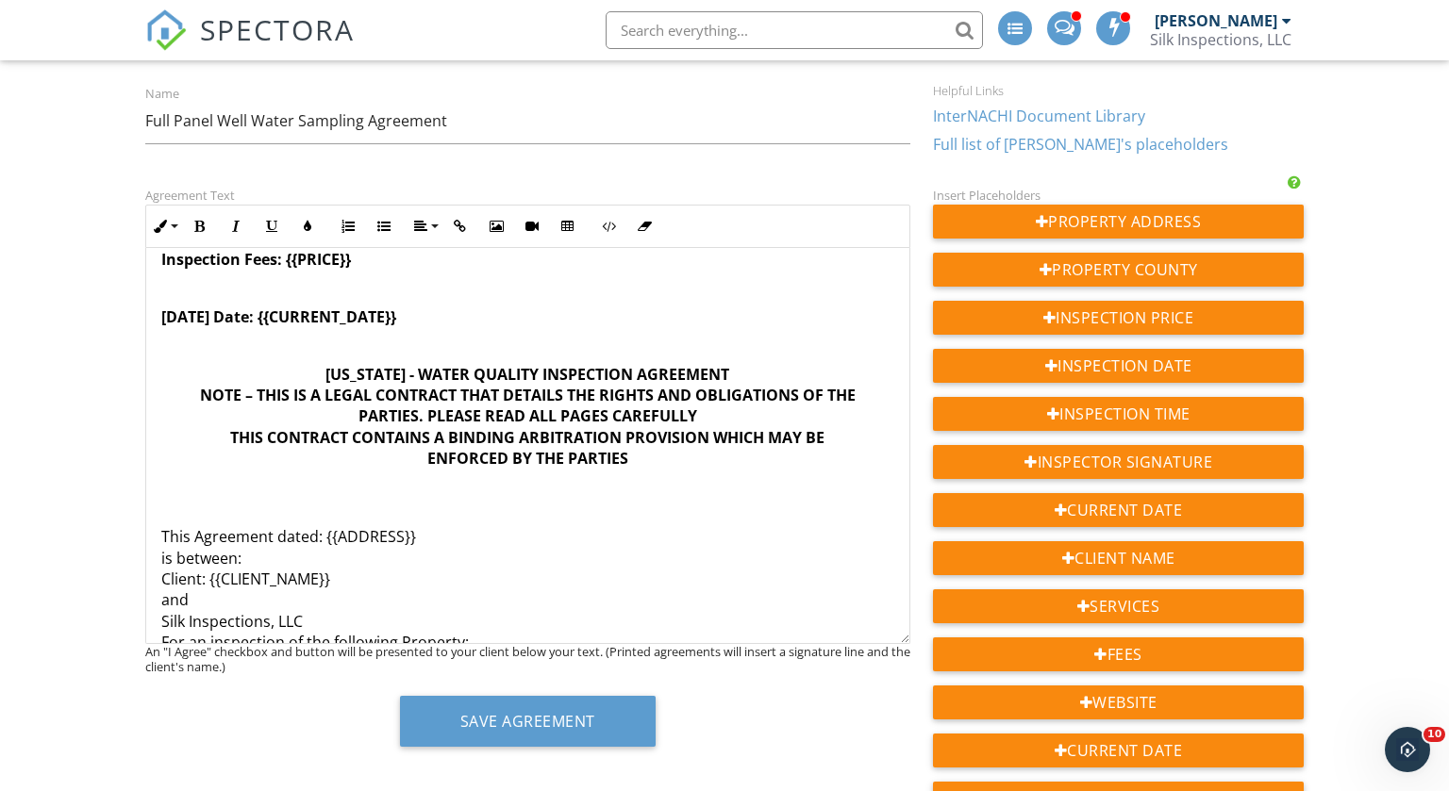
click at [224, 486] on p at bounding box center [527, 487] width 733 height 21
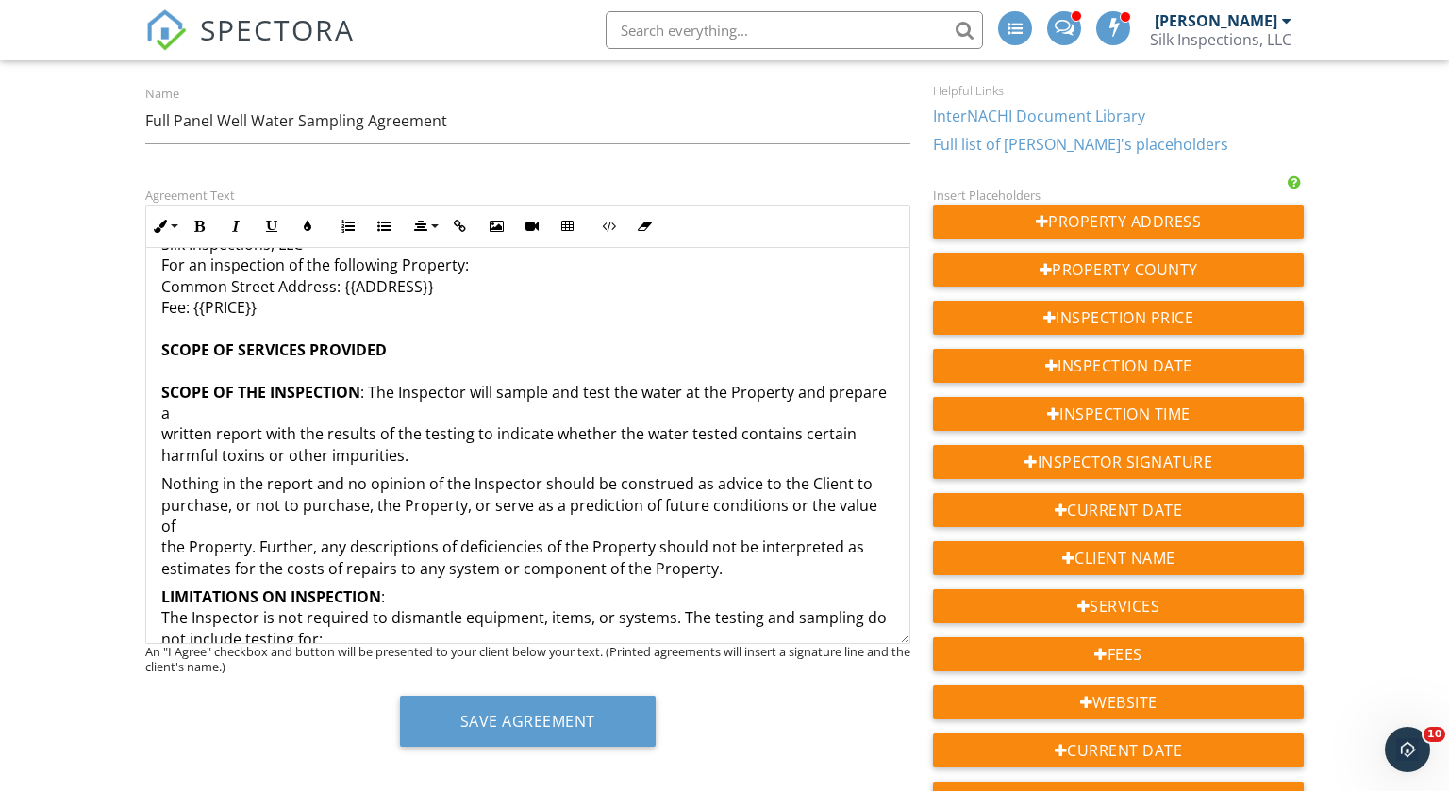
scroll to position [747, 0]
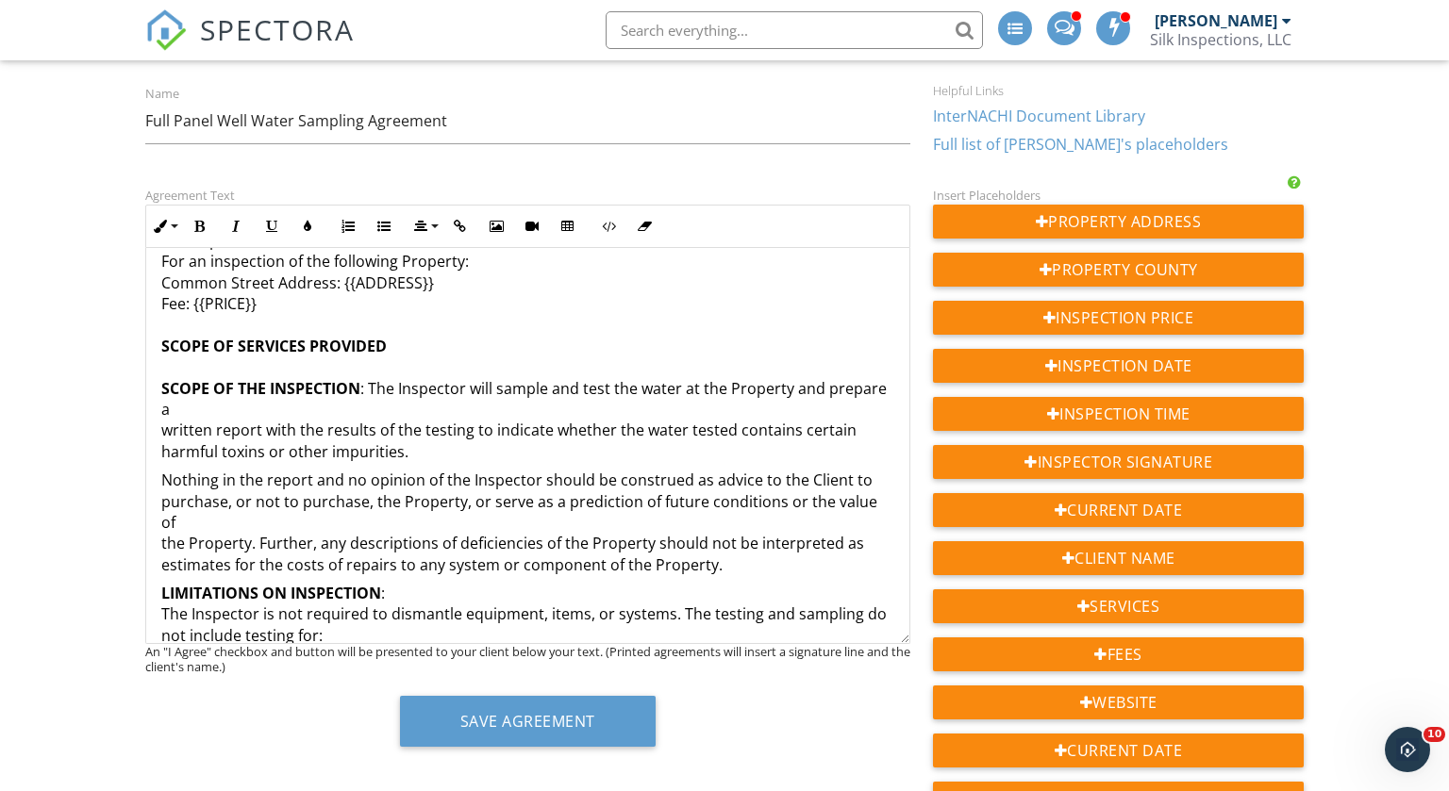
click at [224, 486] on p "Nothing in the report and no opinion of the Inspector should be construed as ad…" at bounding box center [527, 523] width 733 height 106
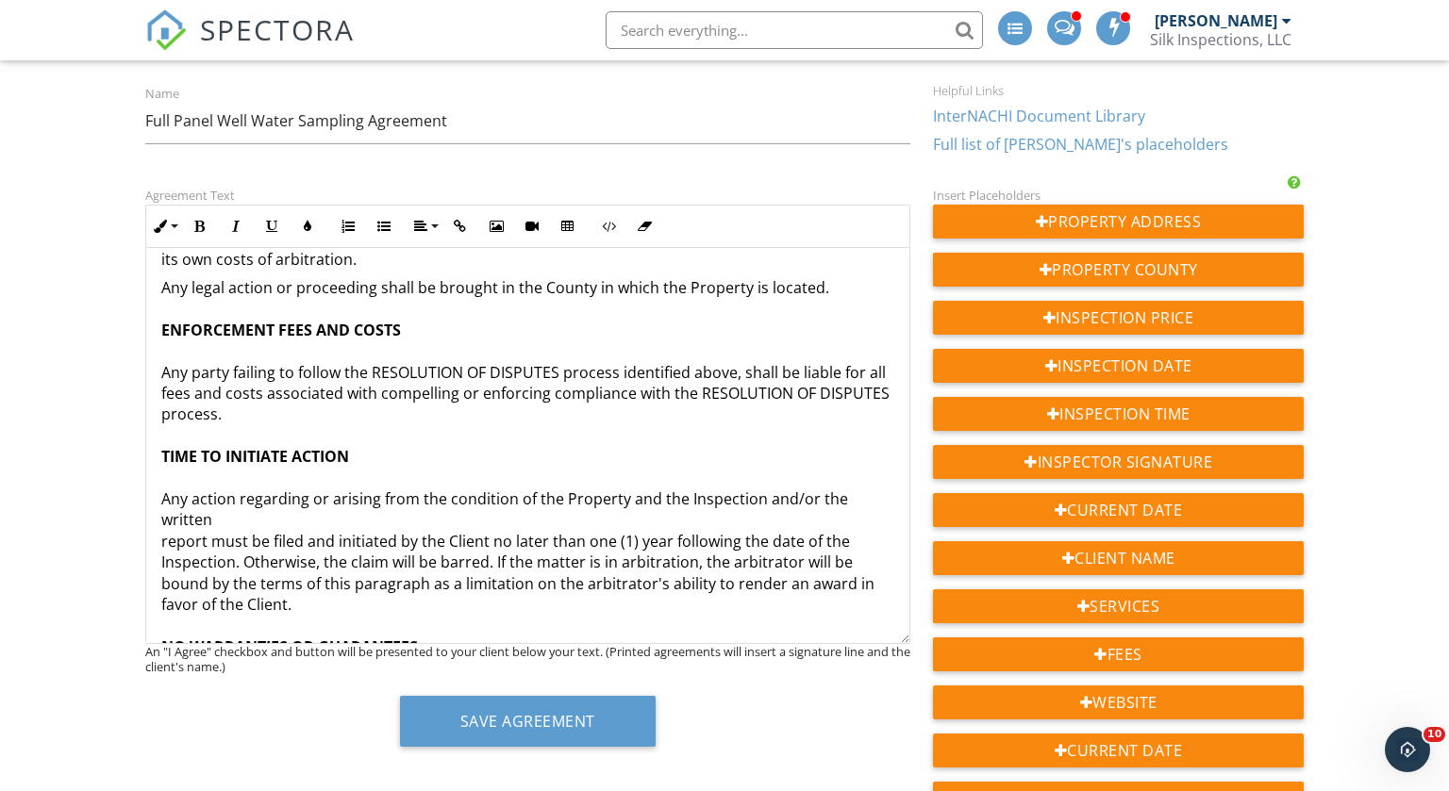
scroll to position [4148, 0]
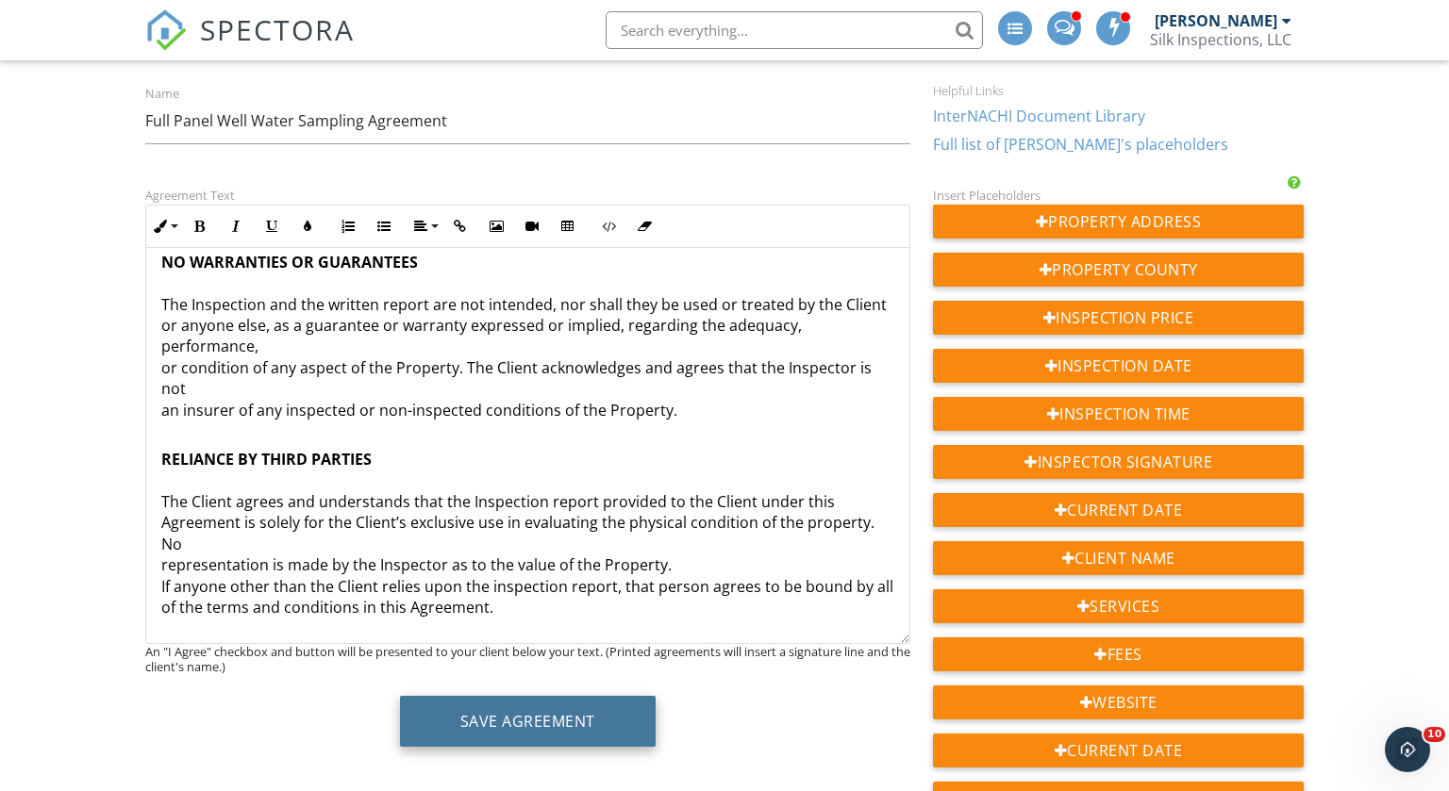
click at [509, 722] on button "Save Agreement" at bounding box center [528, 721] width 256 height 51
